Goal: Task Accomplishment & Management: Use online tool/utility

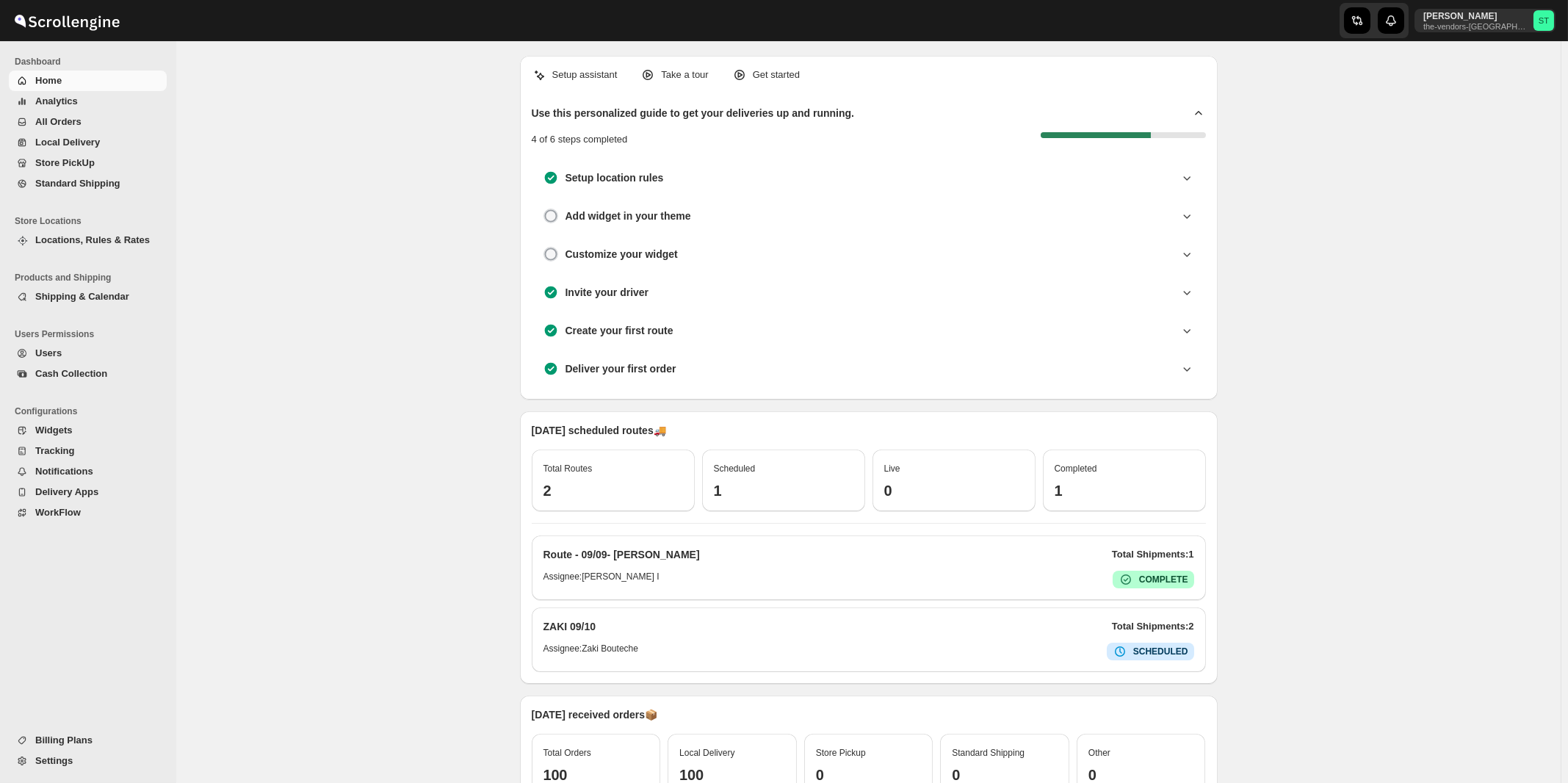
click at [51, 121] on span "All Orders" at bounding box center [58, 121] width 46 height 11
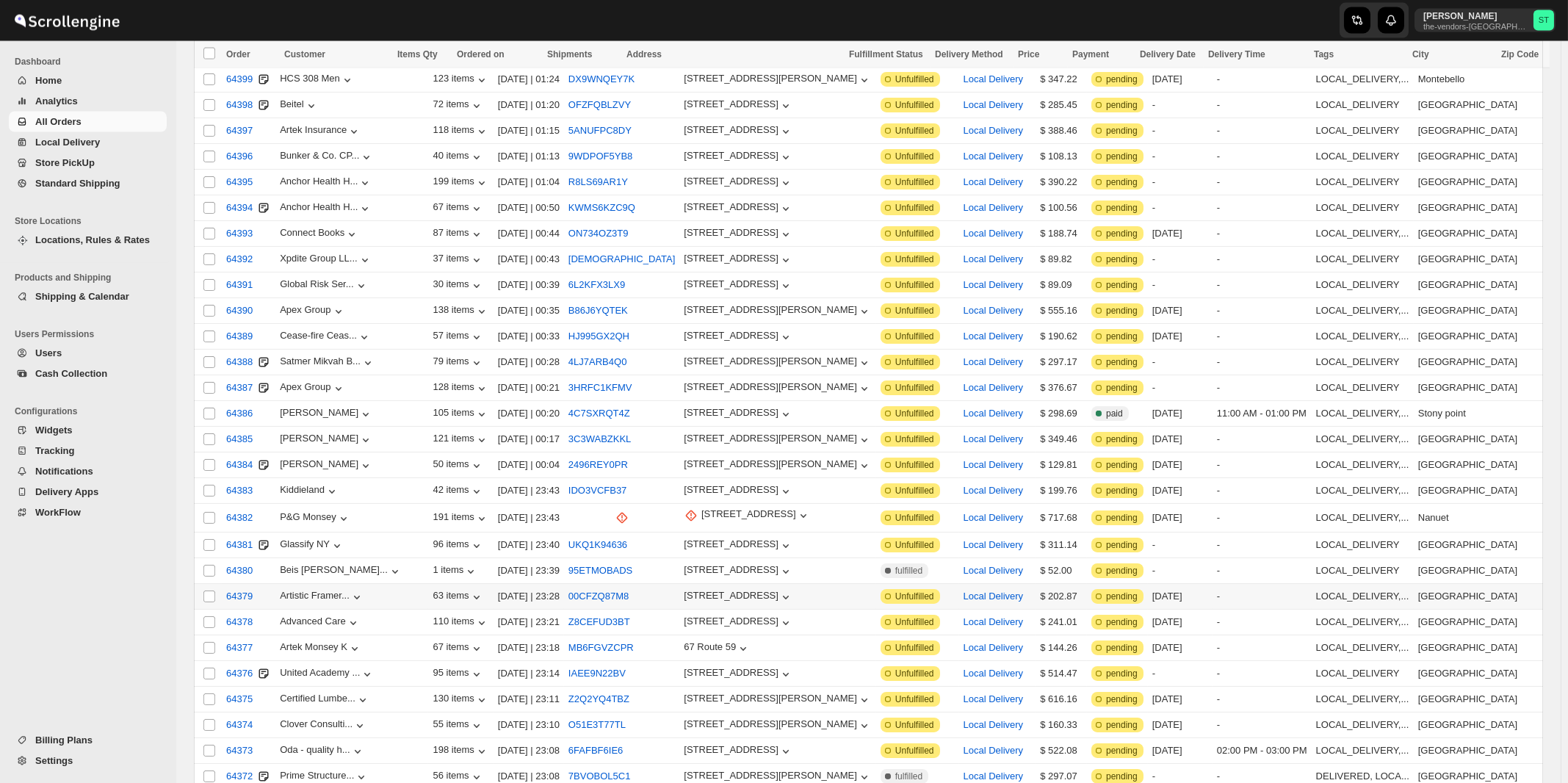
scroll to position [1437, 0]
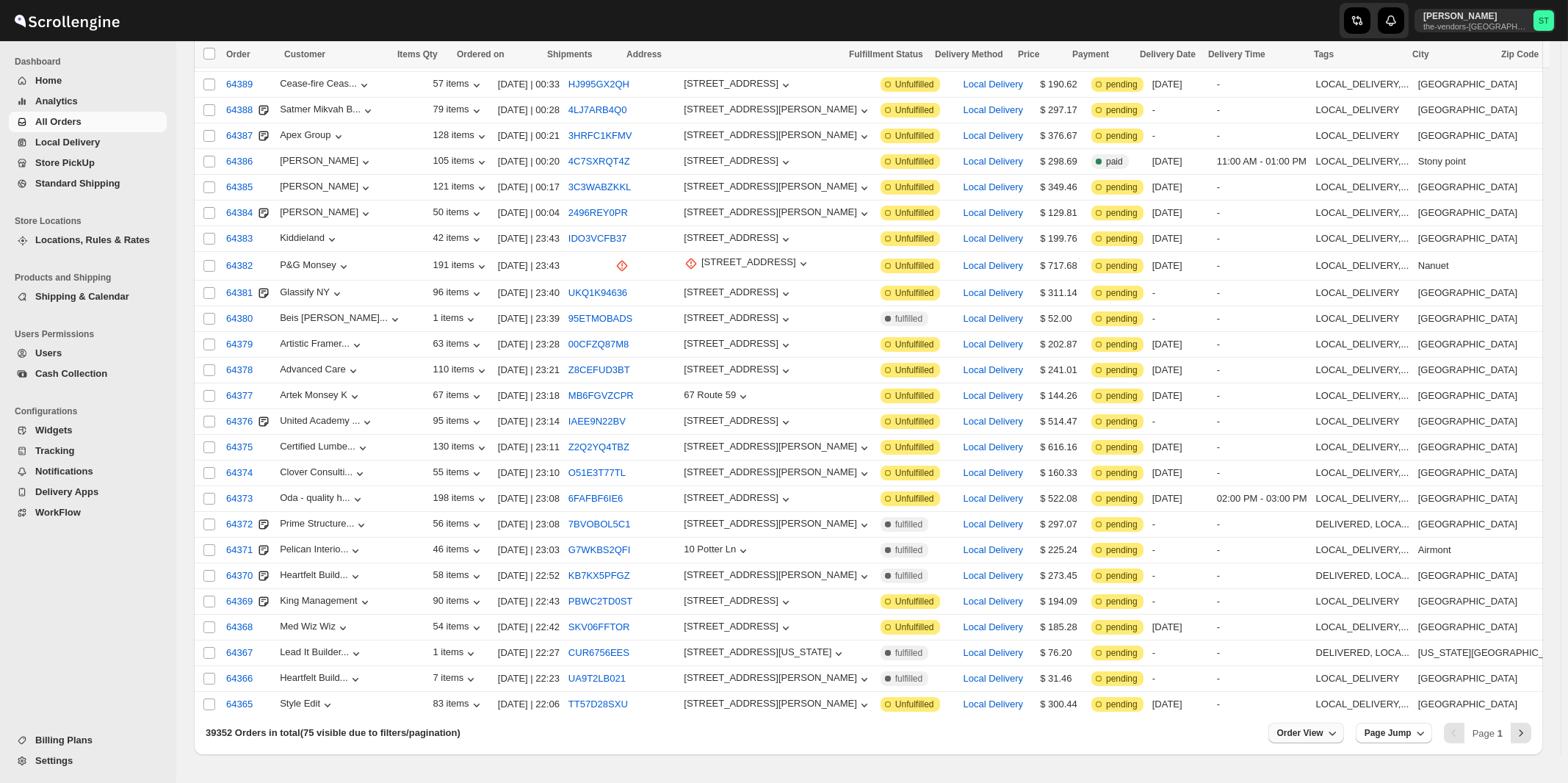
click at [1337, 726] on icon "button" at bounding box center [1332, 733] width 15 height 15
click at [1310, 641] on input "75" at bounding box center [1307, 634] width 51 height 24
click at [1312, 661] on div "Set" at bounding box center [1318, 657] width 73 height 17
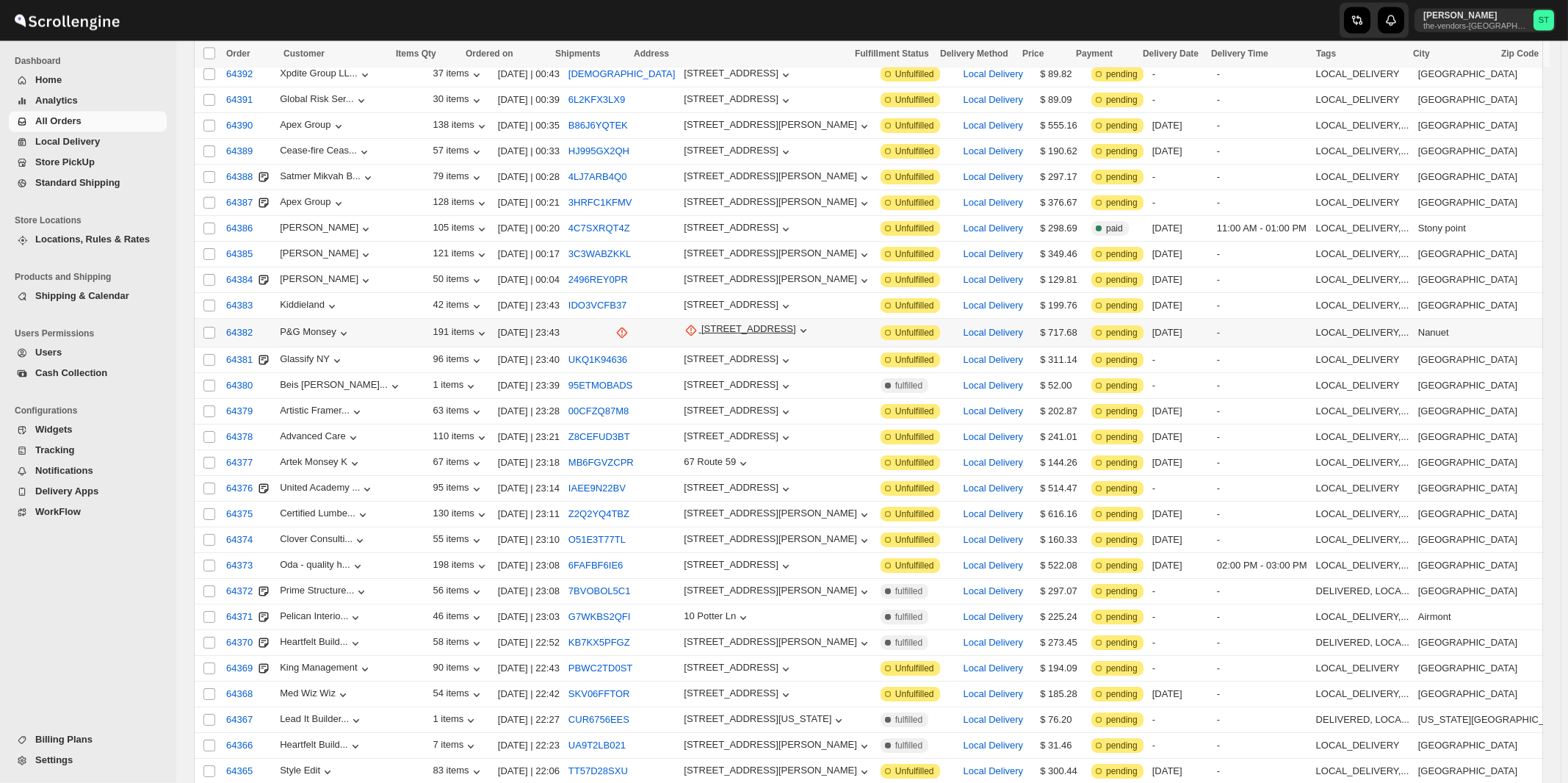
scroll to position [1200, 0]
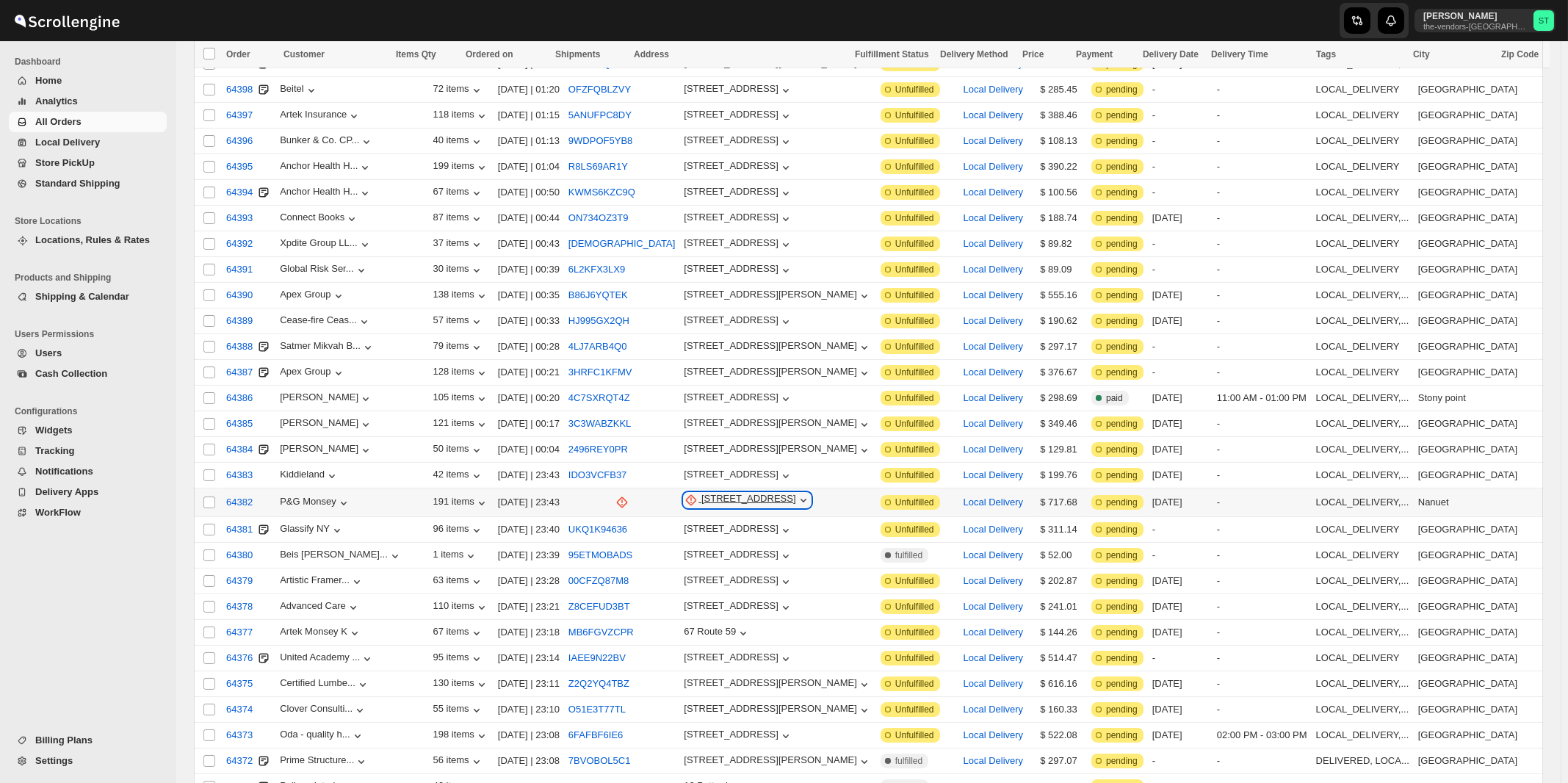
click at [701, 493] on div "67 Rt 59" at bounding box center [748, 500] width 95 height 15
click at [668, 543] on span "Update manually" at bounding box center [674, 546] width 72 height 11
select select "US"
select select "[US_STATE]"
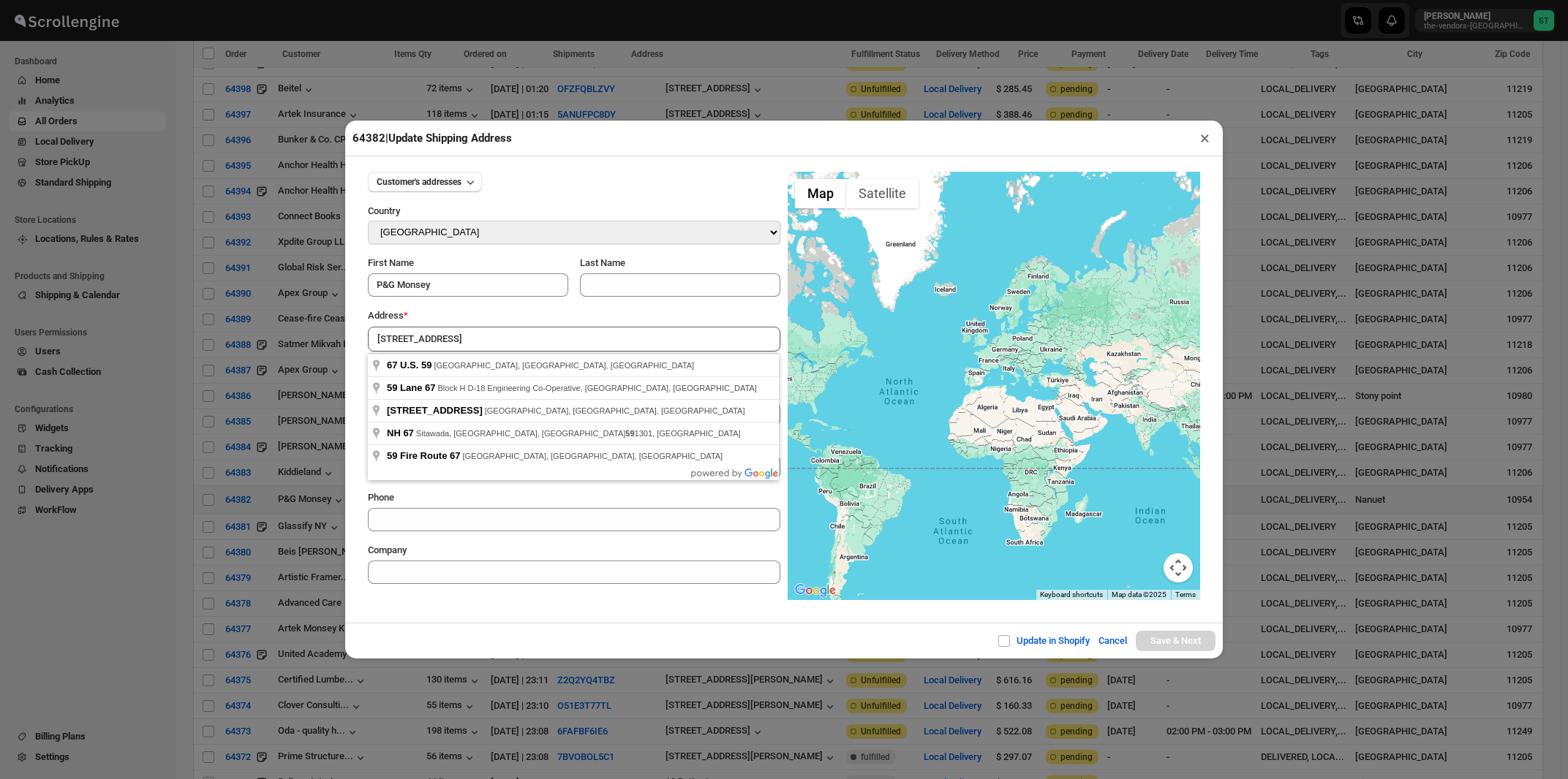
click at [553, 323] on div "Address *" at bounding box center [574, 315] width 413 height 15
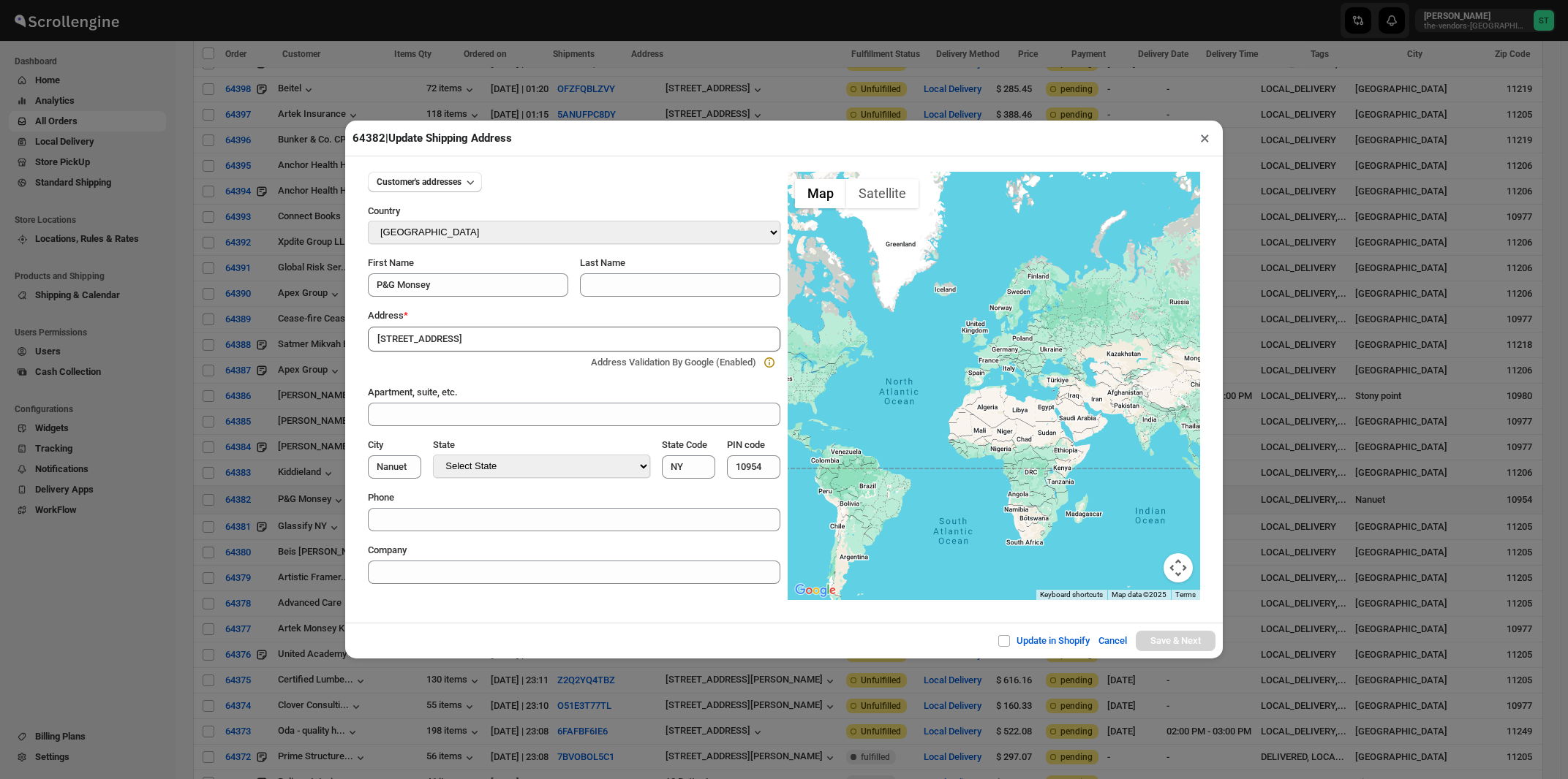
click at [505, 340] on input "67 Rt 59" at bounding box center [574, 338] width 413 height 25
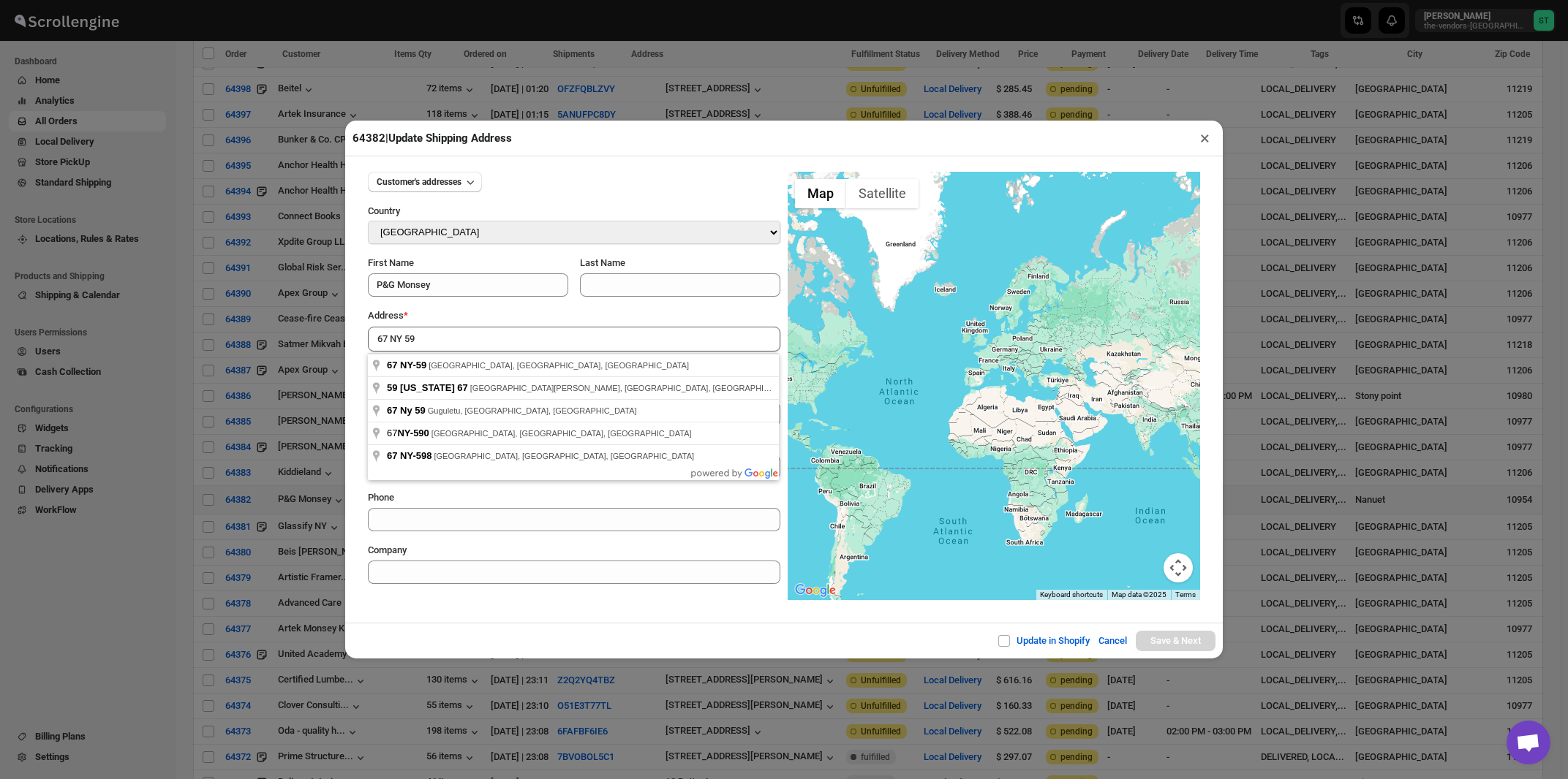
click at [499, 322] on div "Address *" at bounding box center [574, 315] width 413 height 15
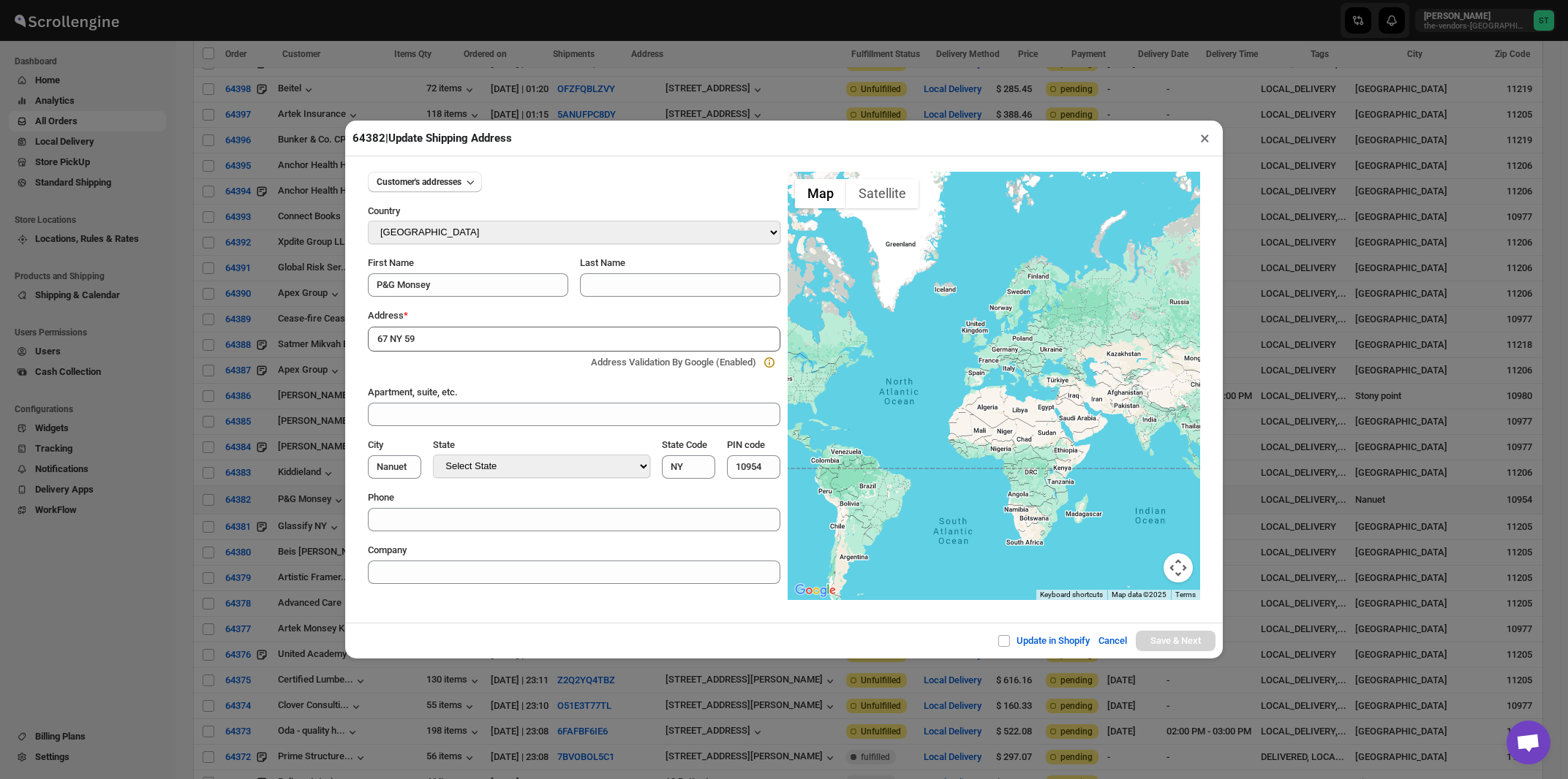
click at [490, 344] on input "67 NY 59" at bounding box center [574, 338] width 413 height 25
type input "67 NY-59, Nanuet, NY, USA"
type input "[GEOGRAPHIC_DATA]"
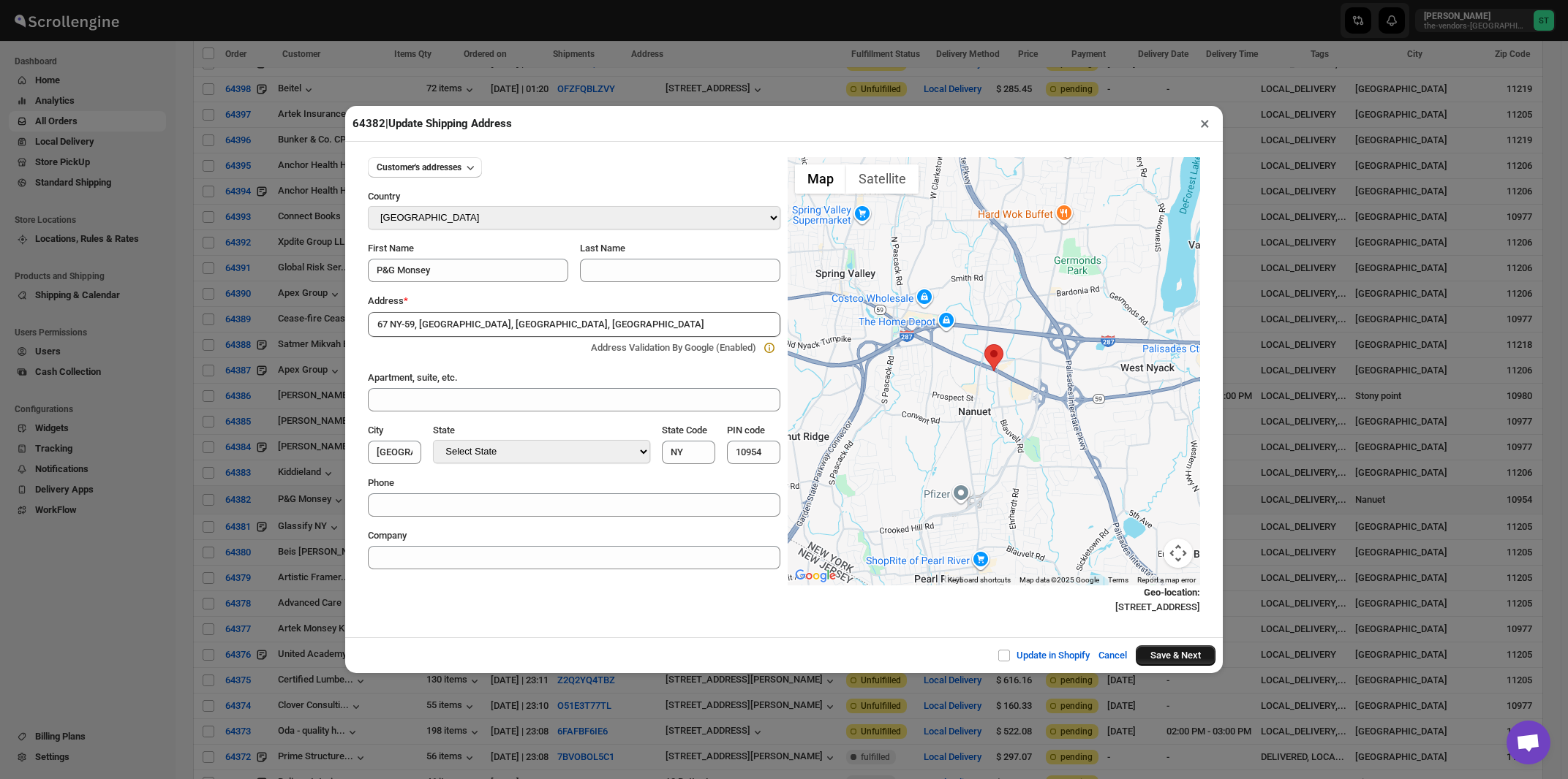
click at [1161, 656] on button "Save & Next" at bounding box center [1175, 656] width 80 height 20
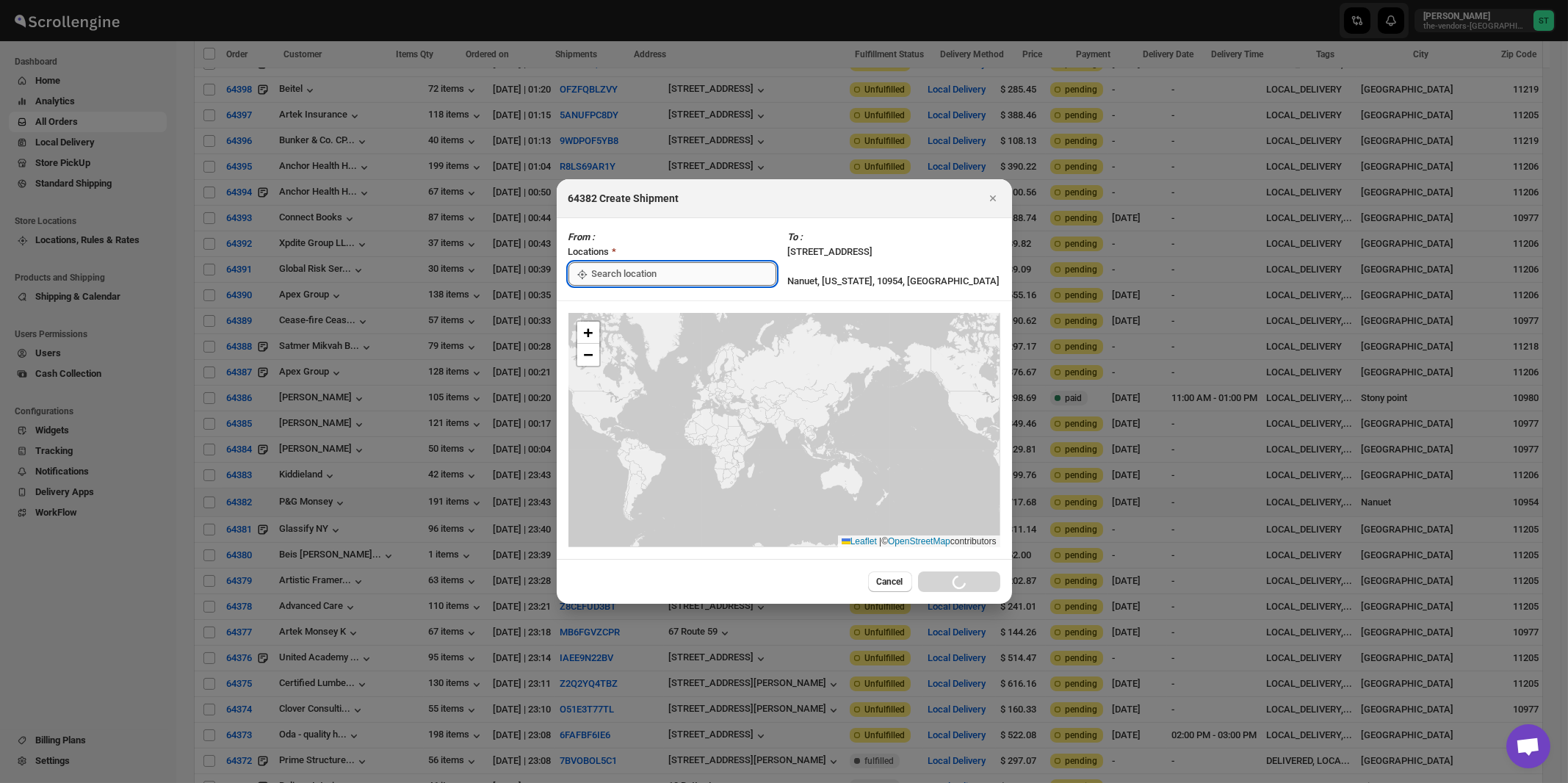
click at [635, 273] on input ":roj:" at bounding box center [683, 274] width 185 height 24
click at [626, 307] on div "[STREET_ADDRESS]" at bounding box center [673, 307] width 181 height 15
type input "[STREET_ADDRESS]"
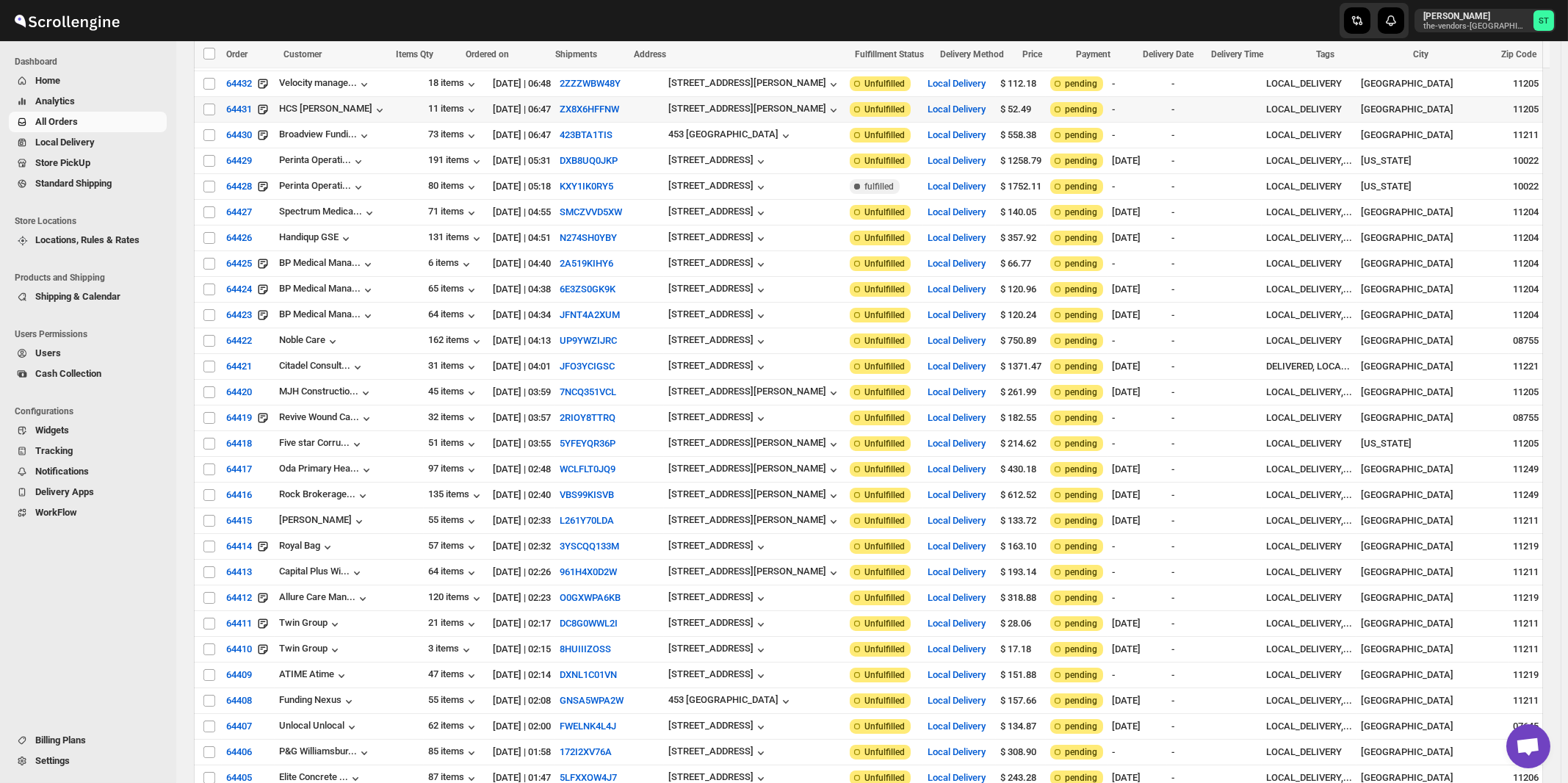
scroll to position [0, 0]
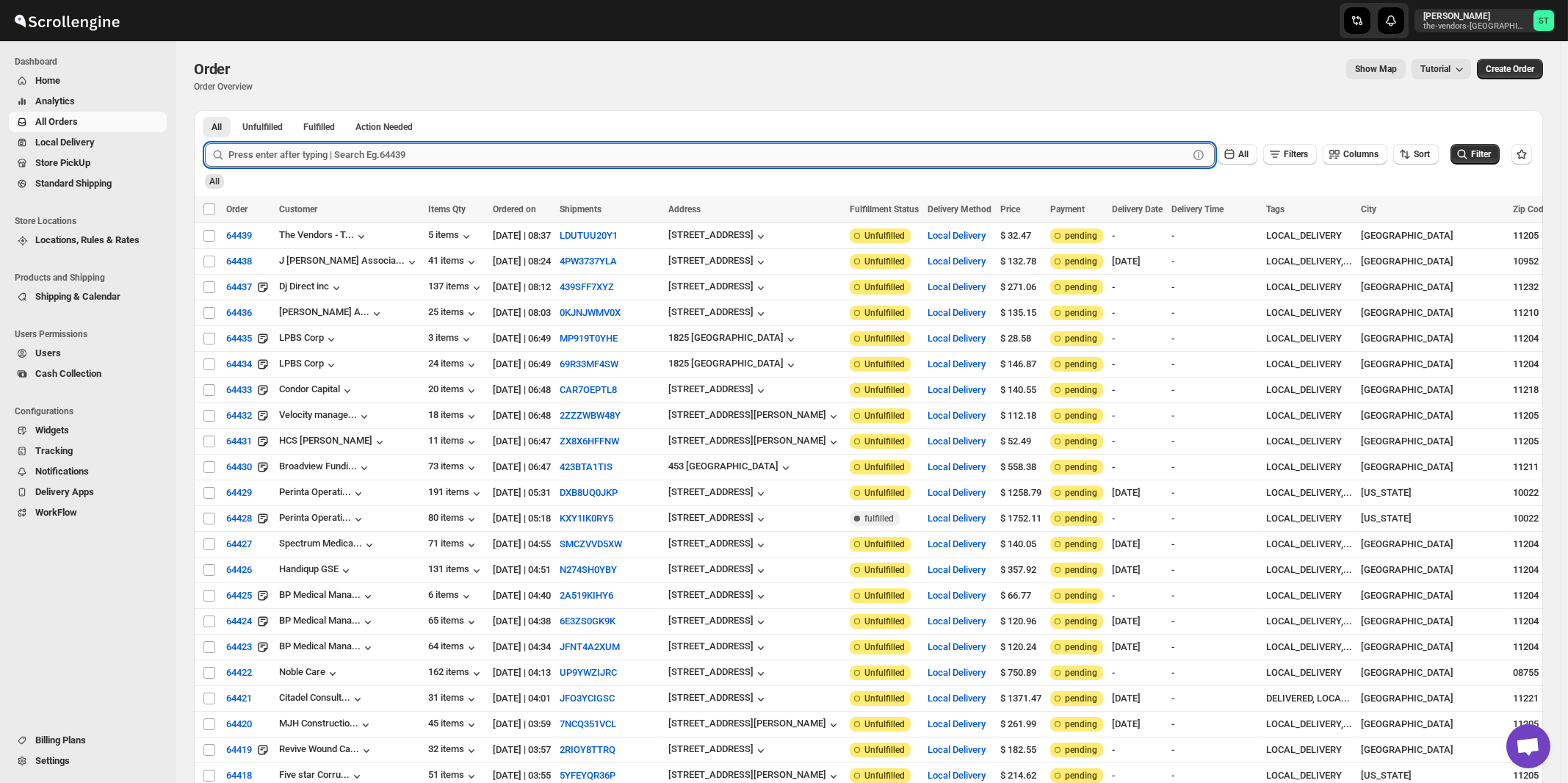
click at [738, 162] on input "text" at bounding box center [708, 155] width 960 height 24
click at [205, 110] on button "Submit" at bounding box center [226, 118] width 42 height 16
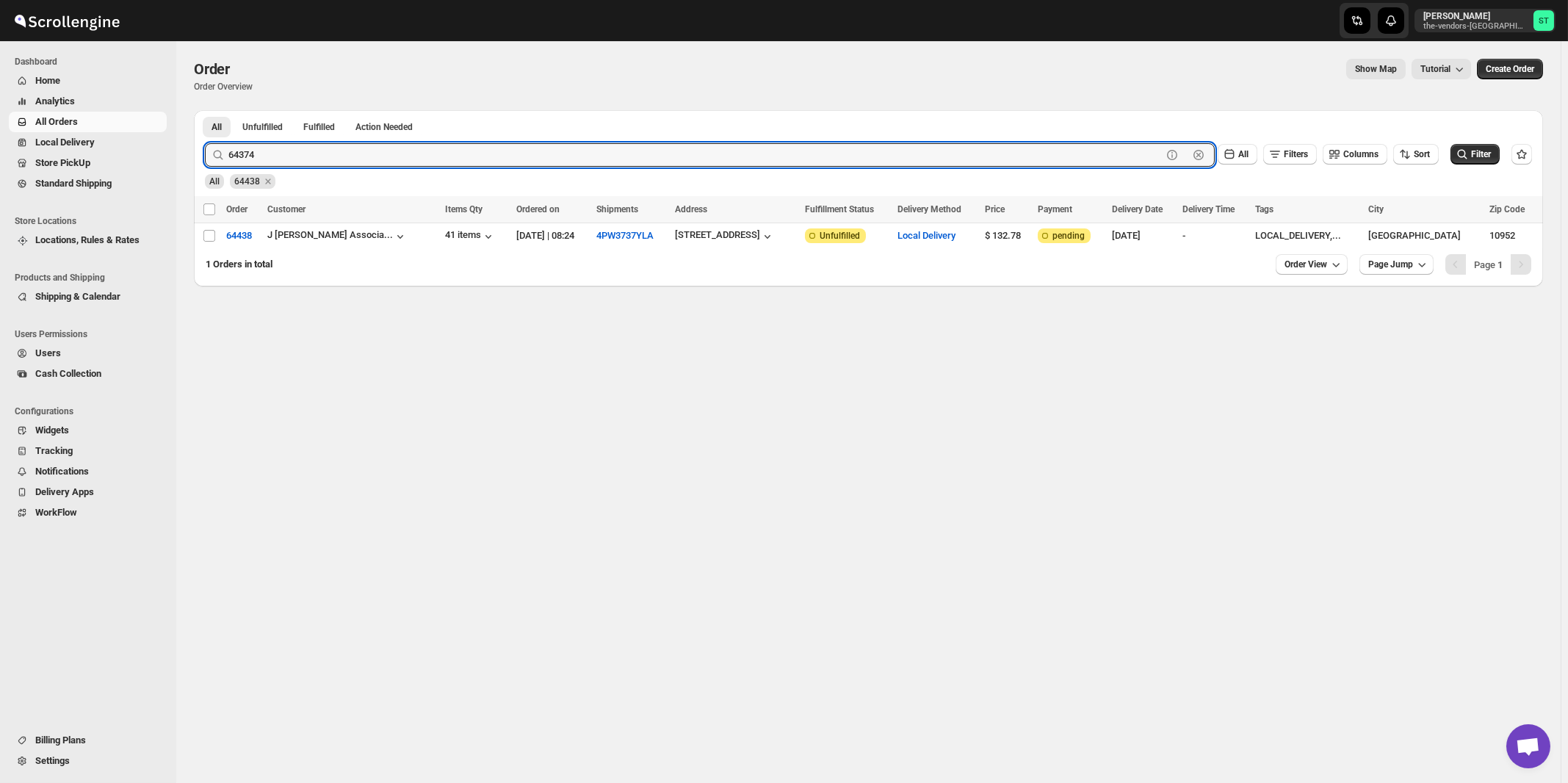
click at [205, 110] on button "Submit" at bounding box center [226, 118] width 42 height 16
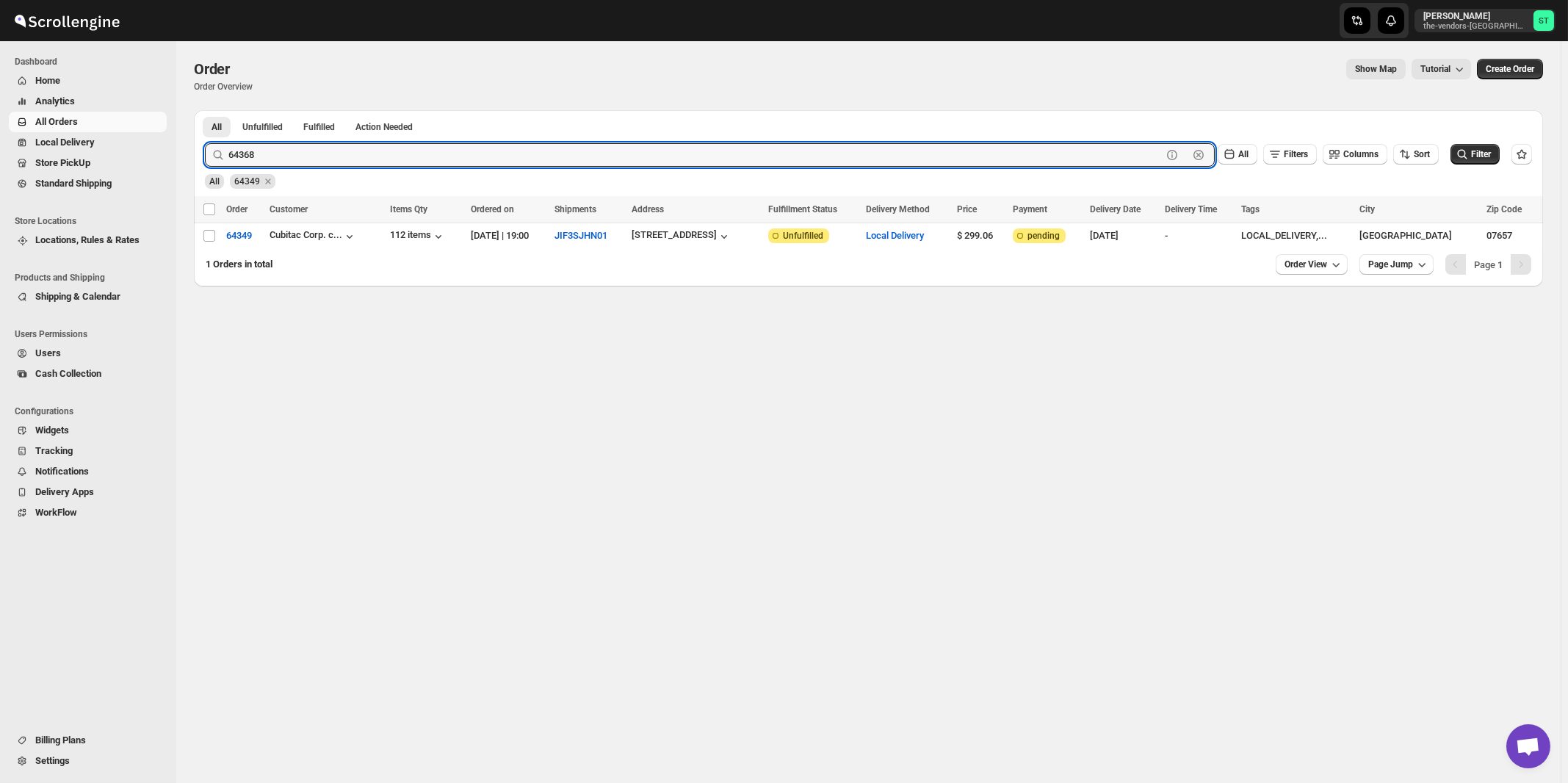
click at [205, 110] on button "Submit" at bounding box center [226, 118] width 42 height 16
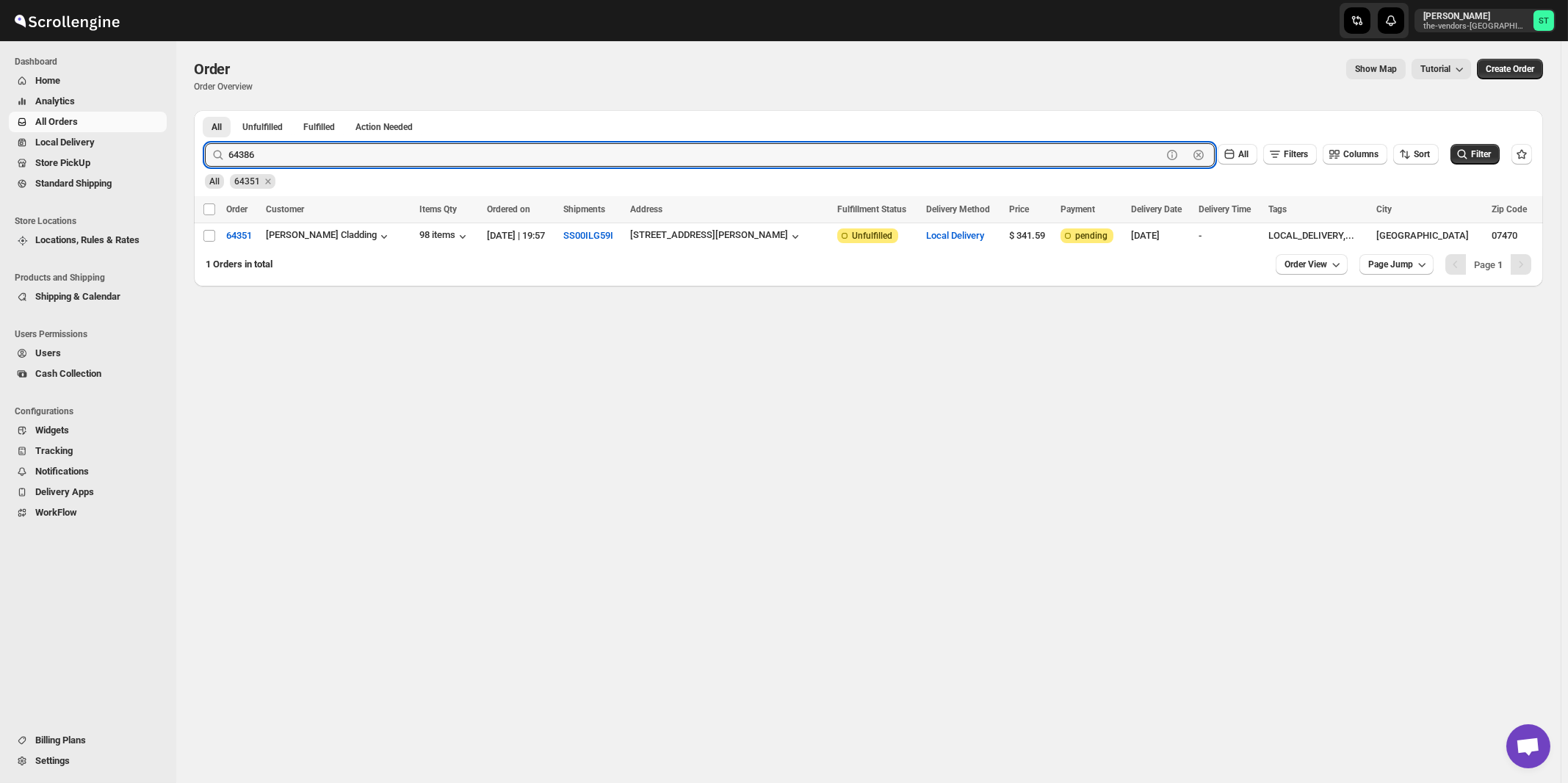
click at [205, 110] on button "Submit" at bounding box center [226, 118] width 42 height 16
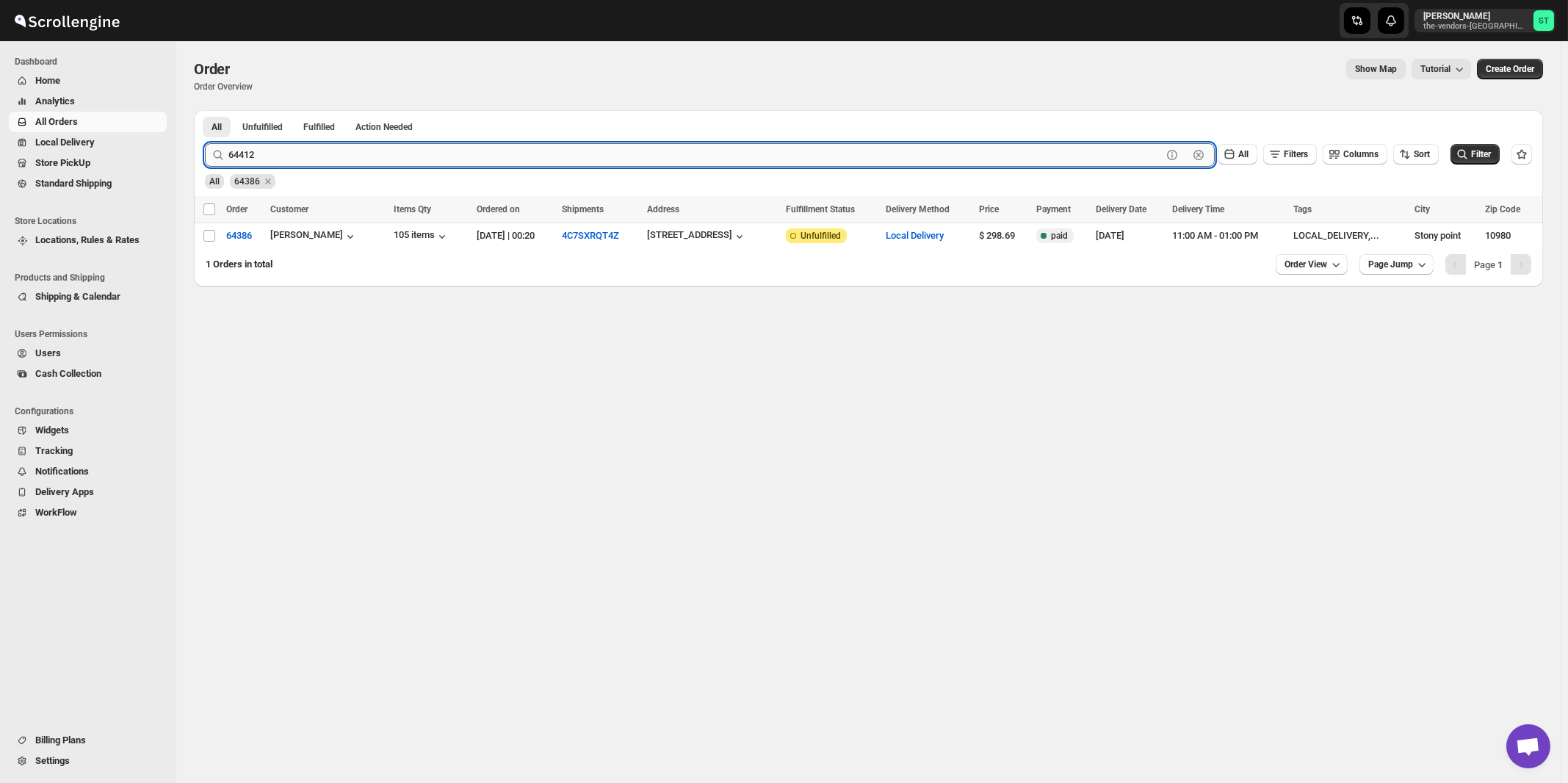
click at [205, 110] on button "Submit" at bounding box center [226, 118] width 42 height 16
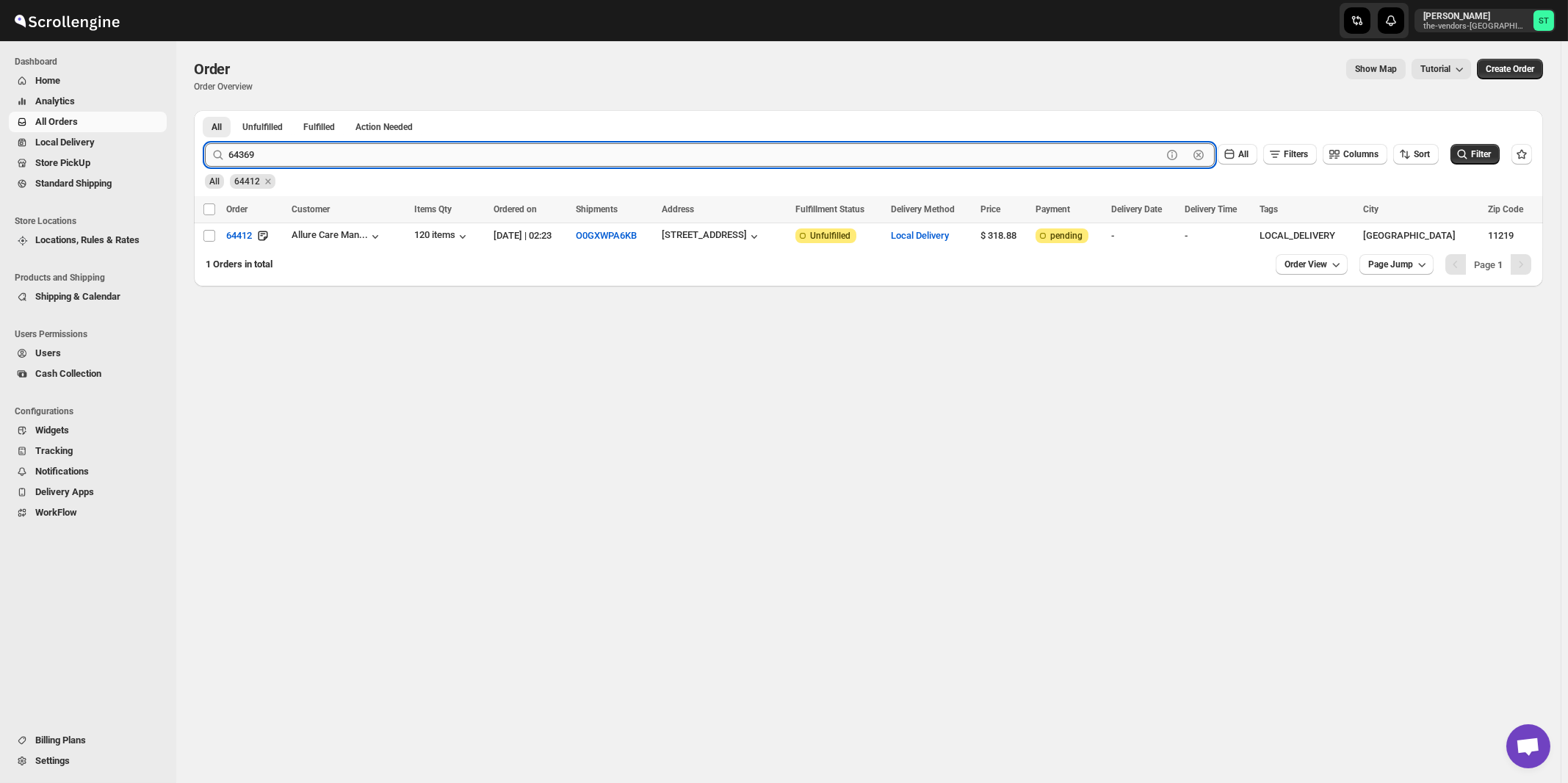
click at [205, 110] on button "Submit" at bounding box center [226, 118] width 42 height 16
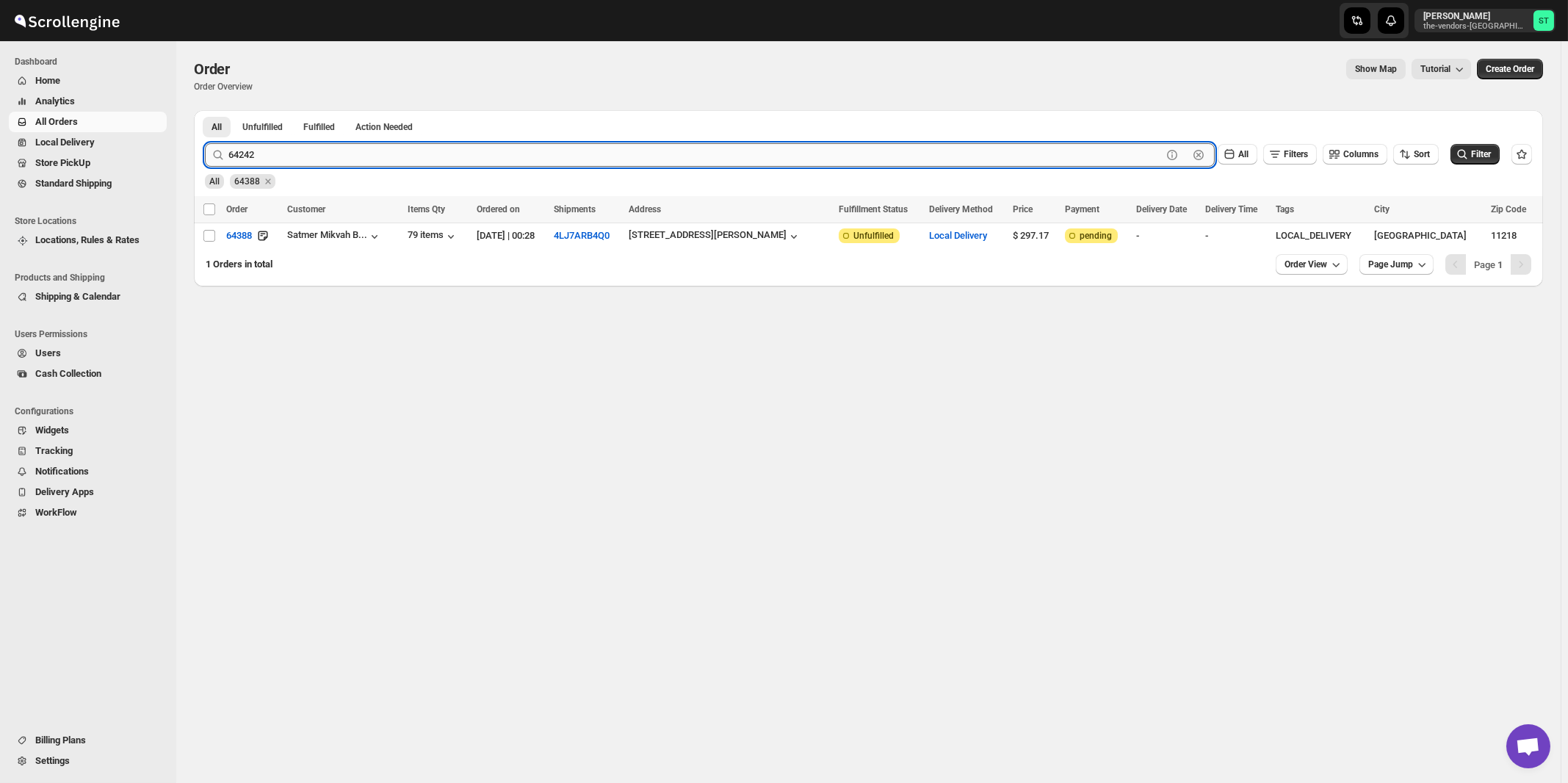
click at [205, 110] on button "Submit" at bounding box center [226, 118] width 42 height 16
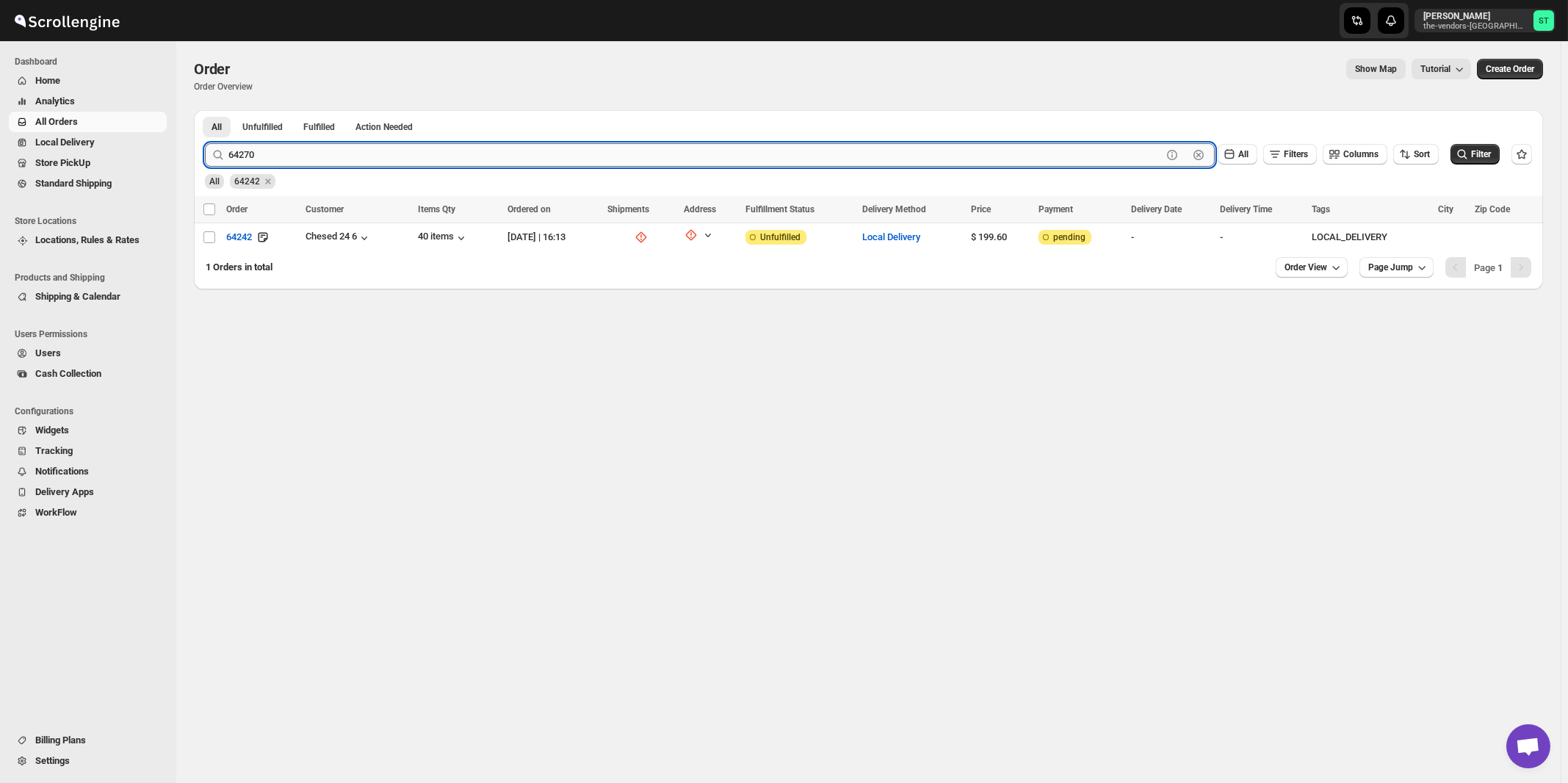
type input "64270"
click at [205, 110] on button "Submit" at bounding box center [226, 118] width 42 height 16
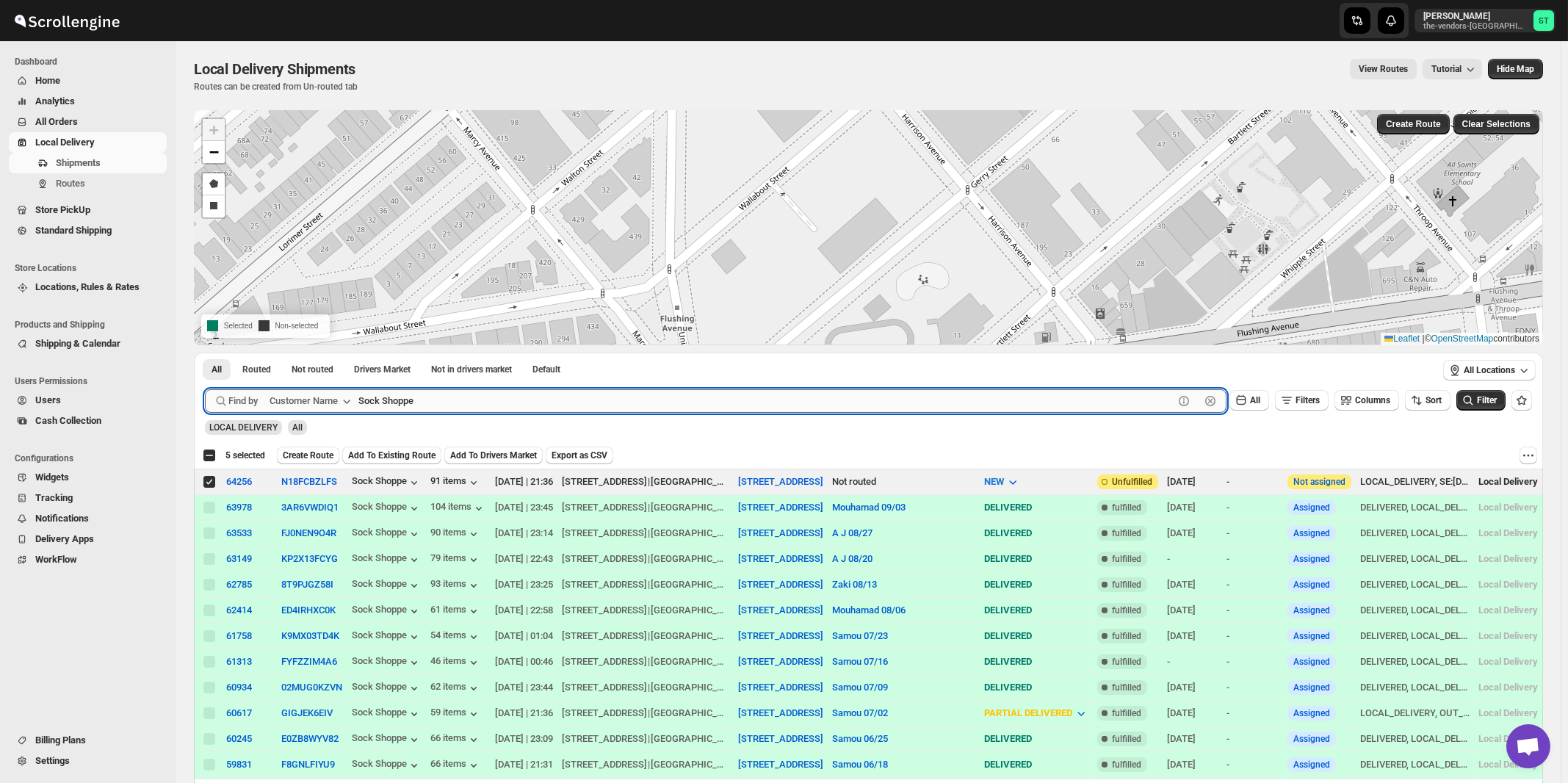
click at [592, 401] on input "Sock Shoppe" at bounding box center [765, 402] width 815 height 24
paste input "Velocity management"
type input "Velocity management"
click at [205, 353] on button "Submit" at bounding box center [226, 360] width 42 height 16
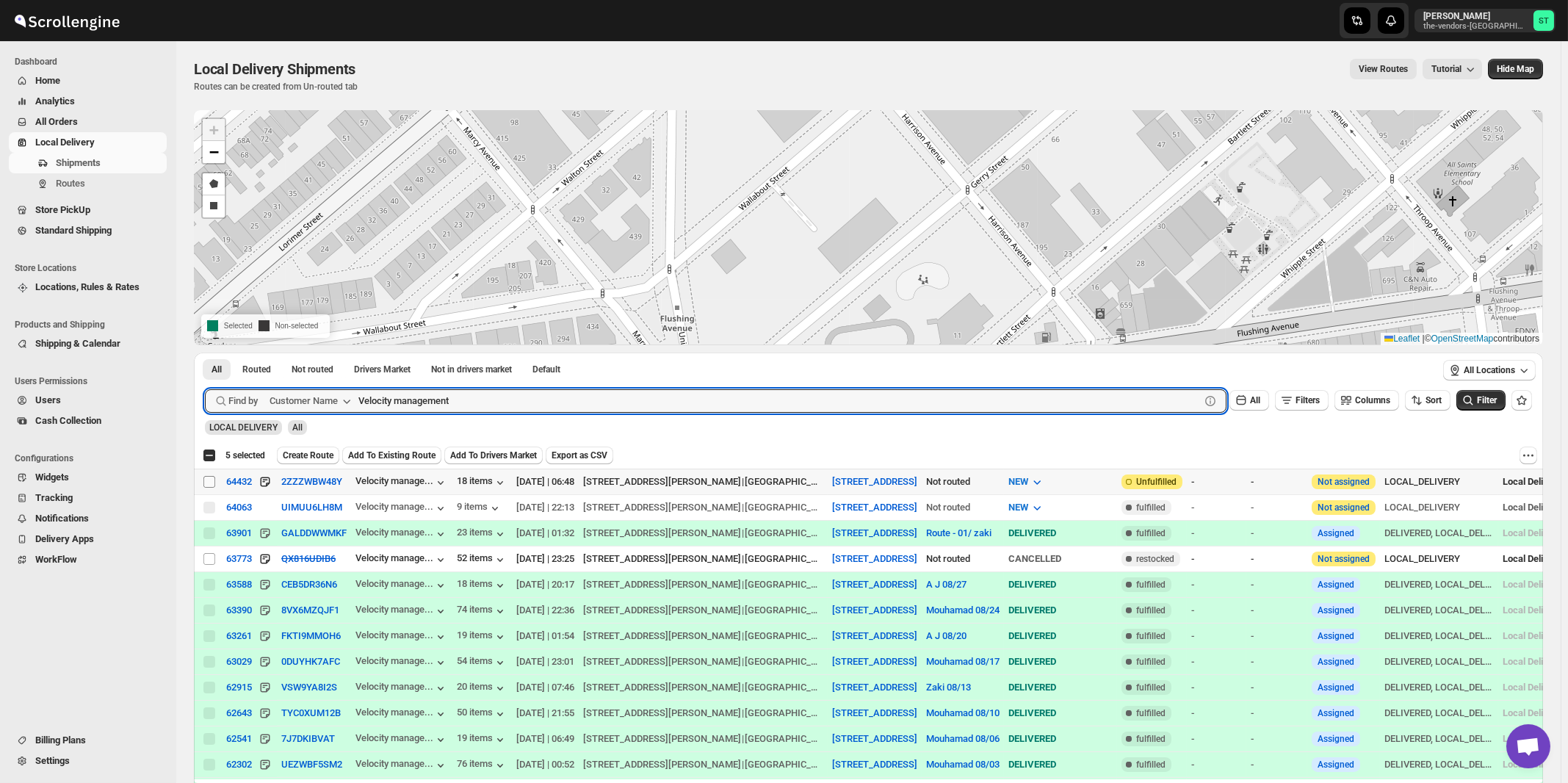
click at [209, 481] on input "Select shipment" at bounding box center [209, 482] width 12 height 12
checkbox input "true"
click at [723, 397] on input "Velocity management" at bounding box center [765, 402] width 815 height 24
paste input "MJH Construction Corp."
click at [205, 353] on button "Submit" at bounding box center [226, 360] width 42 height 16
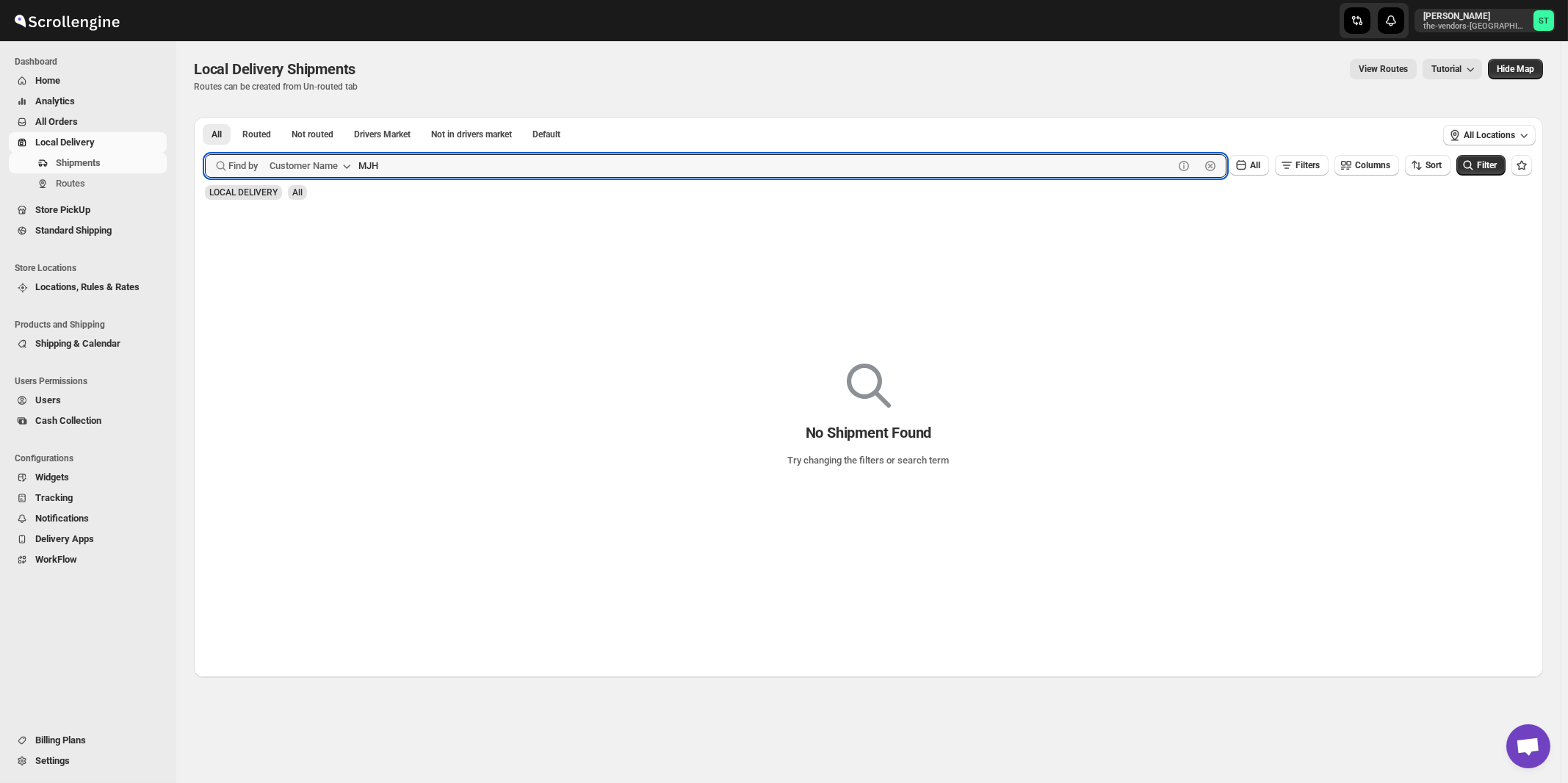
type input "MJH"
click at [205, 118] on button "Submit" at bounding box center [226, 125] width 42 height 16
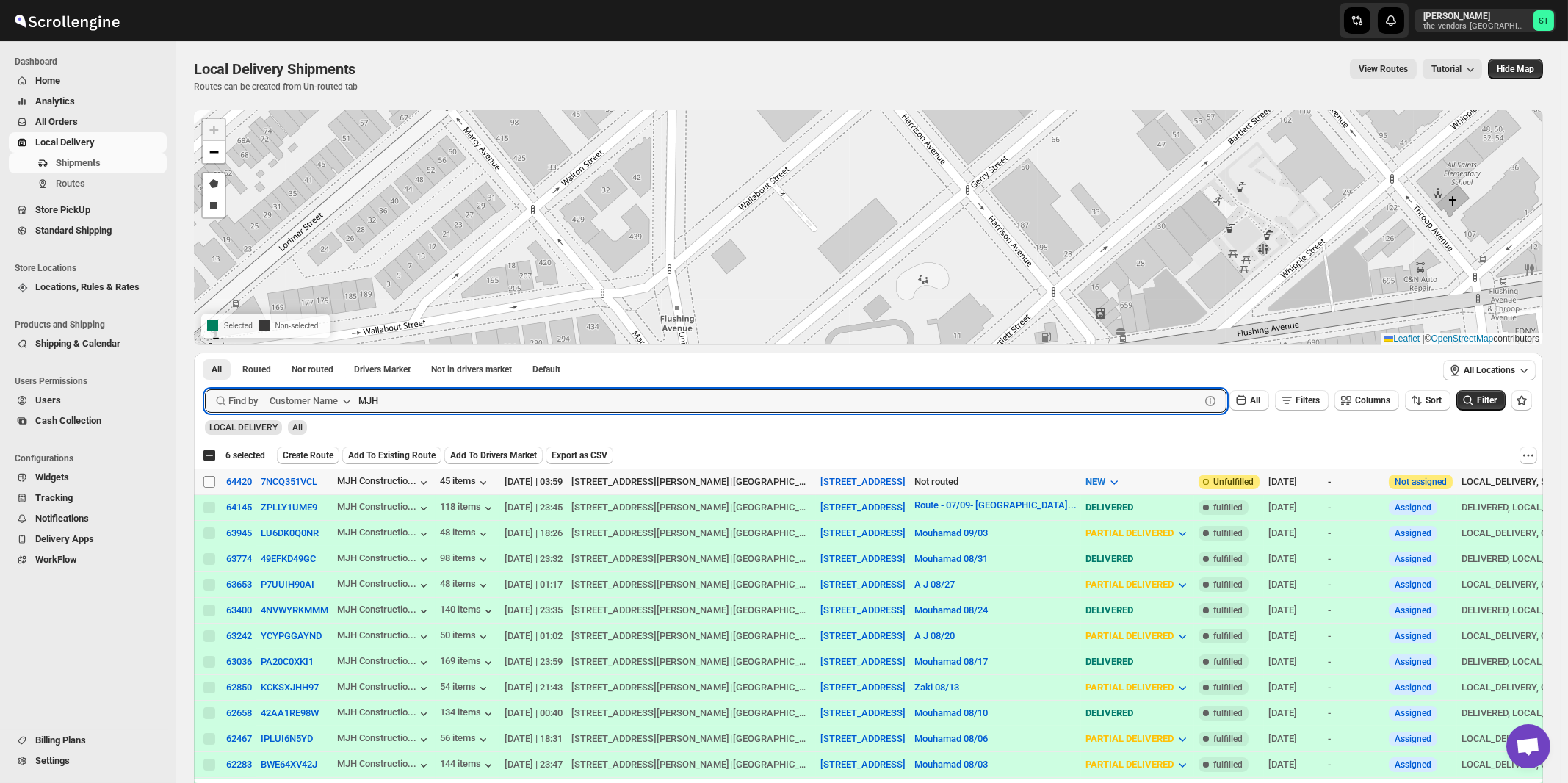
click at [212, 479] on input "Select shipment" at bounding box center [209, 482] width 12 height 12
checkbox input "true"
click at [423, 402] on input "MJH" at bounding box center [765, 402] width 815 height 24
paste input "P&G Williamsburg"
type input "P&G Williamsburg"
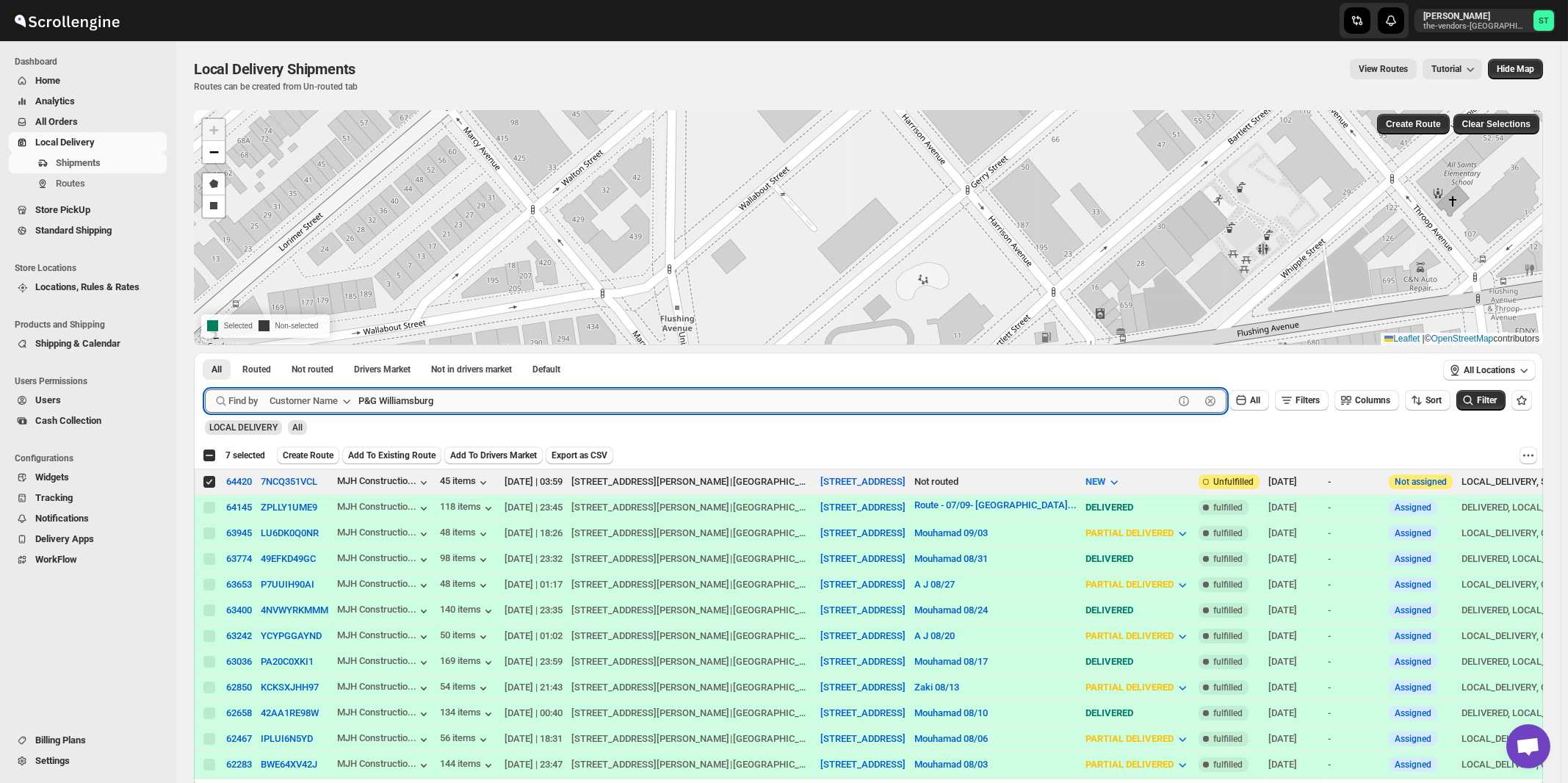
click at [205, 353] on button "Submit" at bounding box center [226, 360] width 42 height 16
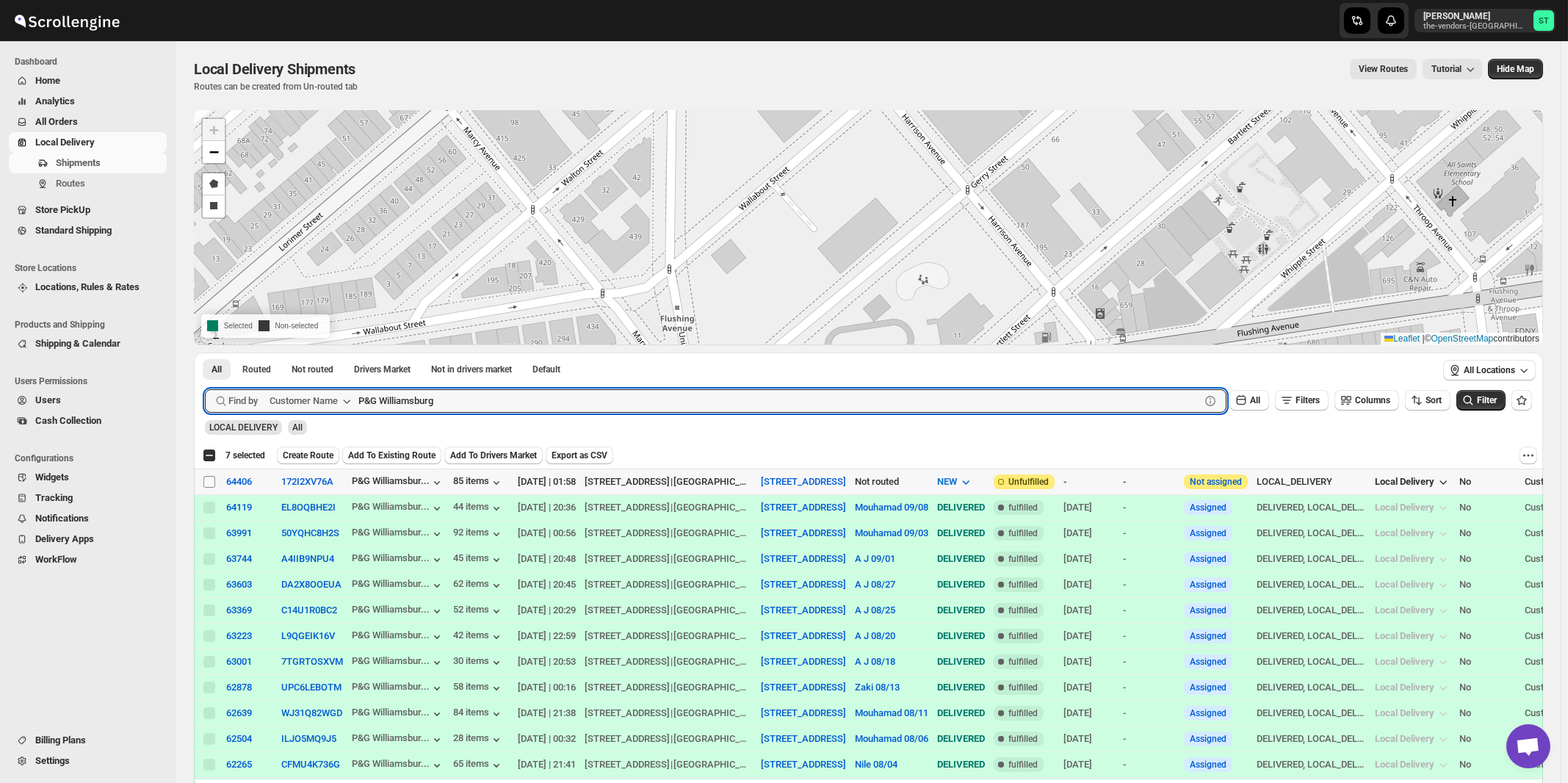
click at [211, 483] on input "Select shipment" at bounding box center [209, 482] width 12 height 12
checkbox input "true"
click at [525, 398] on input "P&G Williamsburg" at bounding box center [765, 402] width 815 height 24
paste input "Glassify NY"
type input "Glassify NY"
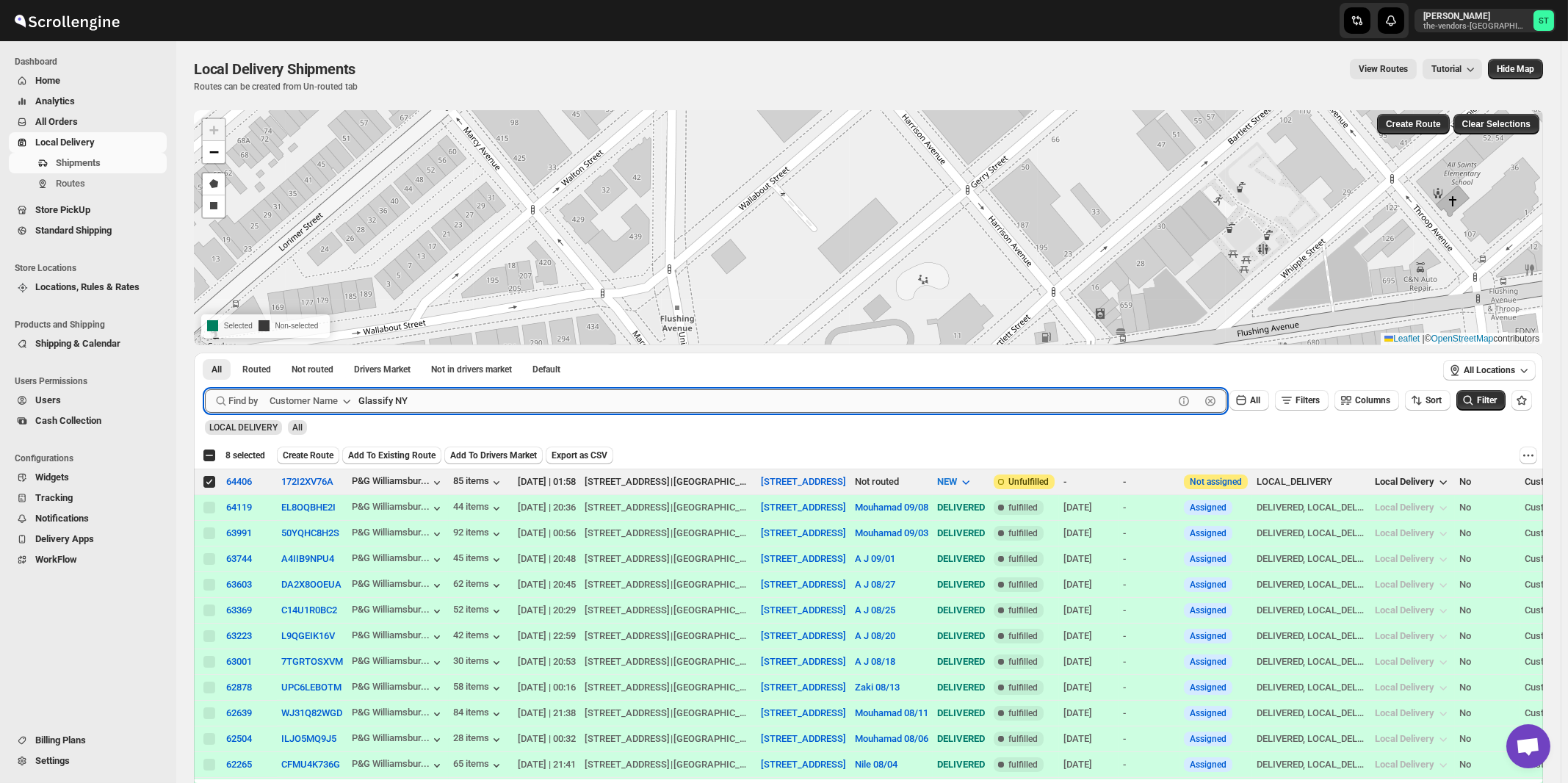
click at [205, 353] on button "Submit" at bounding box center [226, 360] width 42 height 16
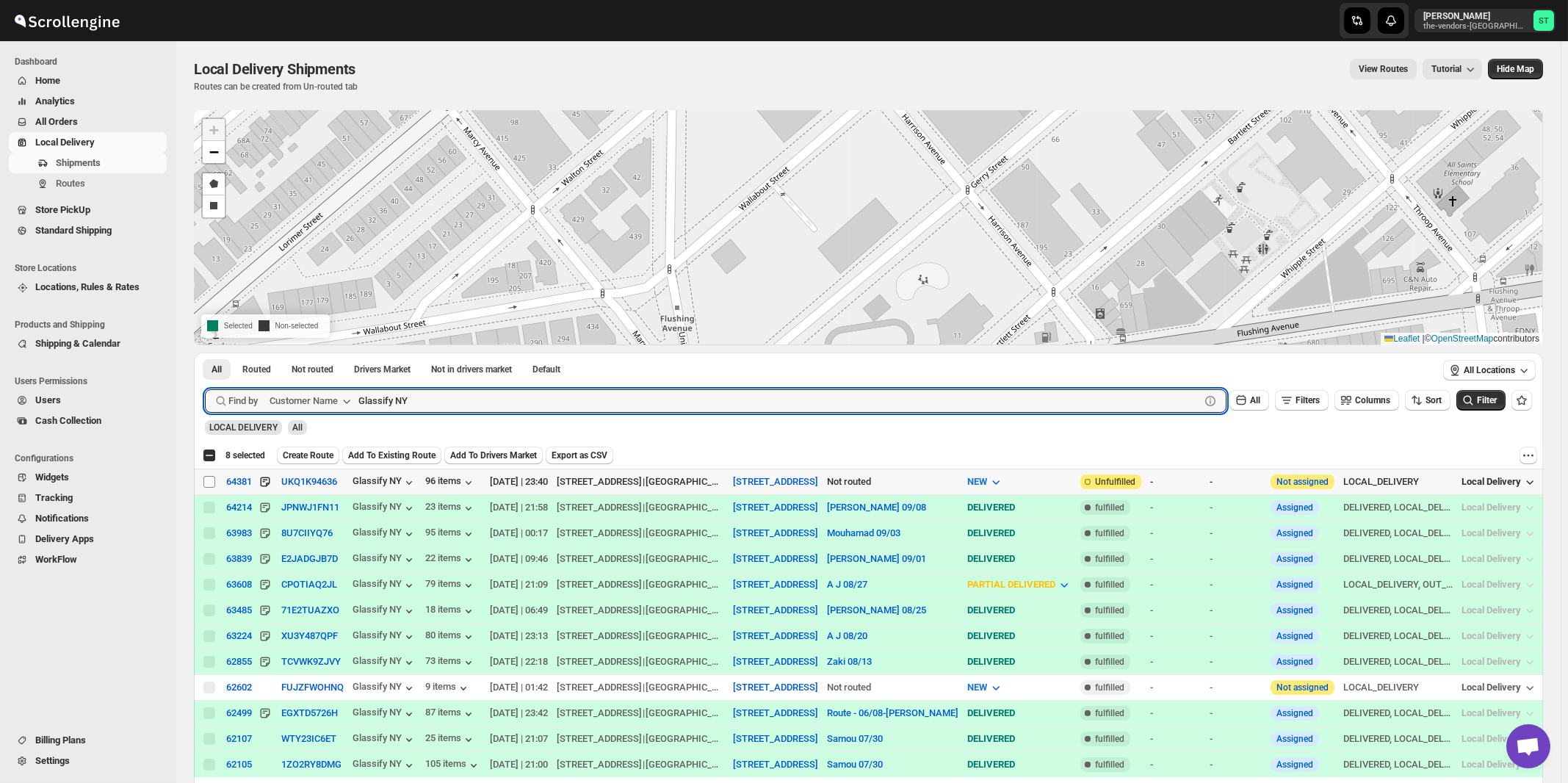
click at [206, 480] on input "Select shipment" at bounding box center [209, 482] width 12 height 12
checkbox input "true"
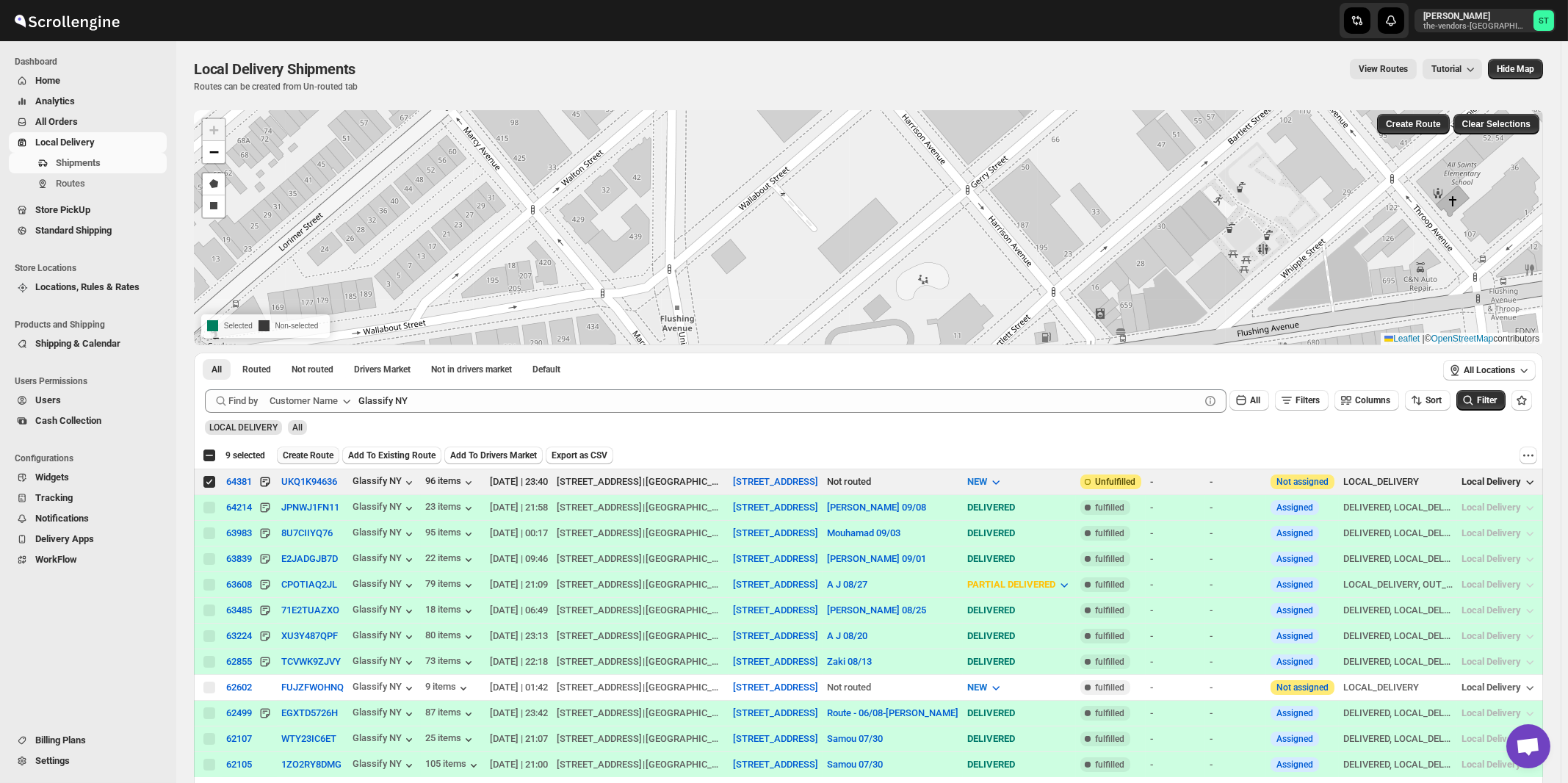
click at [310, 458] on span "Create Route" at bounding box center [308, 455] width 51 height 12
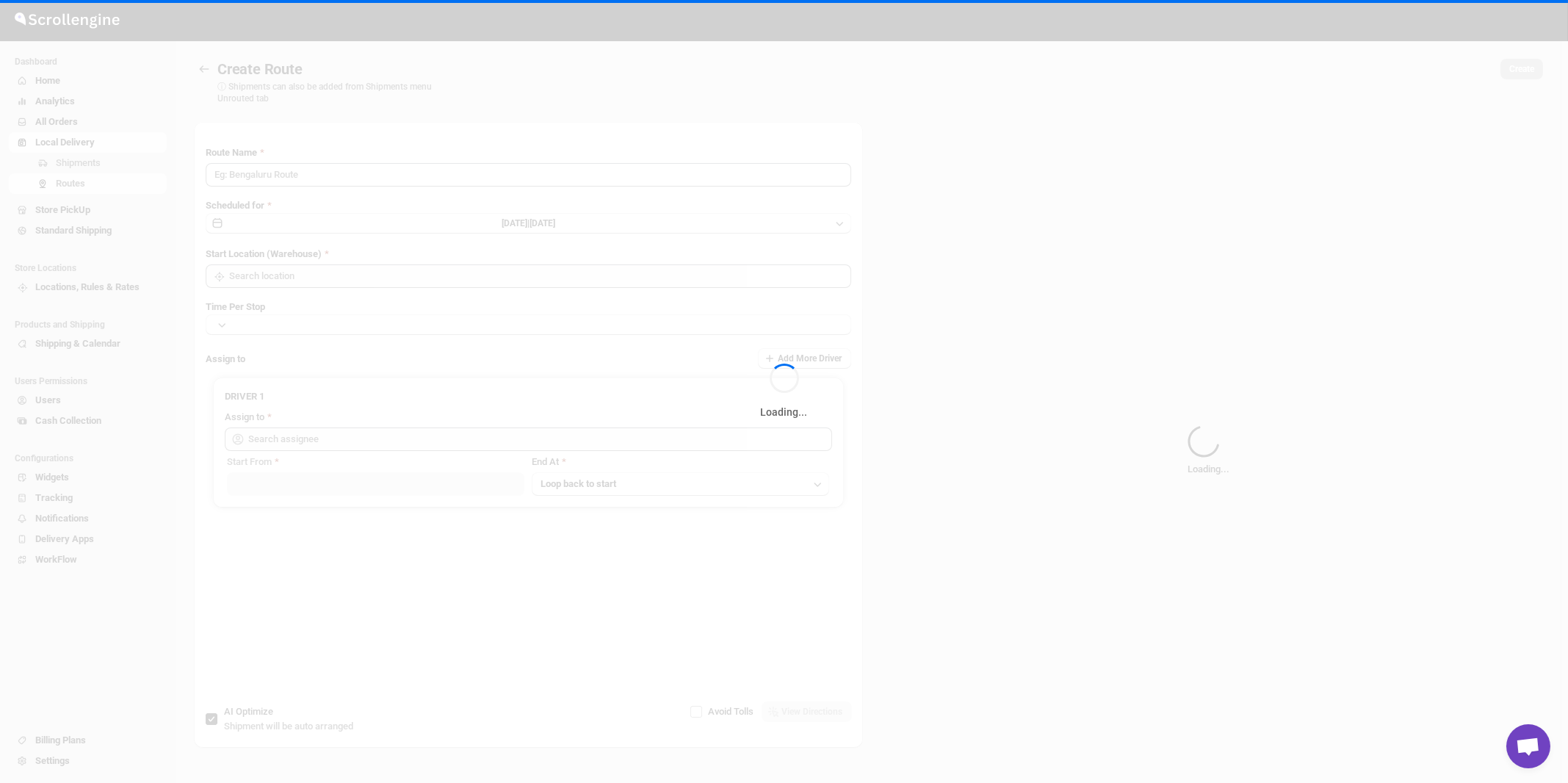
type input "Route - 10/09-1142"
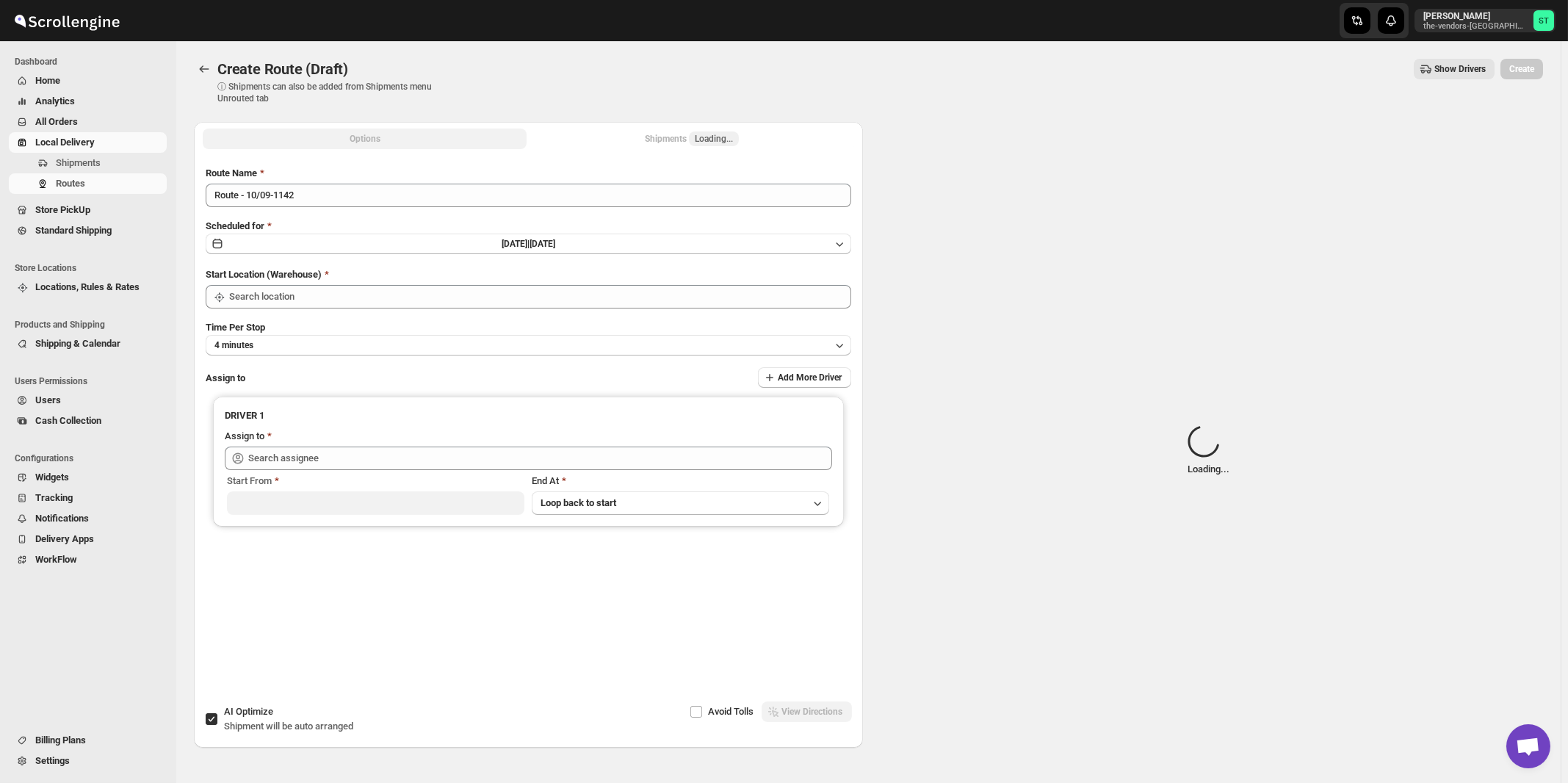
type input "[STREET_ADDRESS]"
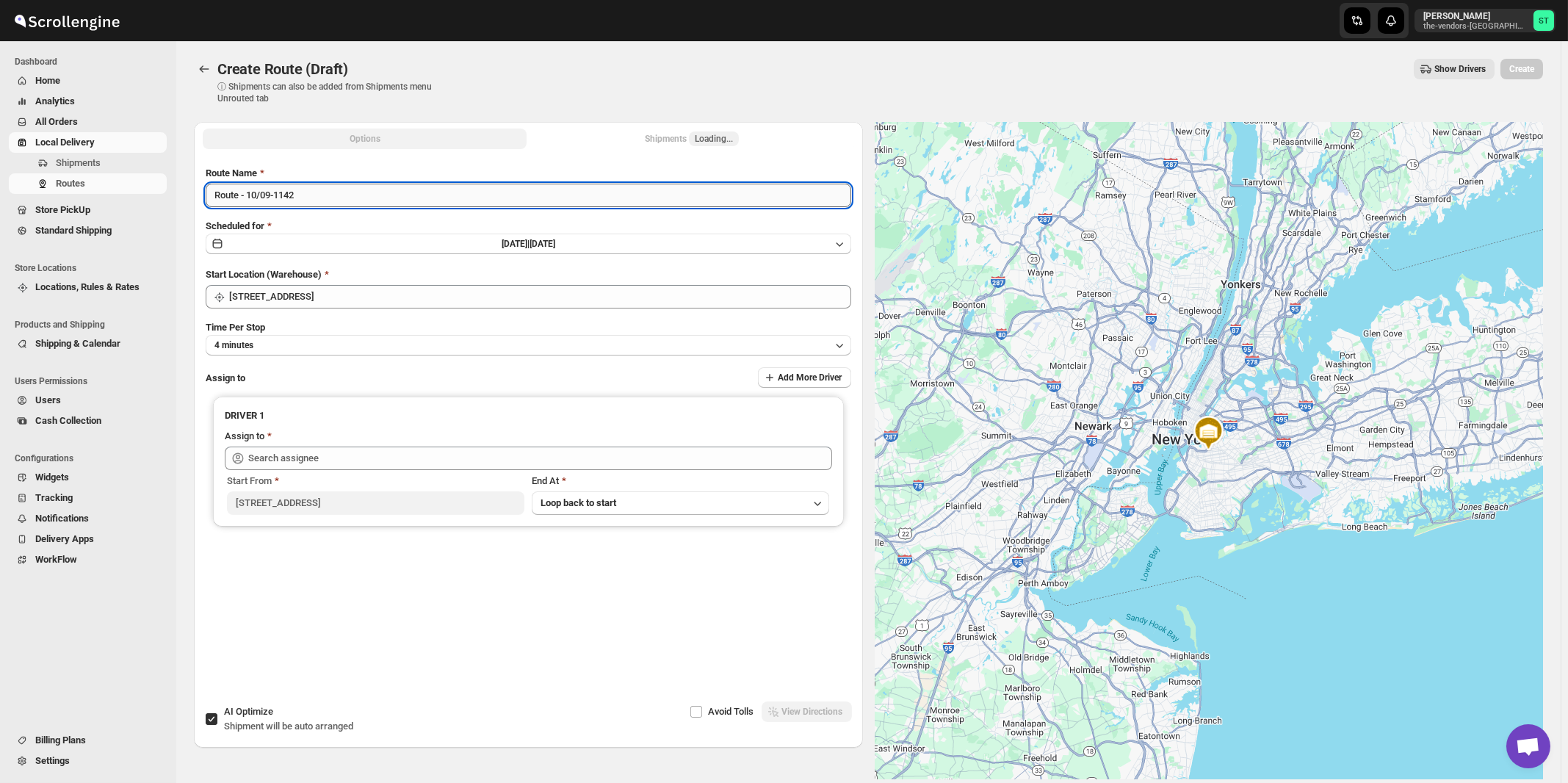
click at [594, 187] on input "Route - 10/09-1142" at bounding box center [528, 196] width 646 height 24
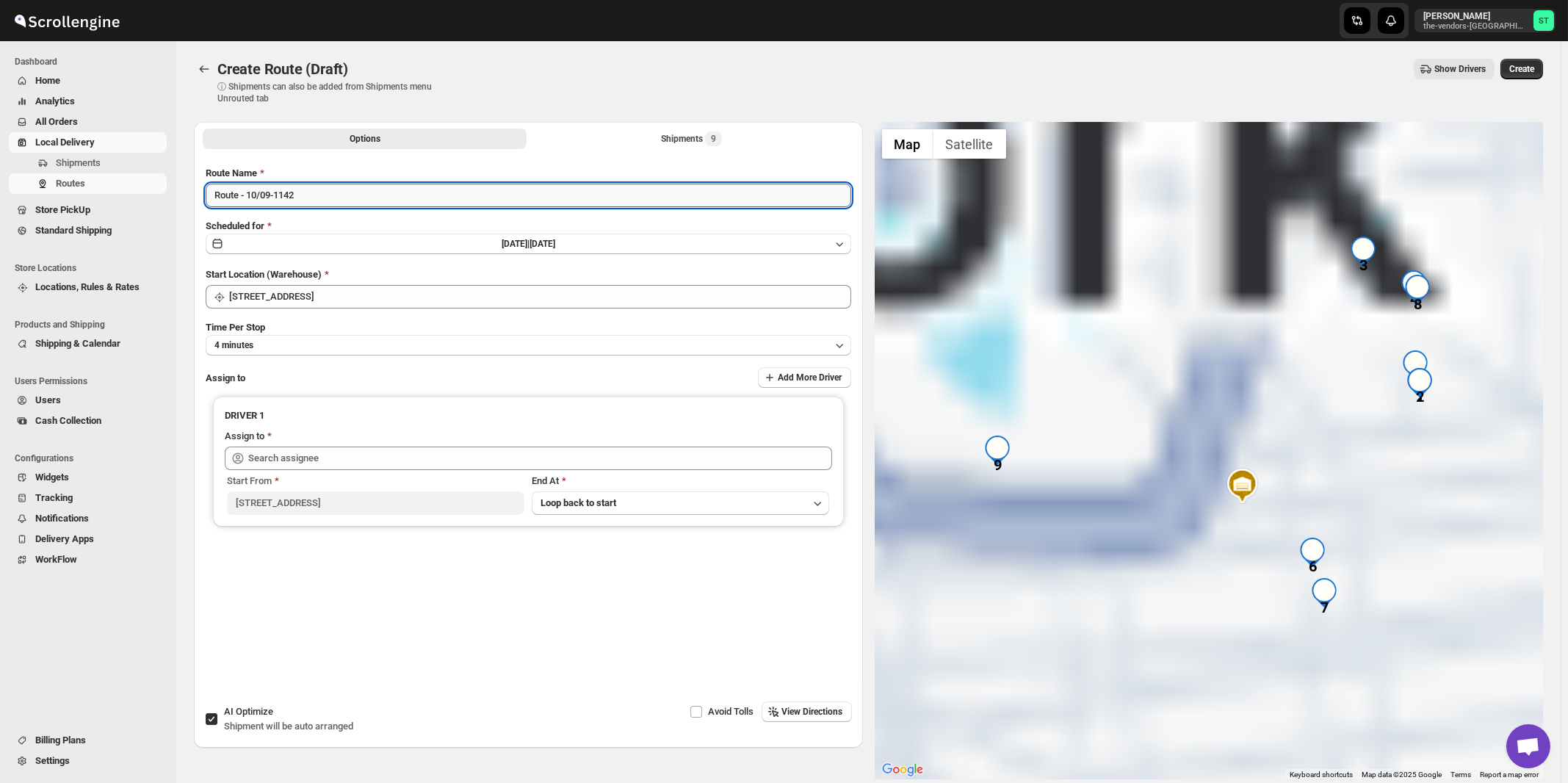
paste input "Mouhamad"
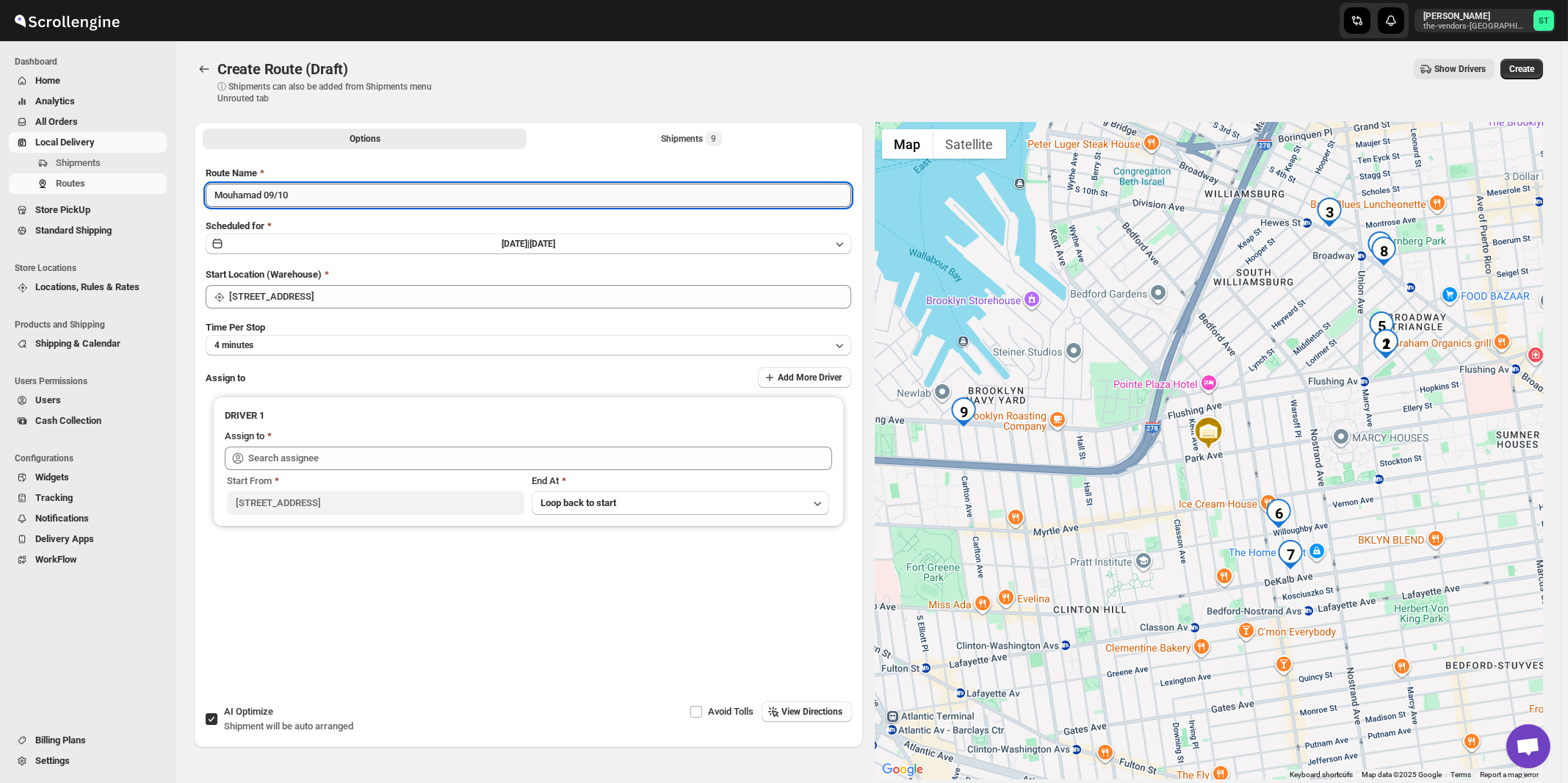
type input "Mouhamad 09/10"
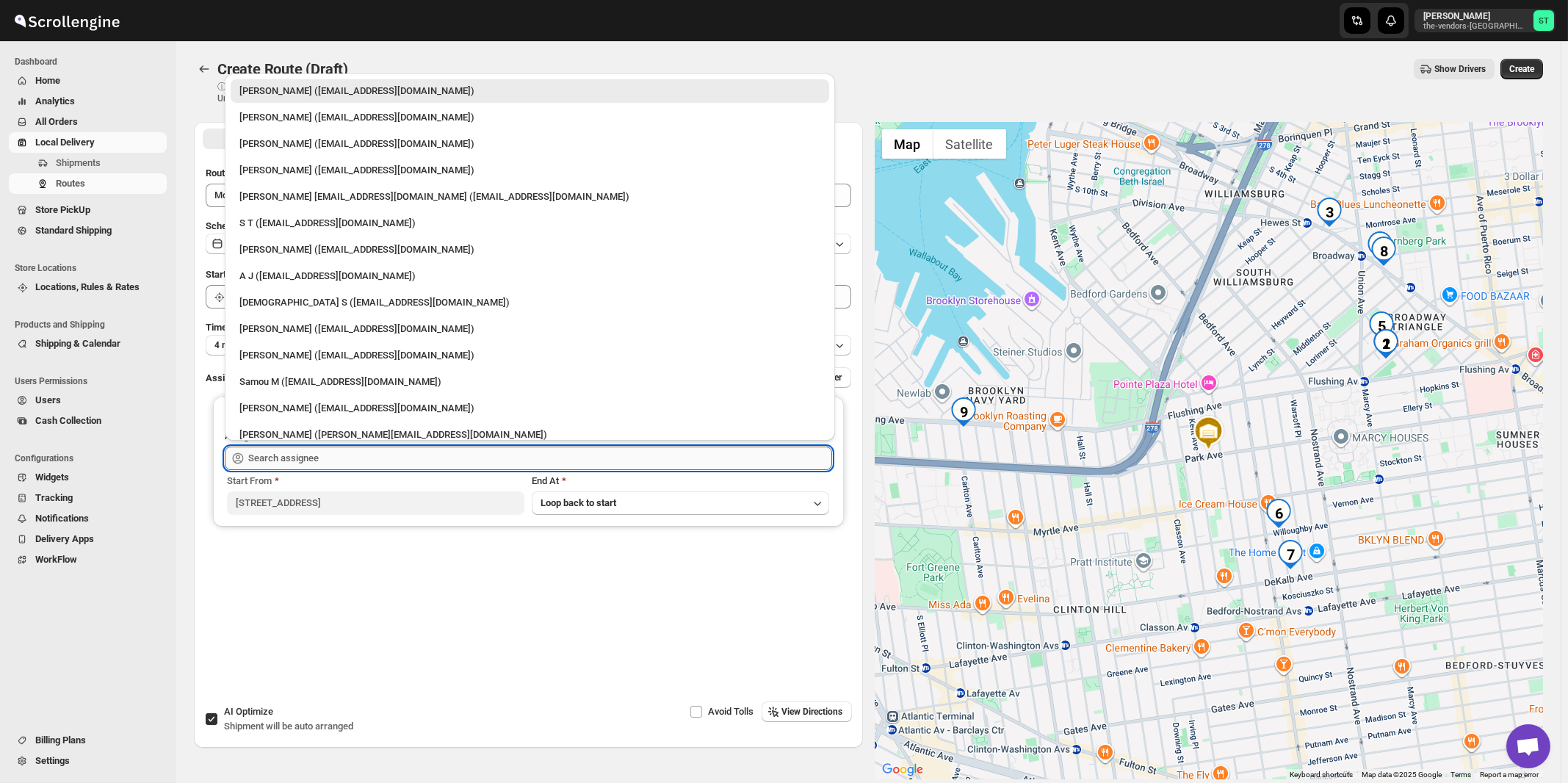
click at [441, 463] on input "text" at bounding box center [539, 459] width 583 height 24
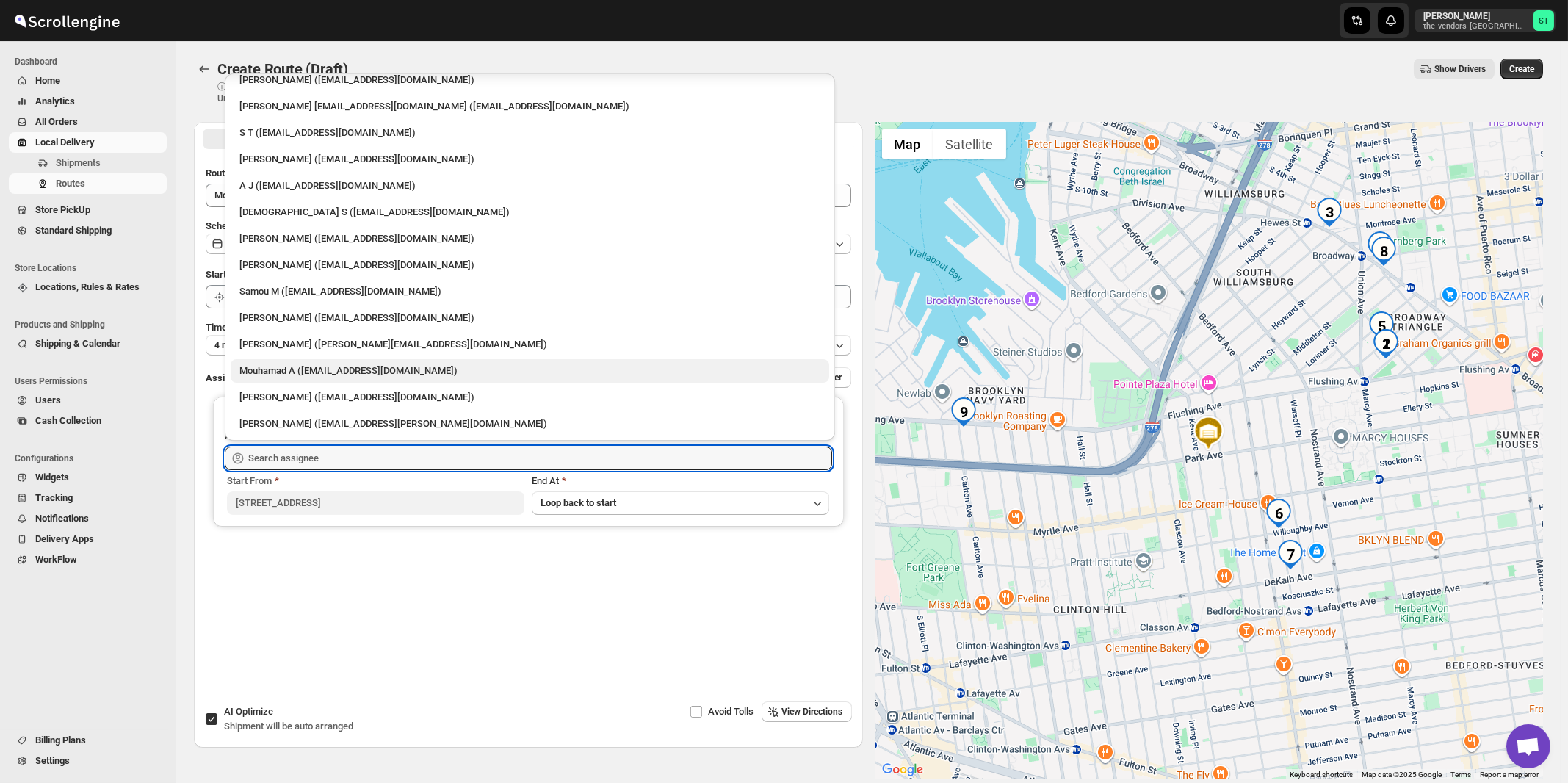
click at [301, 371] on div "Mouhamad A ([EMAIL_ADDRESS][DOMAIN_NAME])" at bounding box center [530, 371] width 581 height 15
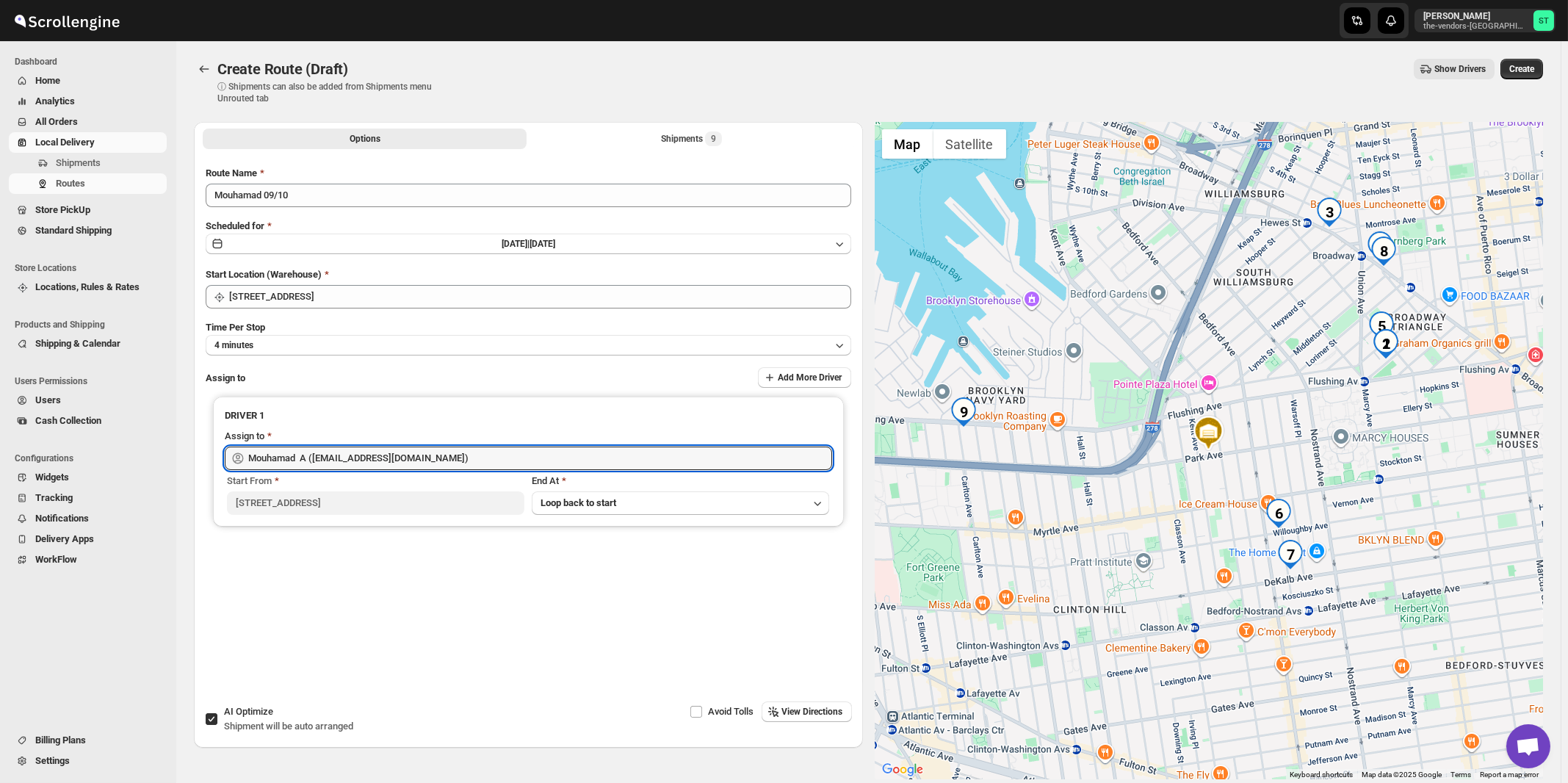
type input "Mouhamad A ([EMAIL_ADDRESS][DOMAIN_NAME])"
click at [800, 709] on span "View Directions" at bounding box center [812, 711] width 61 height 12
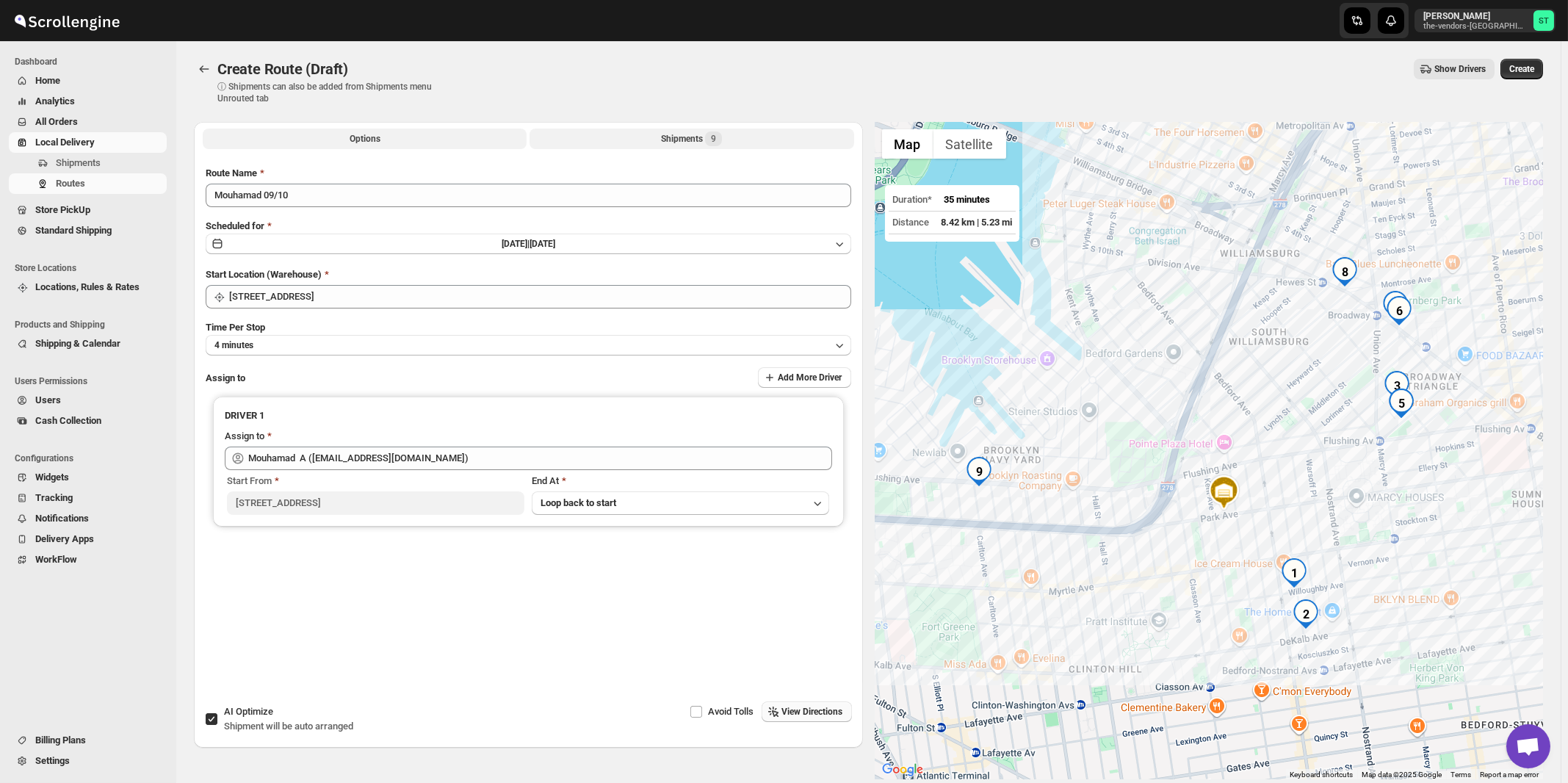
click at [672, 132] on div "Shipments 9" at bounding box center [691, 139] width 61 height 15
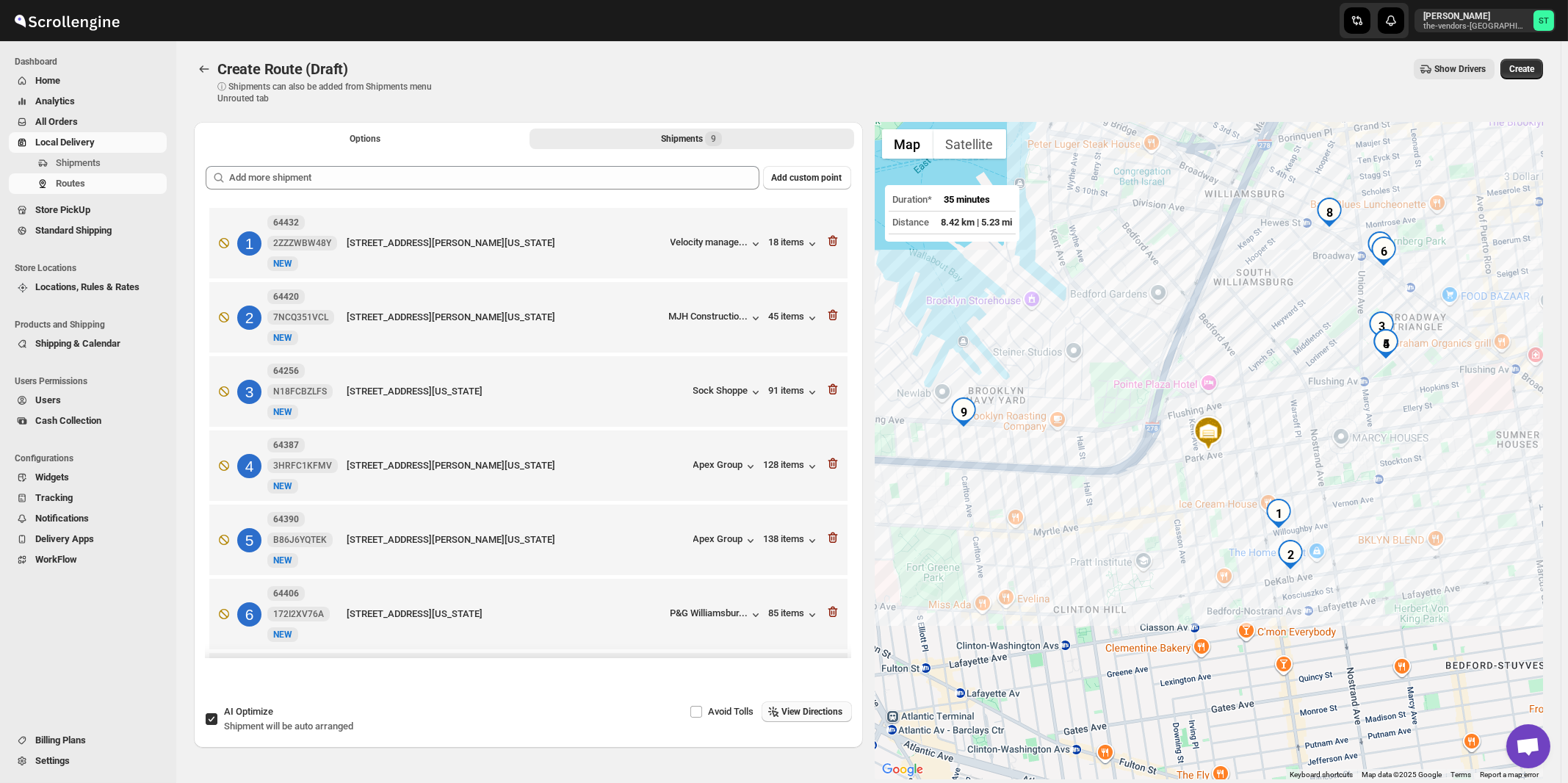
drag, startPoint x: 310, startPoint y: 717, endPoint x: 423, endPoint y: 670, distance: 122.4
click at [310, 718] on div "AI Optimize Shipment will be auto arranged" at bounding box center [288, 720] width 130 height 29
click at [218, 718] on input "AI Optimize Shipment will be auto arranged" at bounding box center [211, 719] width 12 height 12
checkbox input "false"
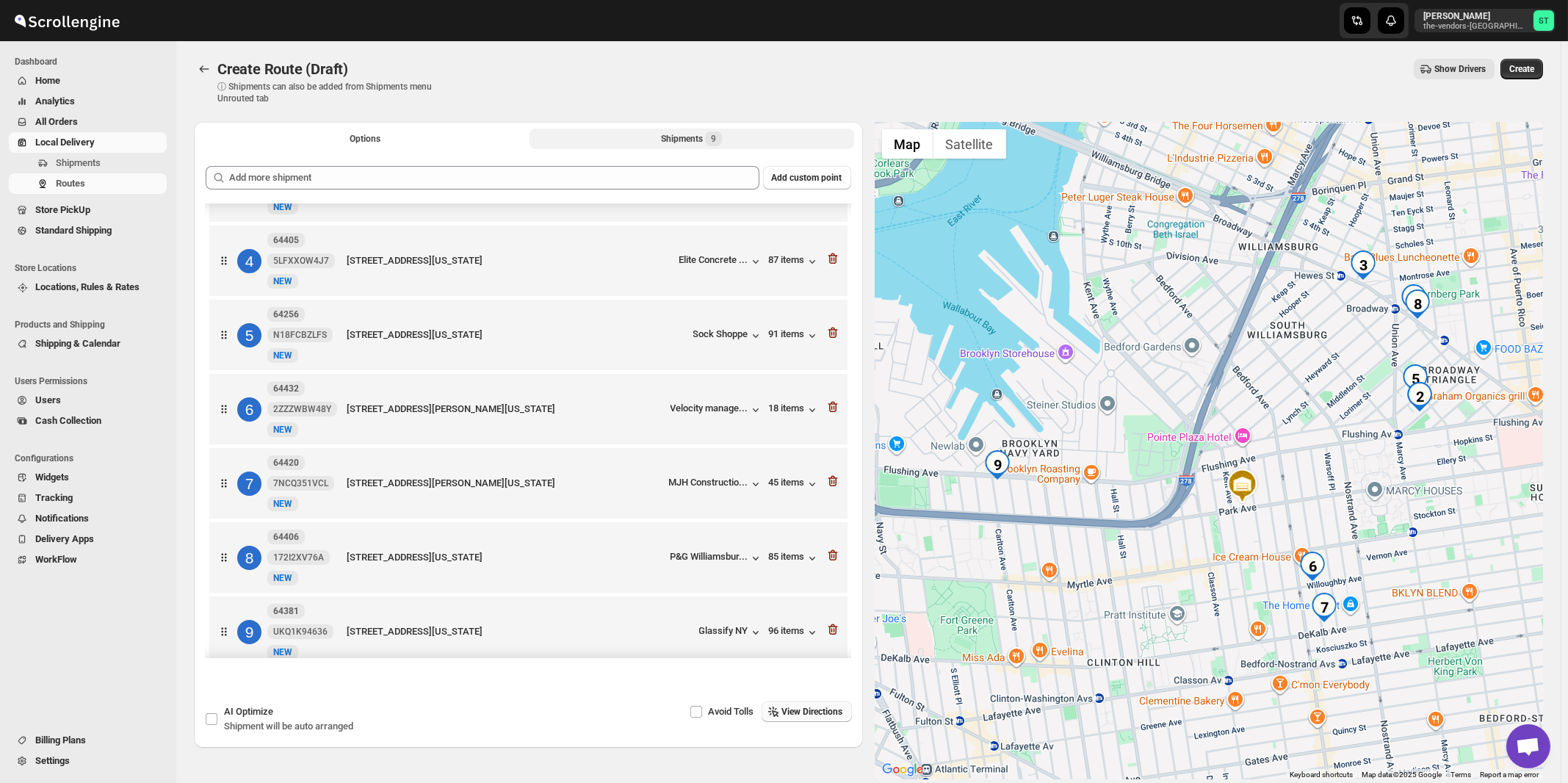
scroll to position [231, 0]
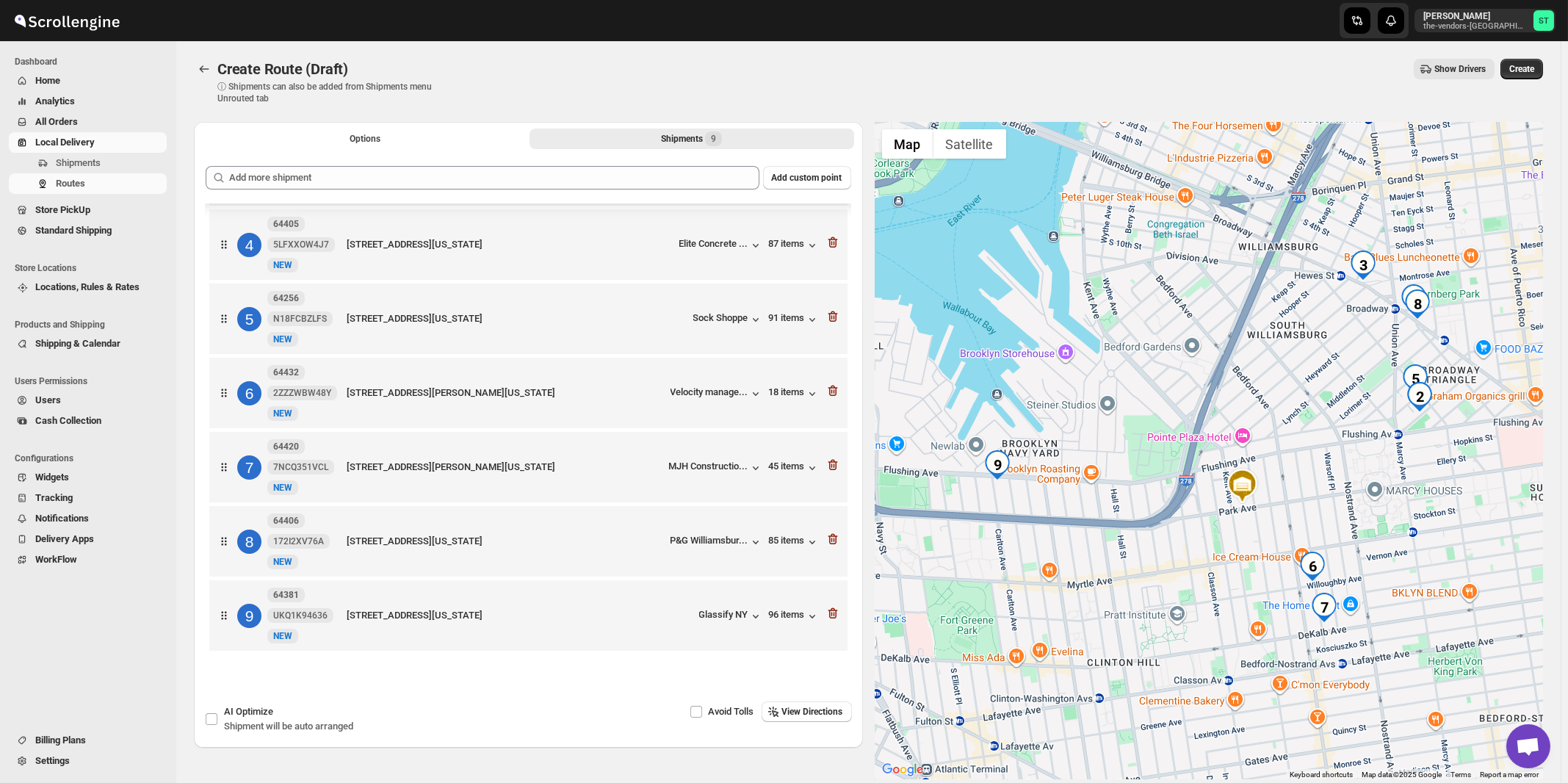
drag, startPoint x: 835, startPoint y: 709, endPoint x: 800, endPoint y: 651, distance: 67.7
click at [836, 709] on span "View Directions" at bounding box center [812, 711] width 61 height 12
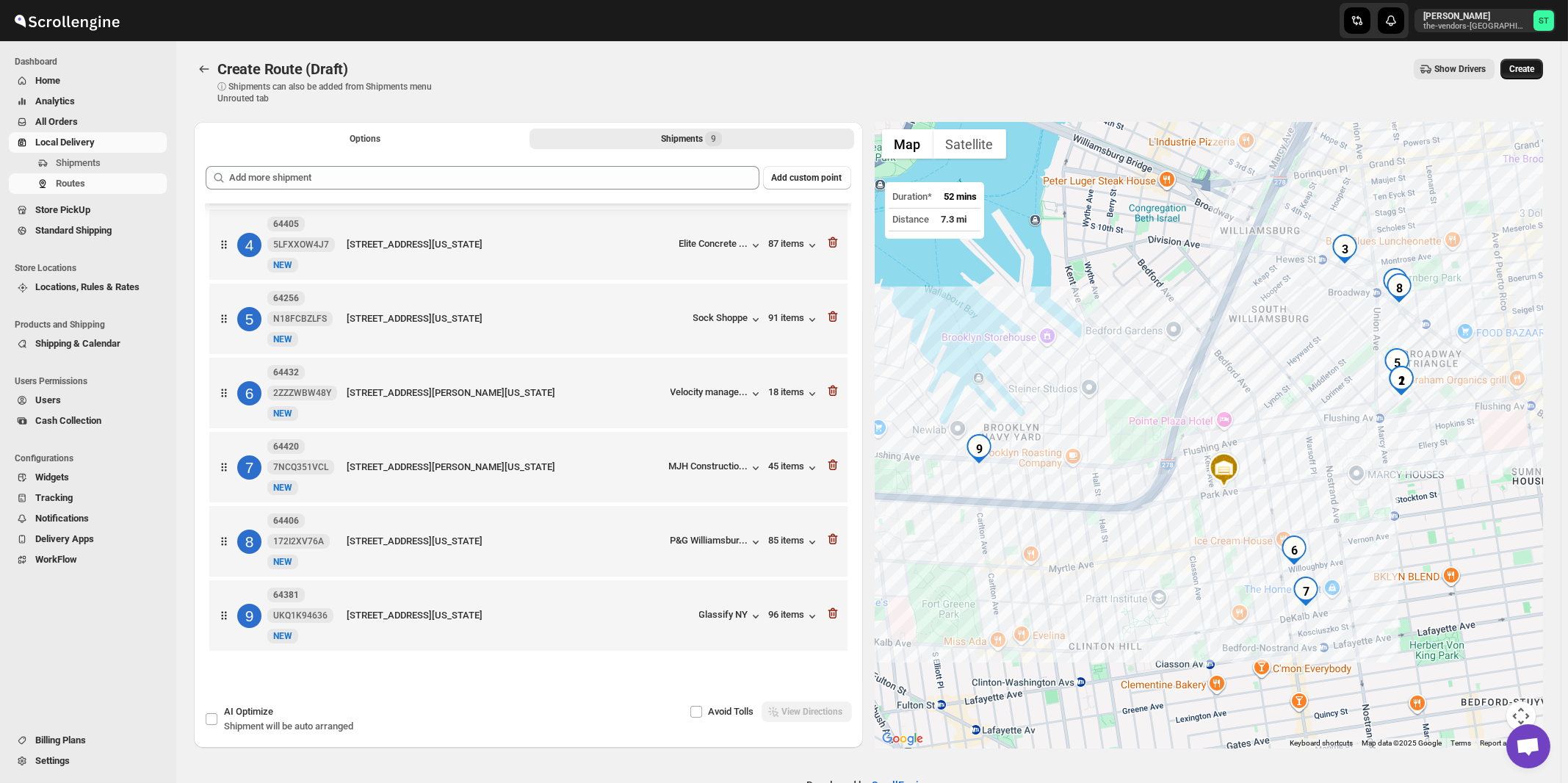
click at [1534, 72] on span "Create" at bounding box center [1521, 69] width 25 height 12
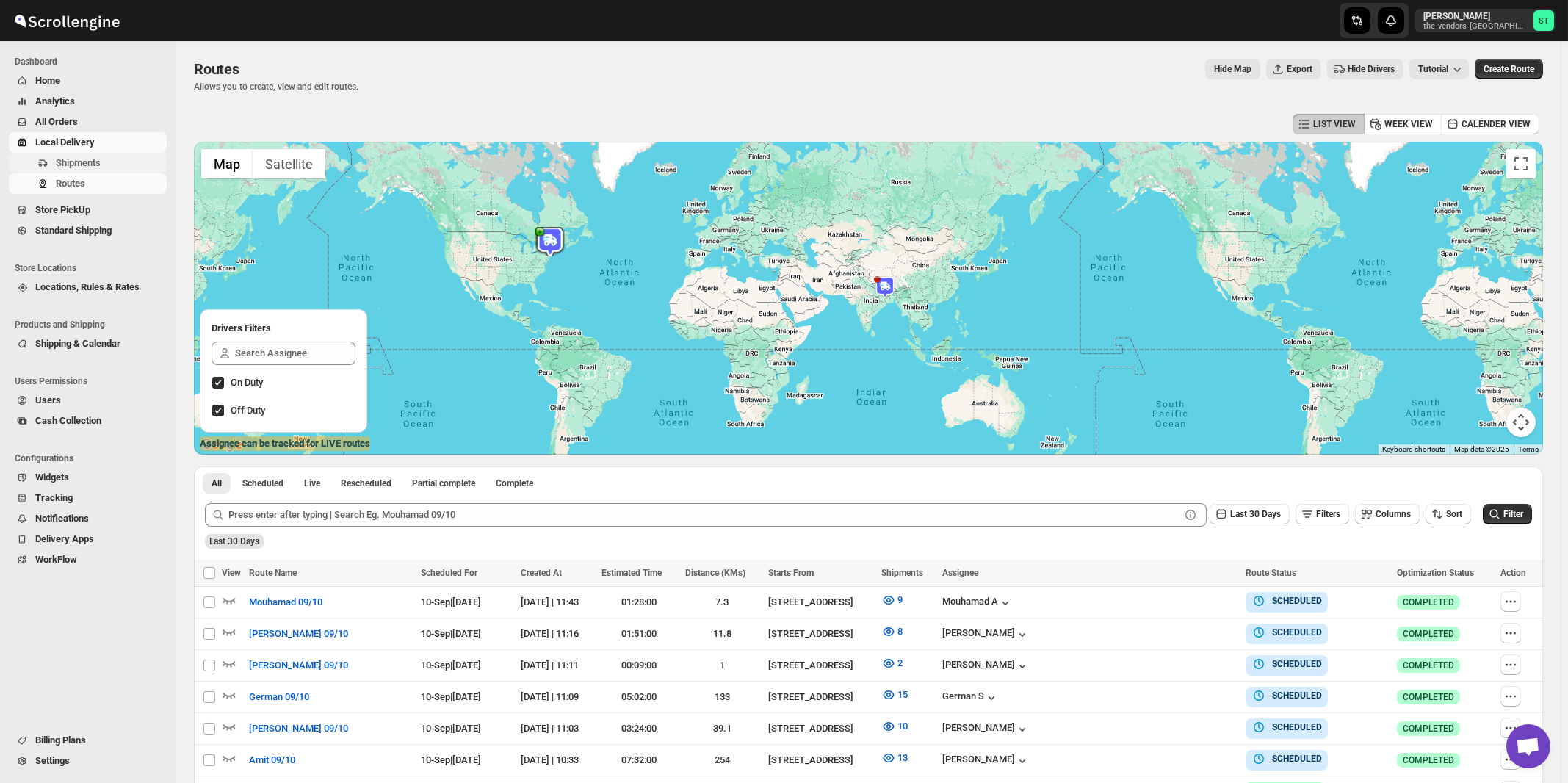
click at [70, 165] on span "Shipments" at bounding box center [78, 163] width 45 height 11
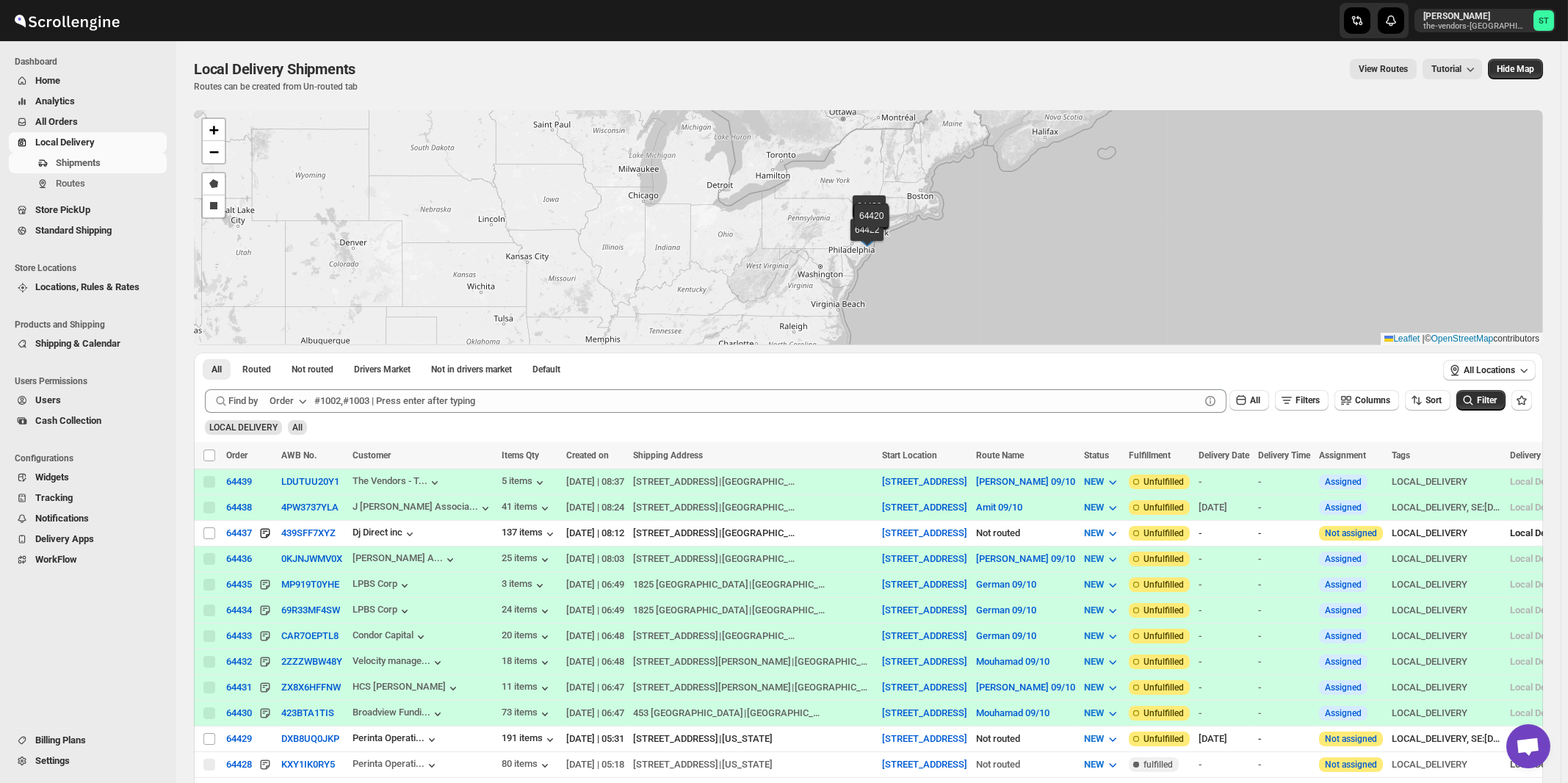
click at [290, 397] on div "Order" at bounding box center [281, 401] width 24 height 15
click at [289, 517] on div "Customer Name" at bounding box center [291, 511] width 68 height 15
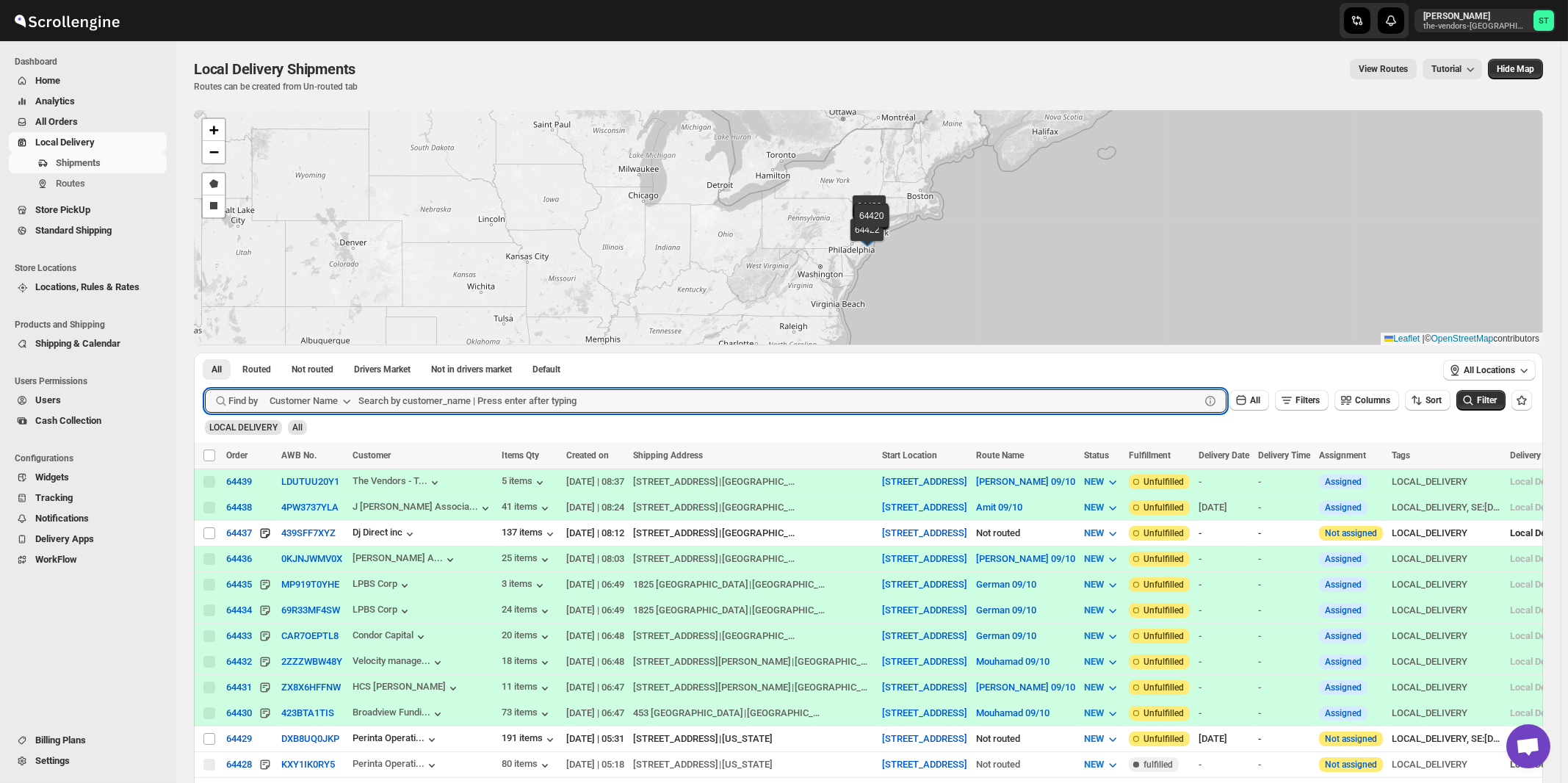
paste input "ATIME"
type input "ATIME"
click at [205, 353] on button "Submit" at bounding box center [226, 360] width 42 height 16
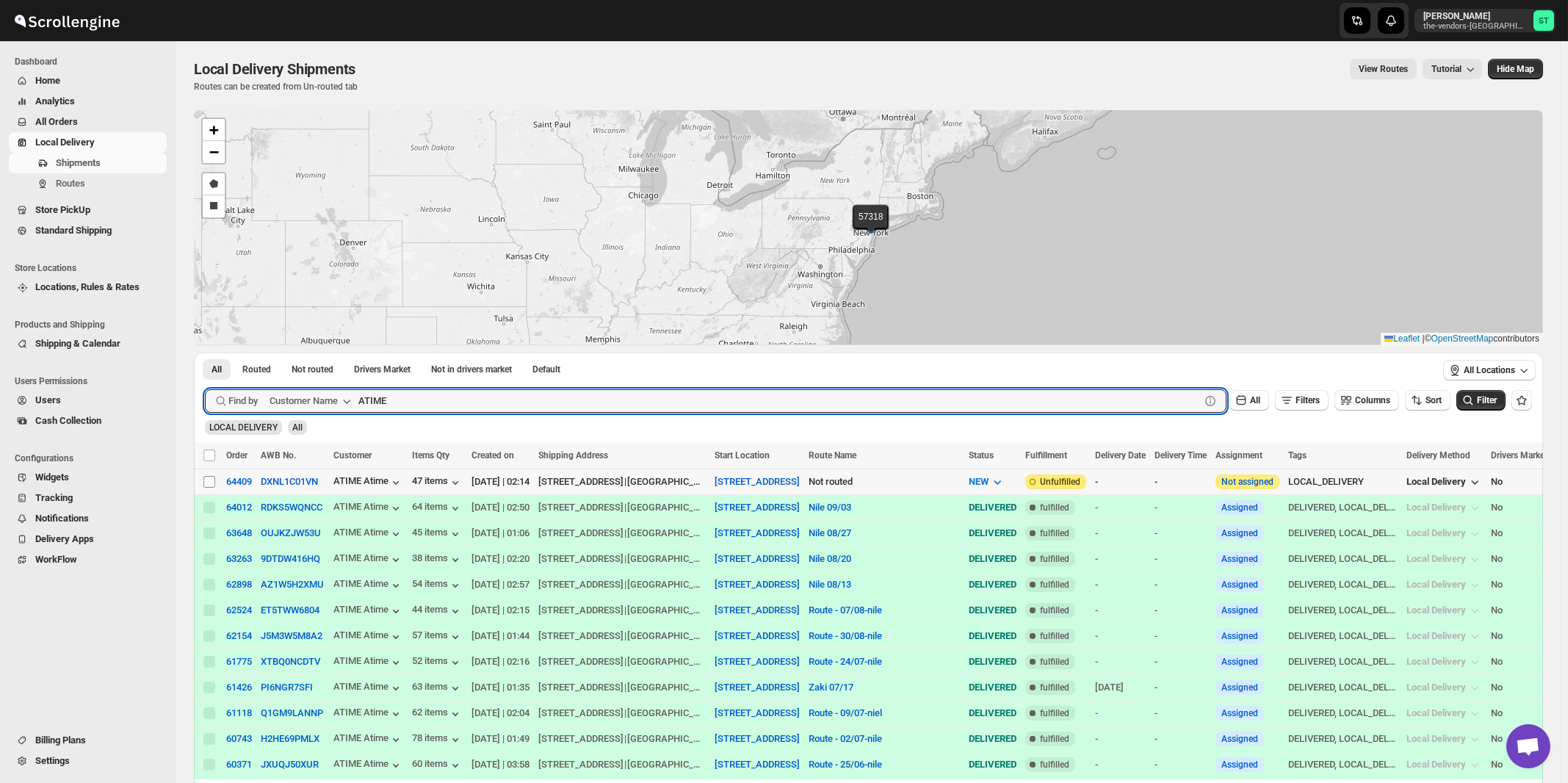
click at [209, 483] on input "Select shipment" at bounding box center [209, 482] width 12 height 12
checkbox input "true"
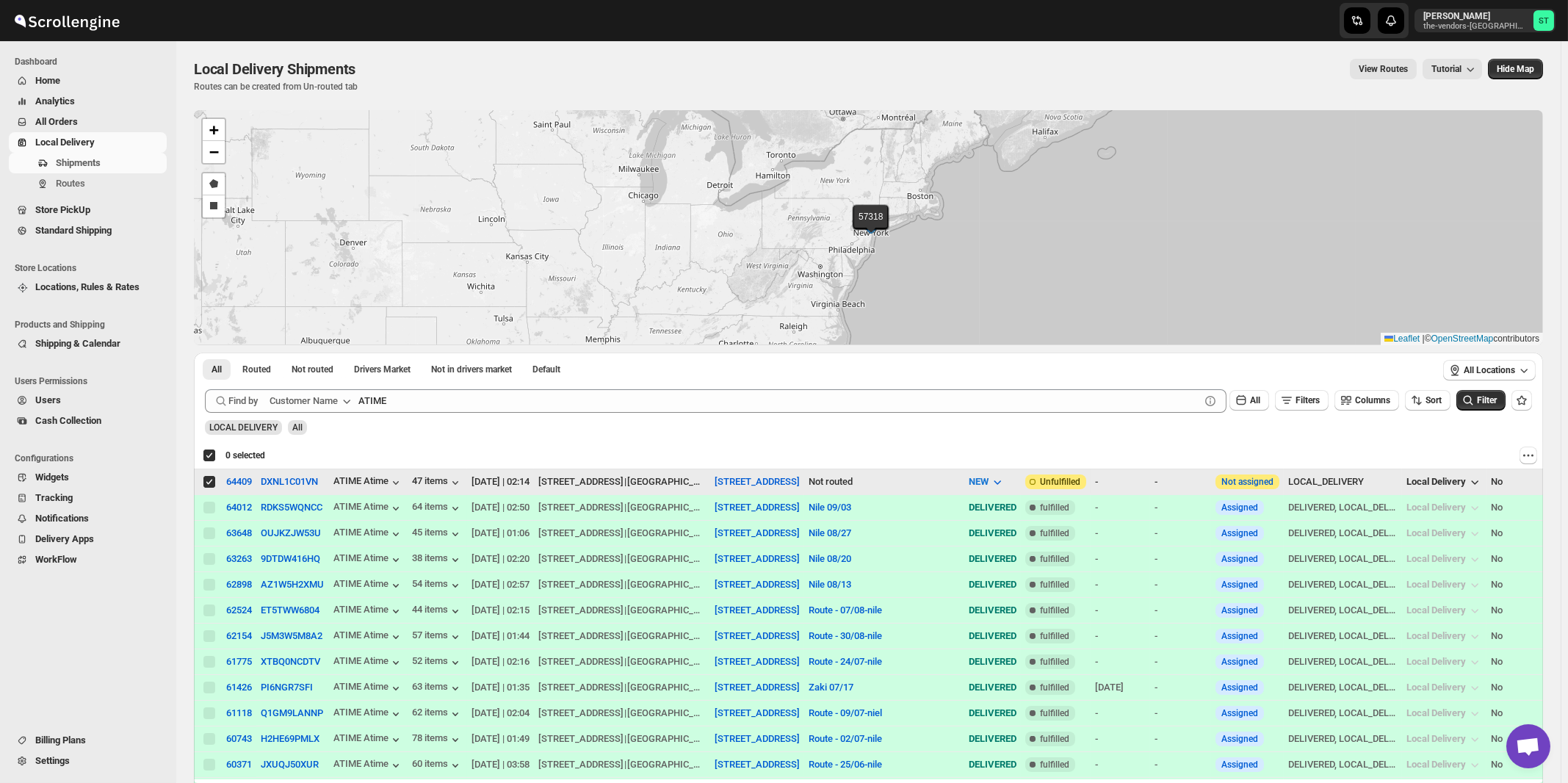
checkbox input "true"
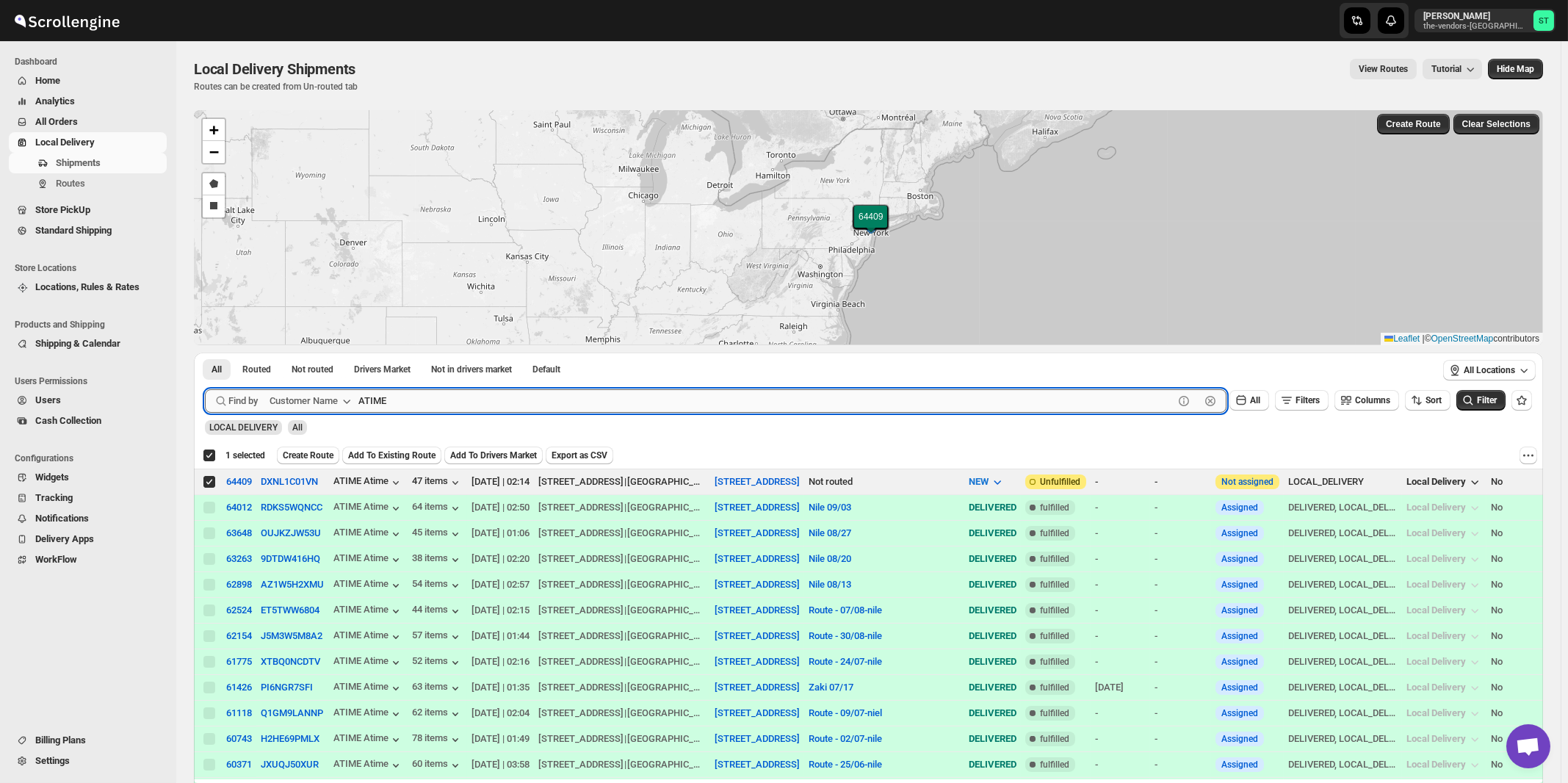
click at [473, 402] on input "ATIME" at bounding box center [765, 402] width 815 height 24
paste input "Dj Direct Inc"
type input "Dj Direct Inc"
click at [205, 353] on button "Submit" at bounding box center [226, 360] width 42 height 16
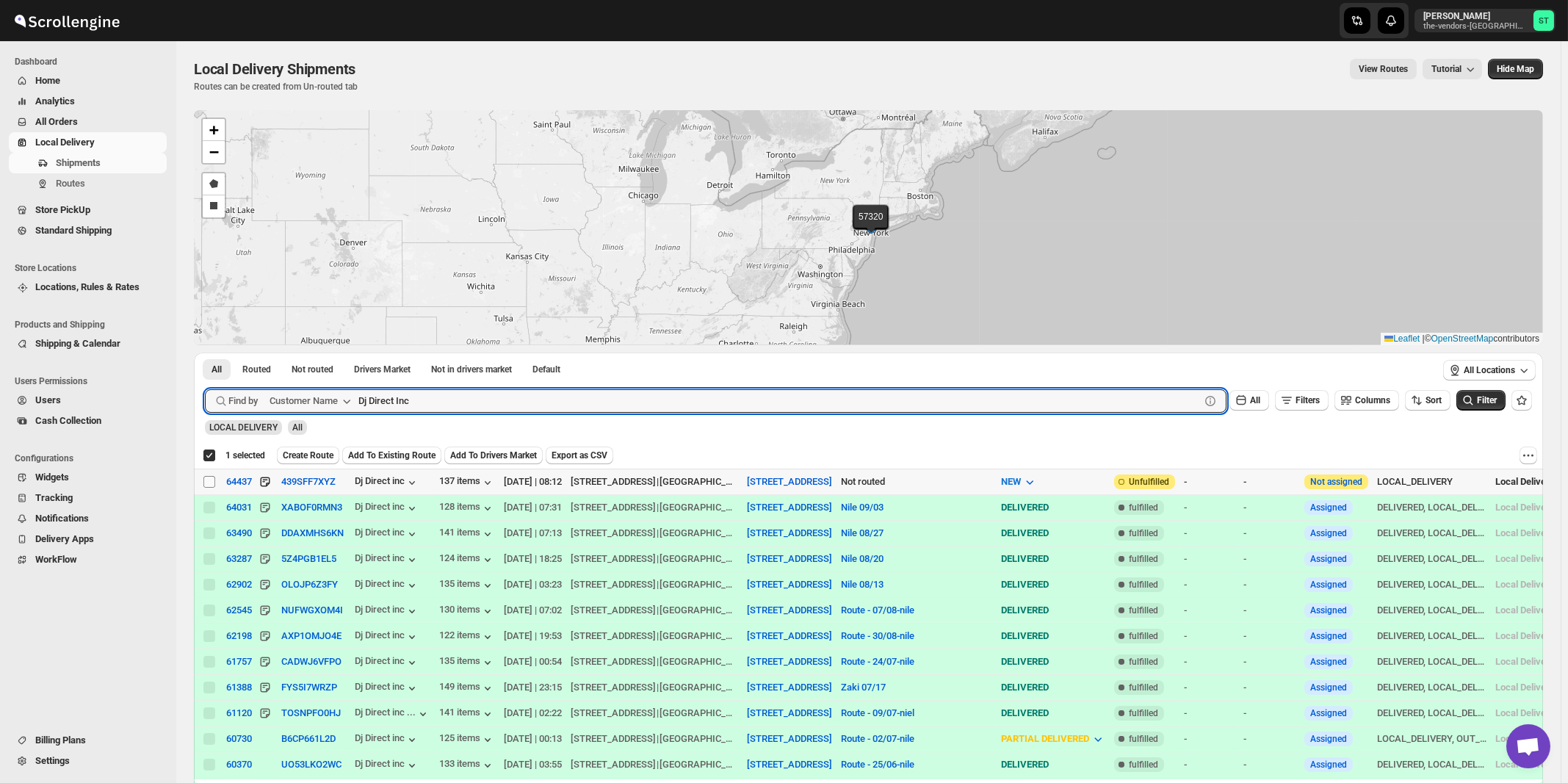
click at [207, 480] on input "Select shipment" at bounding box center [209, 482] width 12 height 12
checkbox input "true"
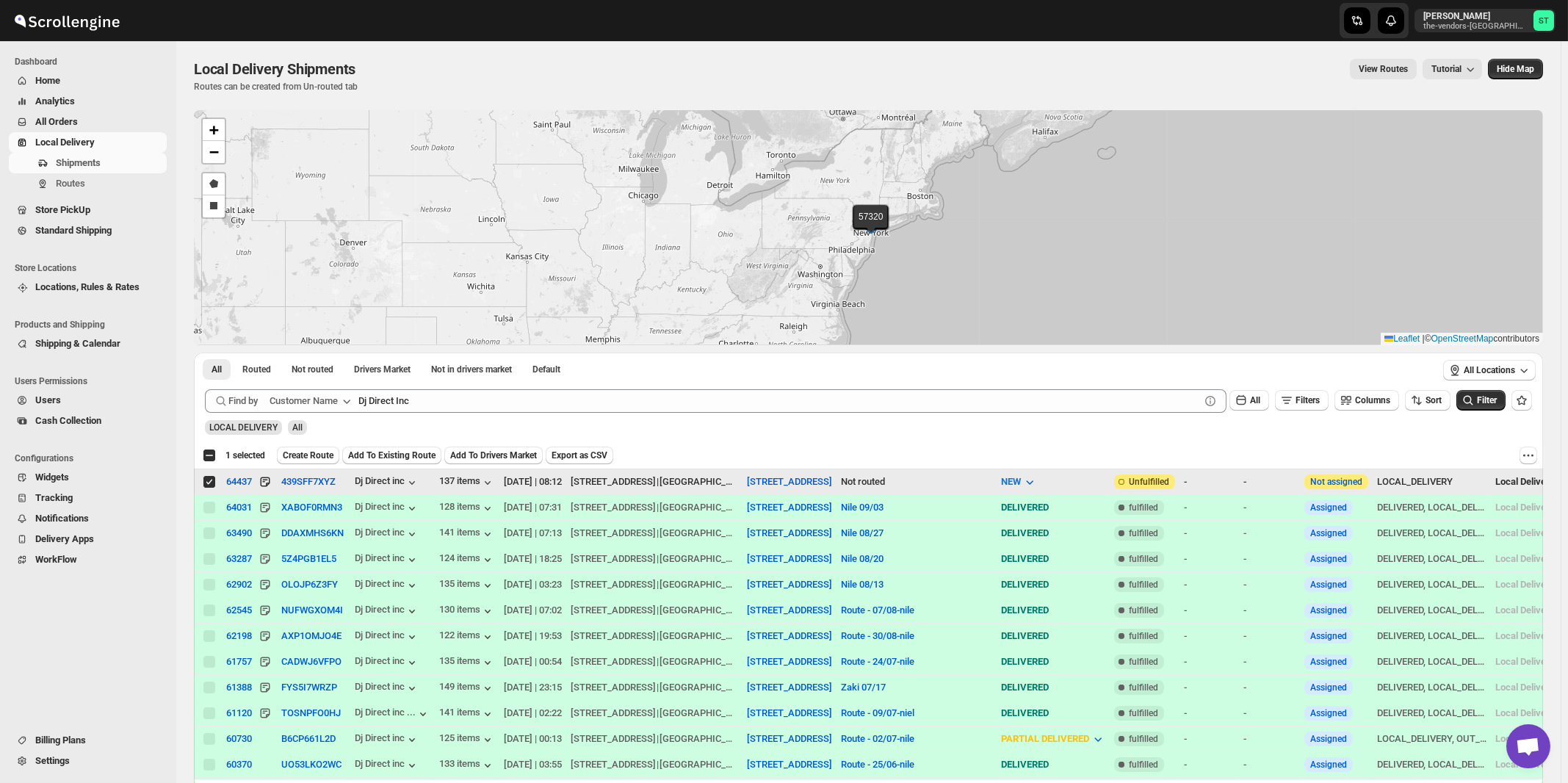
checkbox input "false"
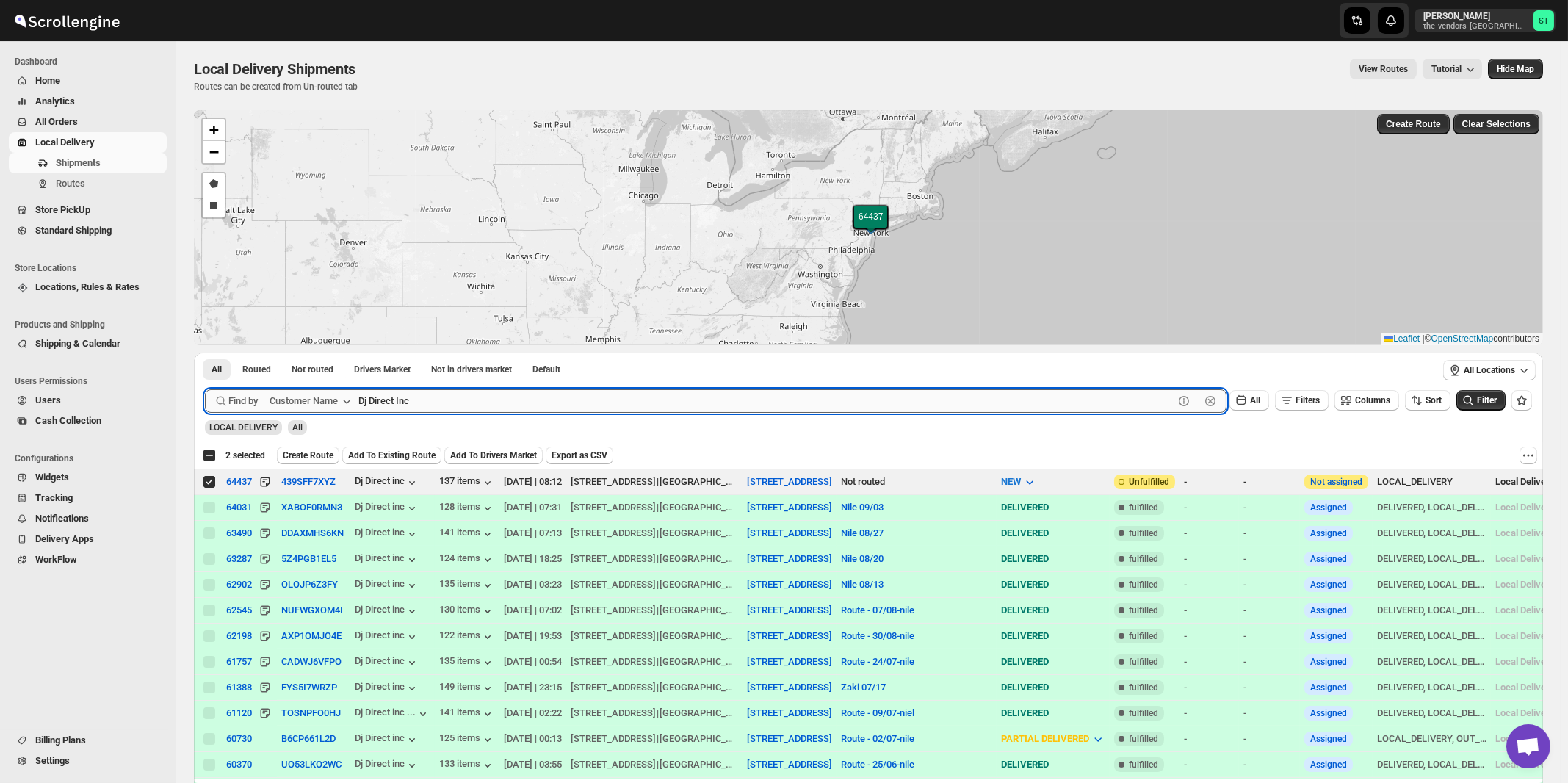
click at [479, 408] on input "Dj Direct Inc" at bounding box center [765, 402] width 815 height 24
paste input "Royal Bag"
type input "Royal Bag"
click at [205, 353] on button "Submit" at bounding box center [226, 360] width 42 height 16
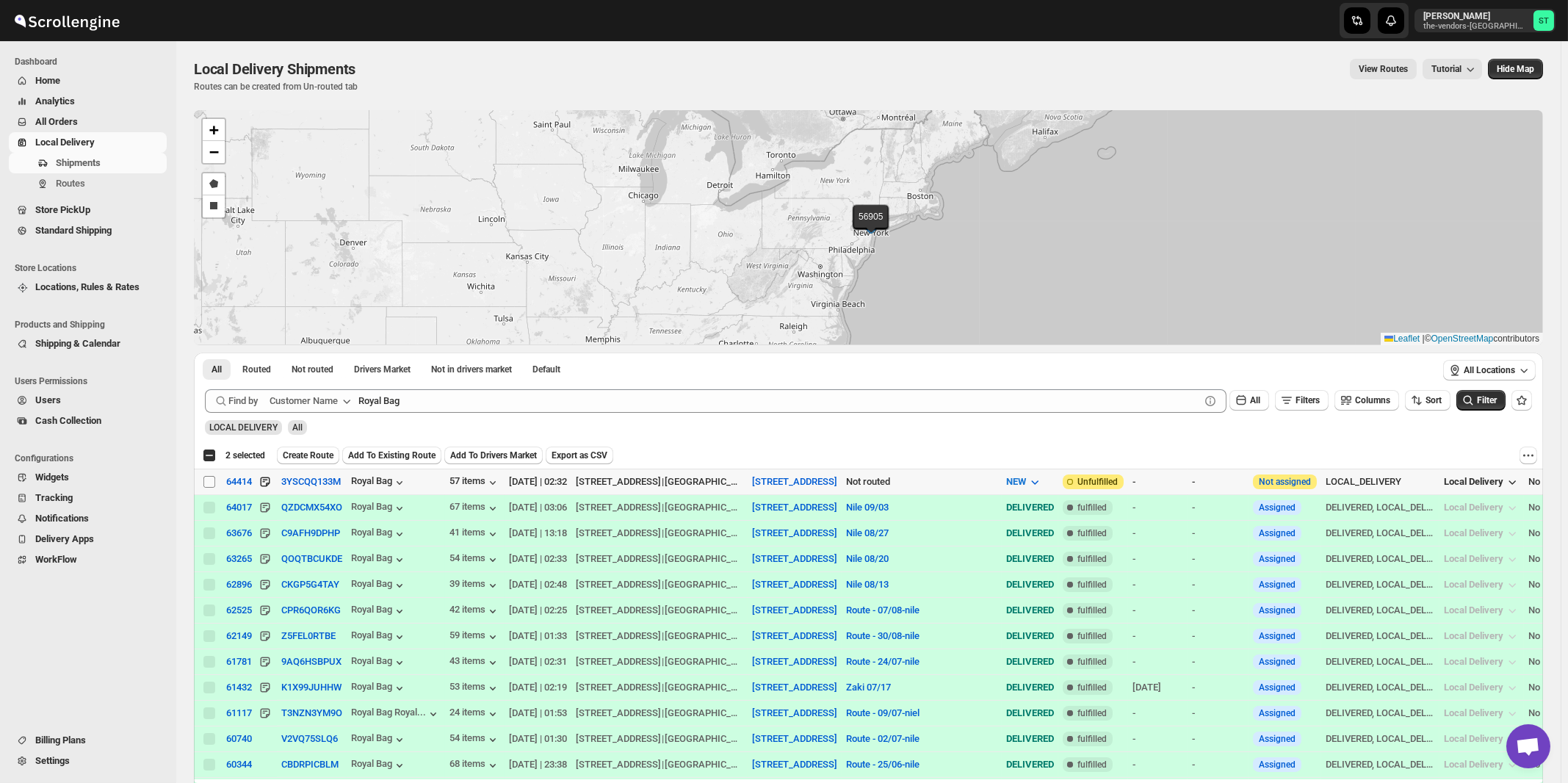
click at [210, 484] on input "Select shipment" at bounding box center [209, 482] width 12 height 12
checkbox input "true"
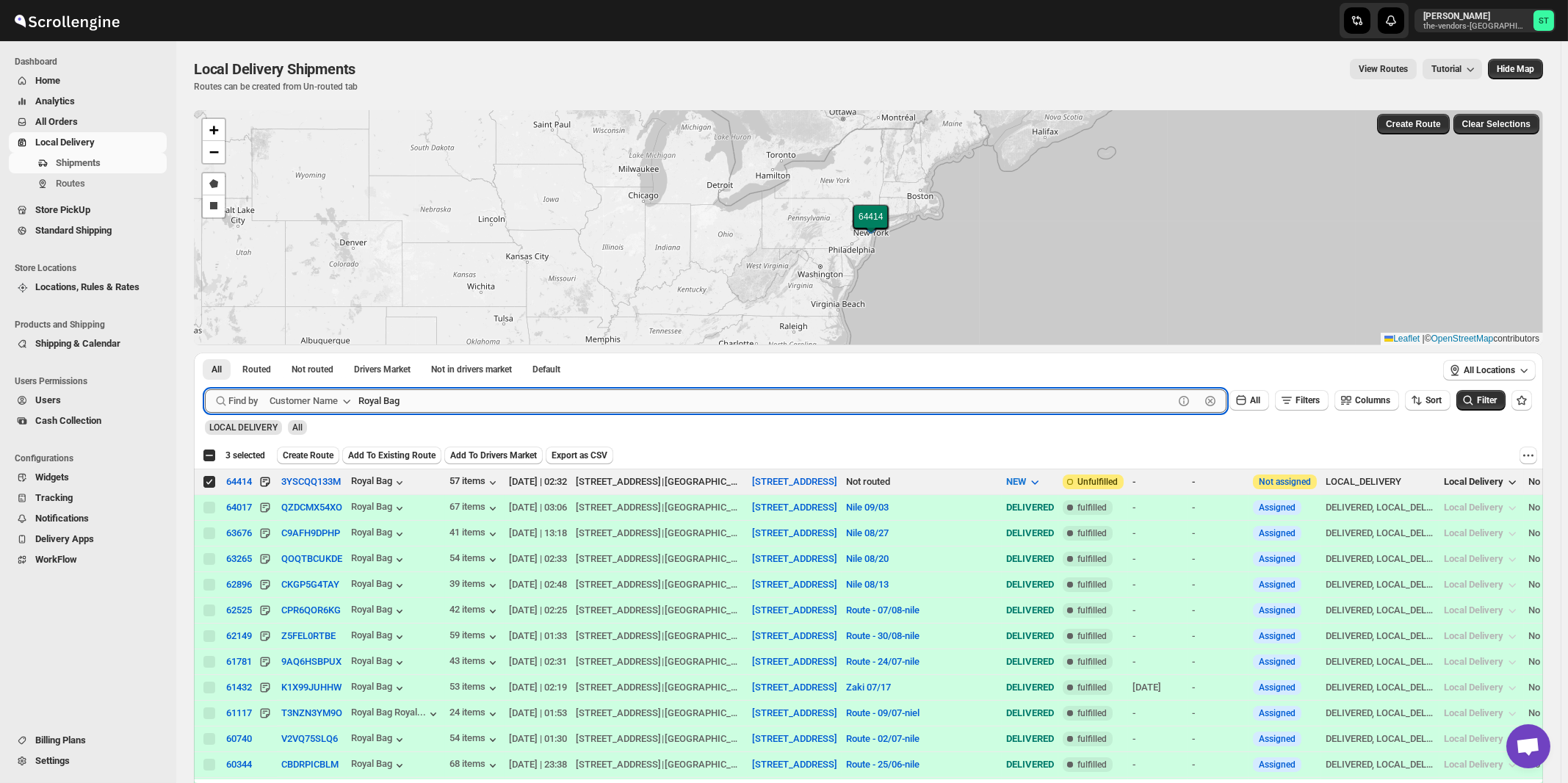
click at [517, 392] on input "Royal Bag" at bounding box center [765, 402] width 815 height 24
paste input "Artek Insurance"
type input "Artek Insurance"
click at [205, 353] on button "Submit" at bounding box center [226, 360] width 42 height 16
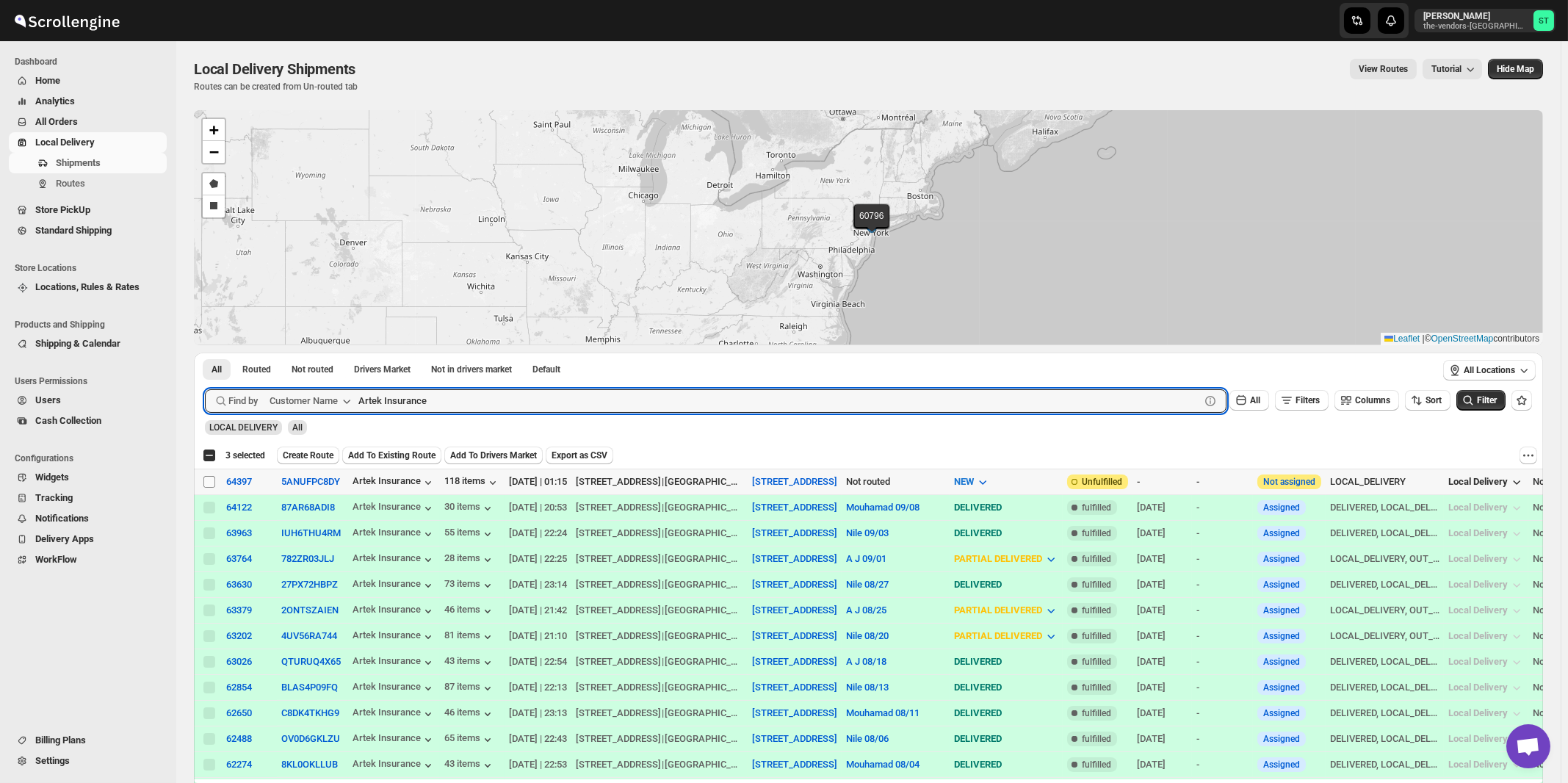
click at [205, 482] on input "Select shipment" at bounding box center [209, 482] width 12 height 12
checkbox input "true"
click at [448, 400] on input "Artek Insurance" at bounding box center [765, 402] width 815 height 24
paste input "Five star Corrugated & Display"
type input "Five star Corrugated & Display"
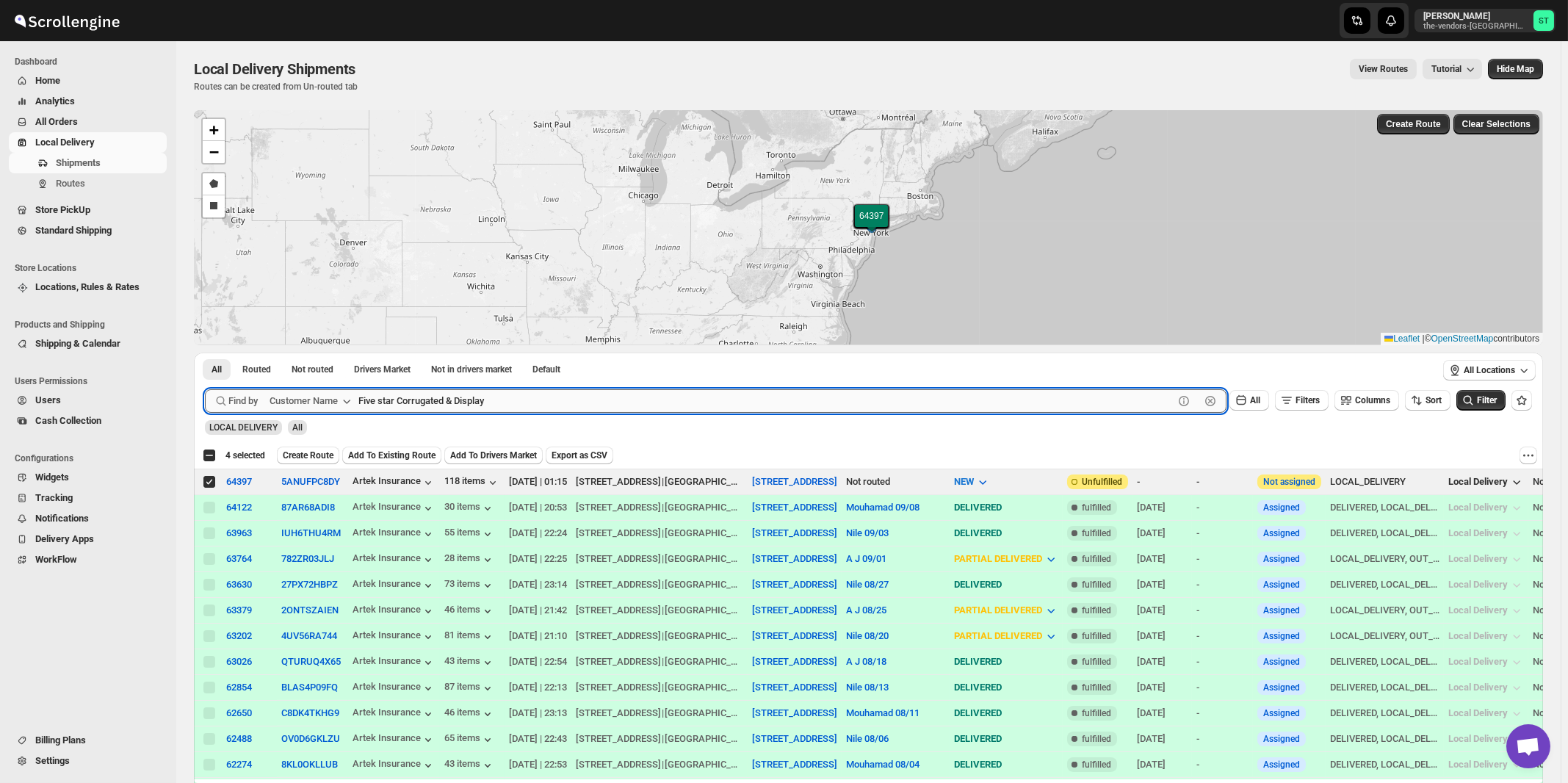
click at [205, 353] on button "Submit" at bounding box center [226, 360] width 42 height 16
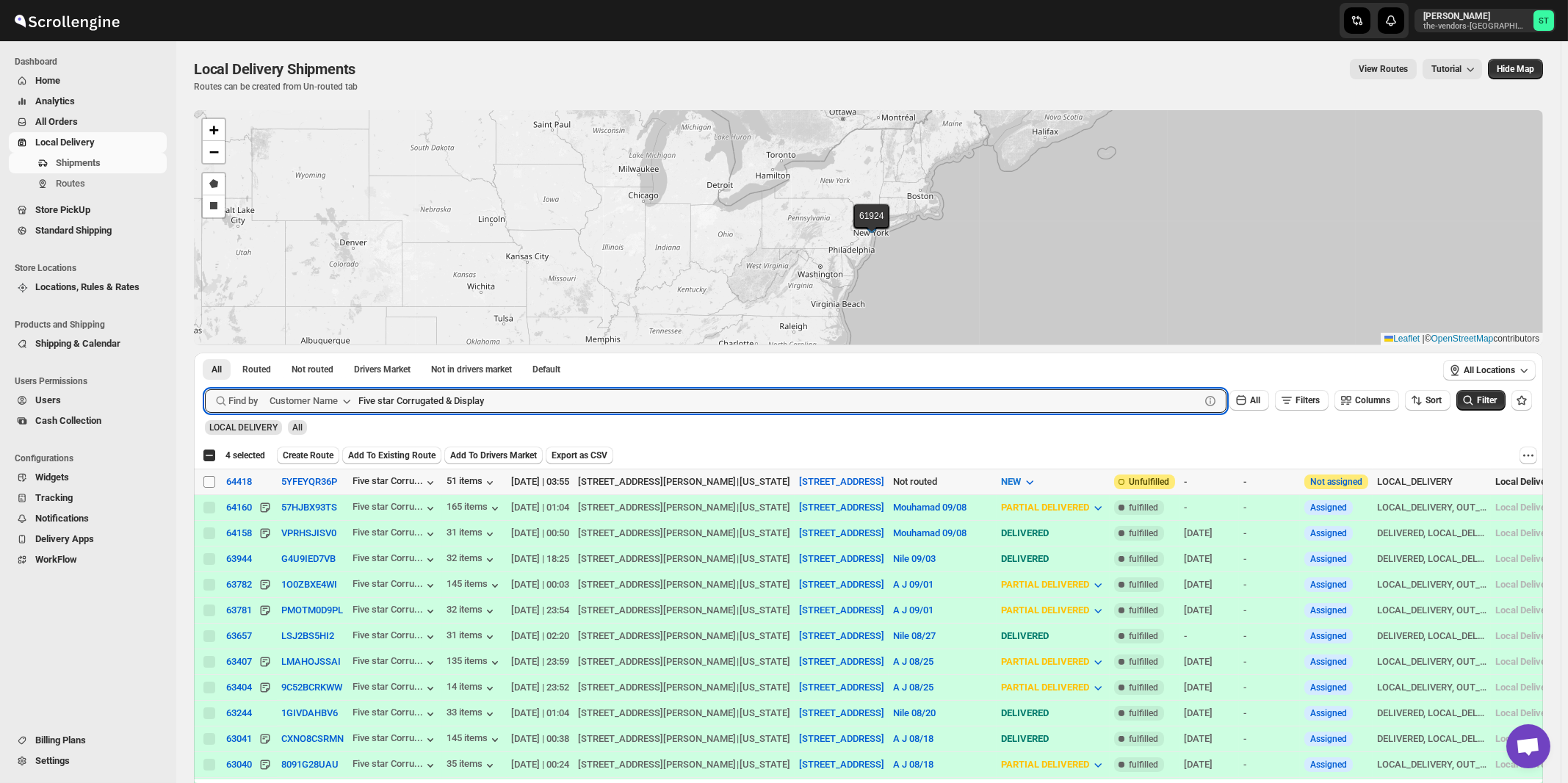
click at [209, 482] on input "Select shipment" at bounding box center [209, 482] width 12 height 12
checkbox input "true"
click at [499, 401] on input "Five star Corrugated & Display" at bounding box center [765, 402] width 815 height 24
paste input "Perinta Operations"
type input "Perinta Operations"
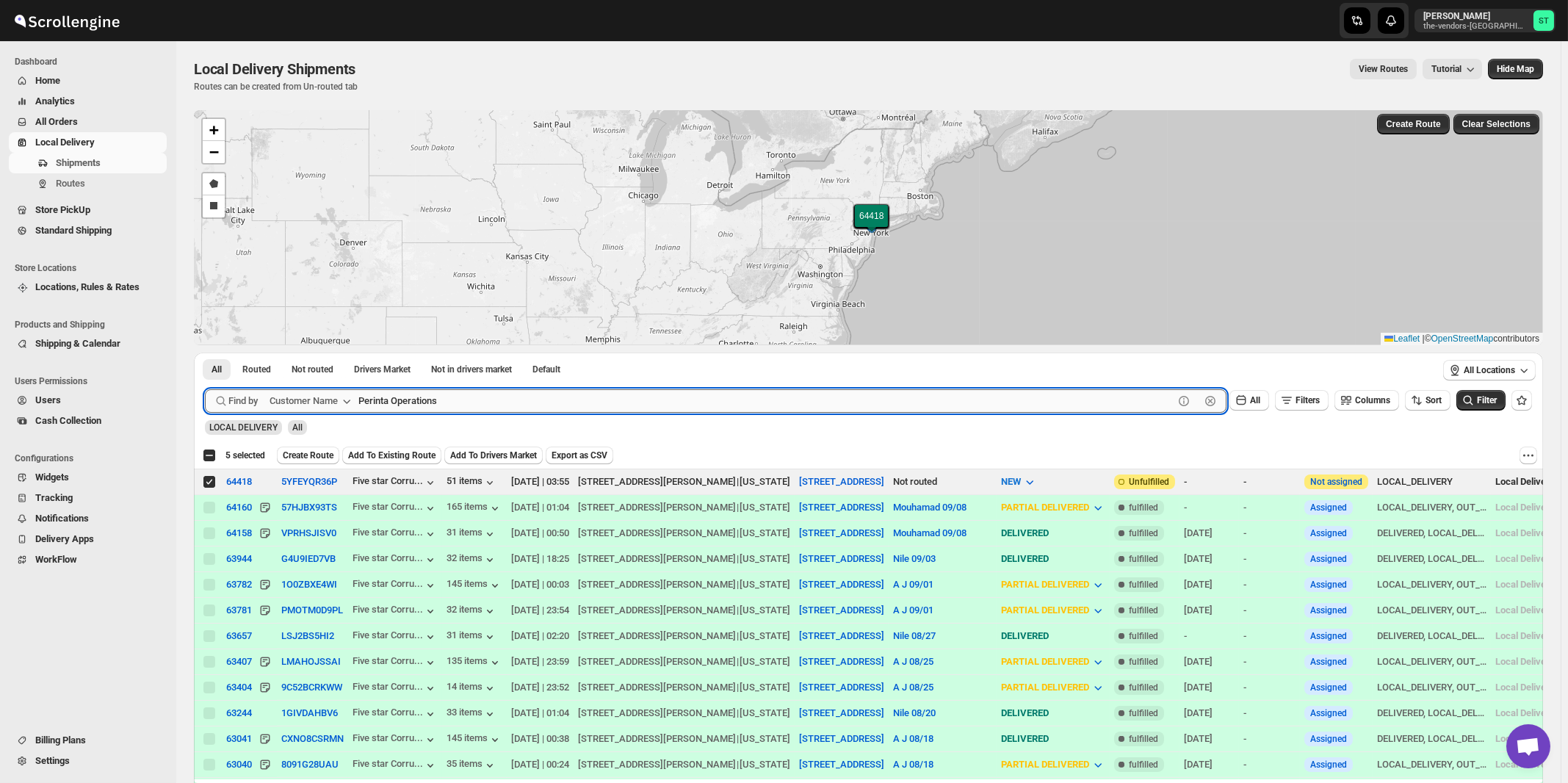
click at [205, 353] on button "Submit" at bounding box center [226, 360] width 42 height 16
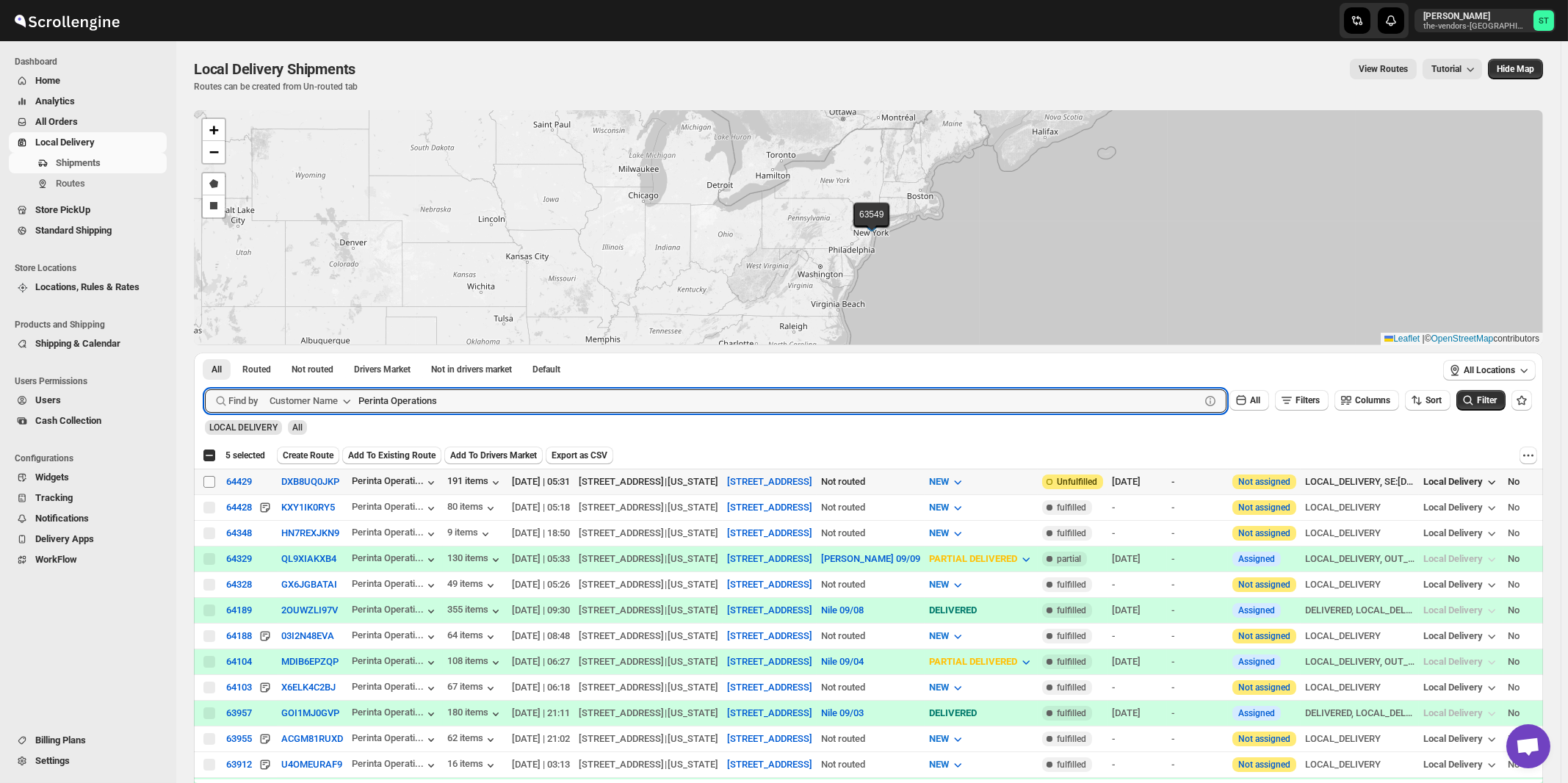
click at [210, 482] on input "Select shipment" at bounding box center [209, 482] width 12 height 12
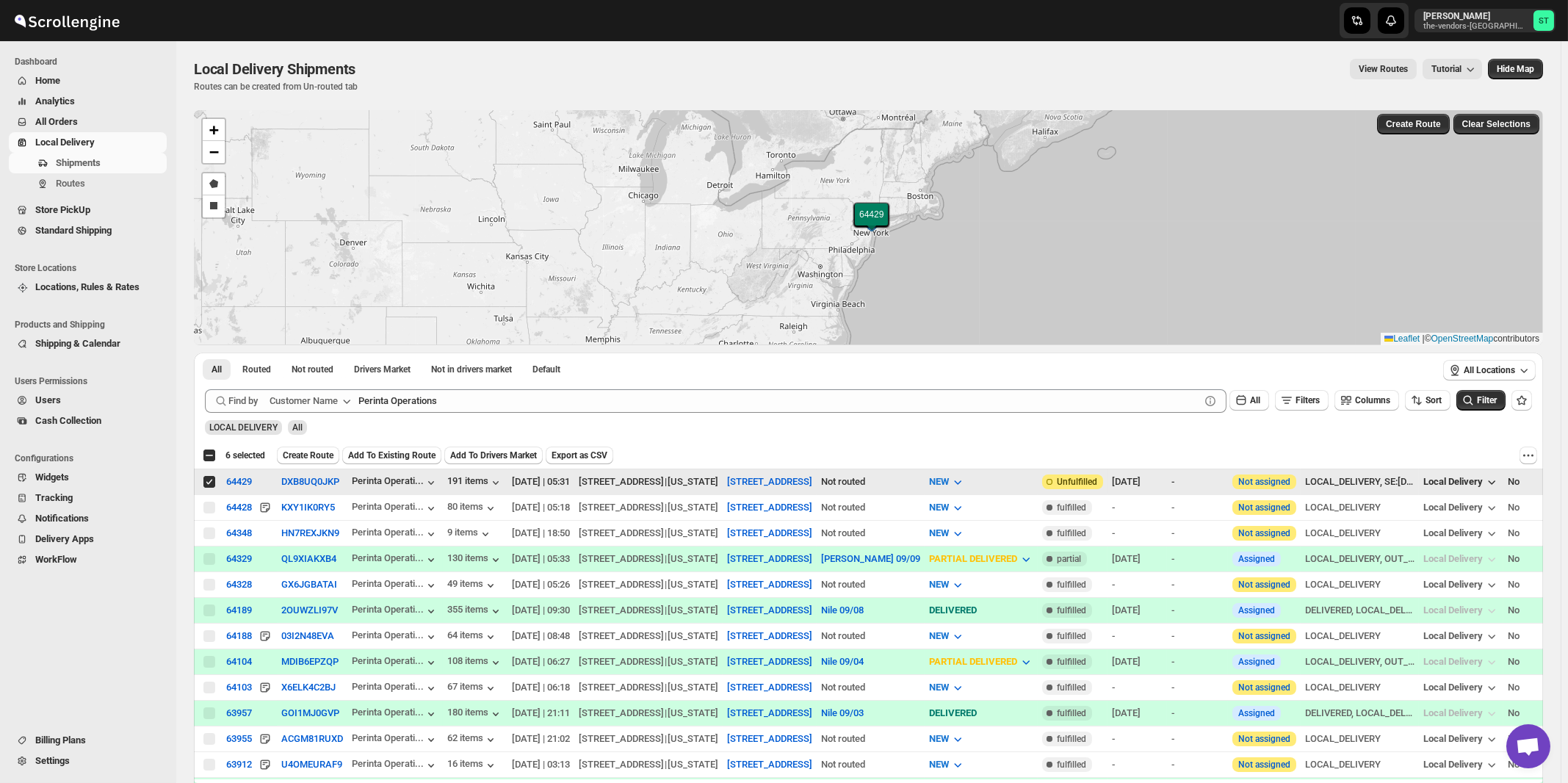
click at [210, 481] on input "Select shipment" at bounding box center [209, 482] width 12 height 12
checkbox input "false"
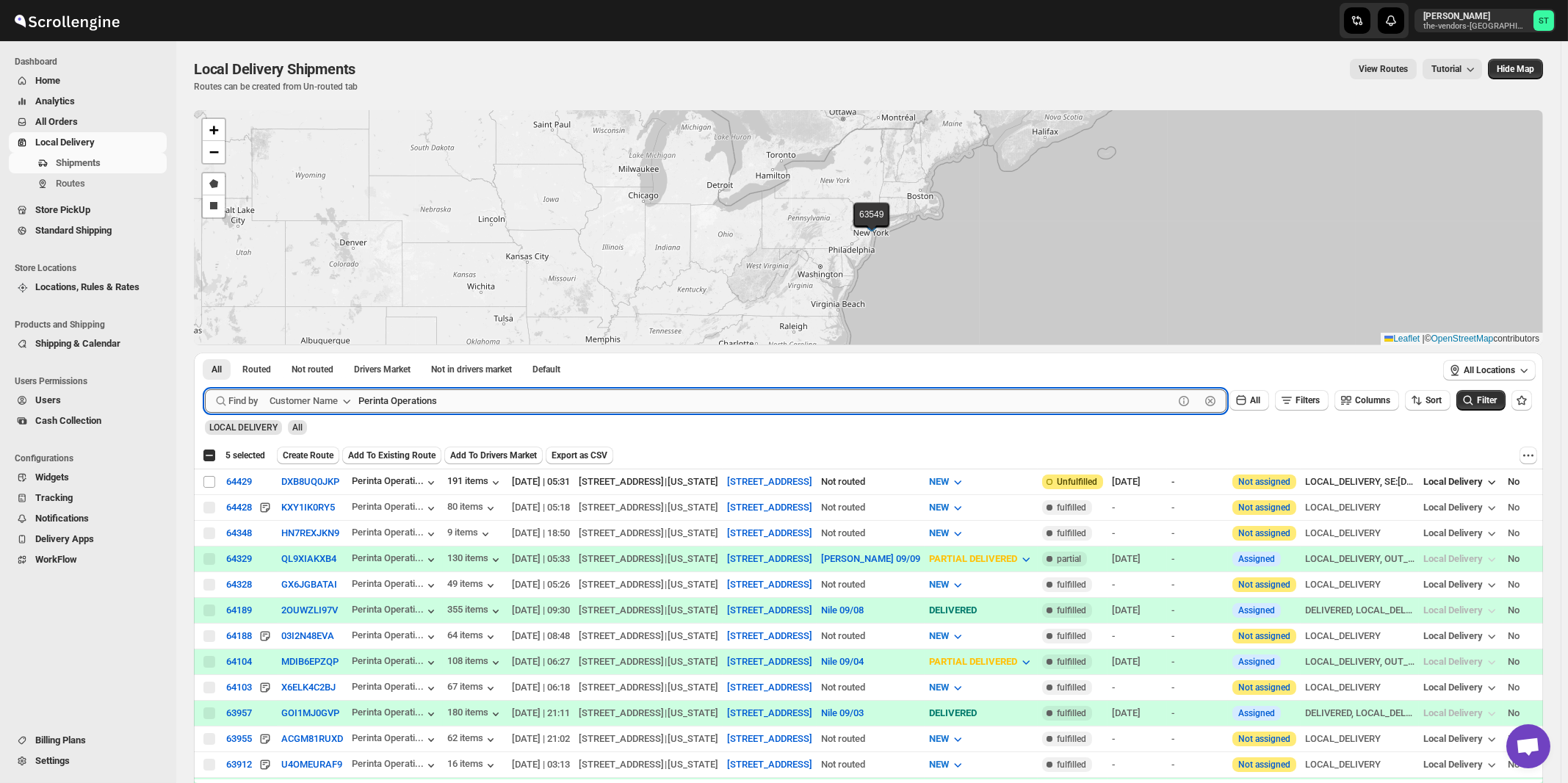
click at [598, 401] on input "Perinta Operations" at bounding box center [765, 402] width 815 height 24
paste input "Capital Plu"
type input "Capital Plus"
click at [205, 353] on button "Submit" at bounding box center [226, 360] width 42 height 16
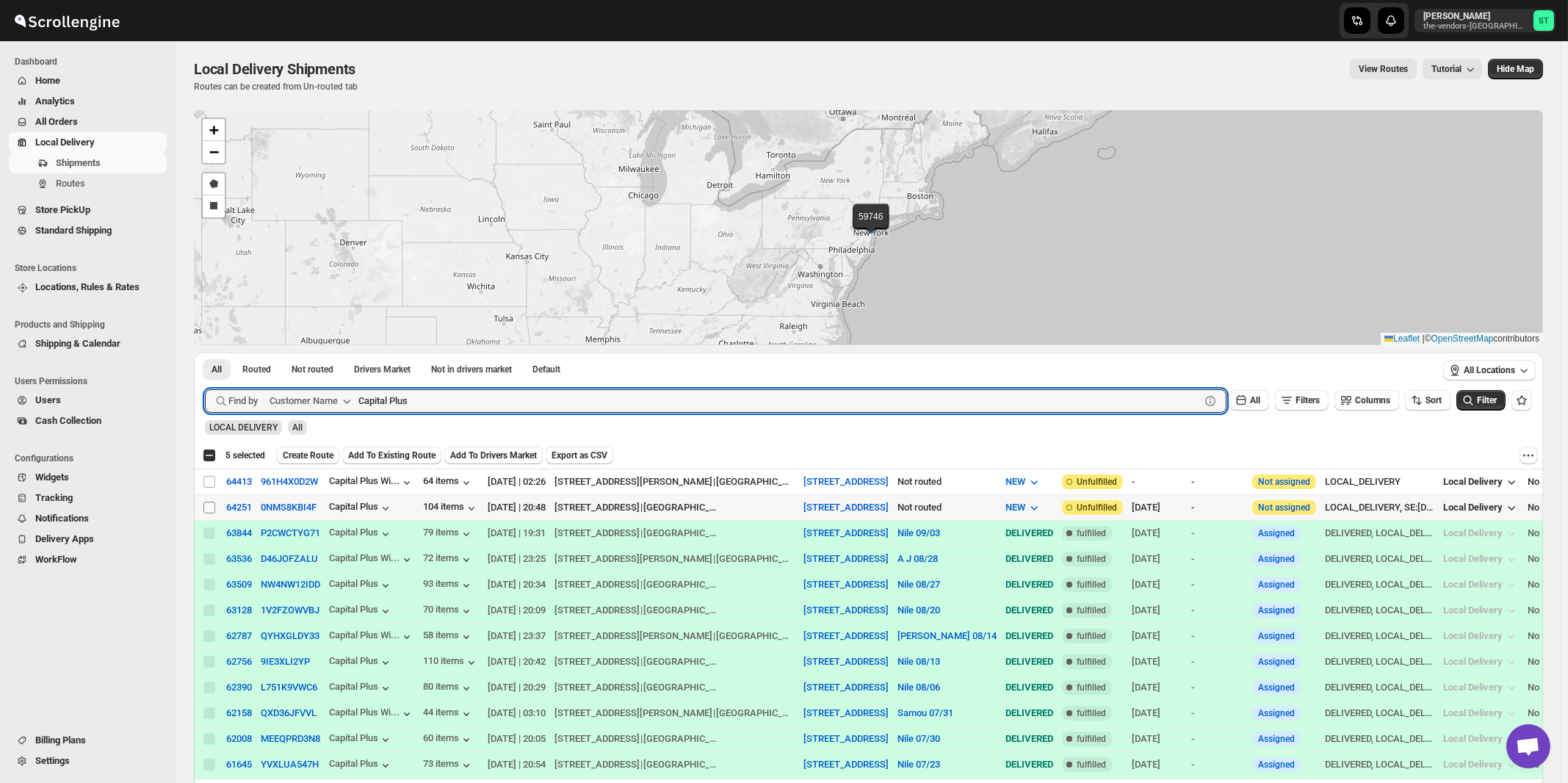
click at [207, 505] on input "Select shipment" at bounding box center [209, 507] width 12 height 12
checkbox input "true"
click at [525, 393] on input "Capital Plus" at bounding box center [765, 402] width 815 height 24
paste input "[PERSON_NAME] Interior"
type input "[PERSON_NAME] Interiors"
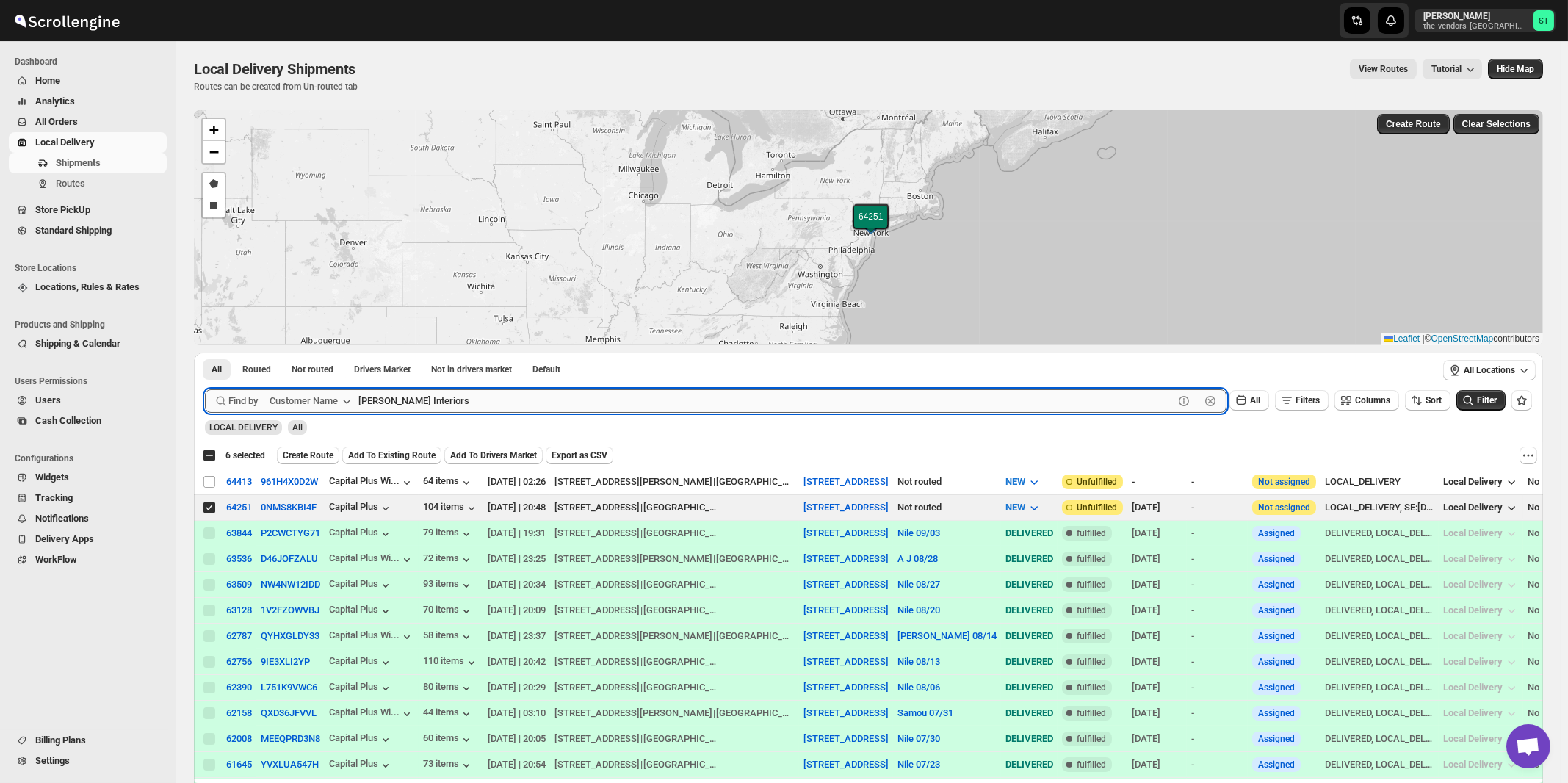
click at [205, 353] on button "Submit" at bounding box center [226, 360] width 42 height 16
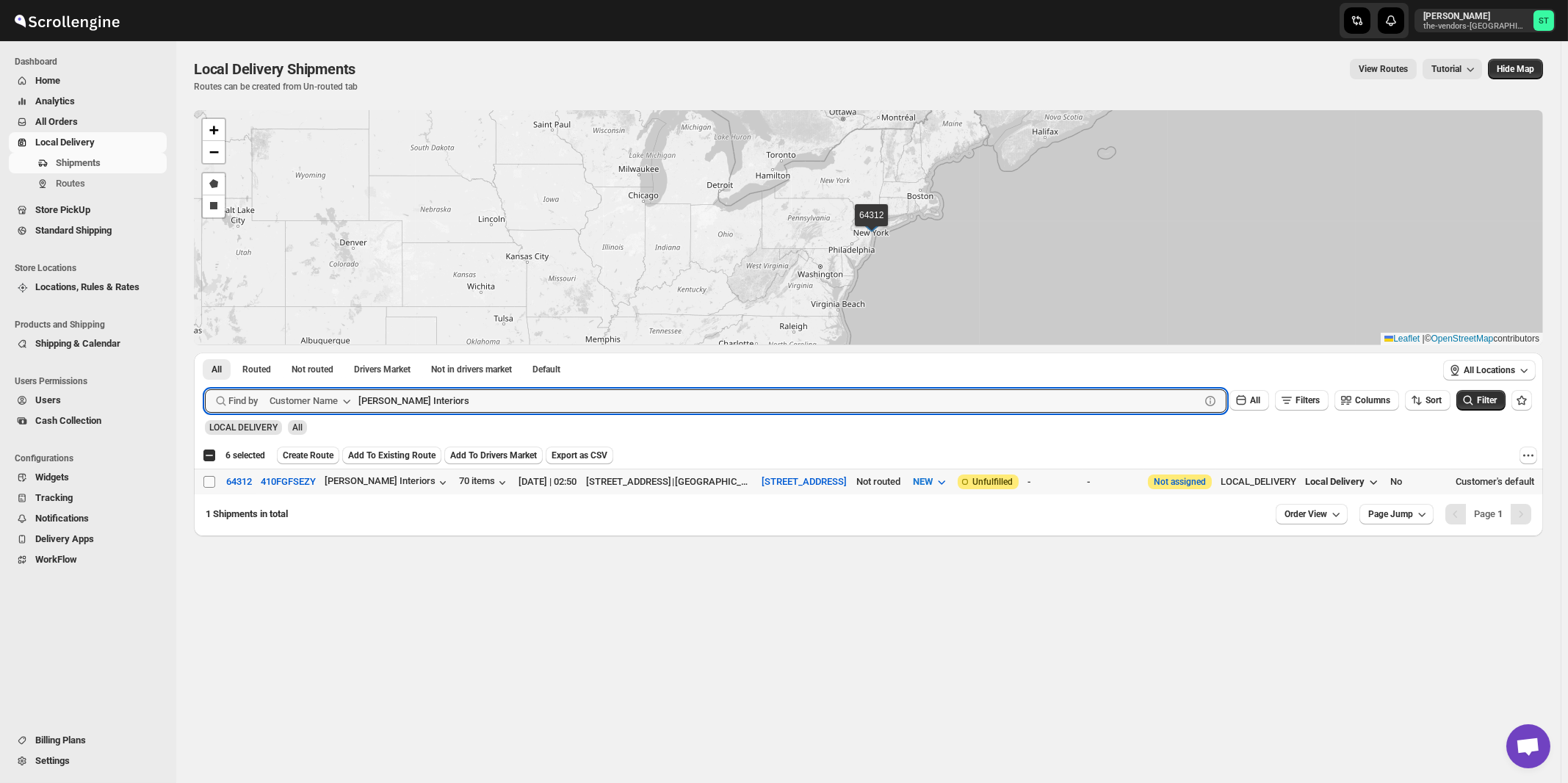
click at [209, 483] on input "Select shipment" at bounding box center [209, 482] width 12 height 12
checkbox input "true"
click at [452, 392] on input "[PERSON_NAME] Interiors" at bounding box center [765, 402] width 815 height 24
paste input "TDNY"
type input "TDNY"
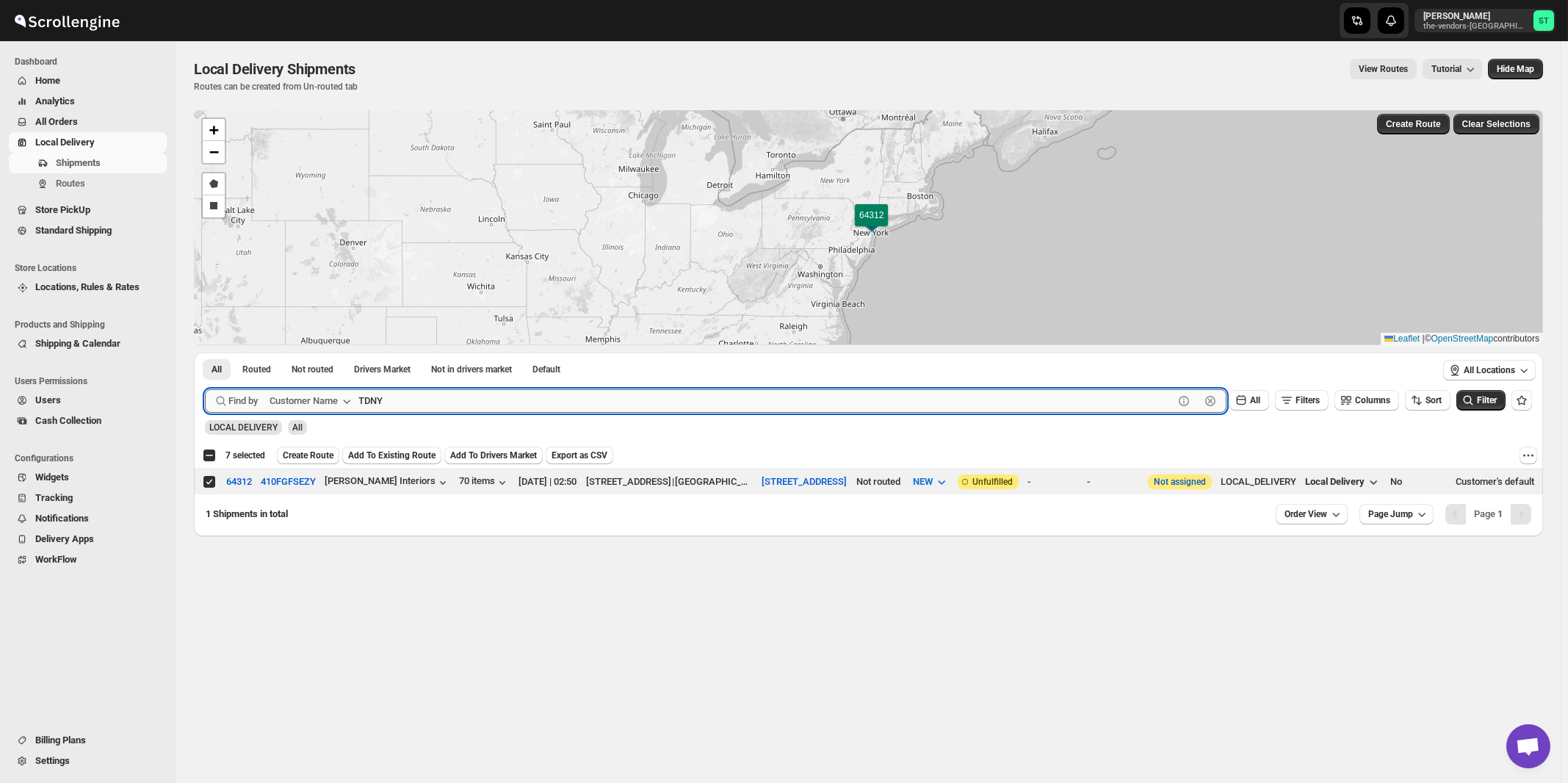
click at [205, 353] on button "Submit" at bounding box center [226, 360] width 42 height 16
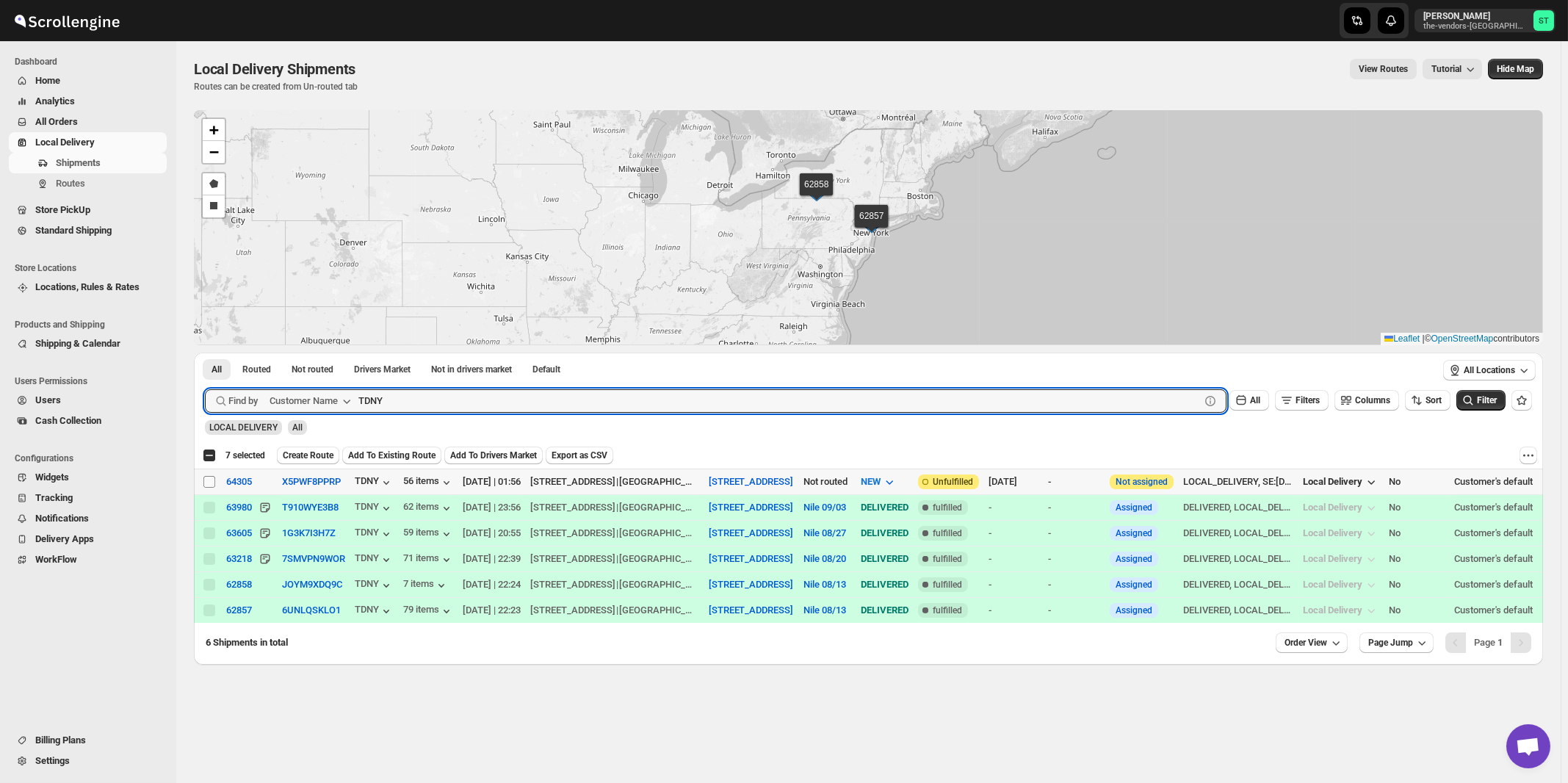
click at [208, 482] on input "Select shipment" at bounding box center [209, 482] width 12 height 12
checkbox input "true"
click at [511, 403] on input "TDNY" at bounding box center [765, 402] width 815 height 24
paste input "Proud Moments"
type input "Proud Moments"
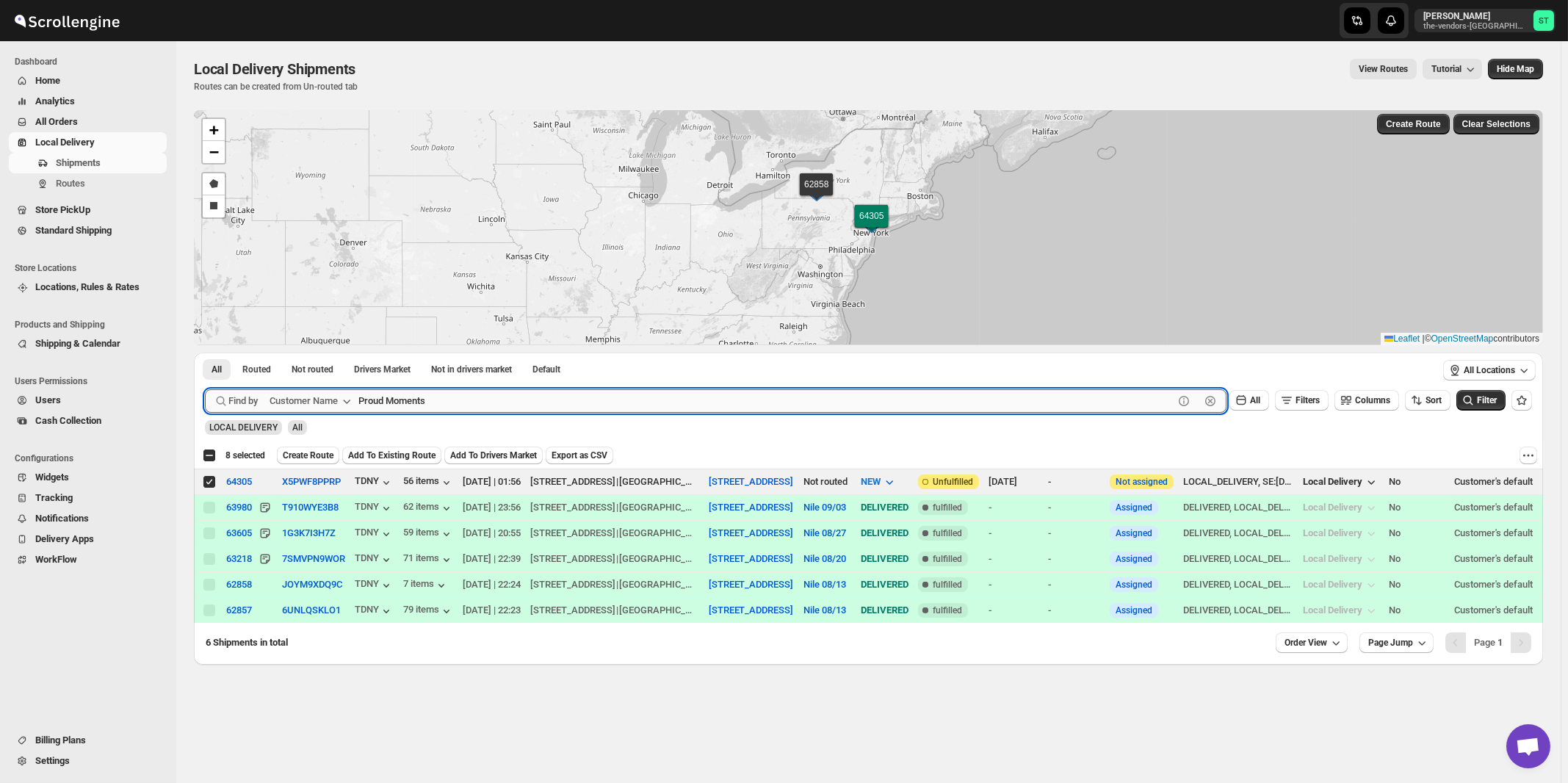
click at [205, 353] on button "Submit" at bounding box center [226, 360] width 42 height 16
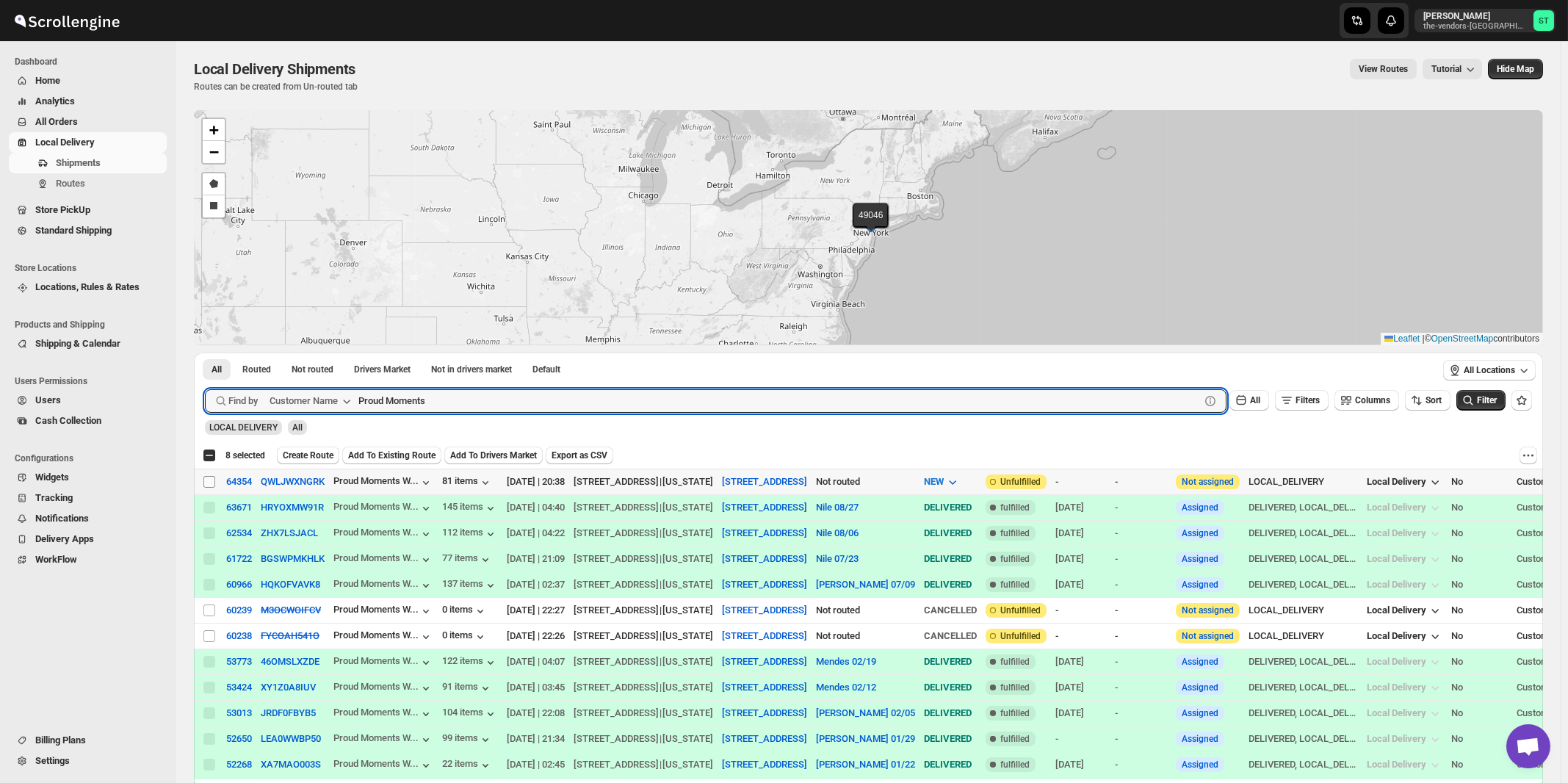
click at [207, 483] on input "Select shipment" at bounding box center [209, 482] width 12 height 12
checkbox input "true"
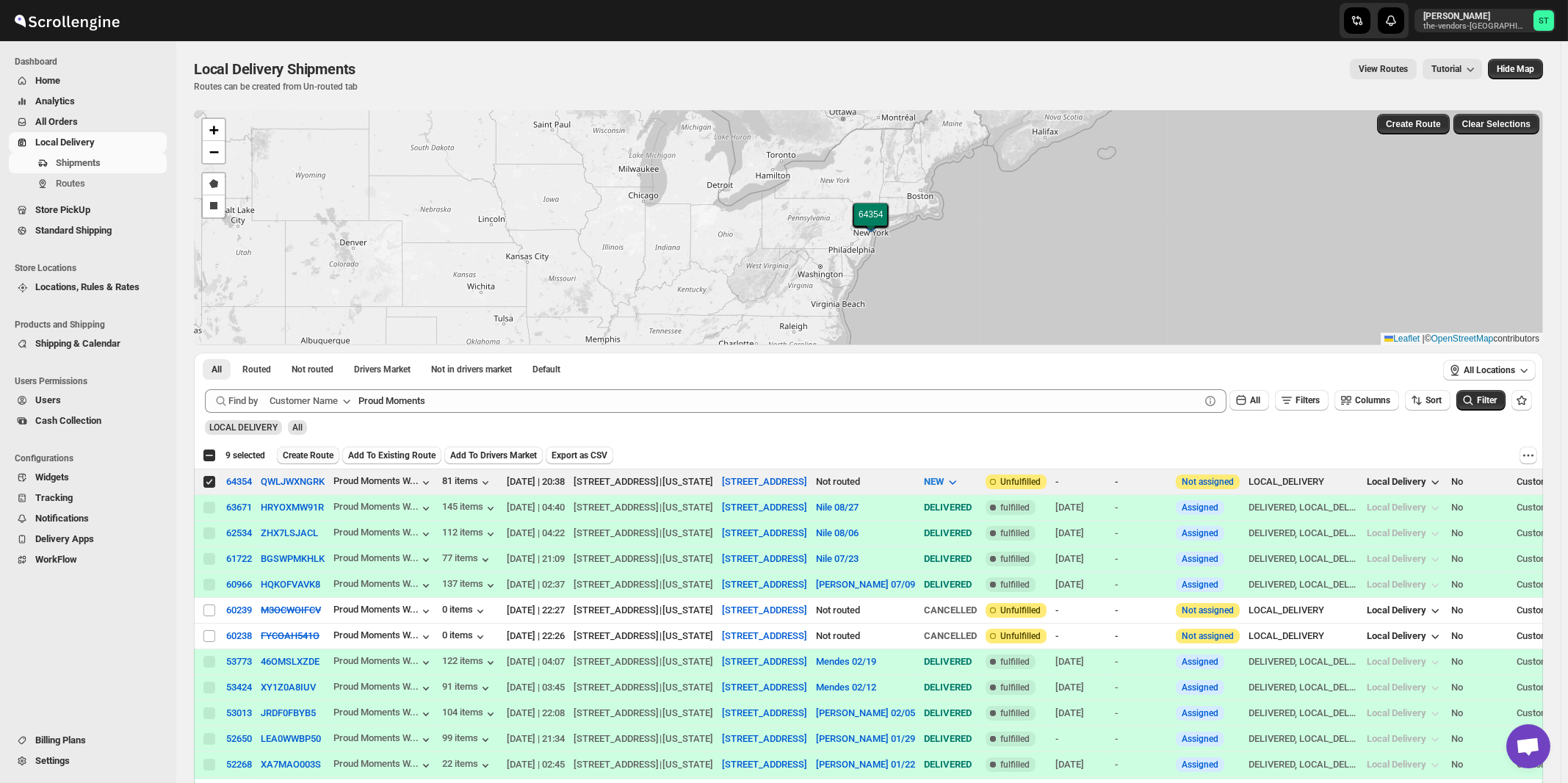
click at [321, 458] on span "Create Route" at bounding box center [308, 455] width 51 height 12
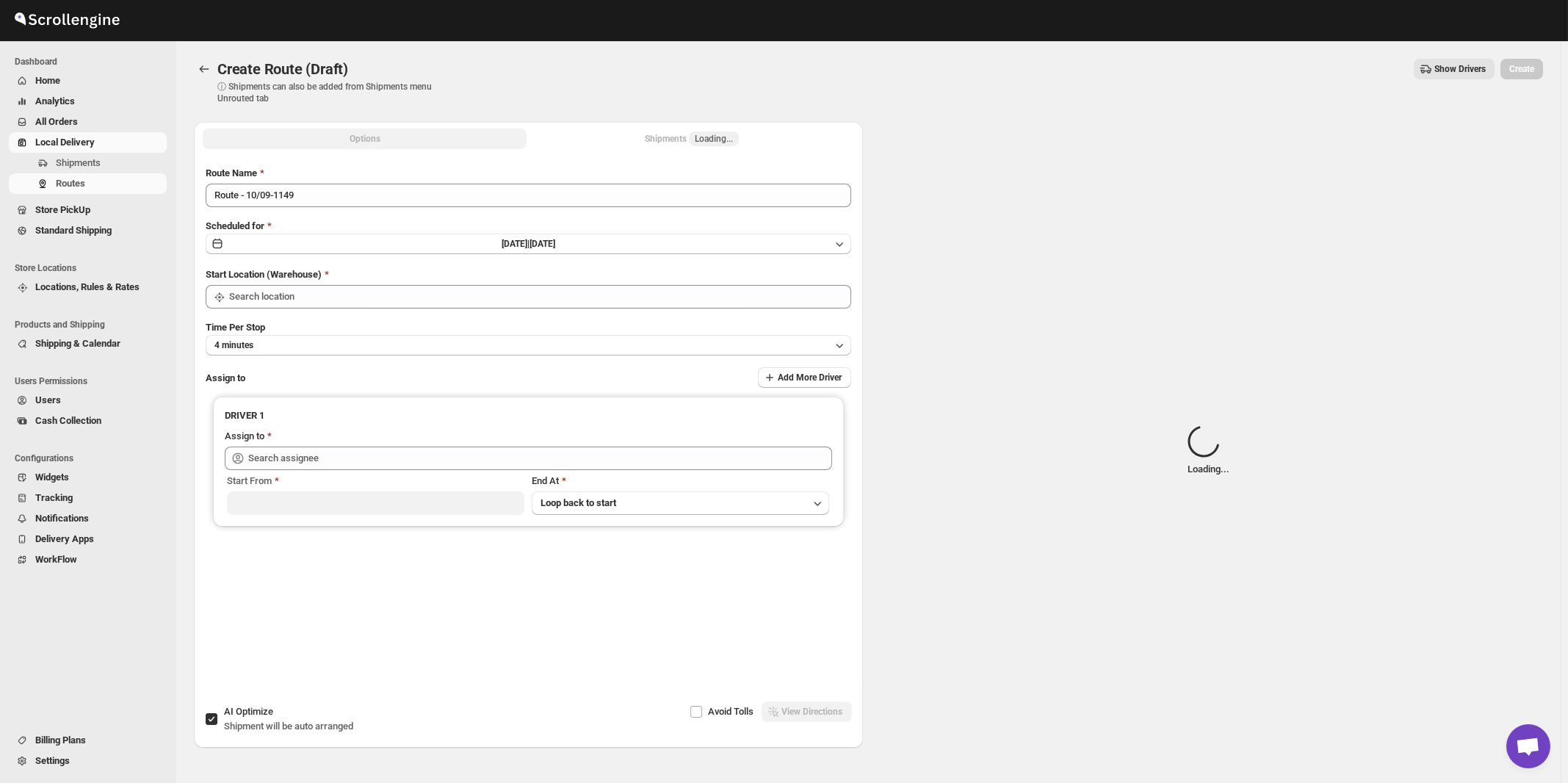
type input "[STREET_ADDRESS]"
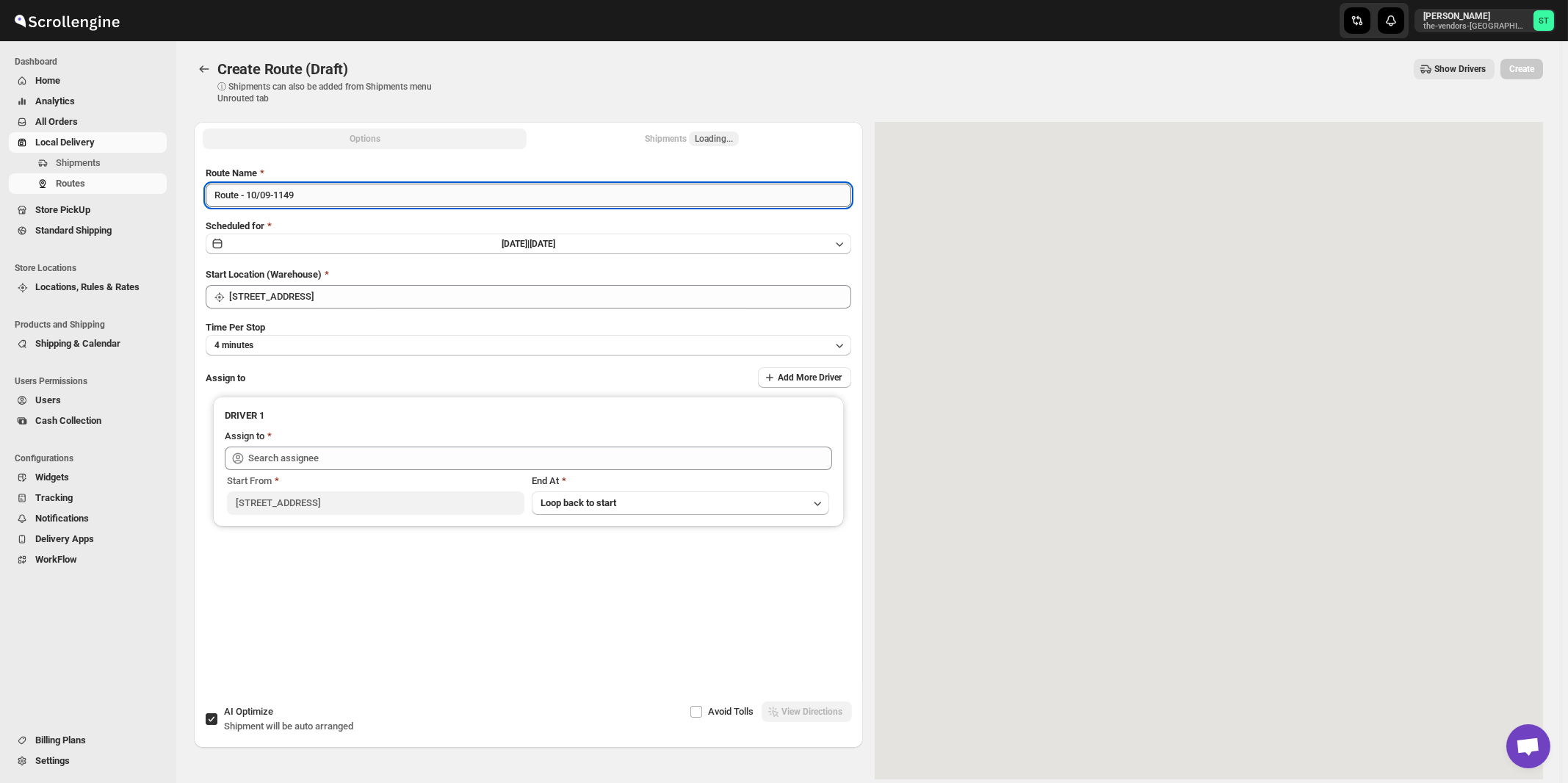
click at [507, 202] on input "Route - 10/09-1149" at bounding box center [528, 196] width 646 height 24
paste input "Nile"
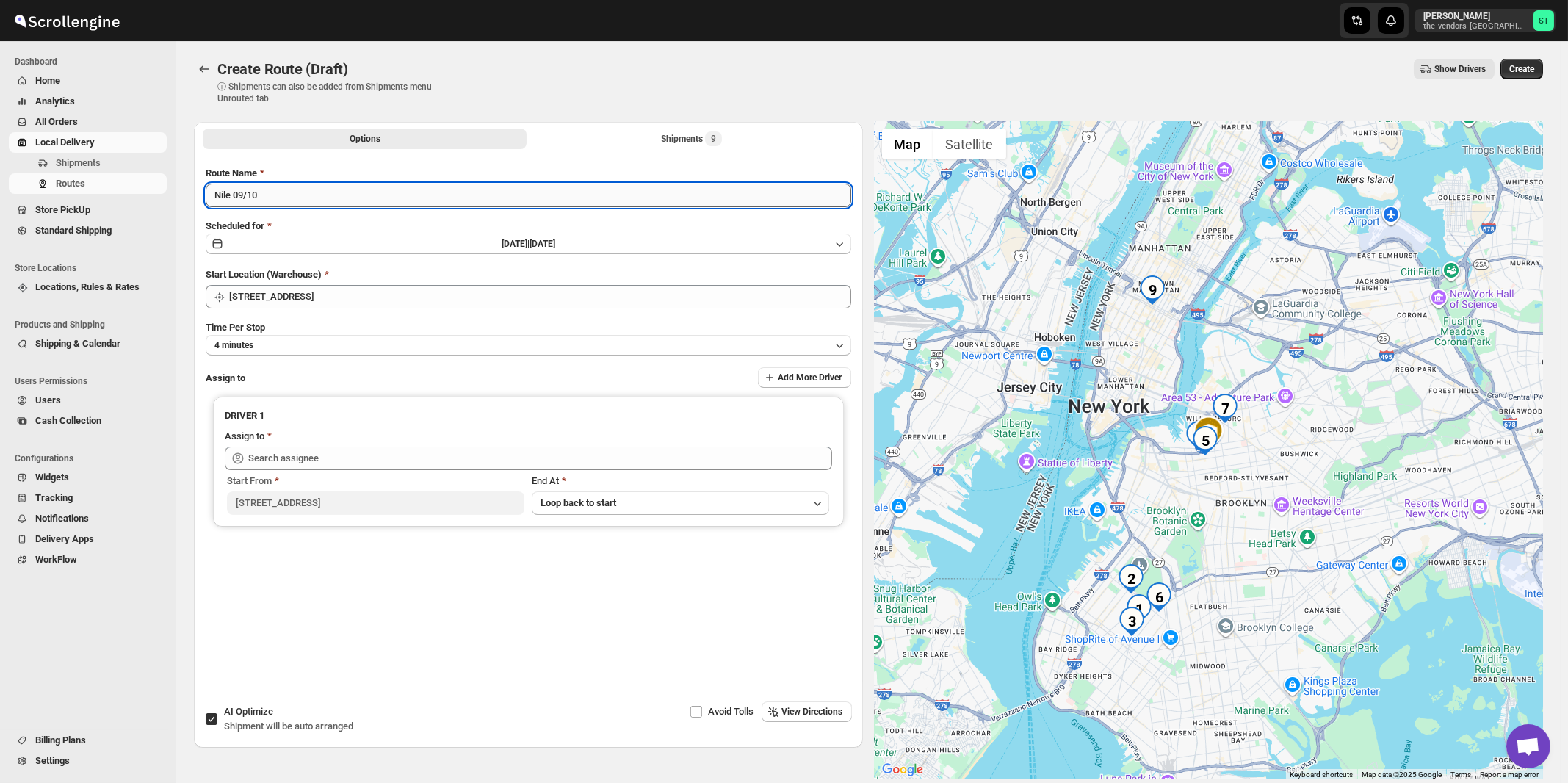
type input "Nile 09/10"
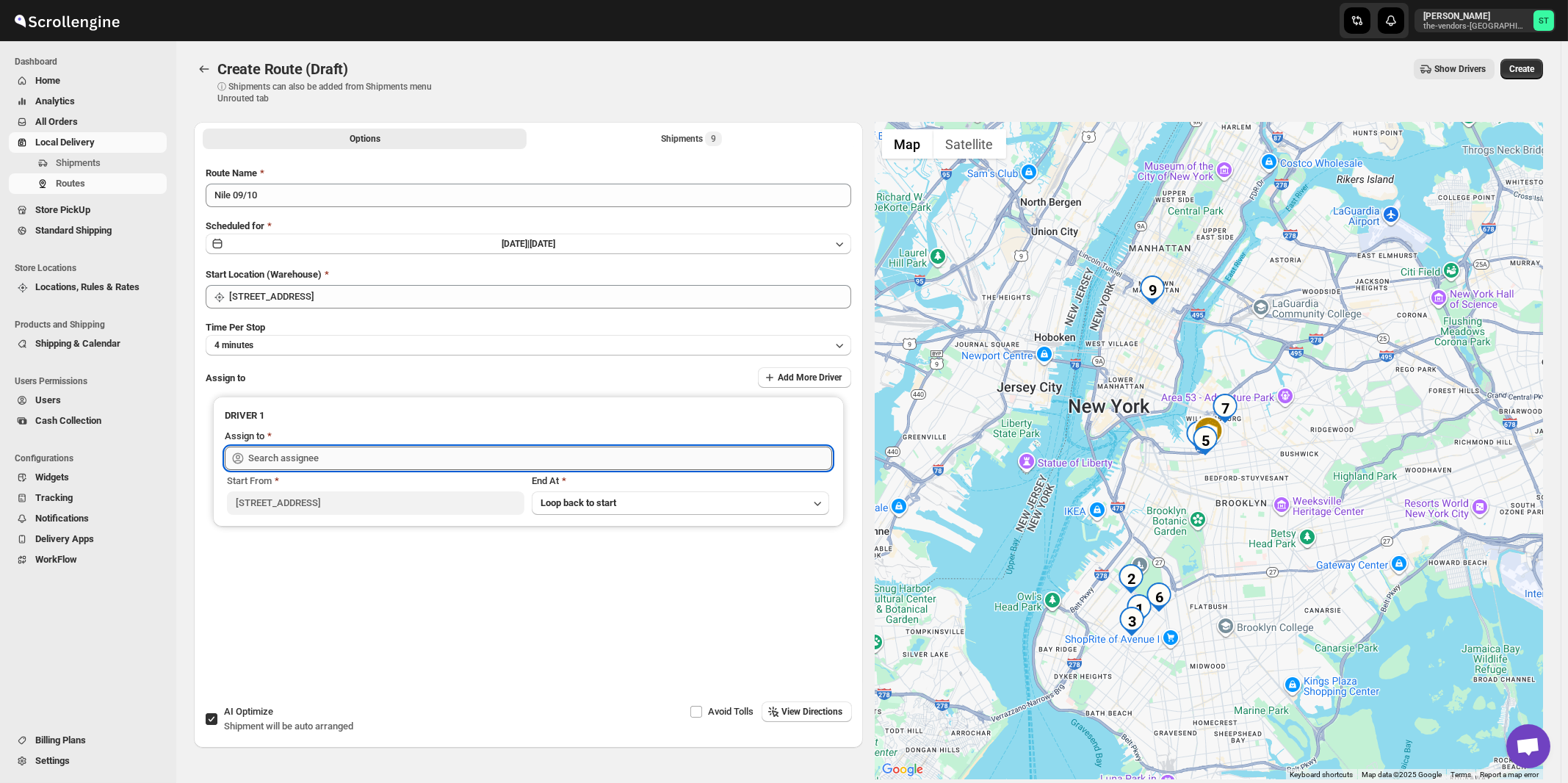
click at [413, 451] on input "text" at bounding box center [539, 459] width 583 height 24
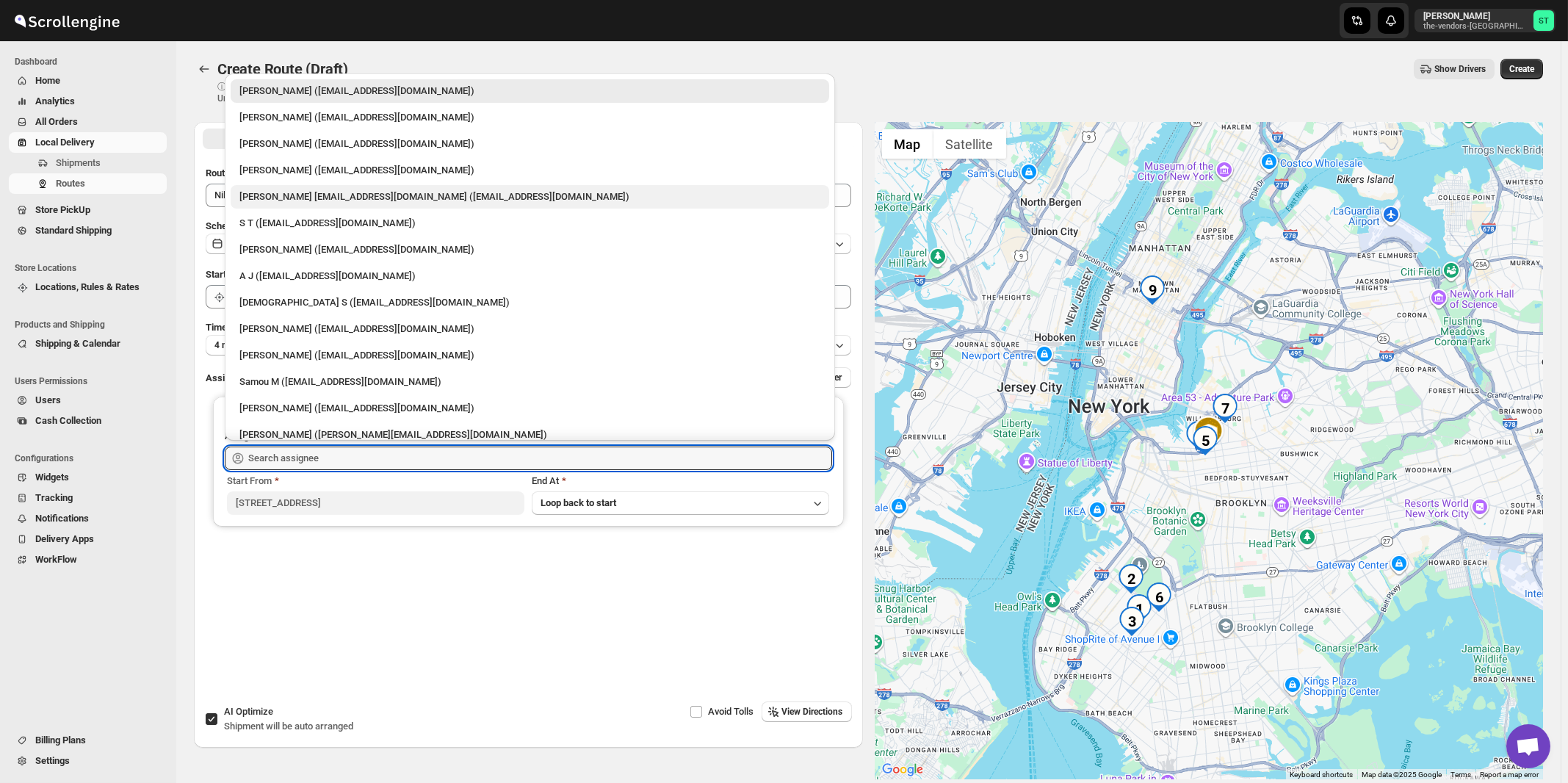
click at [300, 197] on div "[PERSON_NAME] [EMAIL_ADDRESS][DOMAIN_NAME] ([EMAIL_ADDRESS][DOMAIN_NAME])" at bounding box center [530, 197] width 581 height 15
type input "[PERSON_NAME] [EMAIL_ADDRESS][DOMAIN_NAME] ([EMAIL_ADDRESS][DOMAIN_NAME])"
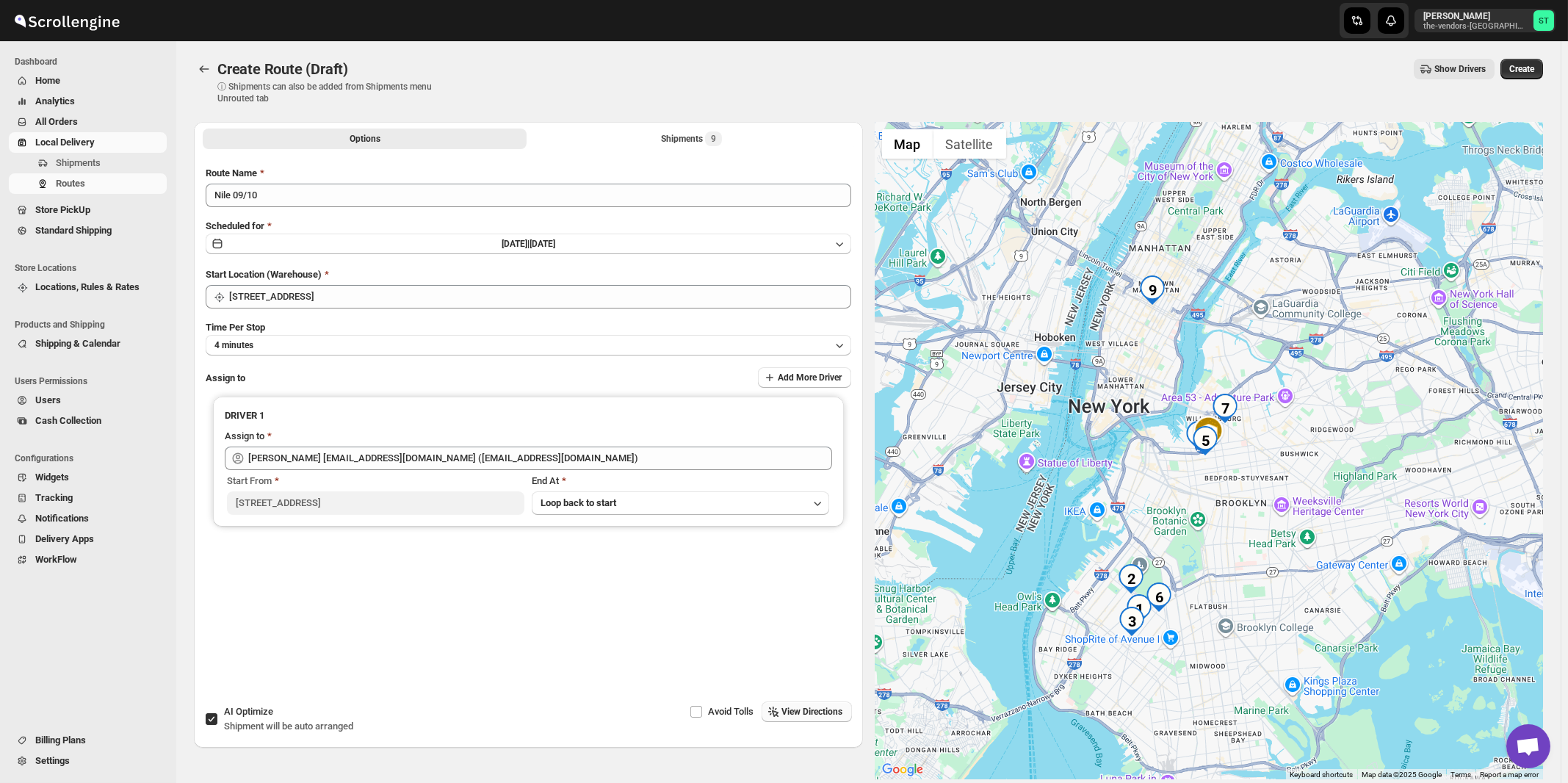
click at [809, 717] on span "View Directions" at bounding box center [812, 711] width 61 height 12
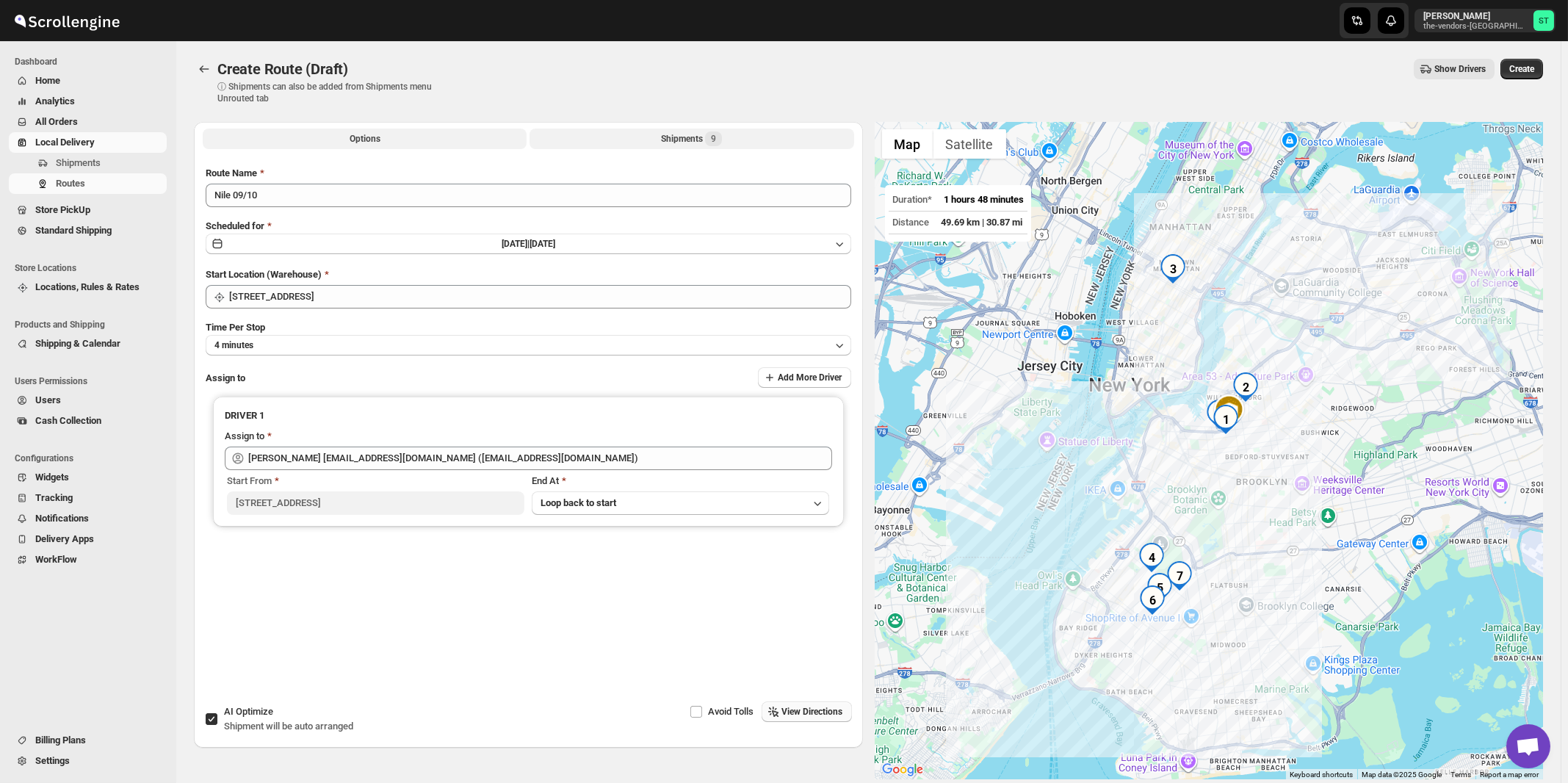
click at [677, 138] on div "Shipments 9" at bounding box center [691, 139] width 61 height 15
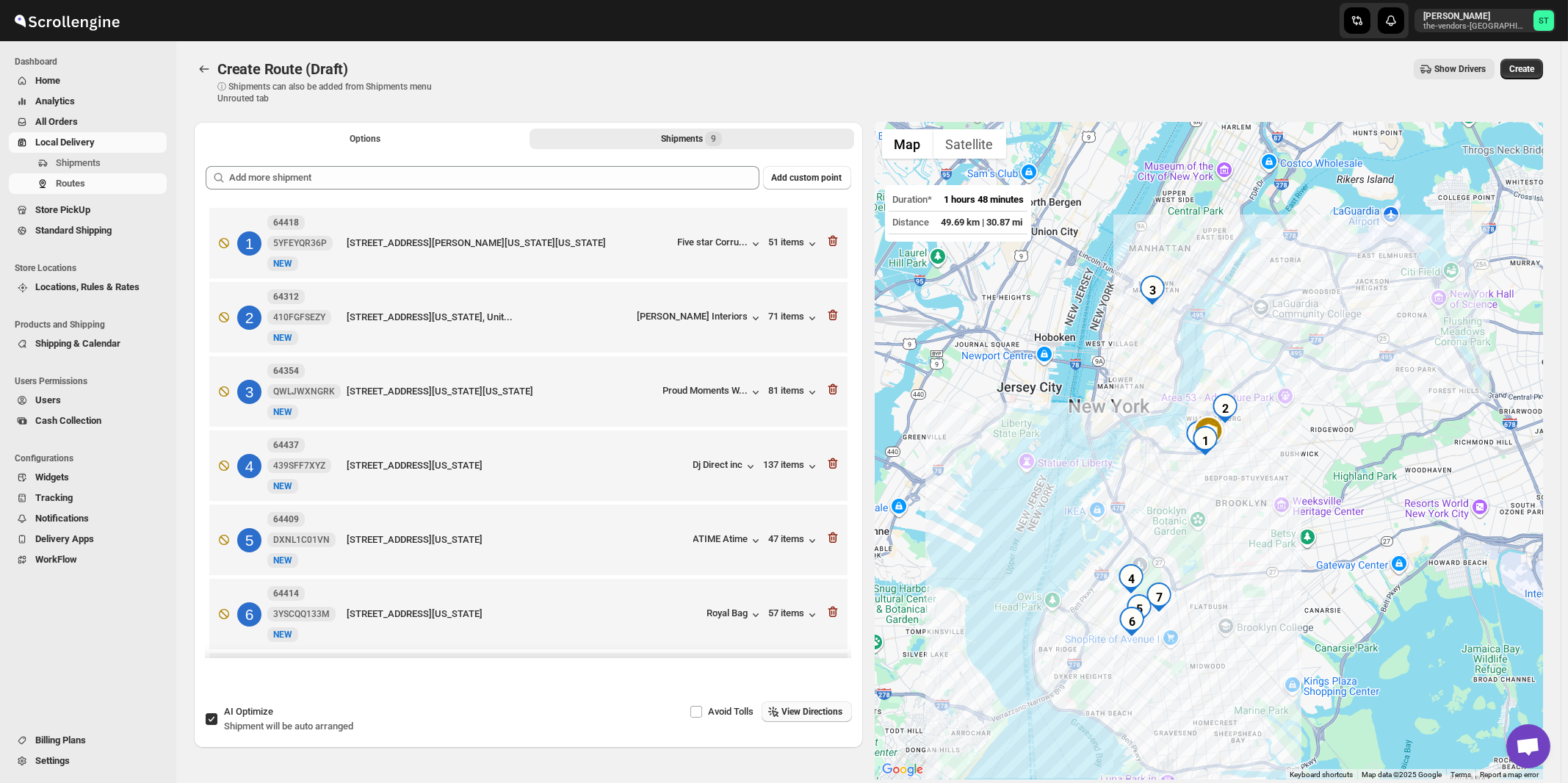
click at [253, 716] on span "AI Optimize" at bounding box center [249, 711] width 50 height 11
click at [218, 716] on input "AI Optimize Shipment will be auto arranged" at bounding box center [211, 719] width 12 height 12
checkbox input "false"
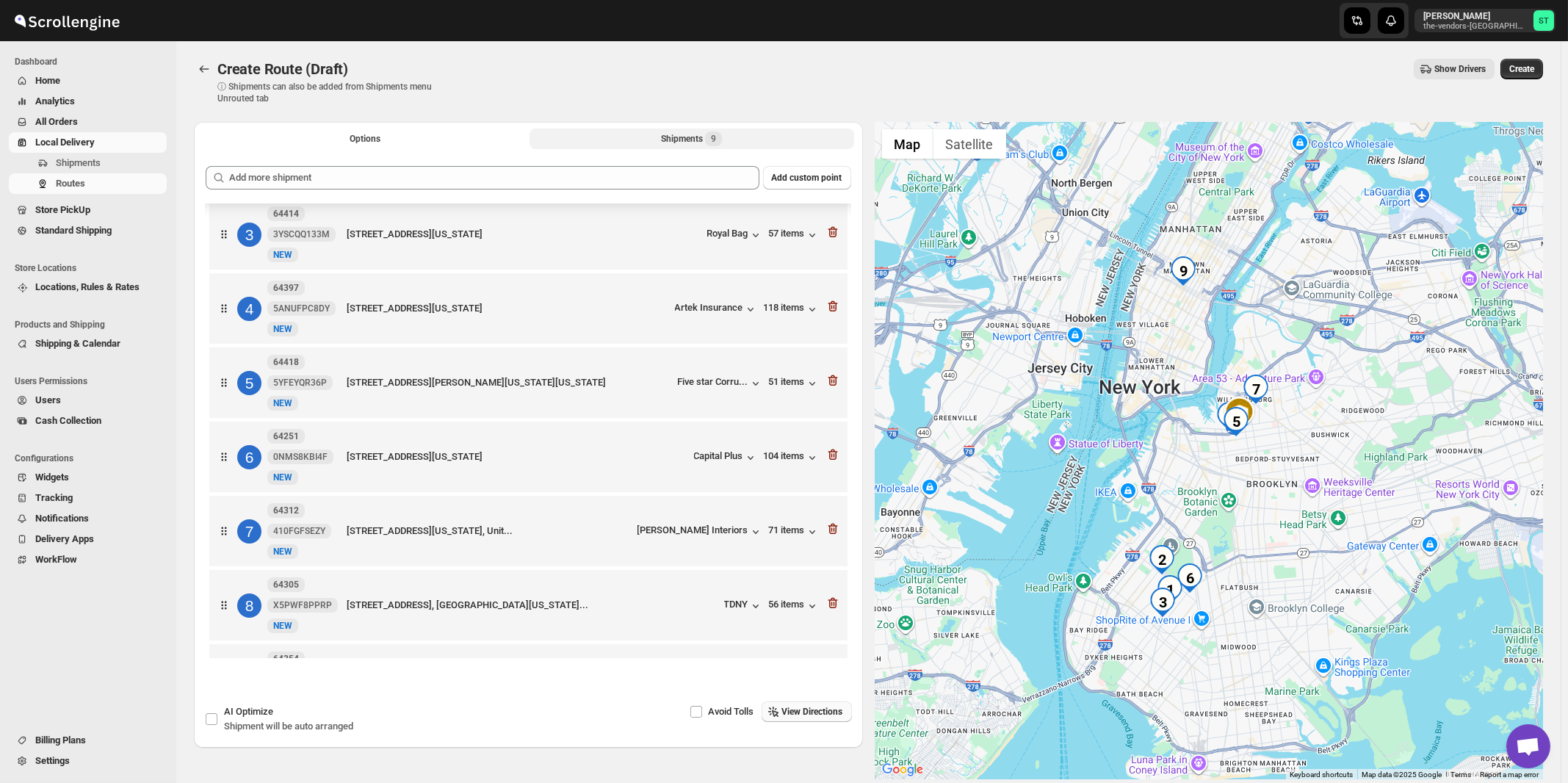
scroll to position [231, 0]
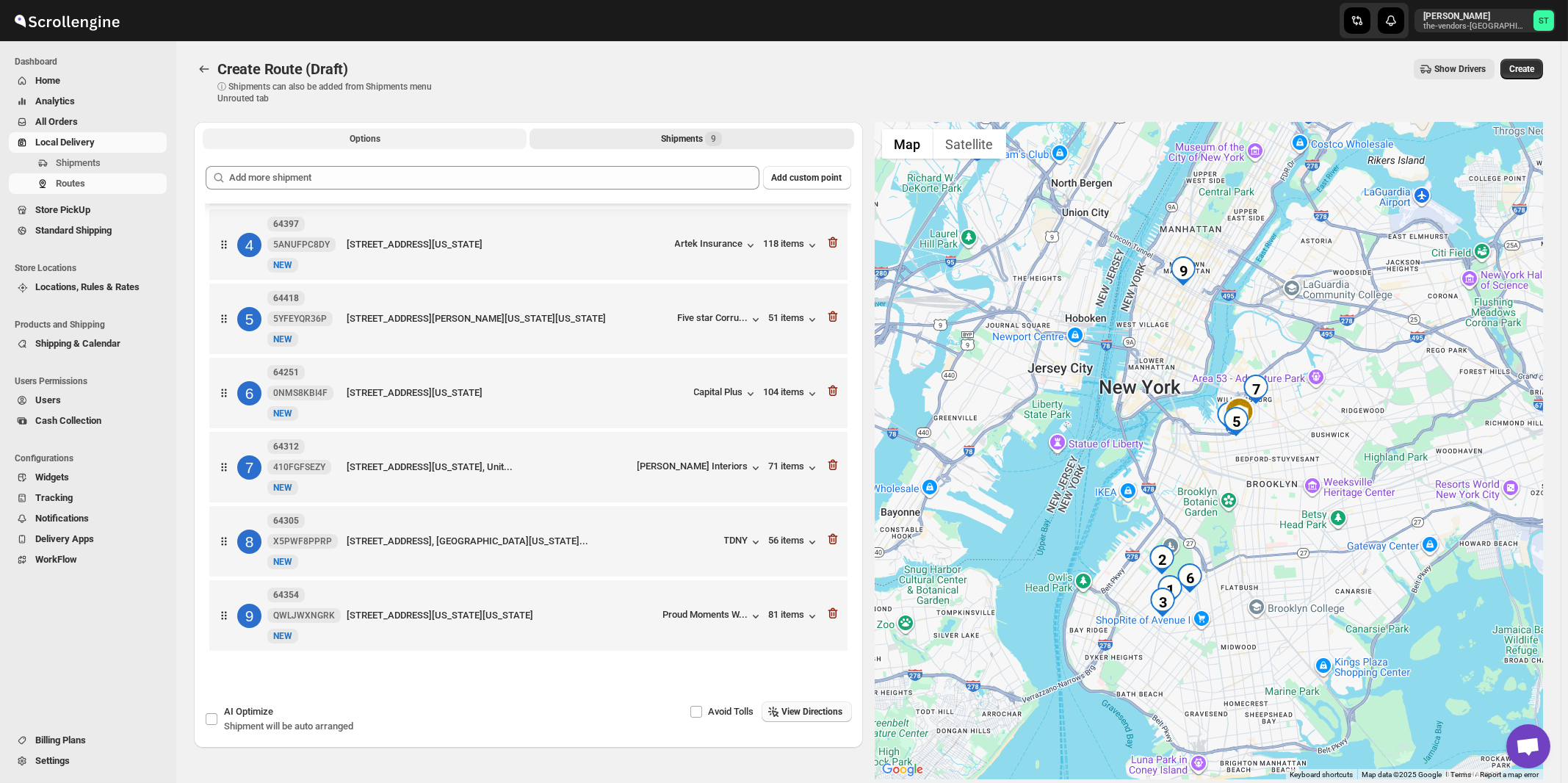
click at [332, 147] on button "Options" at bounding box center [365, 139] width 324 height 20
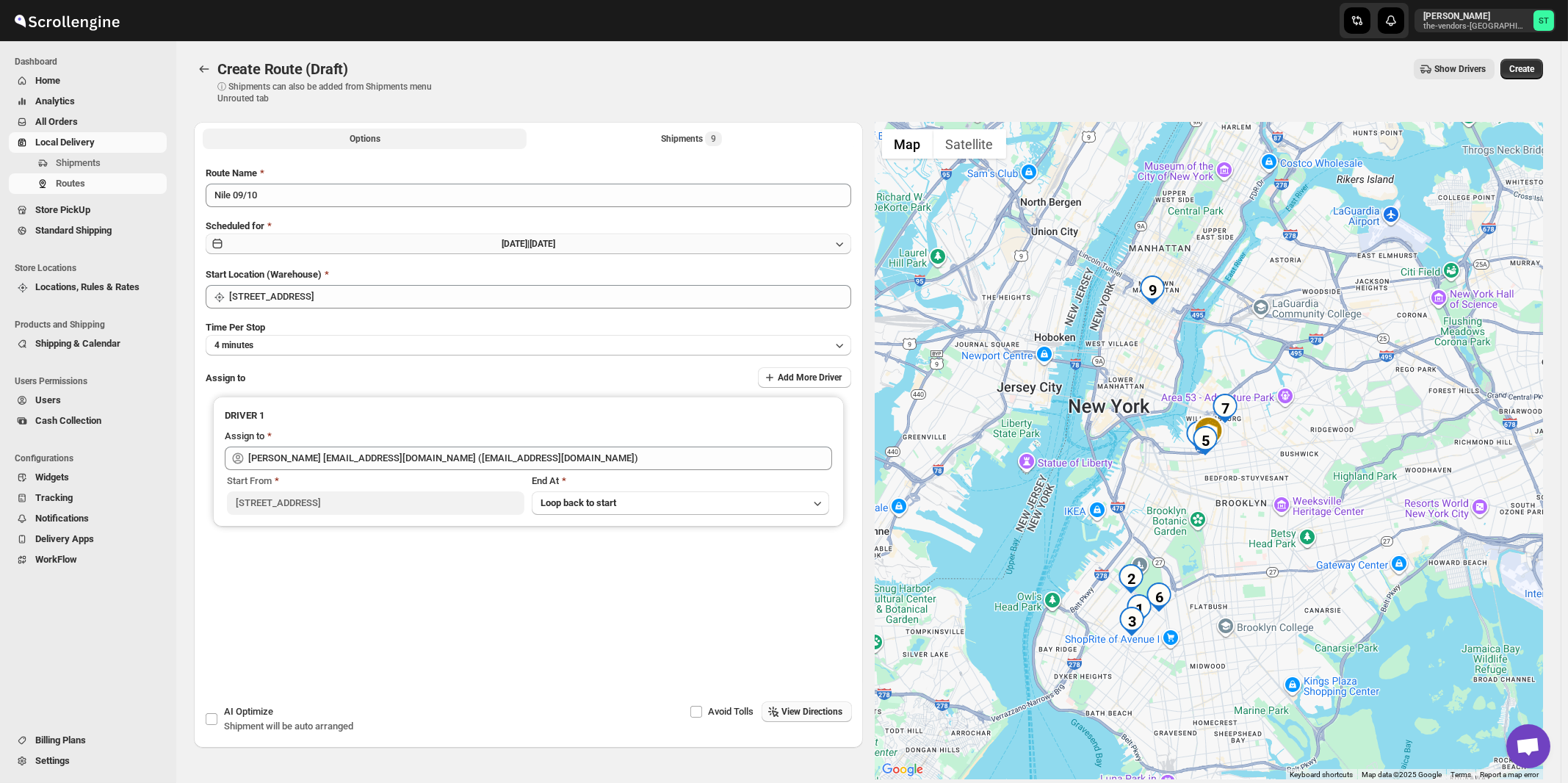
type input "[STREET_ADDRESS]"
type input "[PERSON_NAME] [EMAIL_ADDRESS][DOMAIN_NAME] ([EMAIL_ADDRESS][DOMAIN_NAME])"
click at [817, 712] on span "View Directions" at bounding box center [812, 711] width 61 height 12
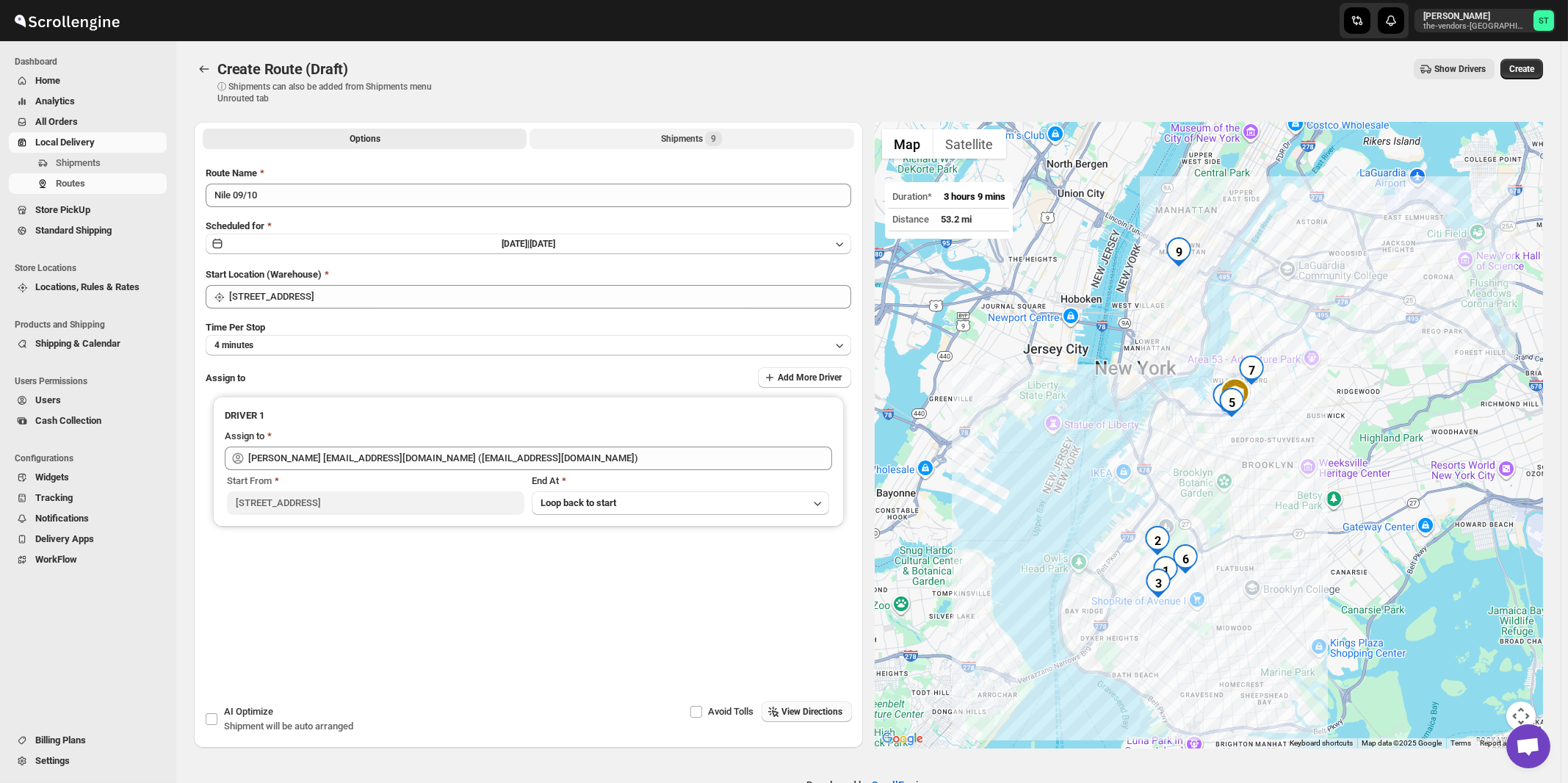
click at [703, 134] on div "Shipments 9" at bounding box center [691, 139] width 61 height 15
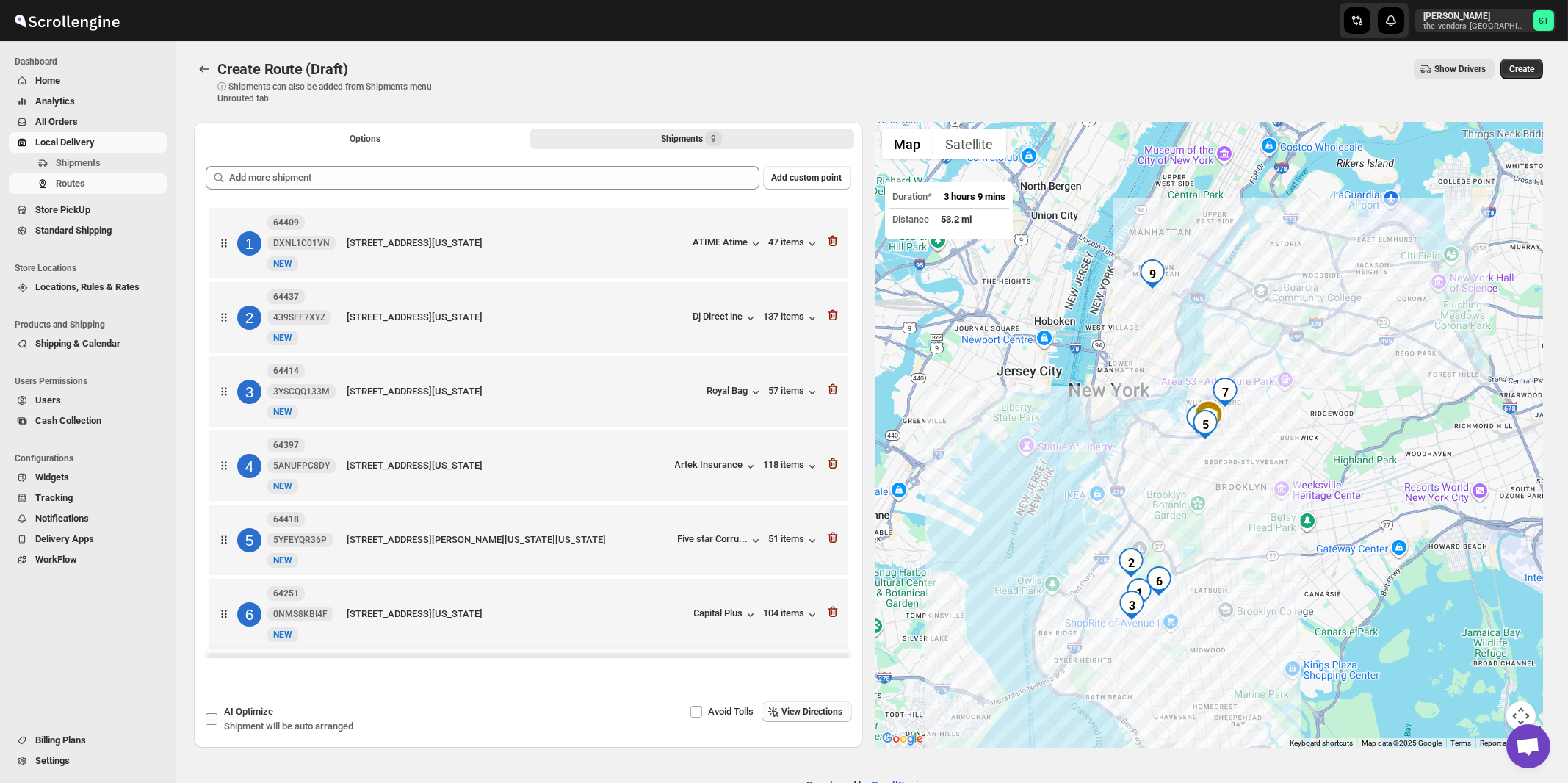
click at [249, 716] on span "AI Optimize" at bounding box center [249, 711] width 50 height 11
click at [218, 716] on input "AI Optimize Shipment will be auto arranged" at bounding box center [211, 719] width 12 height 12
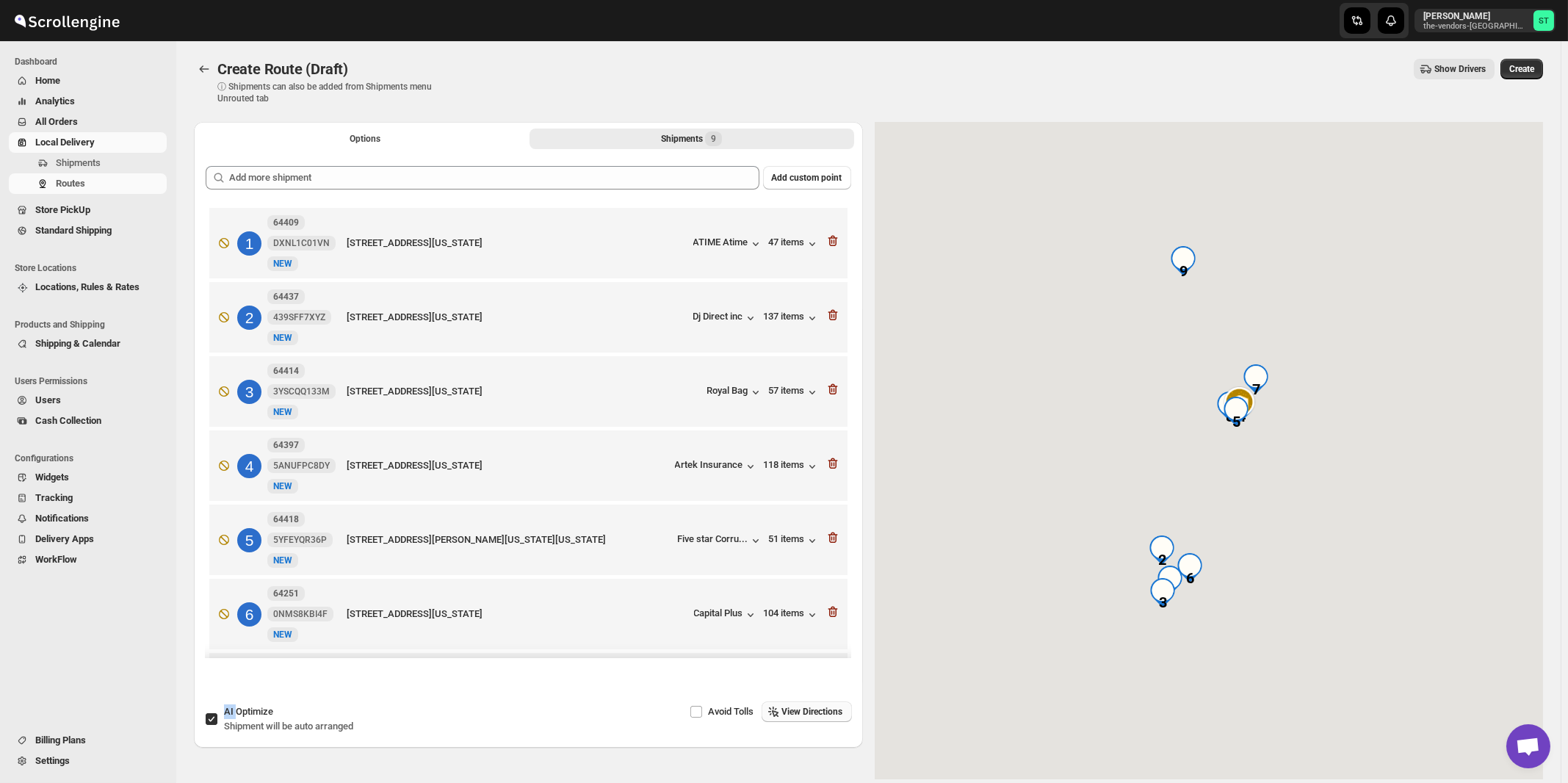
click at [249, 716] on span "AI Optimize" at bounding box center [249, 711] width 50 height 11
click at [218, 716] on input "AI Optimize Shipment will be auto arranged" at bounding box center [211, 719] width 12 height 12
checkbox input "false"
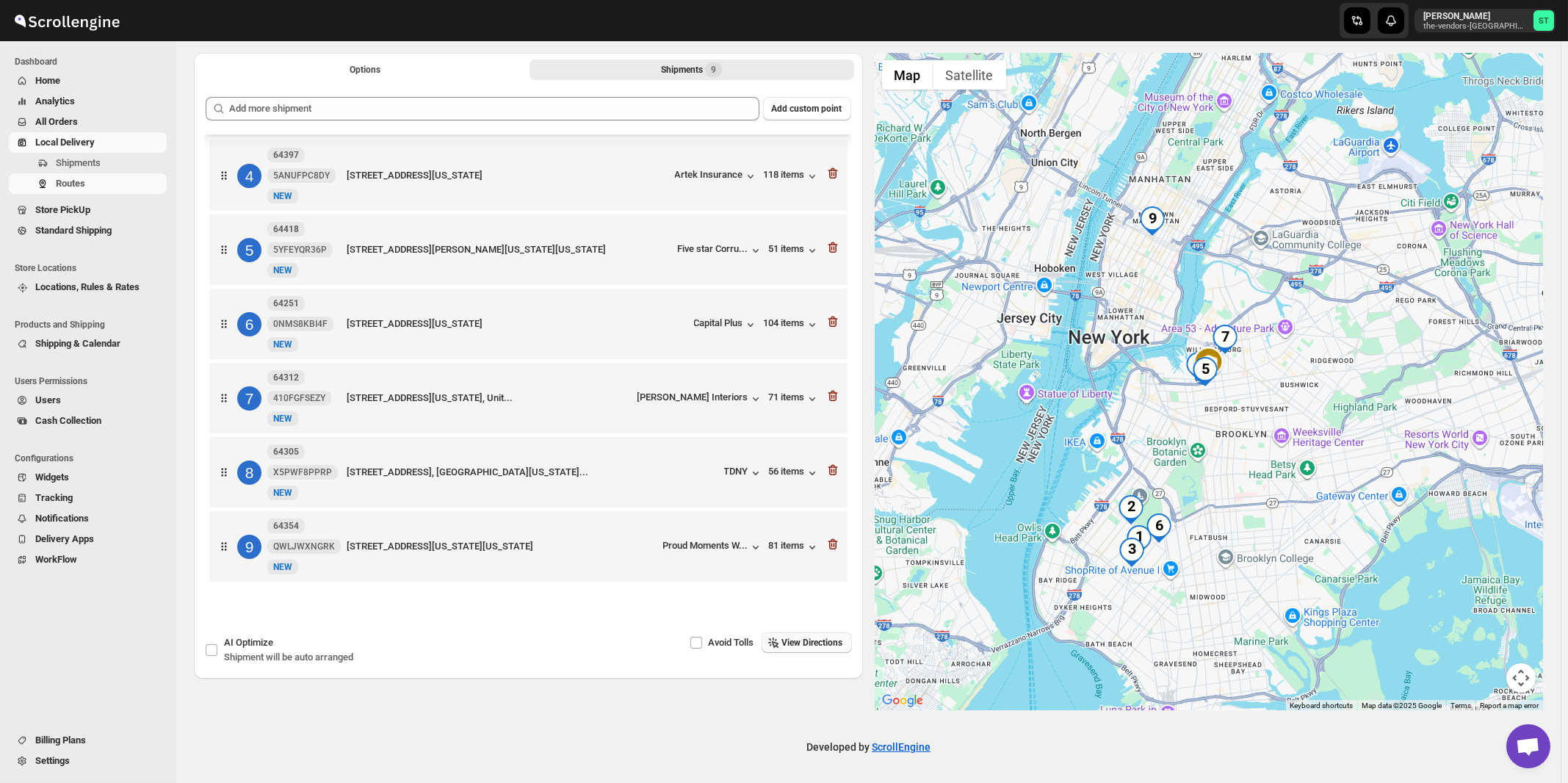
scroll to position [0, 0]
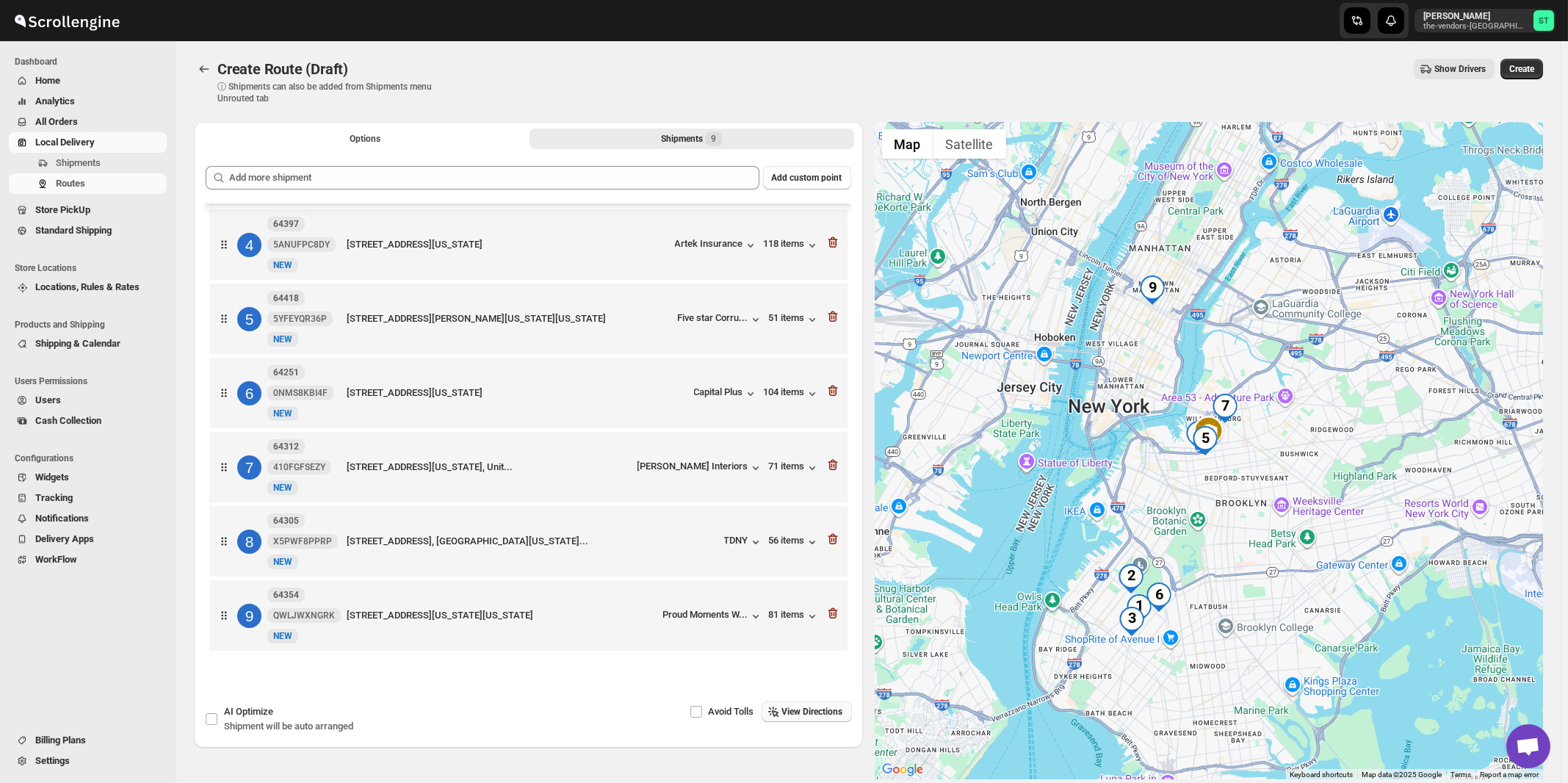
click at [795, 712] on span "View Directions" at bounding box center [812, 711] width 61 height 12
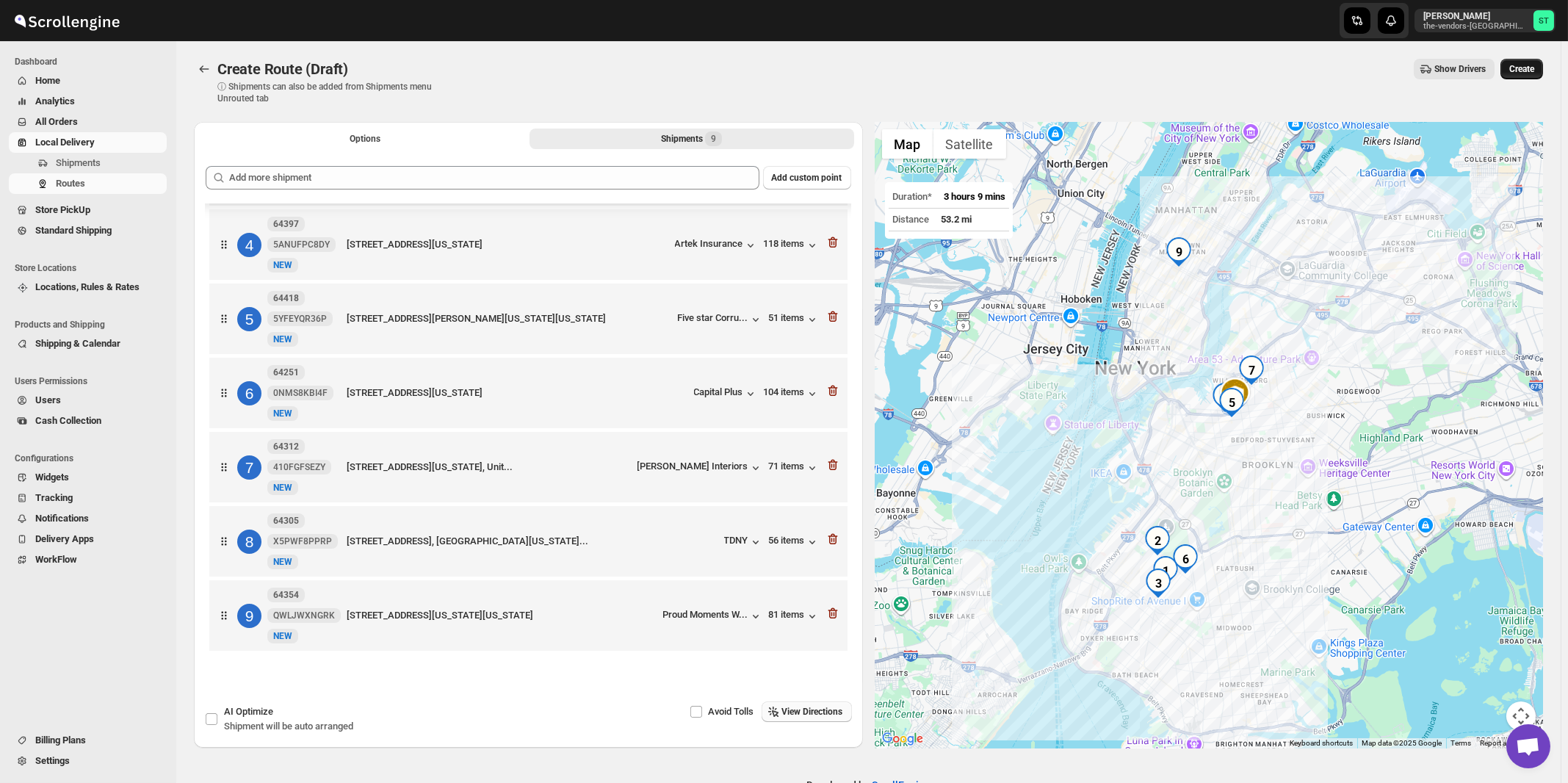
click at [1527, 72] on span "Create" at bounding box center [1521, 69] width 25 height 12
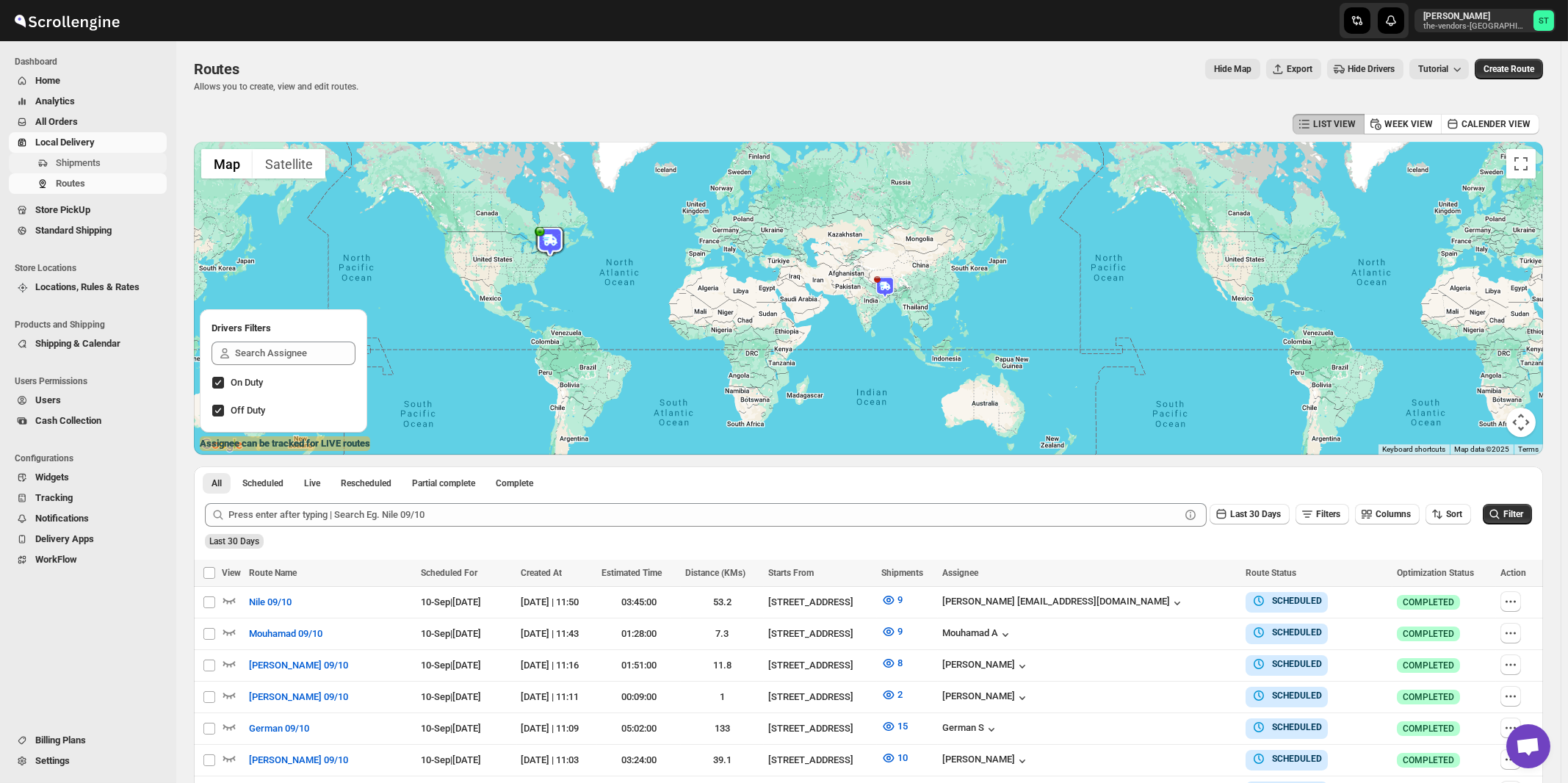
click at [76, 162] on span "Shipments" at bounding box center [78, 163] width 45 height 11
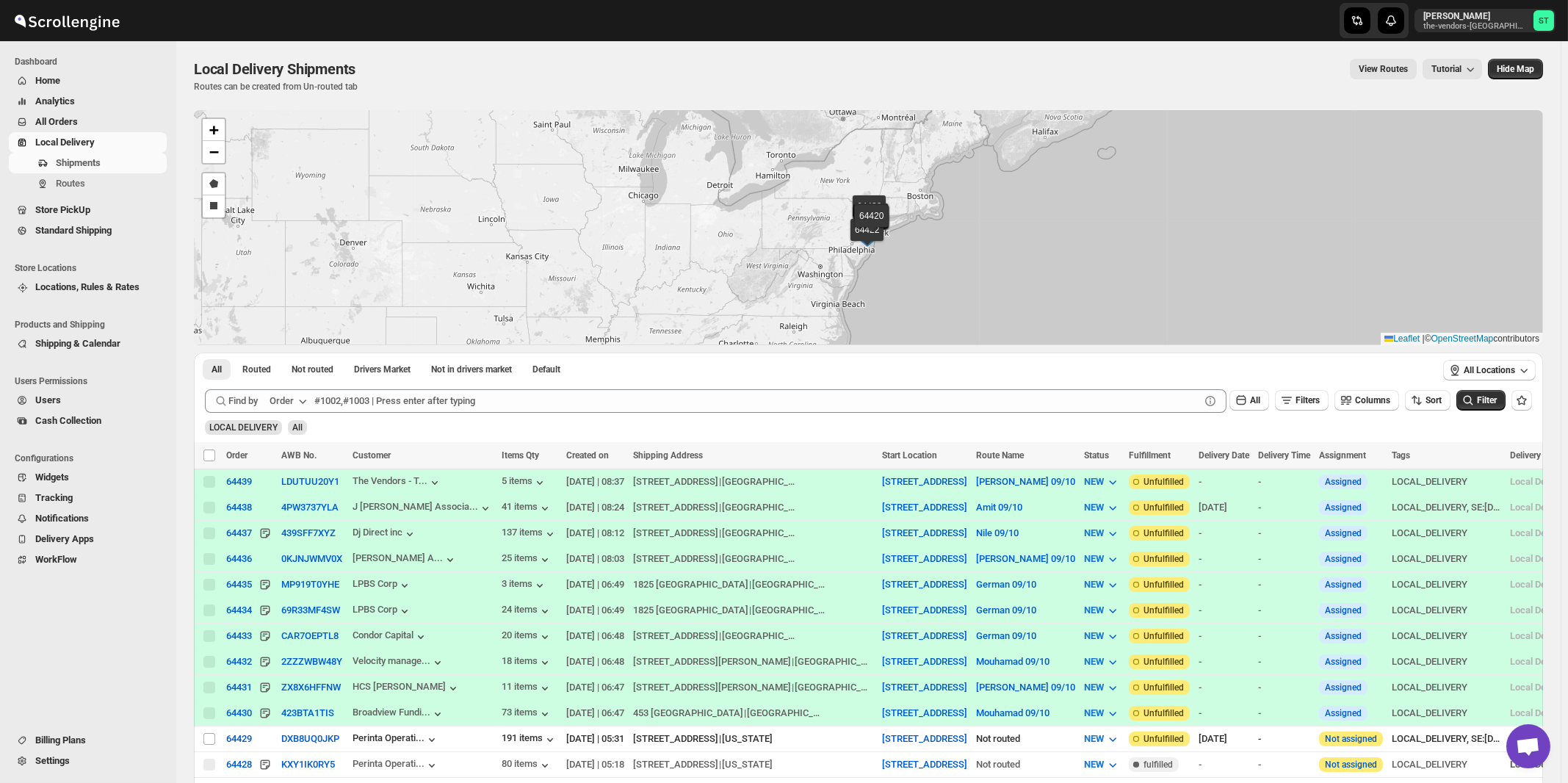
click at [281, 396] on div "Order" at bounding box center [281, 401] width 24 height 15
click at [291, 516] on div "Customer Name" at bounding box center [291, 511] width 68 height 15
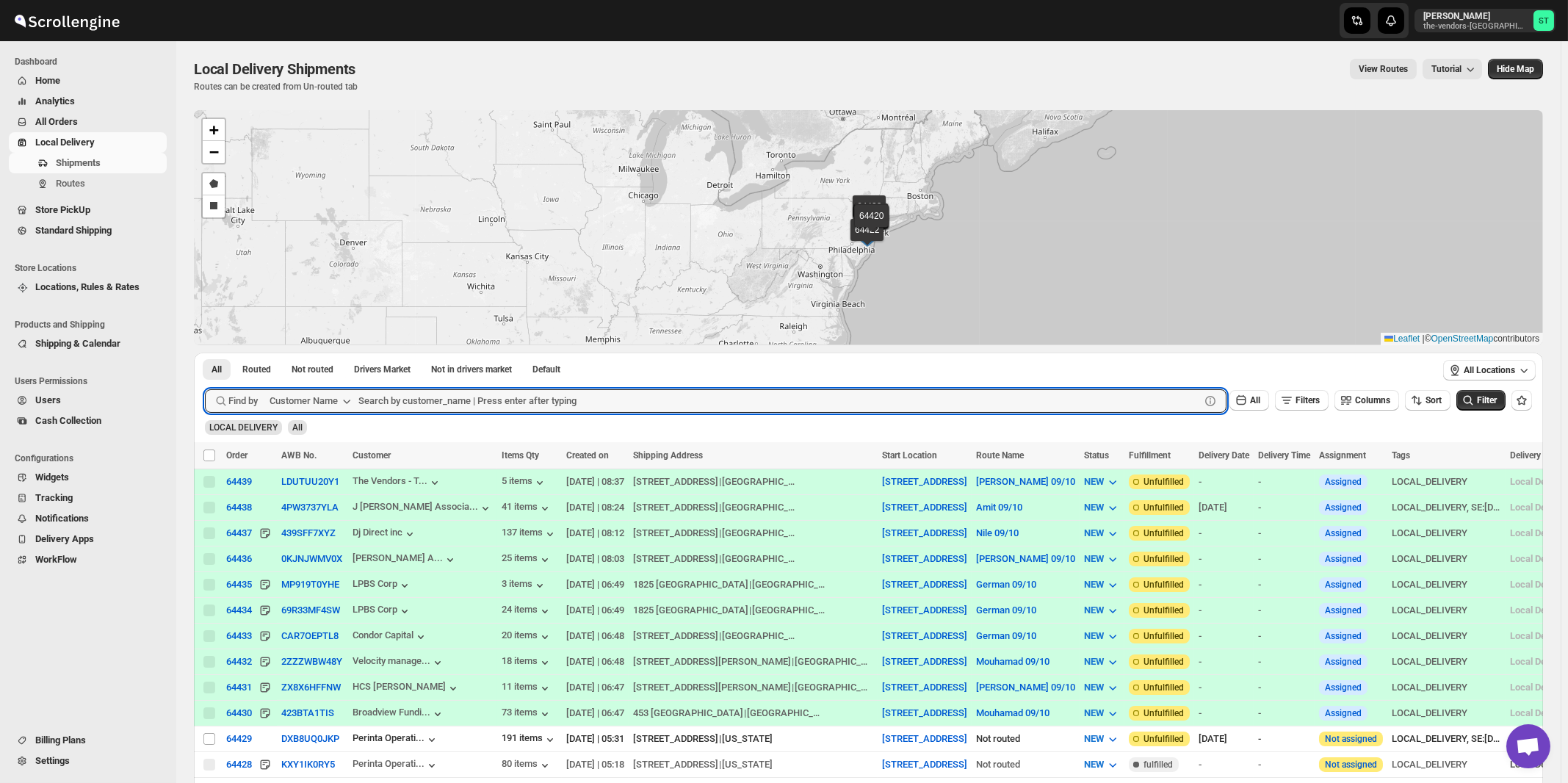
paste input "Noble Care"
click at [205, 353] on button "Submit" at bounding box center [226, 360] width 42 height 16
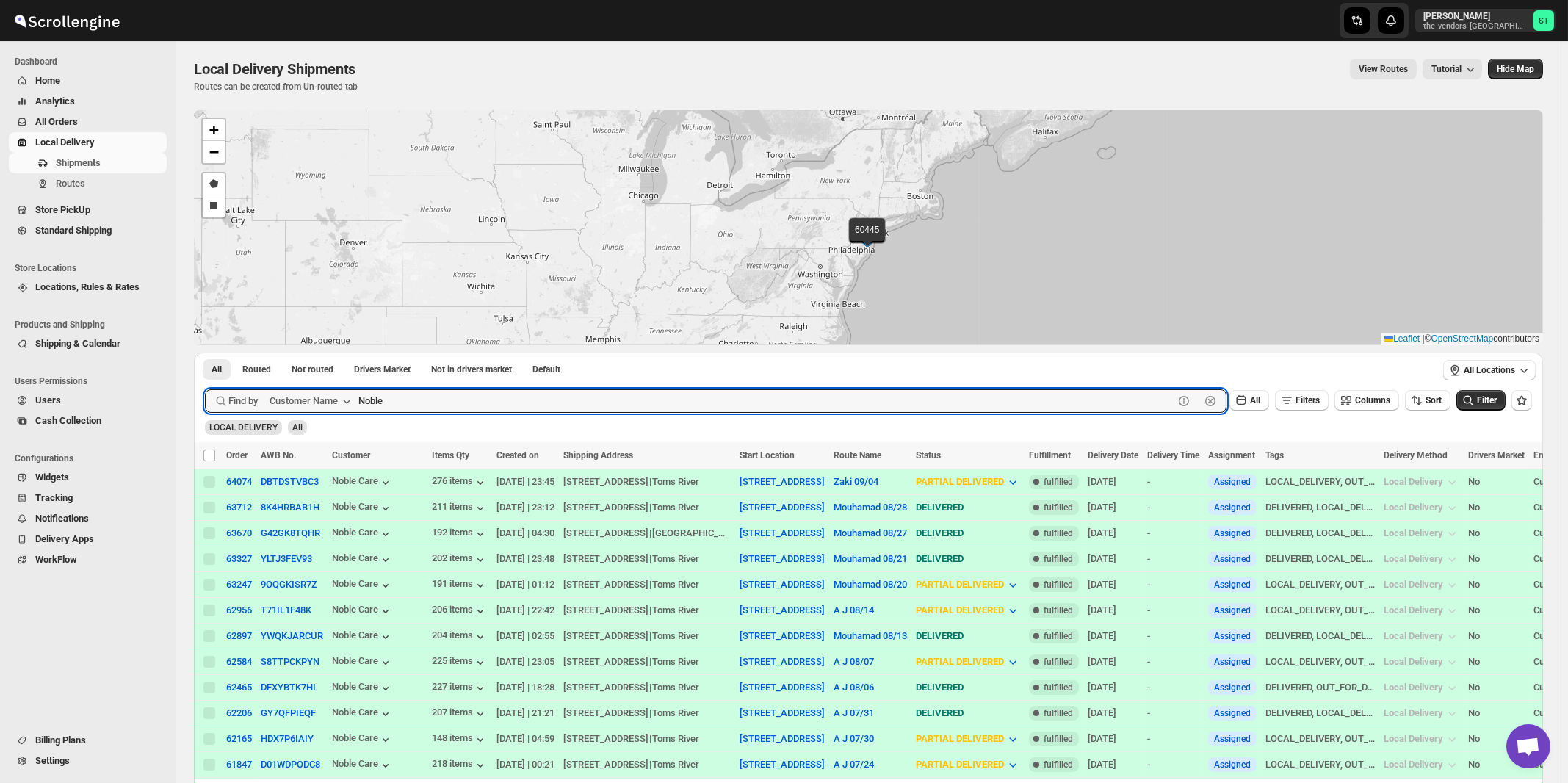
type input "Noble"
click at [205, 353] on button "Submit" at bounding box center [226, 360] width 42 height 16
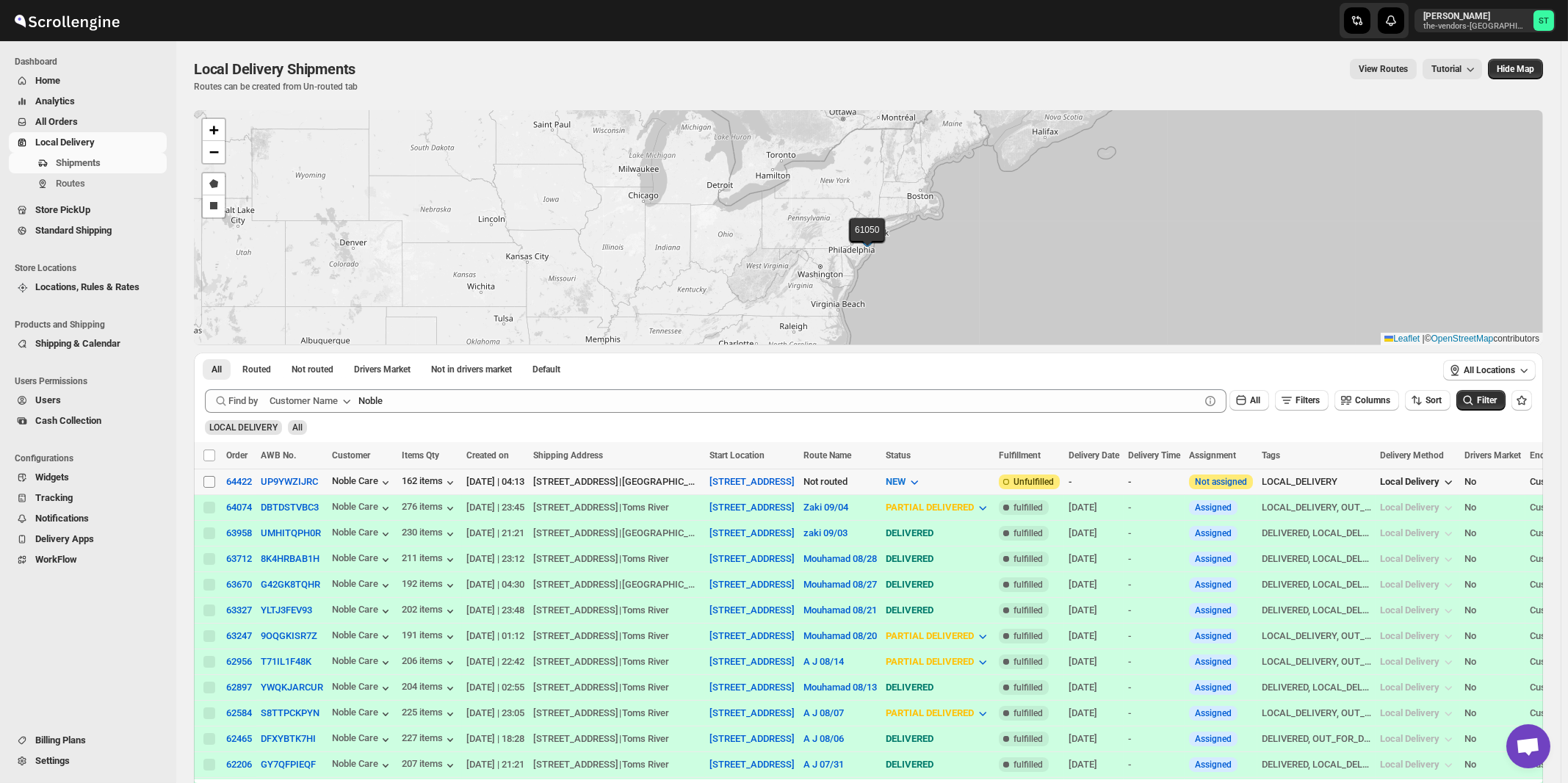
click at [210, 484] on input "Select shipment" at bounding box center [209, 482] width 12 height 12
checkbox input "true"
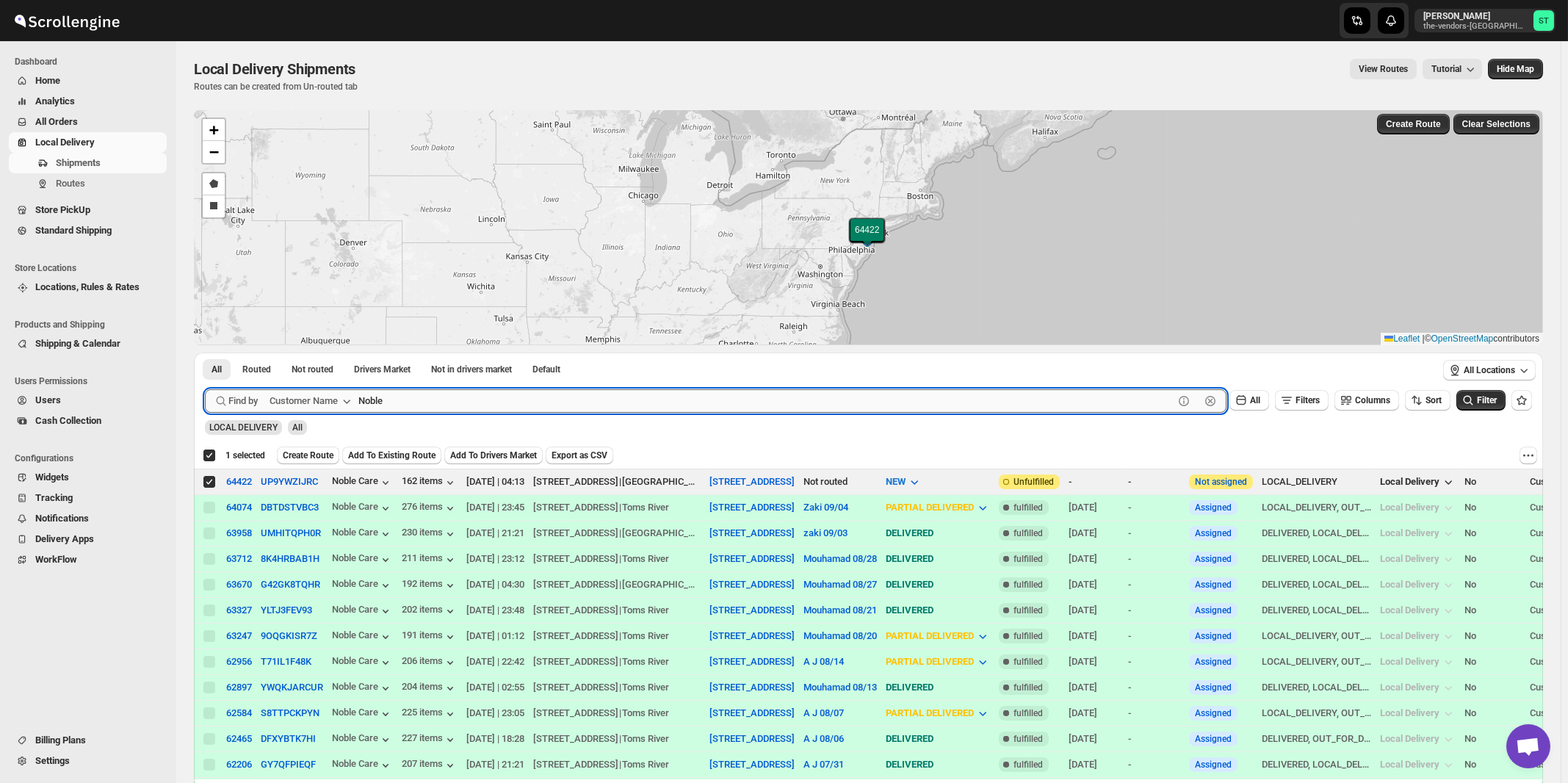
click at [617, 394] on input "Noble" at bounding box center [765, 402] width 815 height 24
paste input "All ways Forwarding"
type input "All ways Forwarding"
click at [205, 353] on button "Submit" at bounding box center [226, 360] width 42 height 16
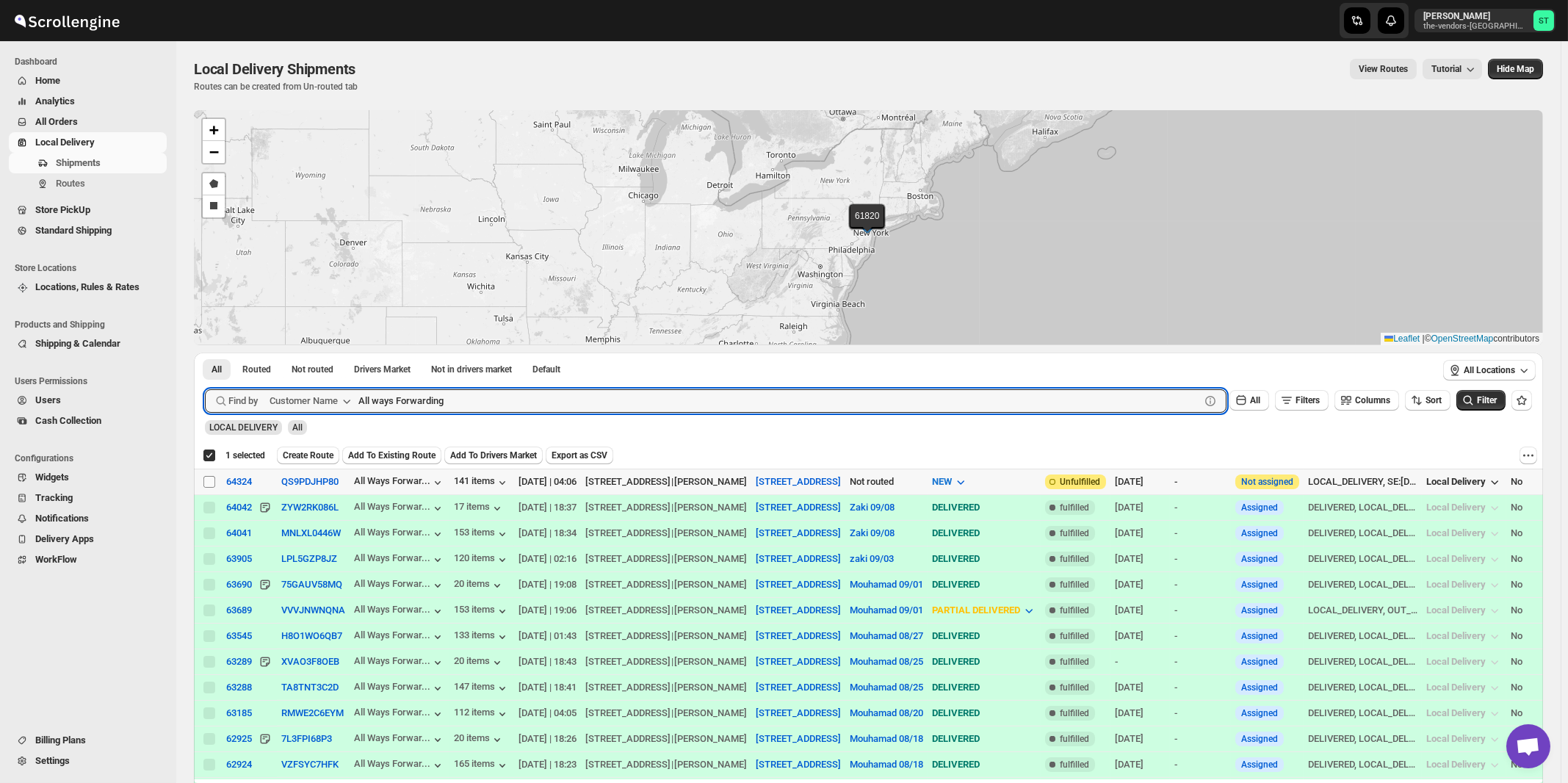
click at [209, 482] on input "Select shipment" at bounding box center [209, 482] width 12 height 12
checkbox input "true"
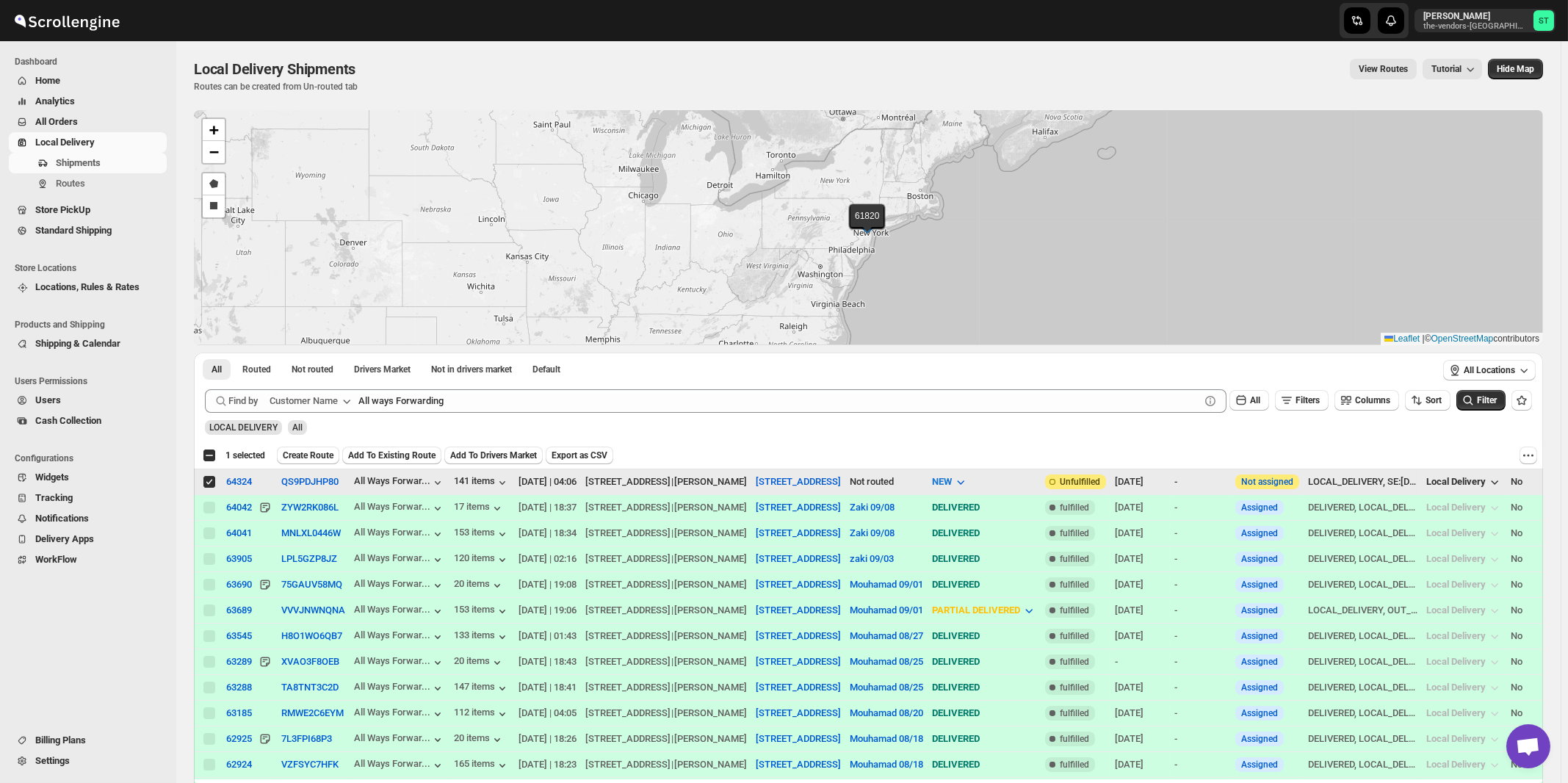
checkbox input "false"
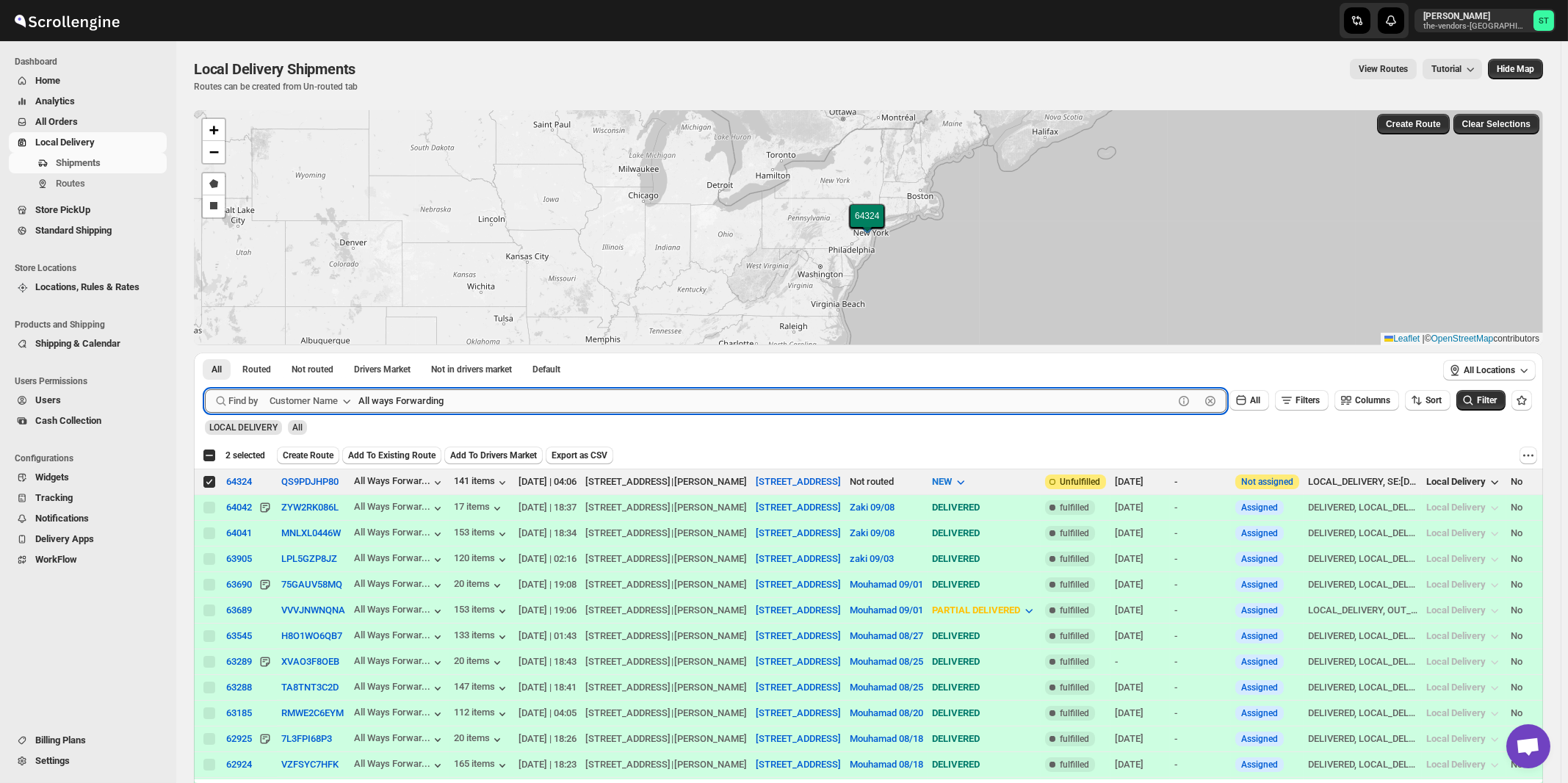
click at [513, 404] on input "All ways Forwarding" at bounding box center [765, 402] width 815 height 24
paste input "Bound Logistics"
click at [205, 353] on button "Submit" at bounding box center [226, 360] width 42 height 16
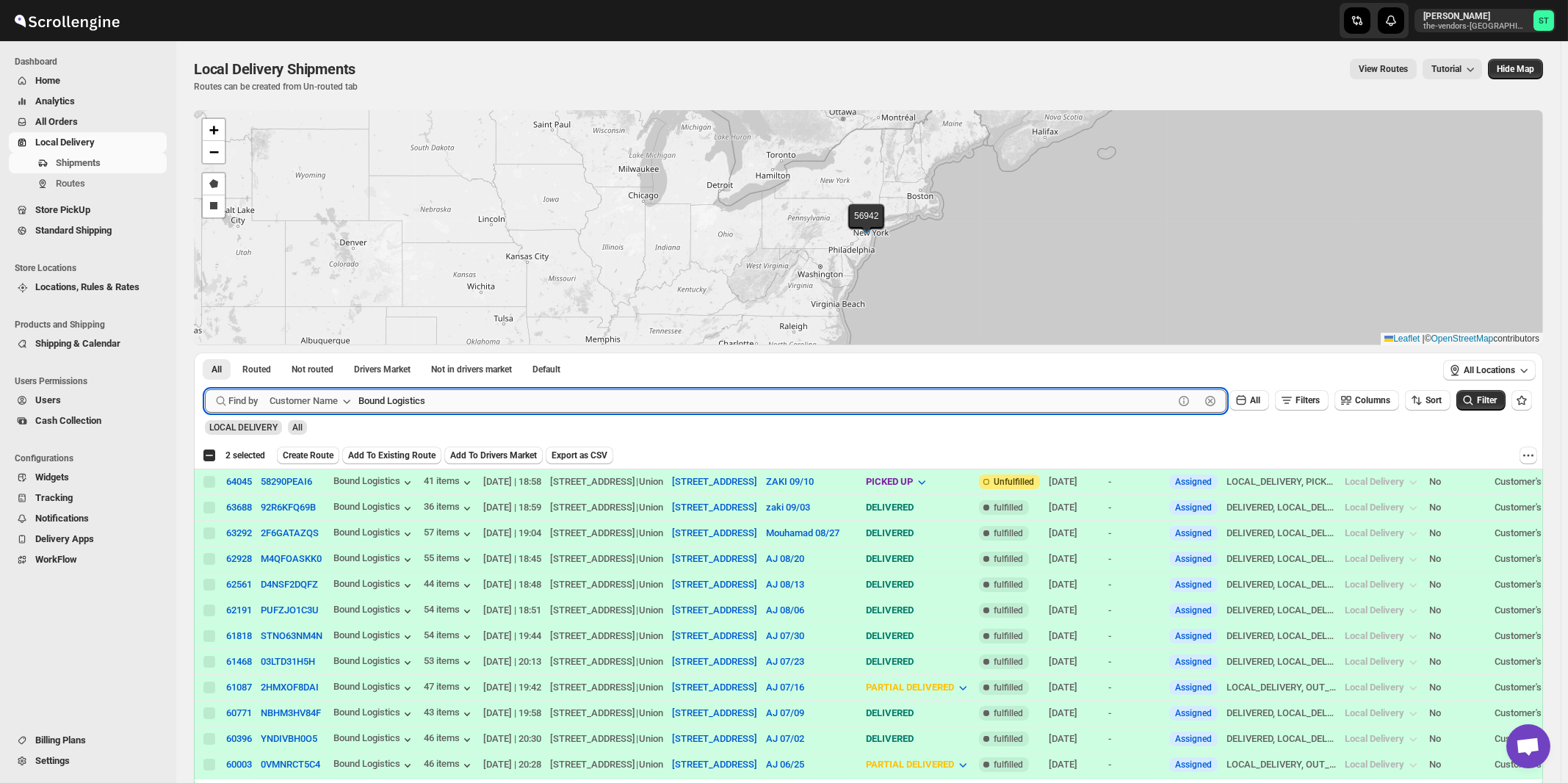
paste input "Kaslander Lumber"
type input "Kaslander Lumber"
click at [205, 353] on button "Submit" at bounding box center [226, 360] width 42 height 16
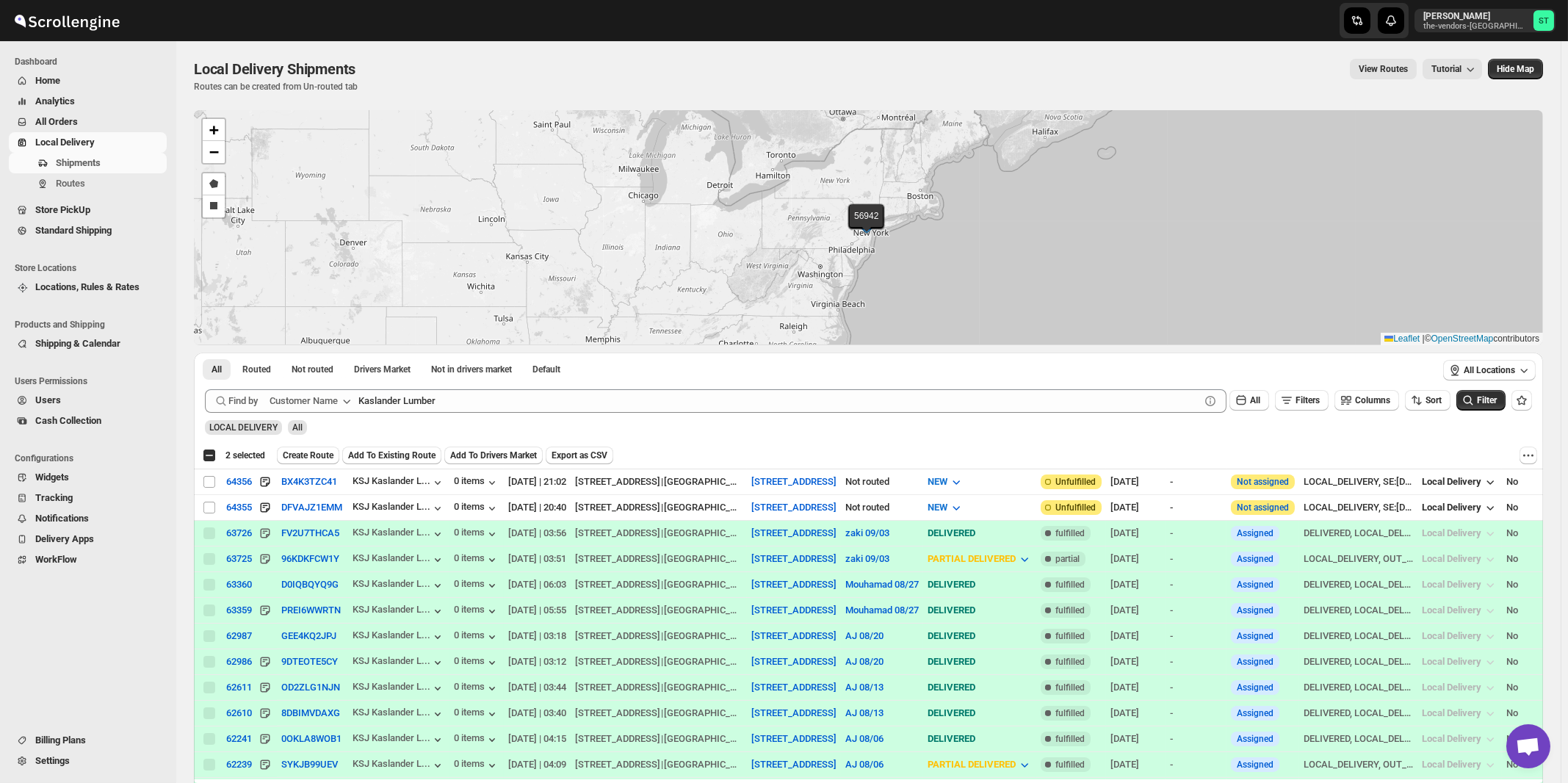
checkbox input "true"
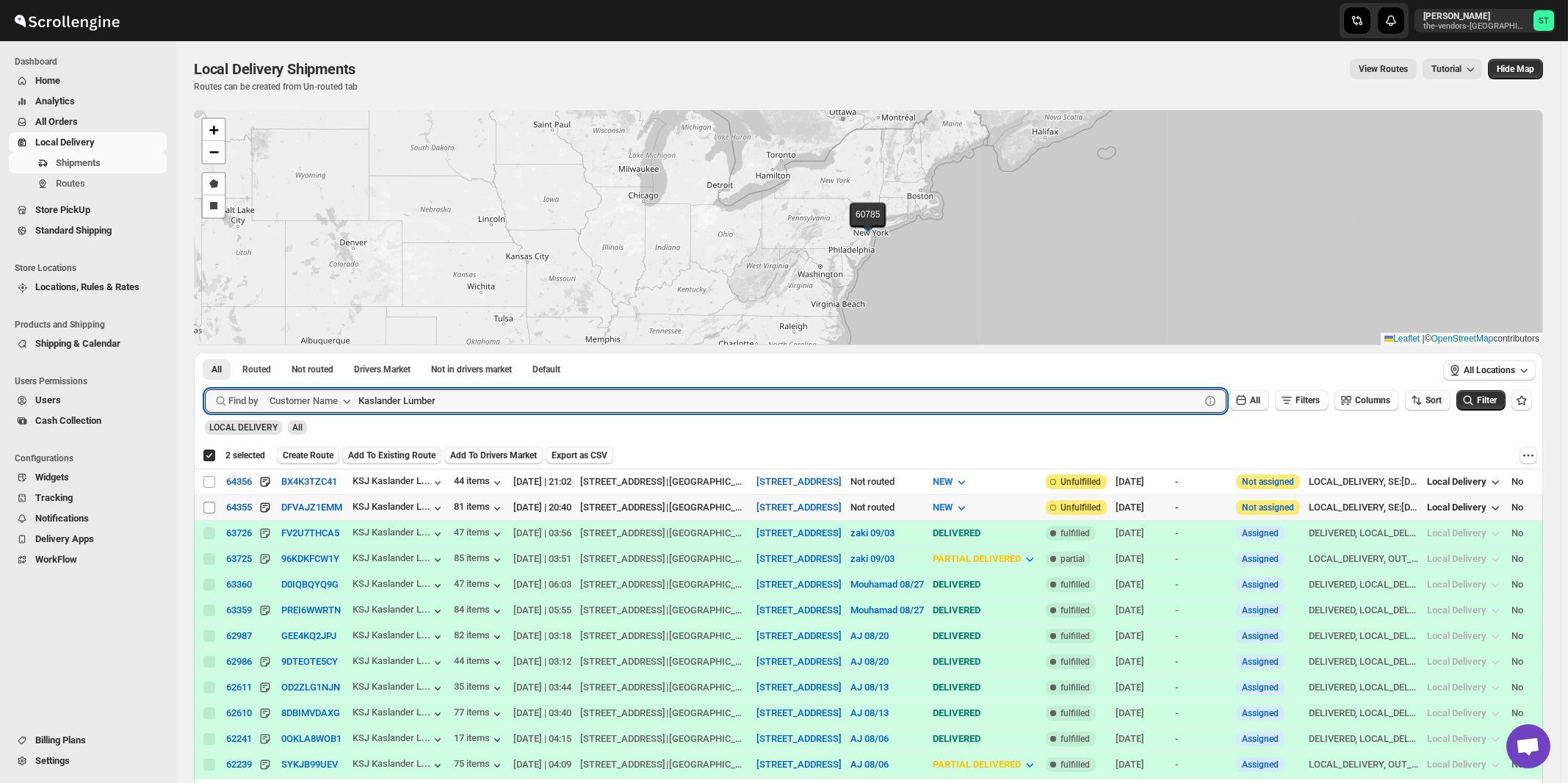
click at [209, 507] on input "Select shipment" at bounding box center [209, 507] width 12 height 12
checkbox input "true"
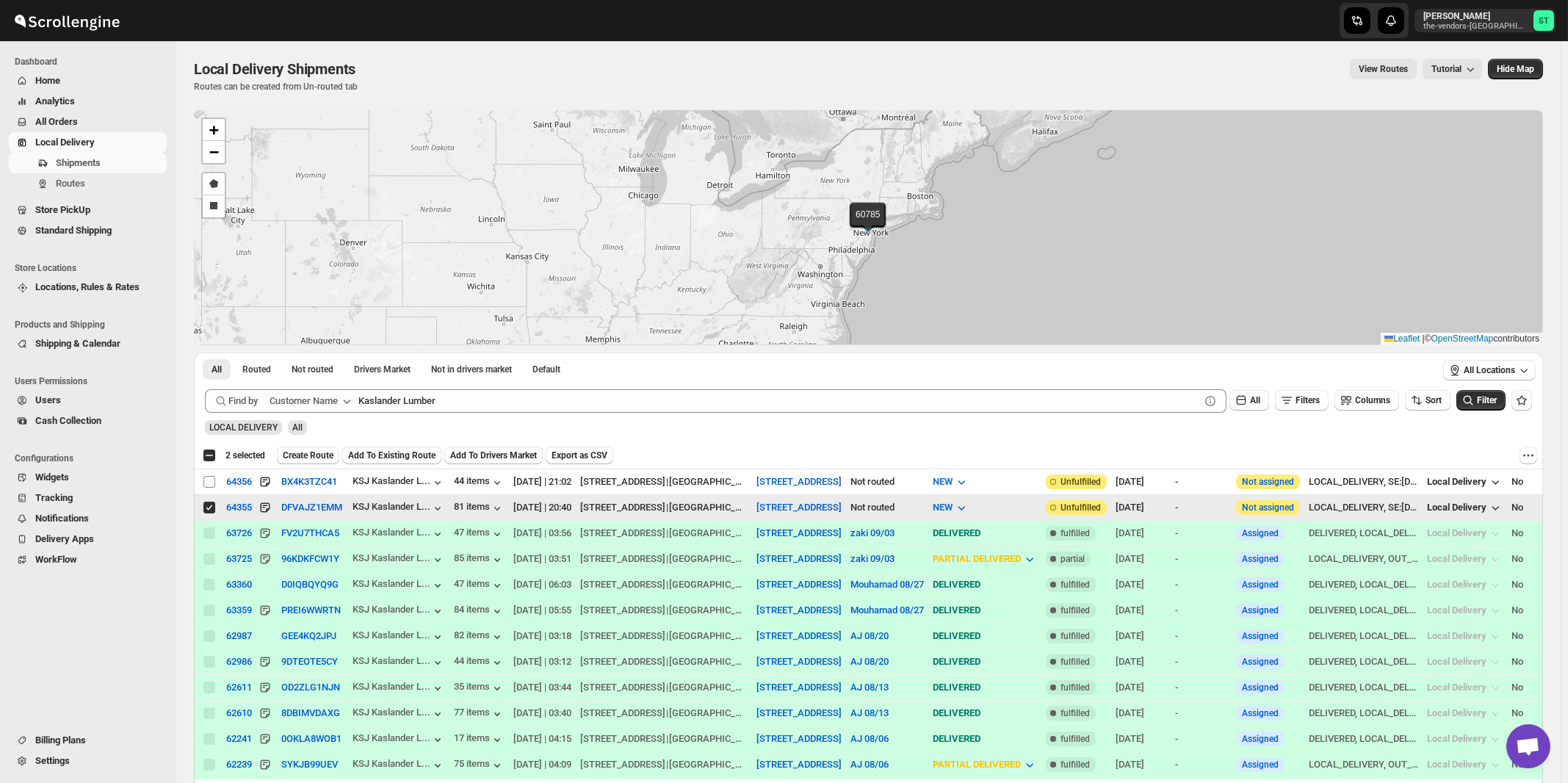
checkbox input "false"
click at [208, 476] on input "Select shipment" at bounding box center [209, 482] width 12 height 12
checkbox input "true"
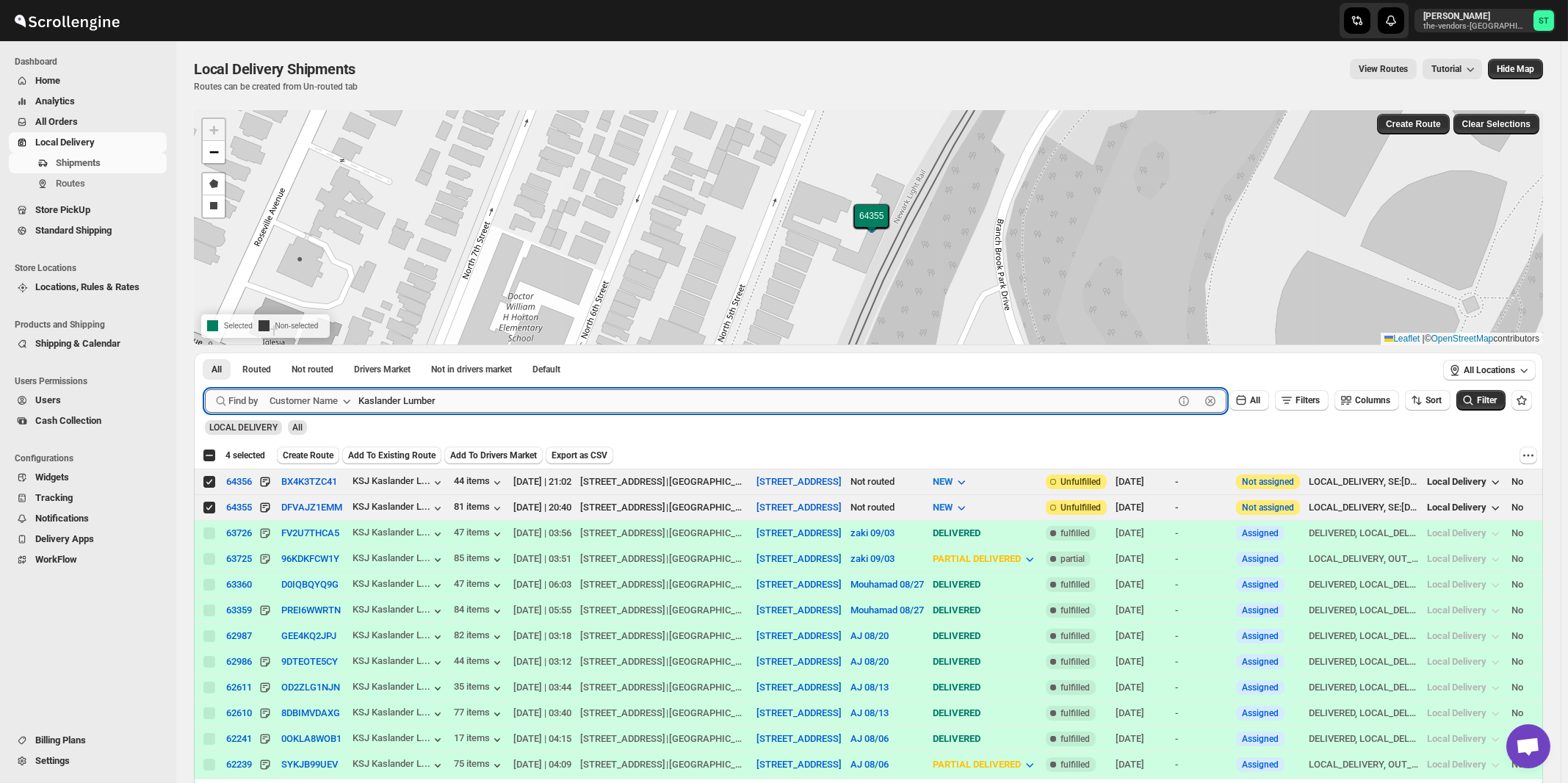
click at [457, 395] on input "Kaslander Lumber" at bounding box center [765, 402] width 815 height 24
paste input "Revive Wound Care"
type input "Wound Care"
click at [205, 353] on button "Submit" at bounding box center [226, 360] width 42 height 16
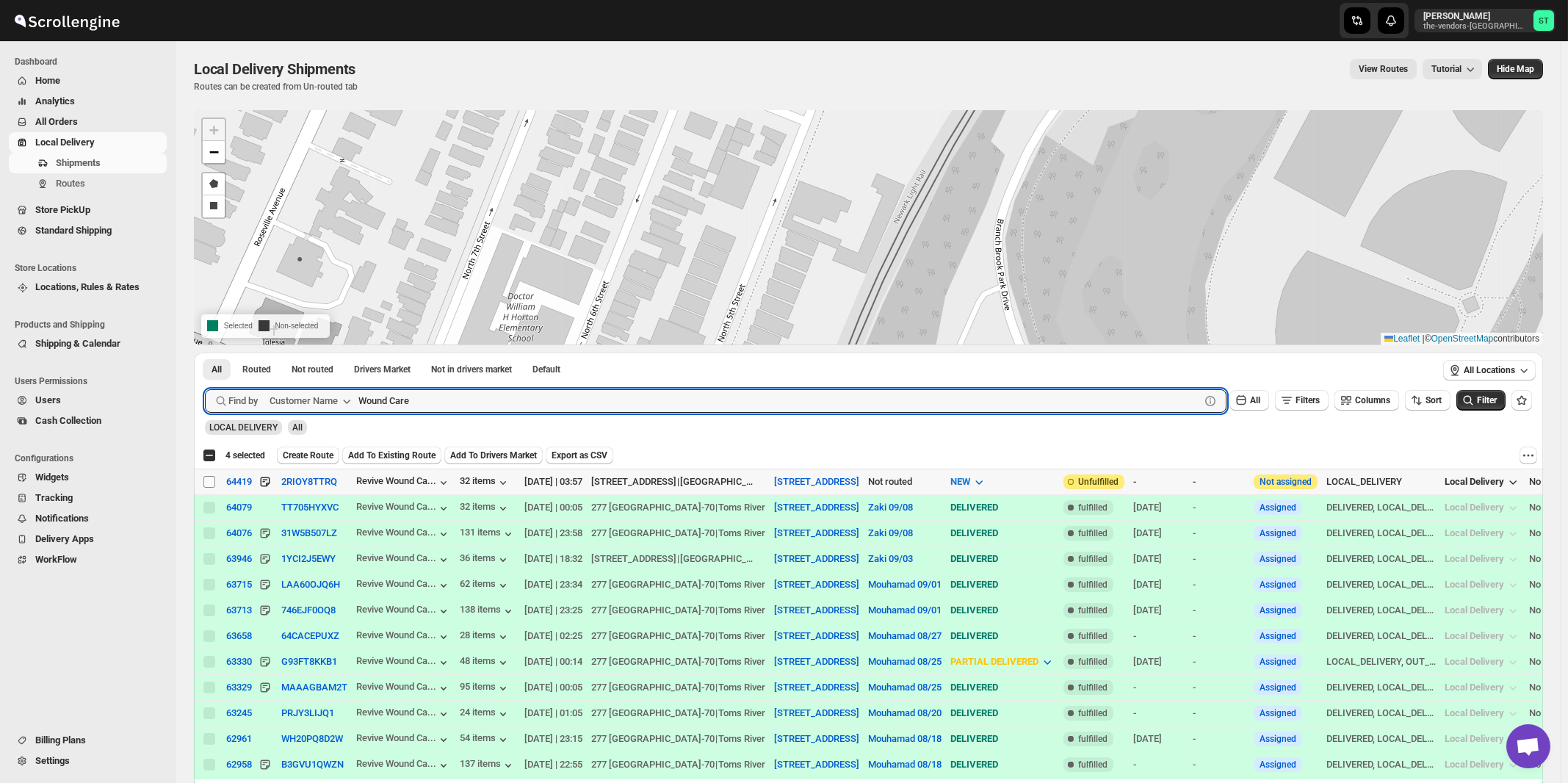
click at [209, 483] on input "Select shipment" at bounding box center [209, 482] width 12 height 12
checkbox input "true"
click at [555, 404] on input "Wound Care" at bounding box center [765, 402] width 815 height 24
paste input "[PERSON_NAME] Realty & Managment"
click at [205, 353] on button "Submit" at bounding box center [226, 360] width 42 height 16
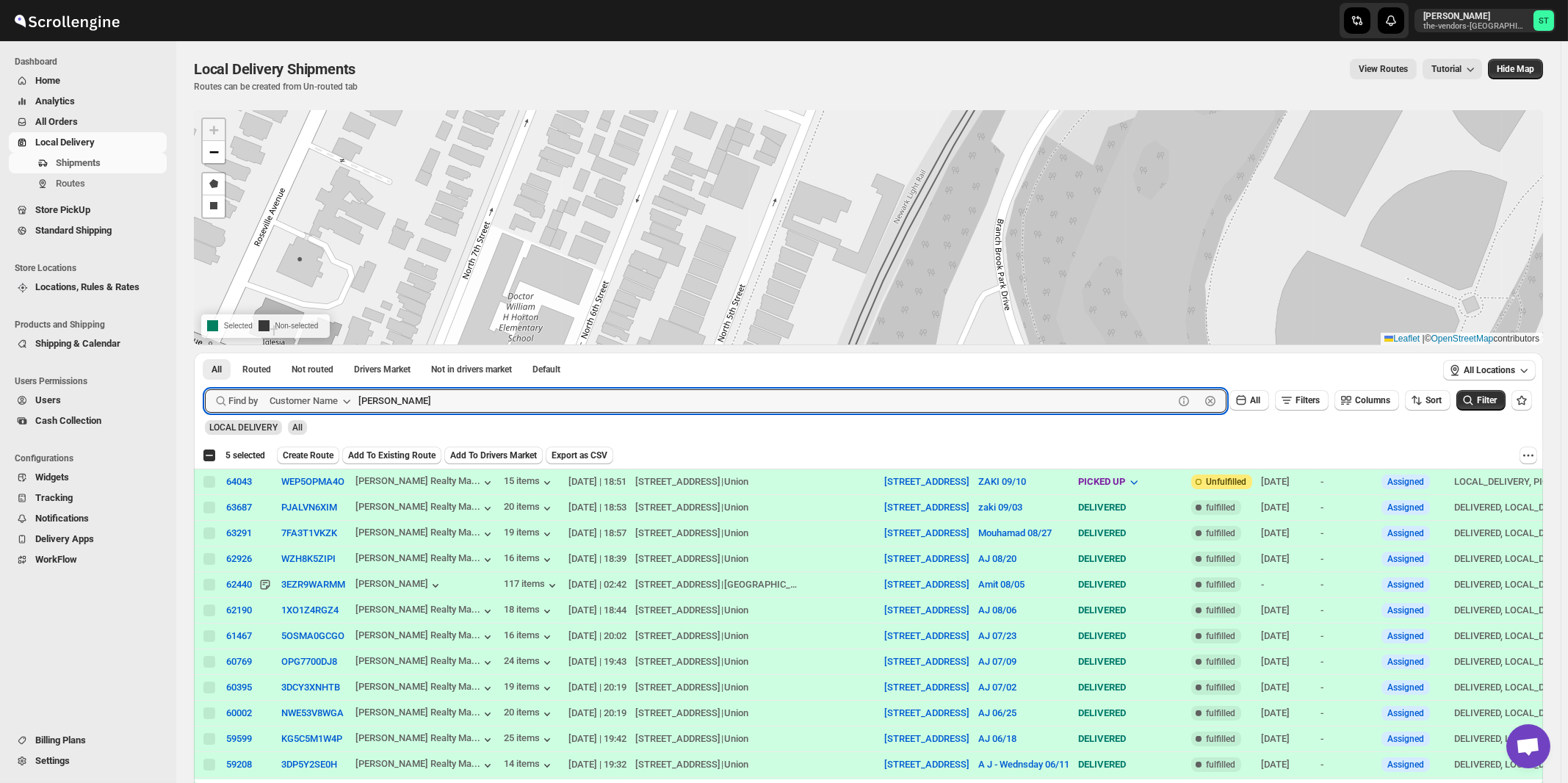
paste input "Summation Financial Services"
type input "Summation Financial Services"
click at [205, 353] on button "Submit" at bounding box center [226, 360] width 42 height 16
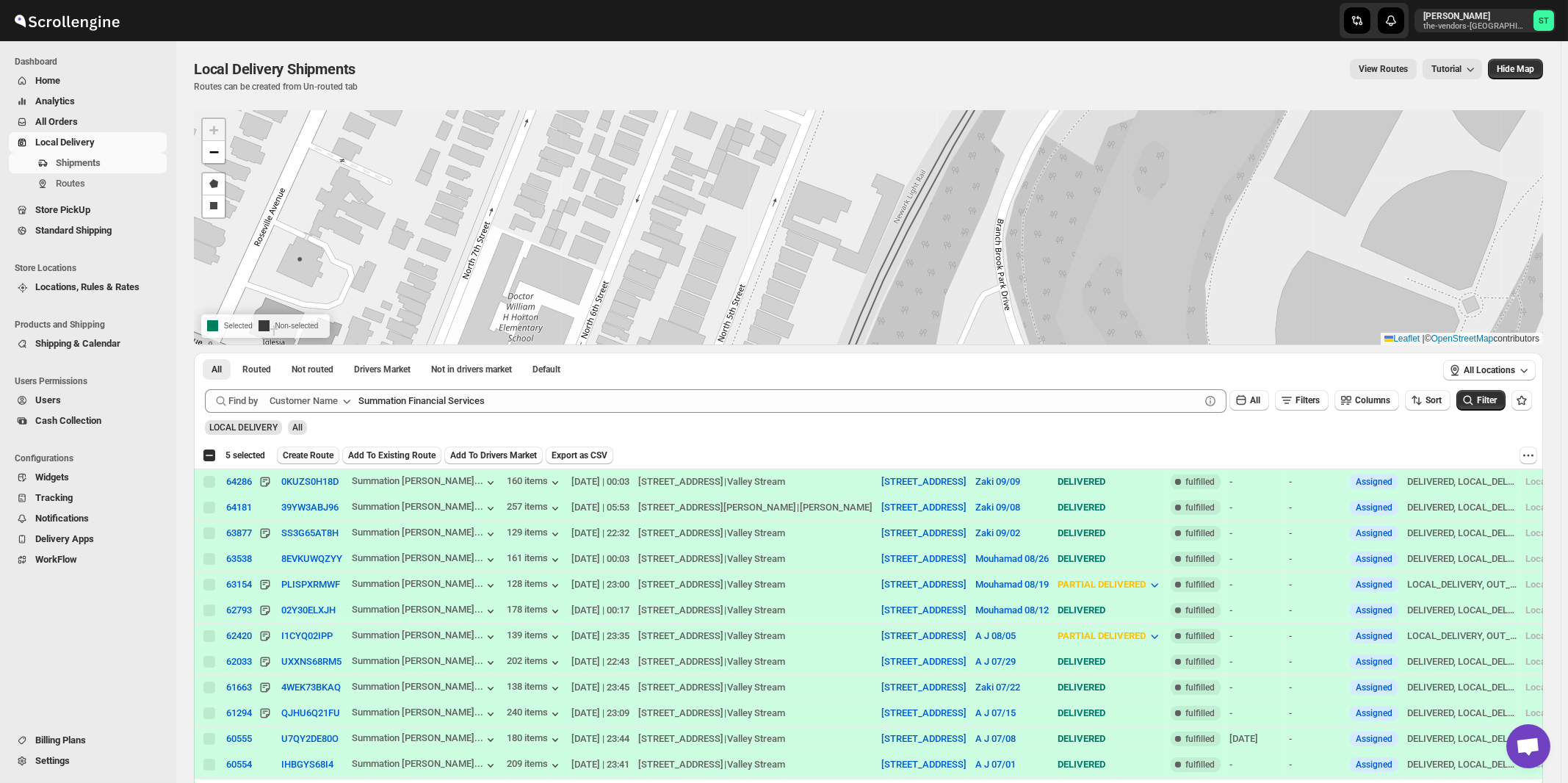
click at [294, 451] on span "Create Route" at bounding box center [308, 455] width 51 height 12
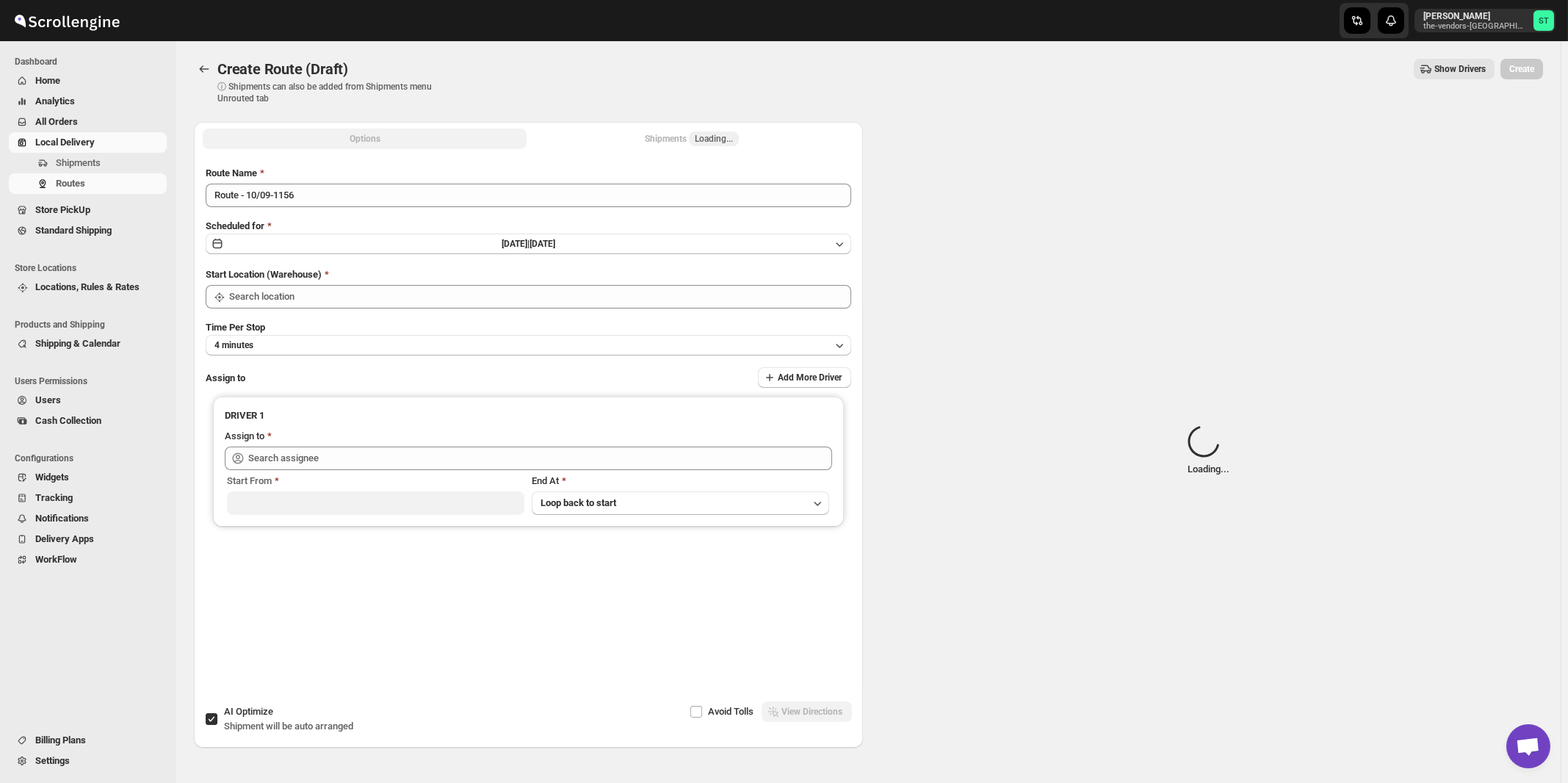
type input "[STREET_ADDRESS]"
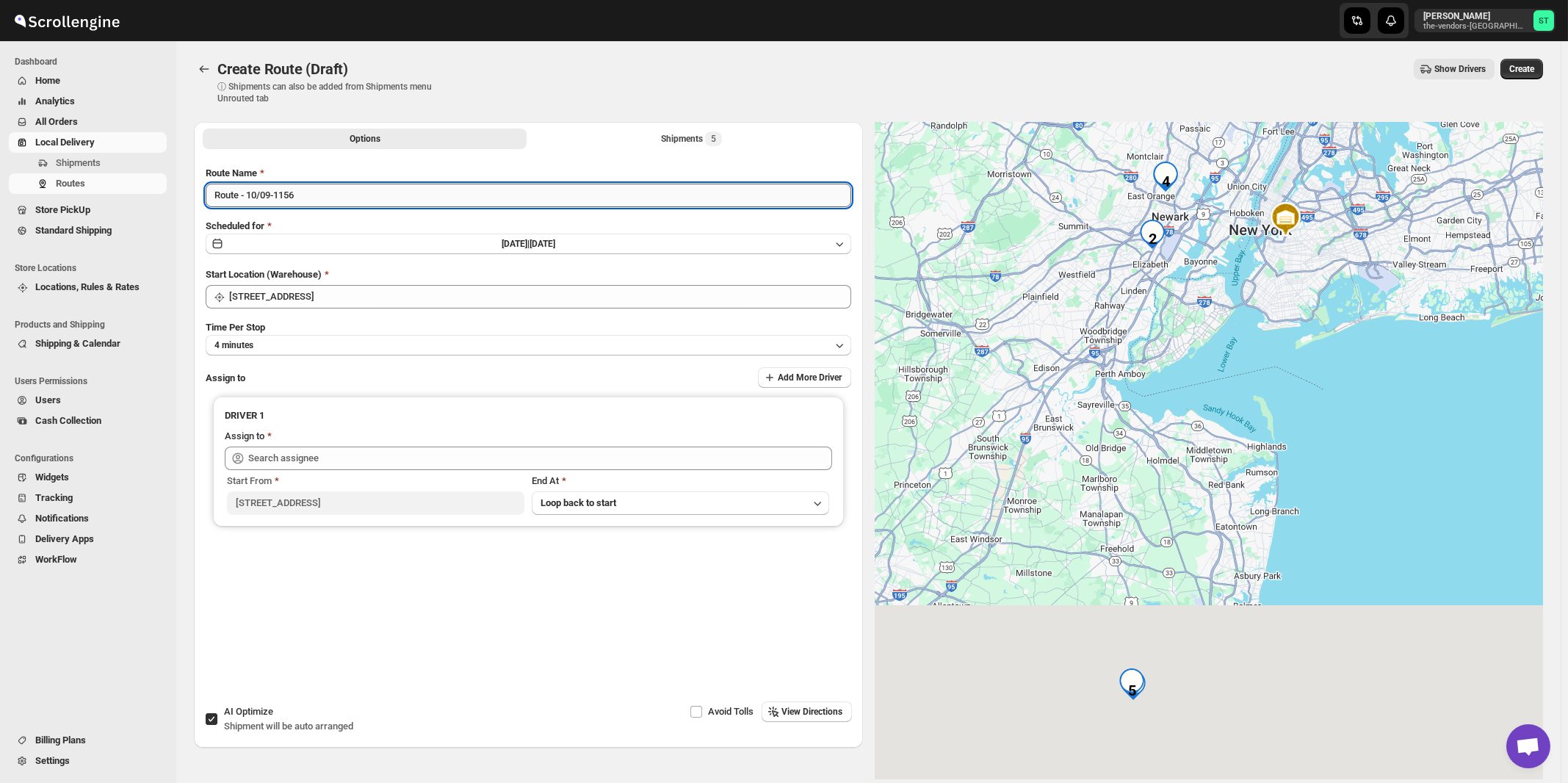
click at [330, 197] on input "Route - 10/09-1156" at bounding box center [528, 196] width 646 height 24
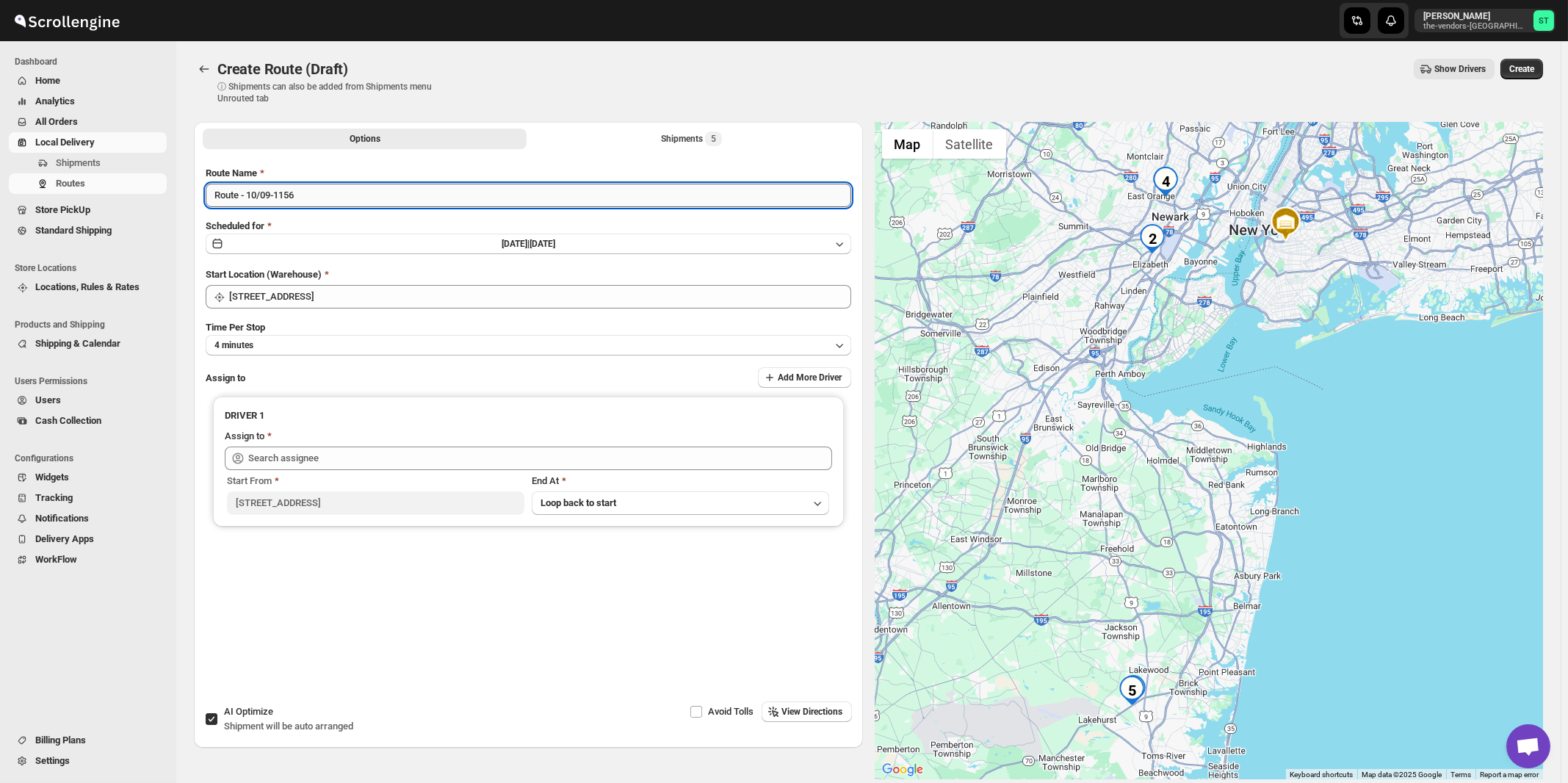
paste input "Zaki"
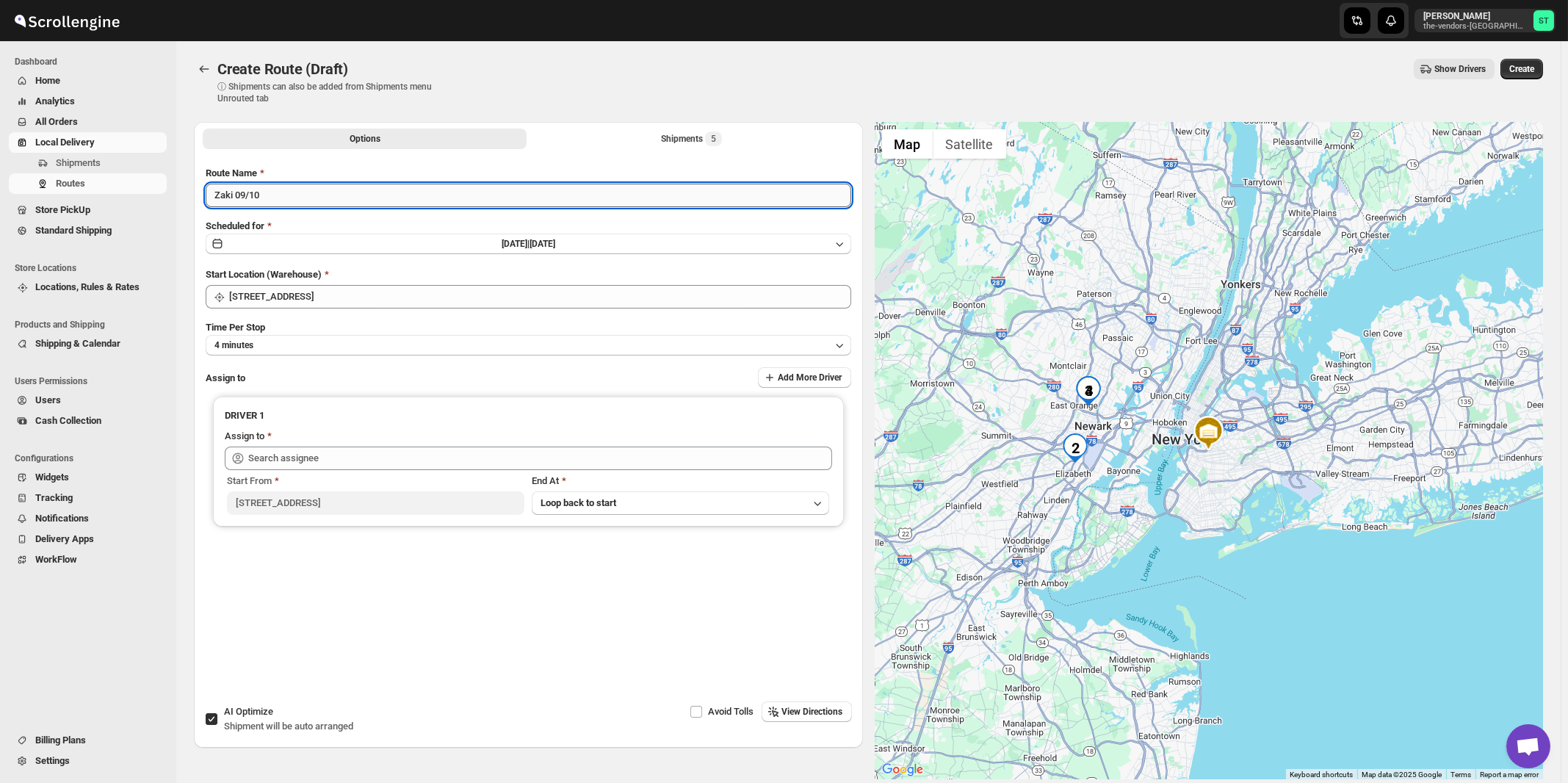
type input "Zaki 09/10"
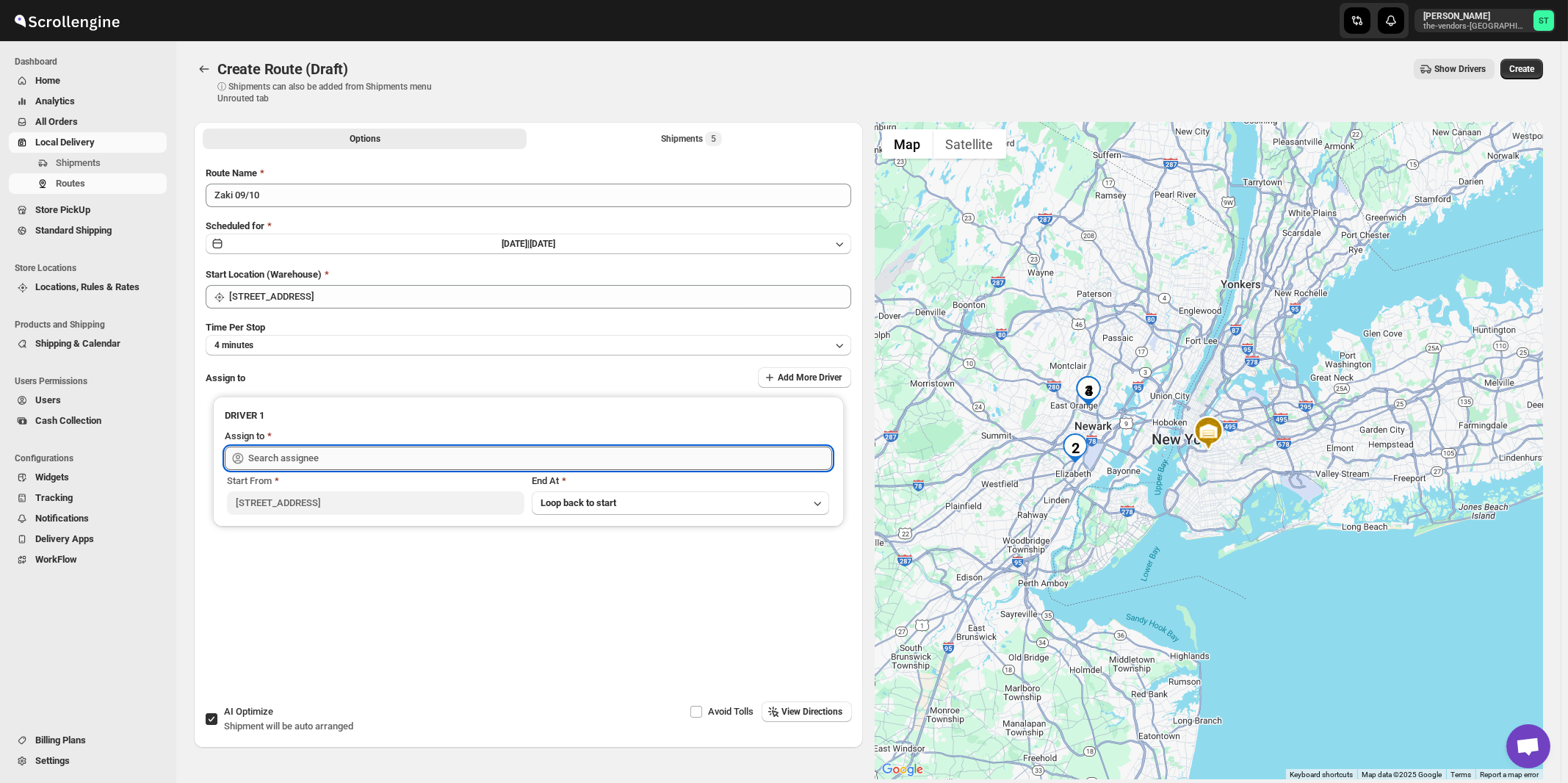
click at [305, 454] on input "text" at bounding box center [539, 459] width 583 height 24
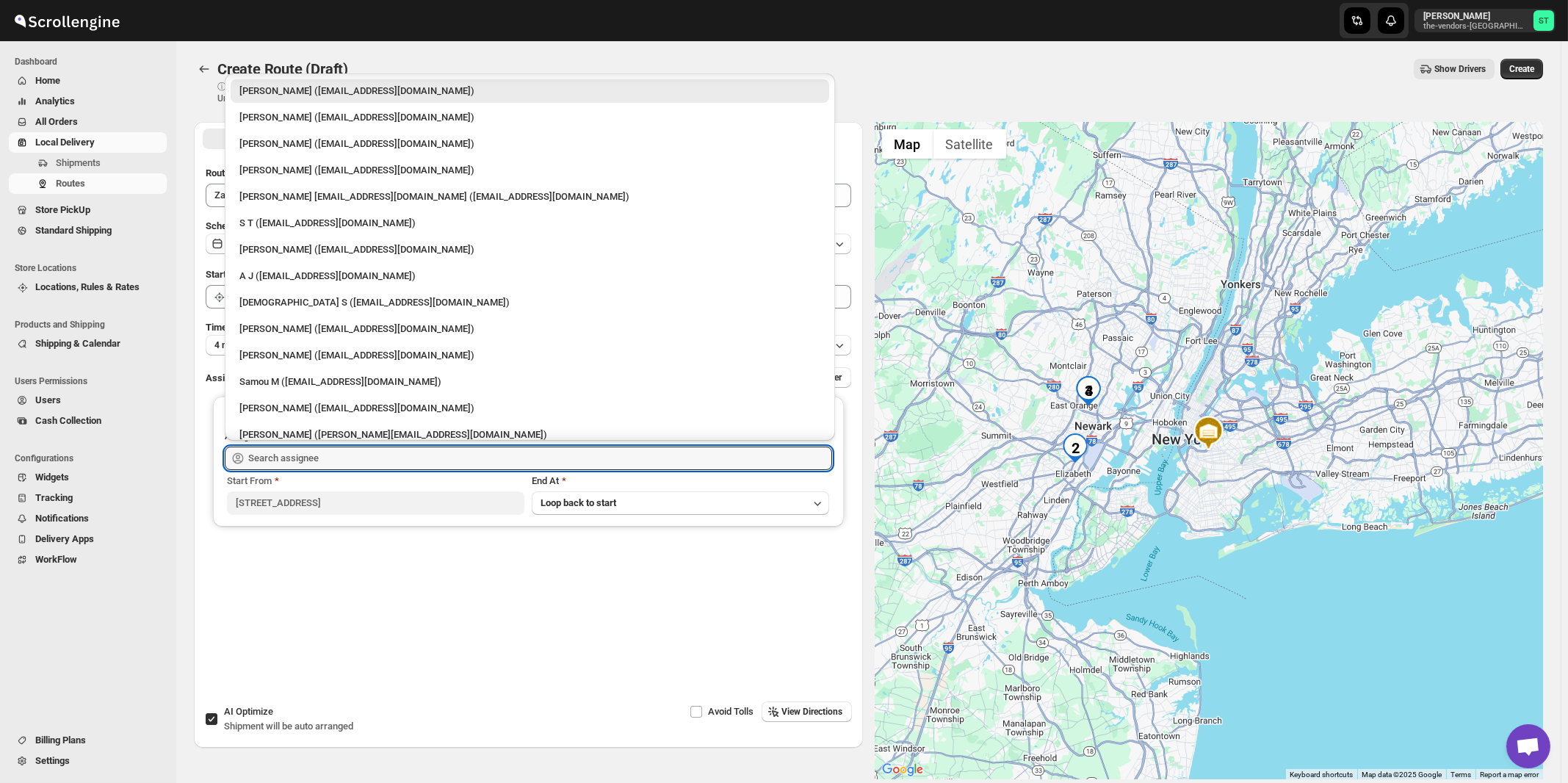
scroll to position [79, 0]
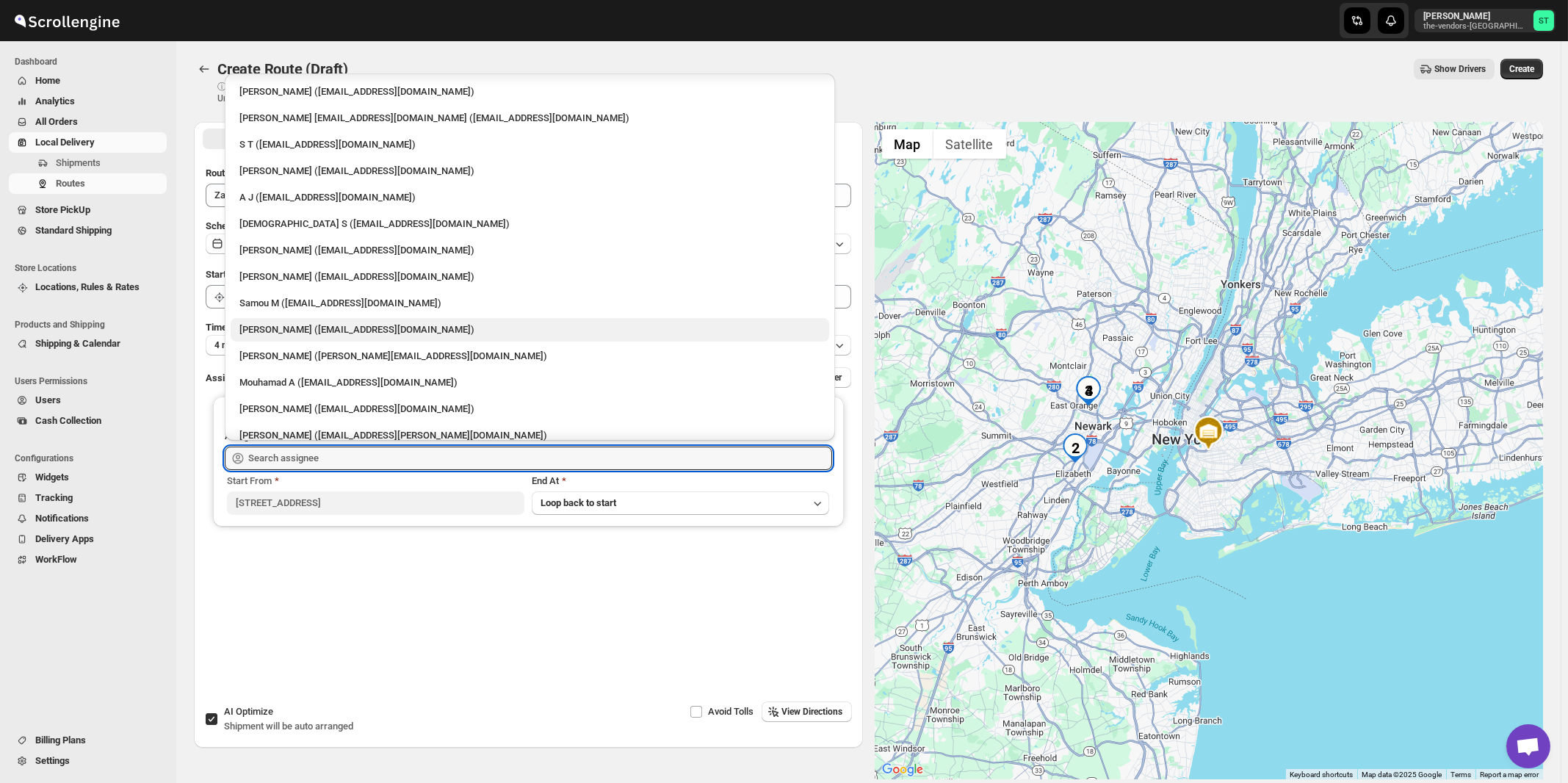
click at [293, 324] on div "[PERSON_NAME] ([EMAIL_ADDRESS][DOMAIN_NAME])" at bounding box center [530, 330] width 581 height 15
type input "[PERSON_NAME] ([EMAIL_ADDRESS][DOMAIN_NAME])"
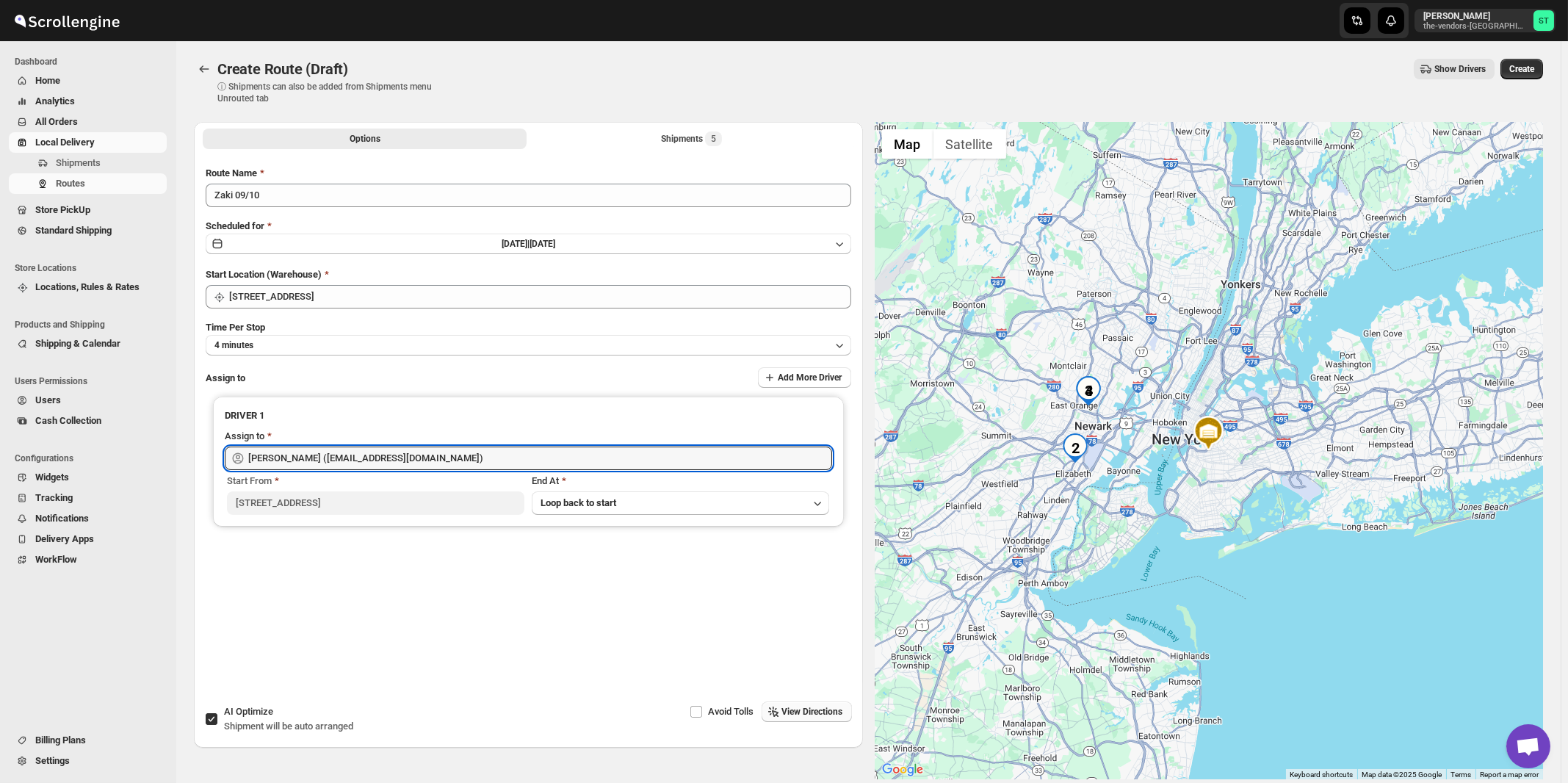
click at [827, 709] on span "View Directions" at bounding box center [812, 711] width 61 height 12
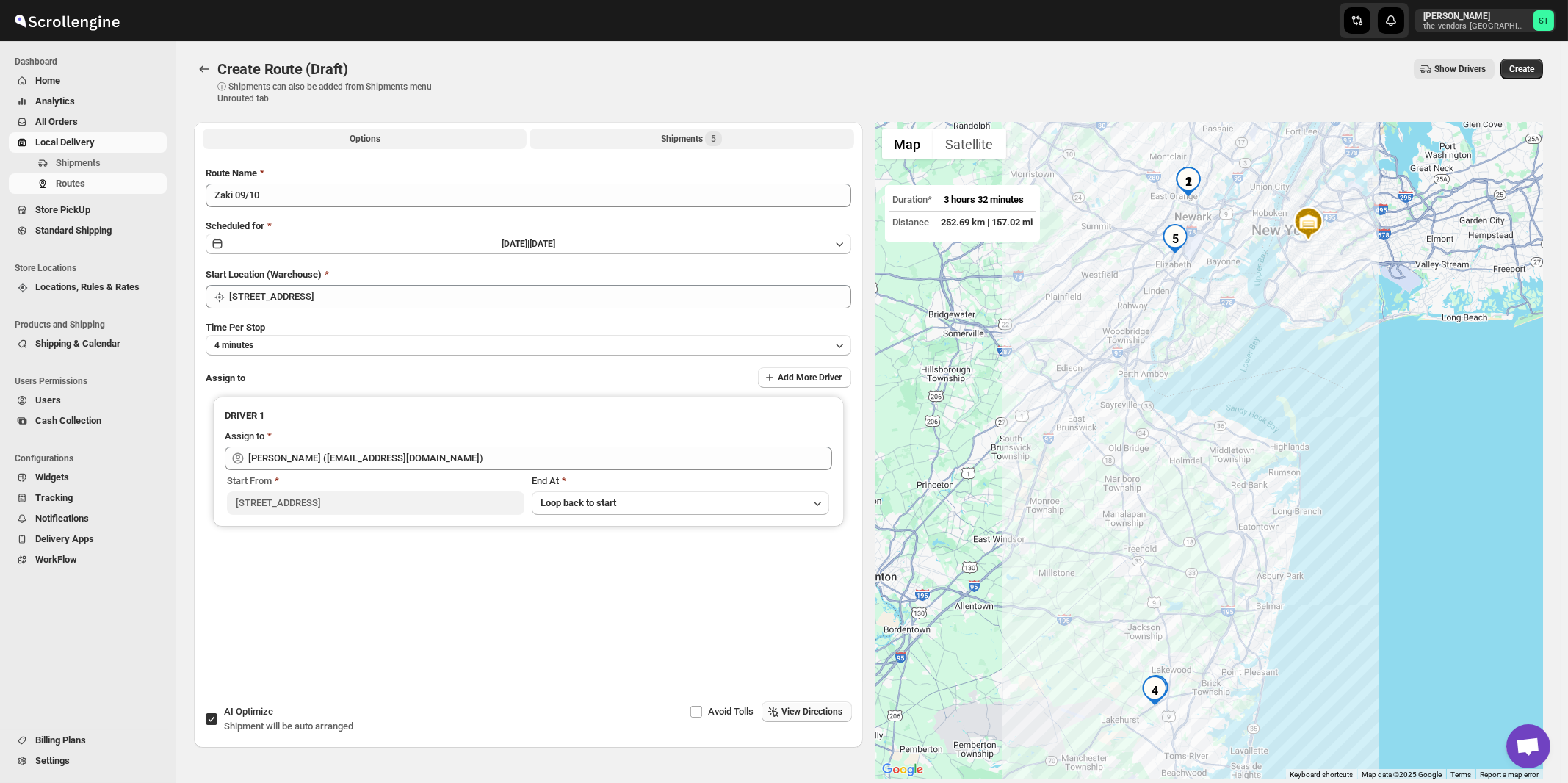
click at [705, 131] on button "Shipments 5" at bounding box center [691, 139] width 324 height 20
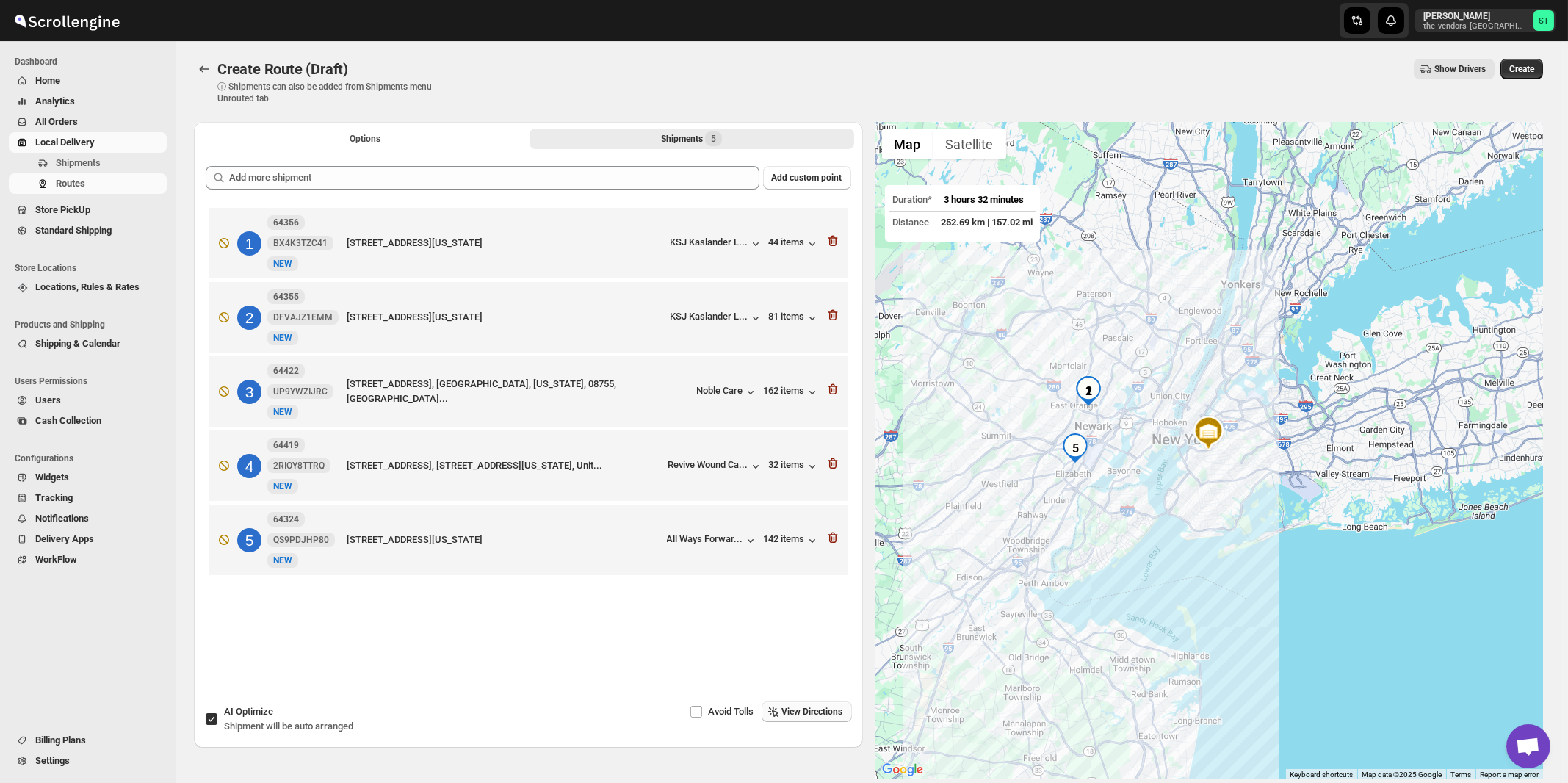
click at [262, 722] on span "Shipment will be auto arranged" at bounding box center [288, 726] width 130 height 11
click at [218, 722] on input "AI Optimize Shipment will be auto arranged" at bounding box center [211, 719] width 12 height 12
checkbox input "false"
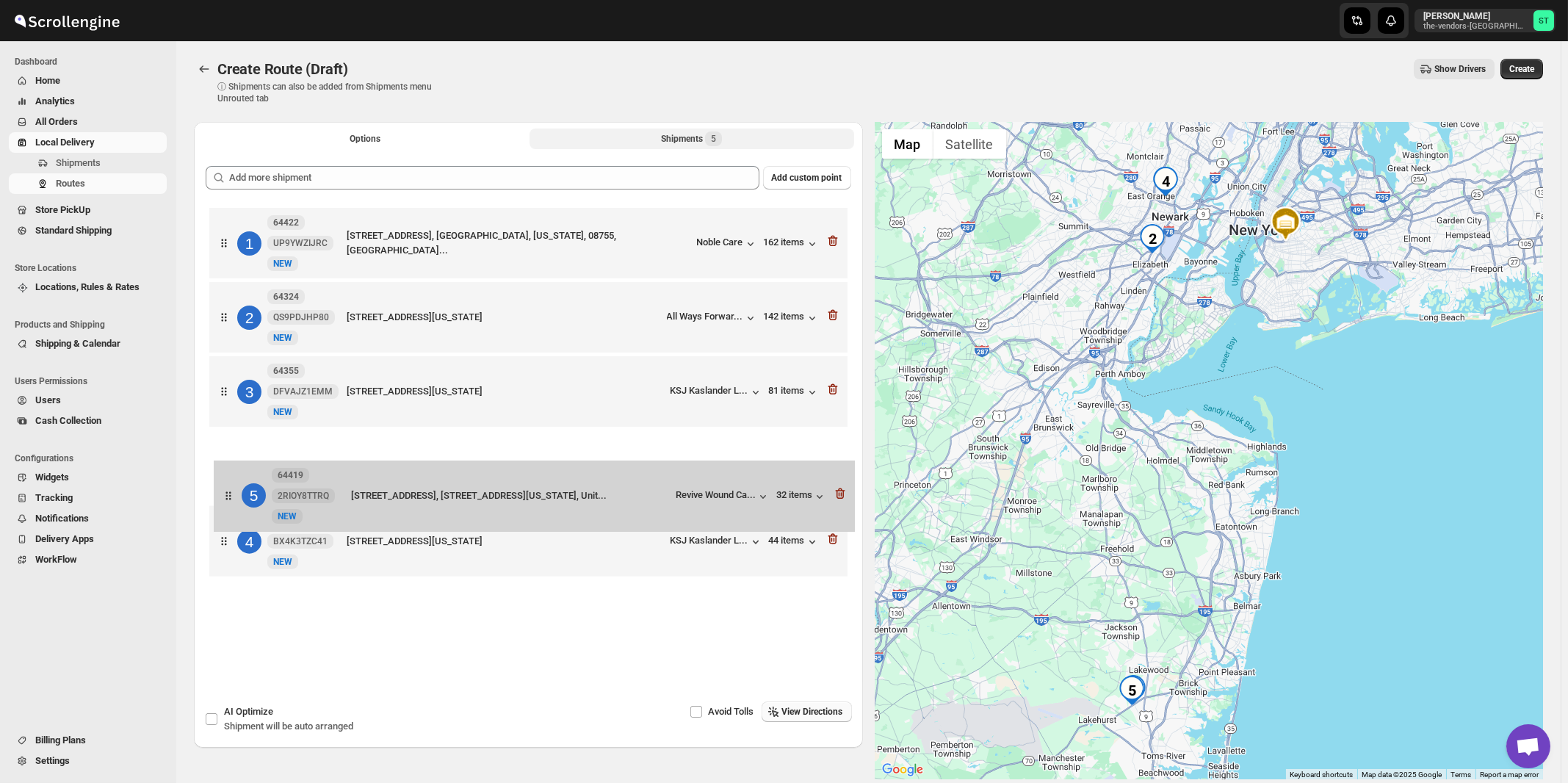
drag, startPoint x: 679, startPoint y: 484, endPoint x: 680, endPoint y: 464, distance: 20.0
click at [680, 464] on div "1 64422 UP9YWZIJRC New NEW 229 NJ-70, [GEOGRAPHIC_DATA], [GEOGRAPHIC_DATA], [GE…" at bounding box center [528, 393] width 646 height 380
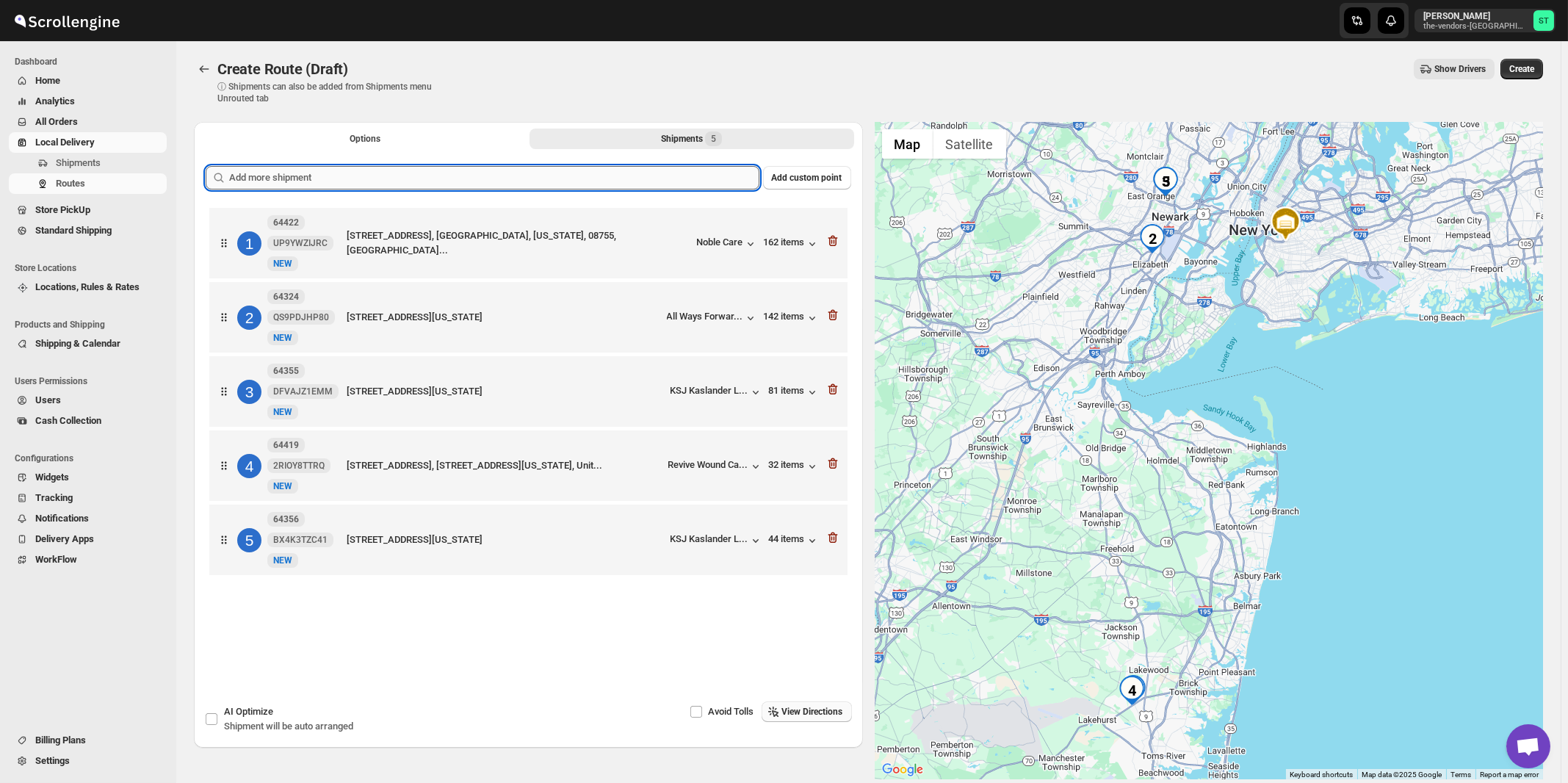
click at [522, 174] on input "text" at bounding box center [493, 178] width 530 height 24
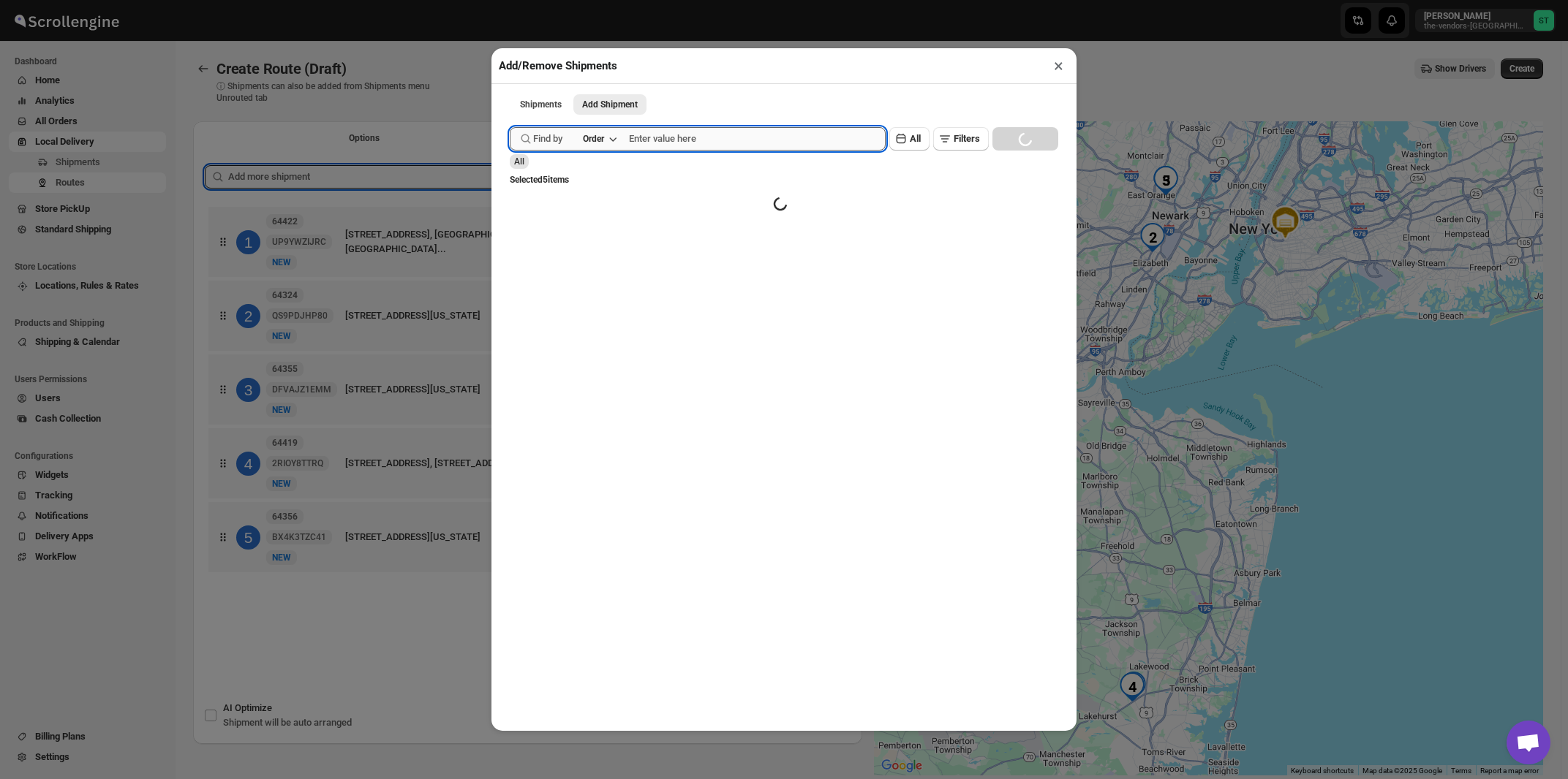
click at [680, 147] on input "text" at bounding box center [757, 139] width 257 height 24
paste input "64364"
type input "64364"
click at [510, 0] on button "Submit" at bounding box center [531, 7] width 42 height 16
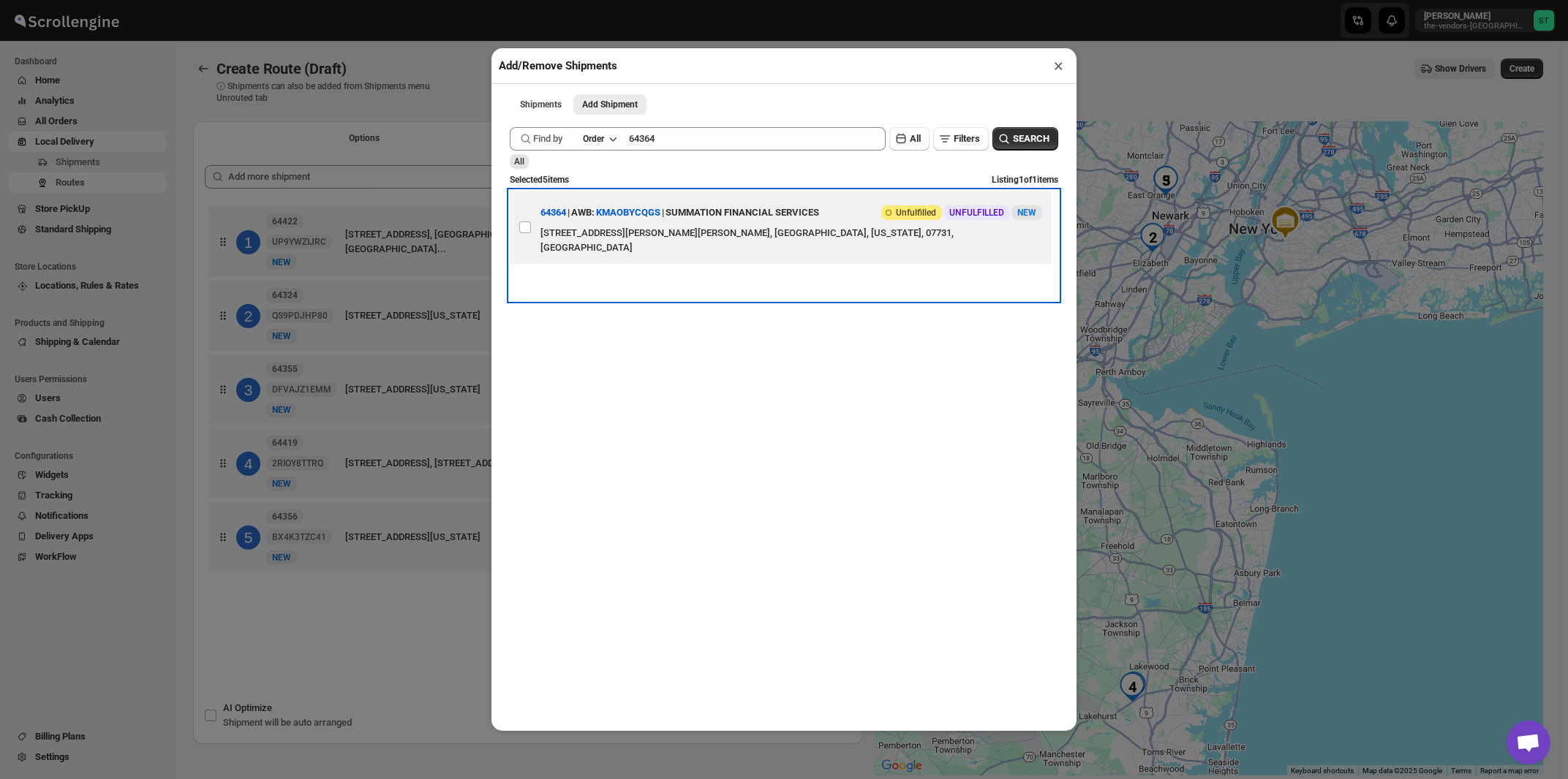
click at [748, 229] on div "[STREET_ADDRESS][PERSON_NAME][PERSON_NAME], [GEOGRAPHIC_DATA], [US_STATE], 0773…" at bounding box center [791, 240] width 501 height 29
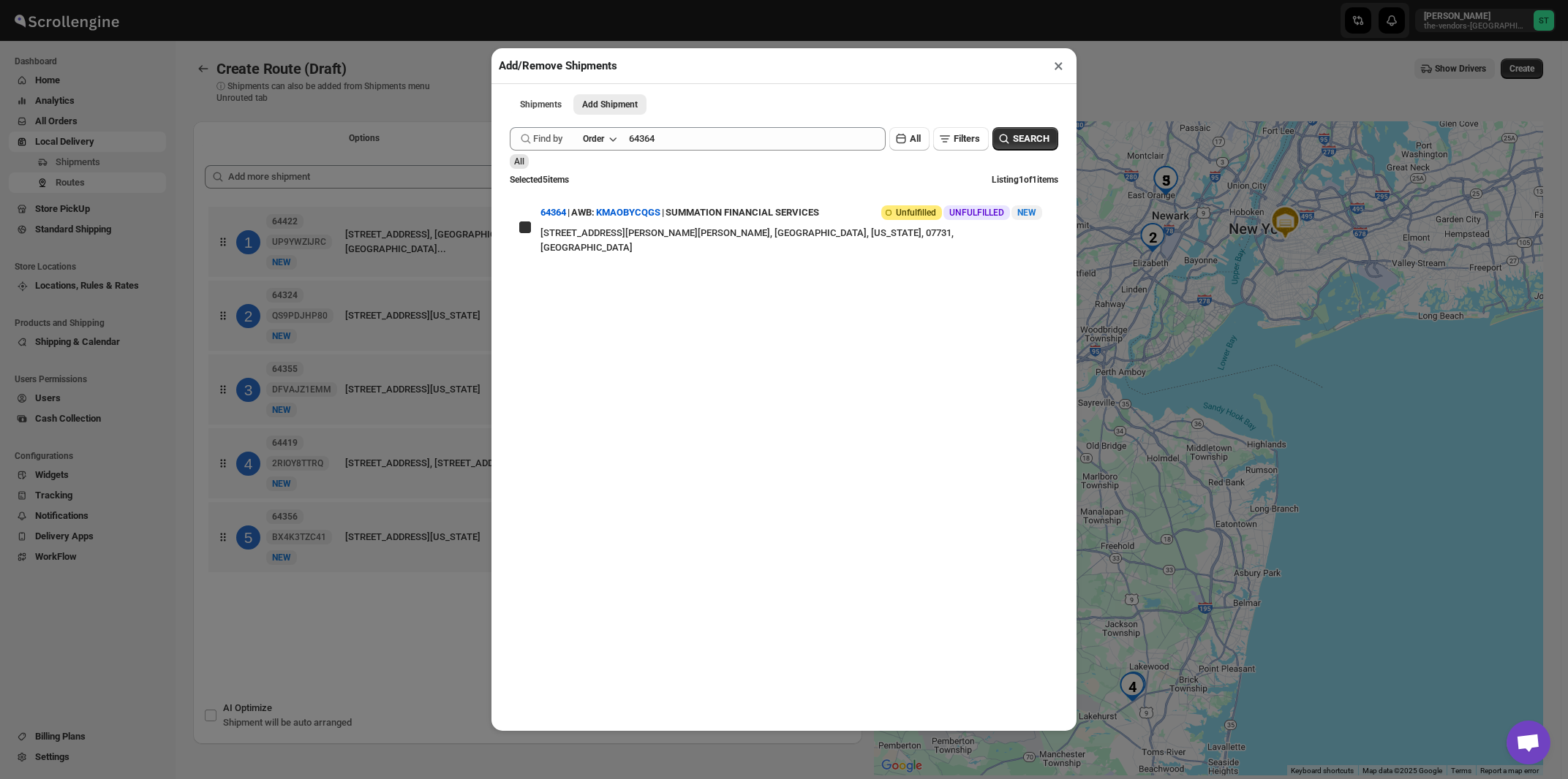
checkbox input "true"
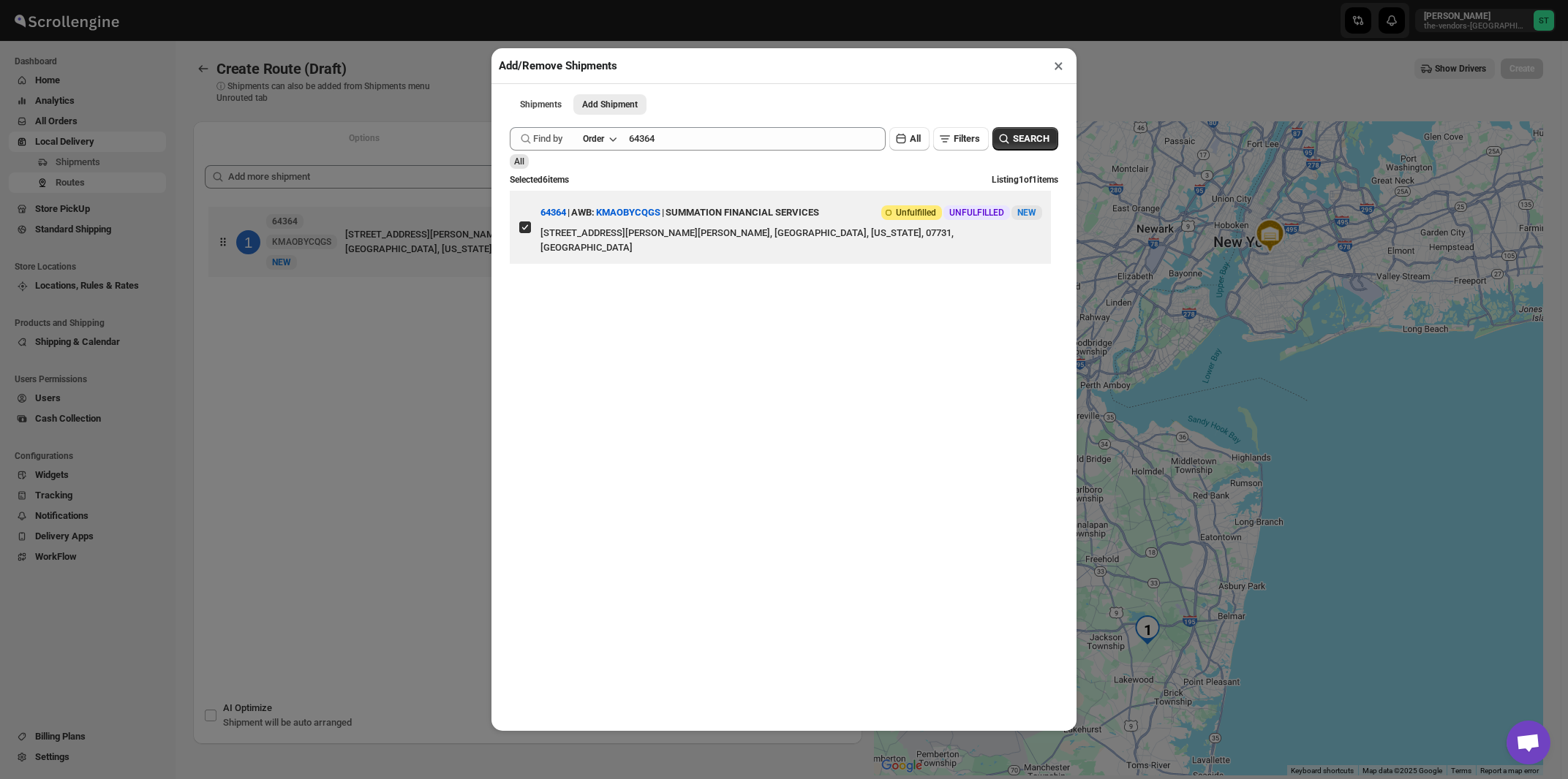
click at [1058, 64] on button "×" at bounding box center [1058, 66] width 21 height 20
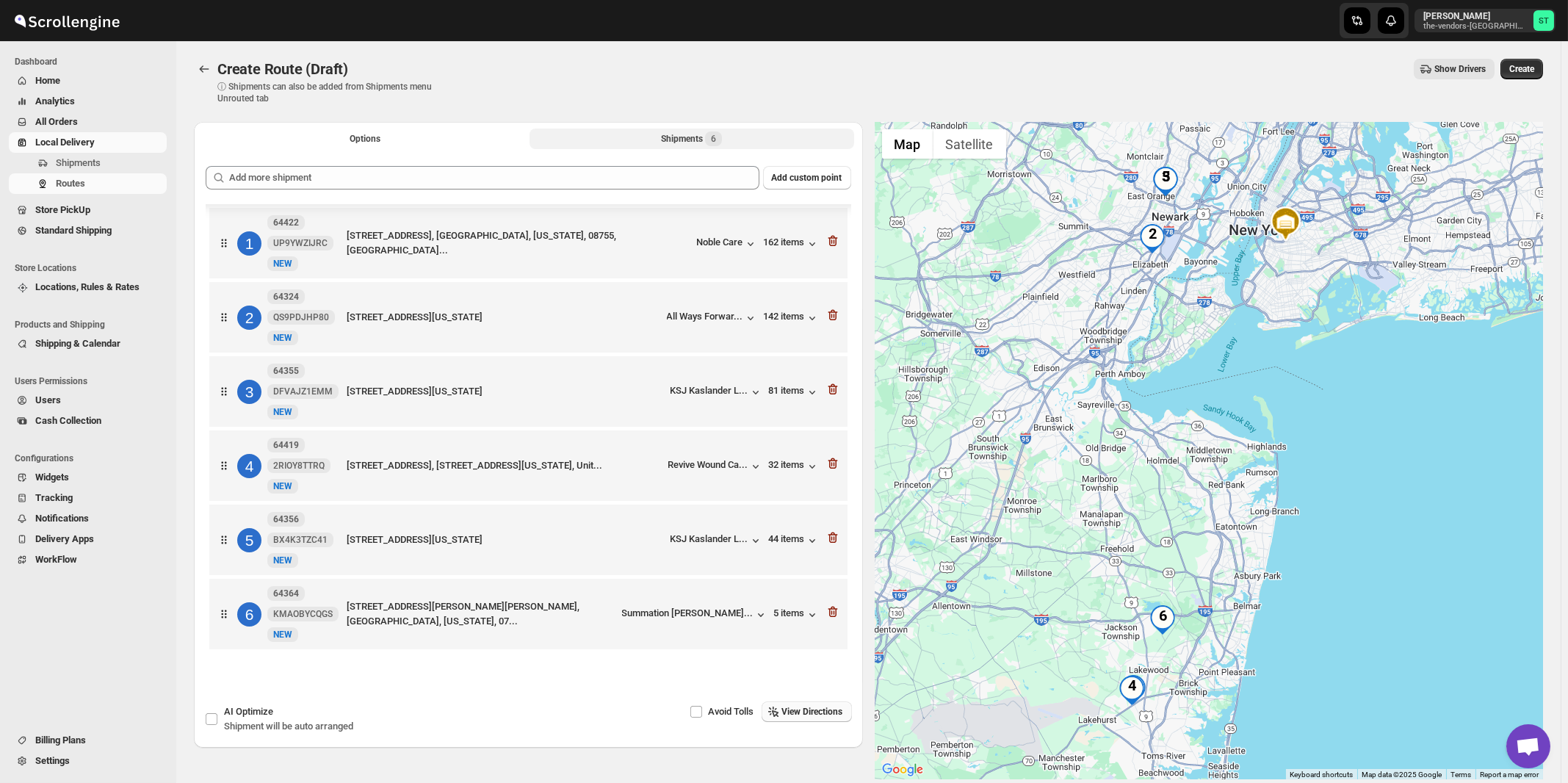
scroll to position [5, 0]
click at [807, 716] on span "View Directions" at bounding box center [812, 711] width 61 height 12
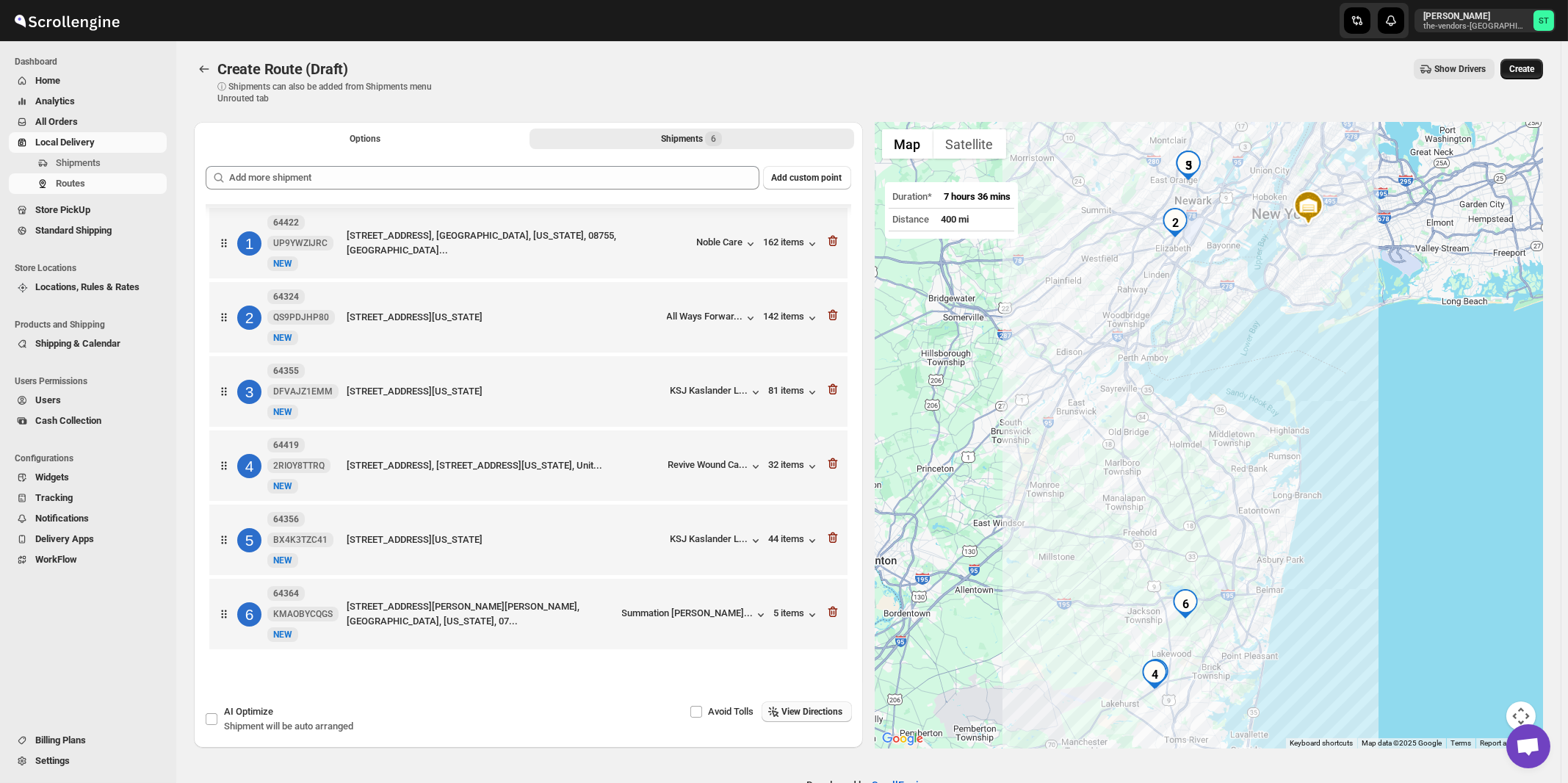
click at [1534, 72] on span "Create" at bounding box center [1521, 69] width 25 height 12
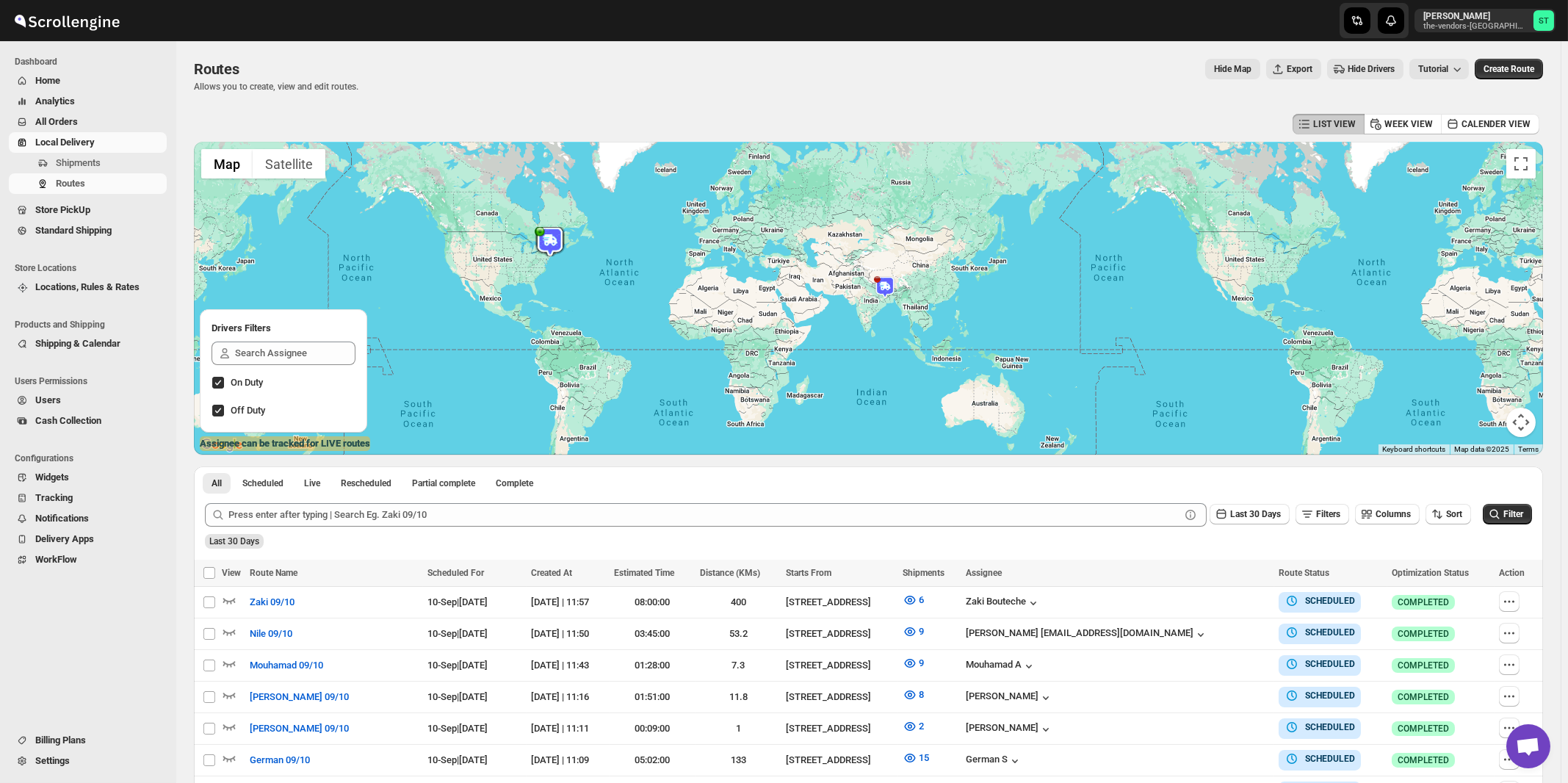
scroll to position [221, 0]
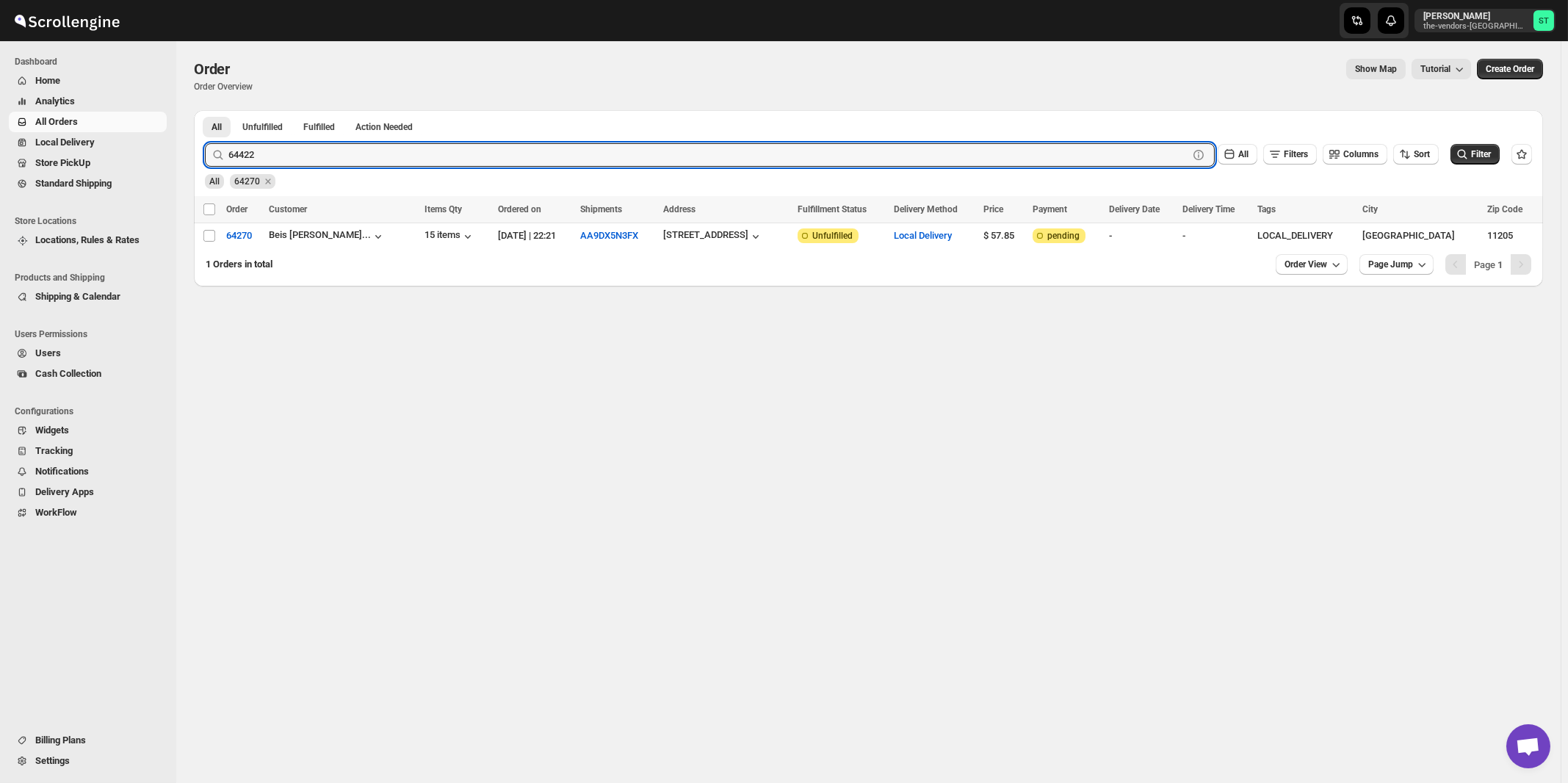
click at [205, 110] on button "Submit" at bounding box center [226, 118] width 42 height 16
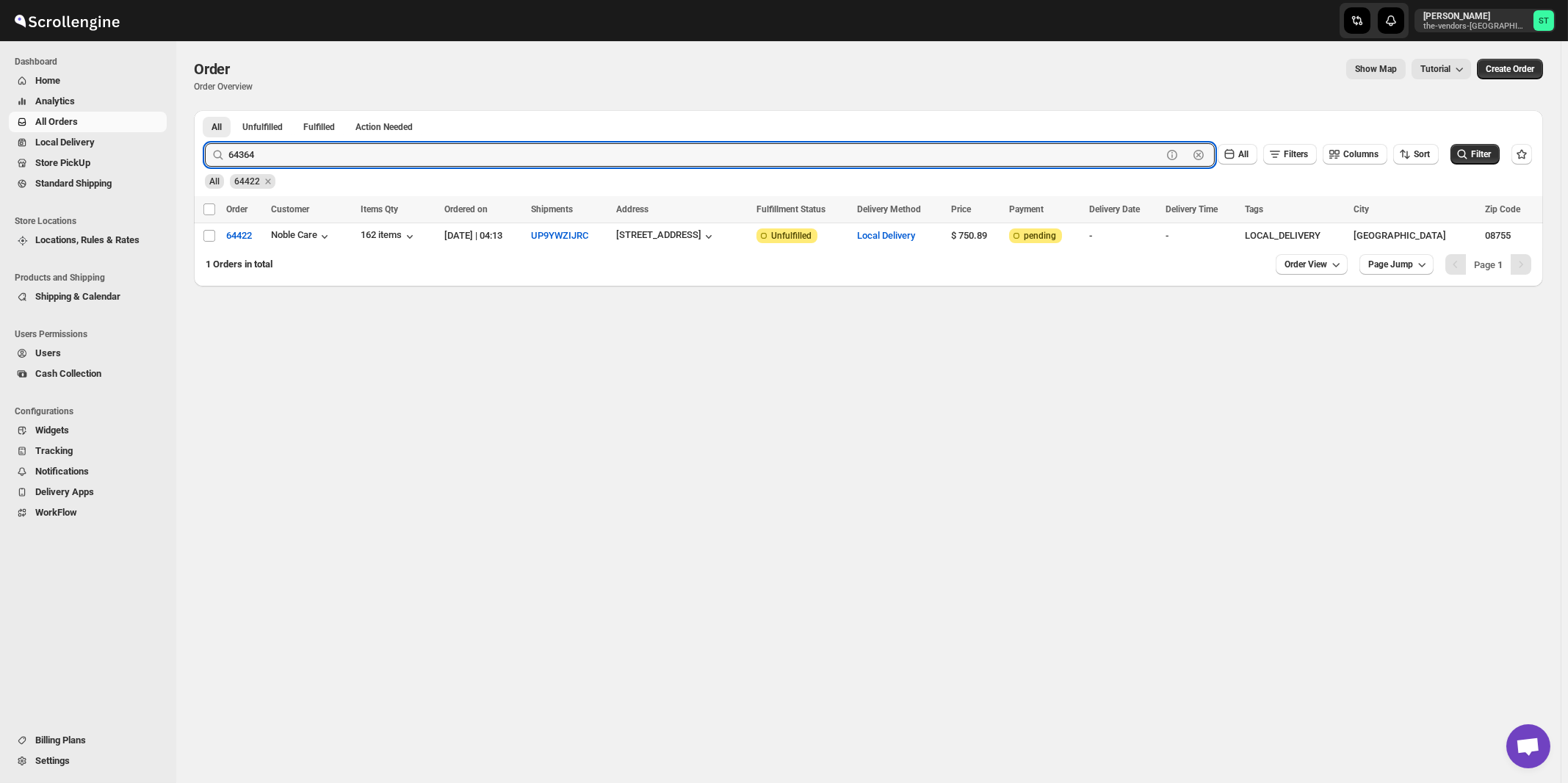
type input "64364"
click at [205, 110] on button "Submit" at bounding box center [226, 118] width 42 height 16
